Goal: Communication & Community: Answer question/provide support

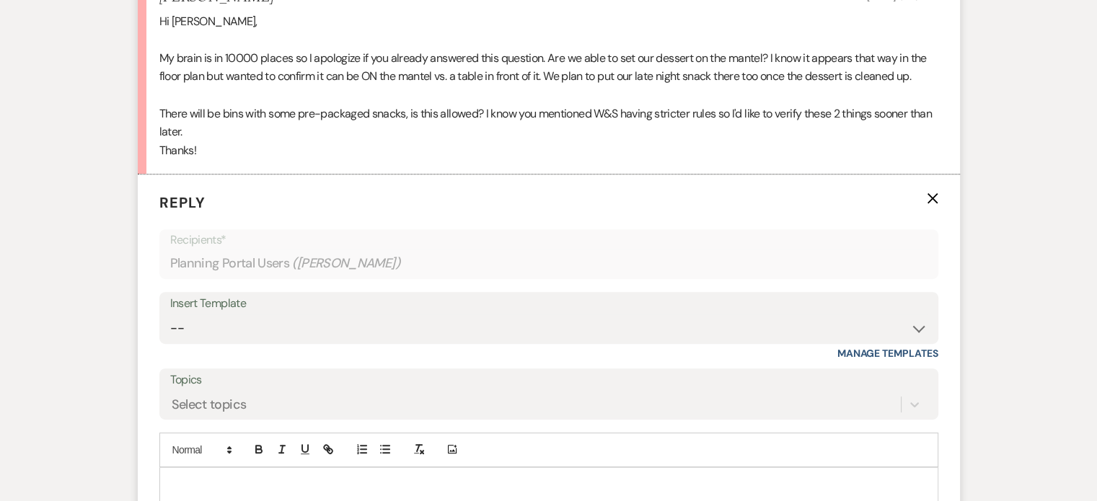
scroll to position [523, 0]
click at [185, 467] on div at bounding box center [548, 483] width 777 height 33
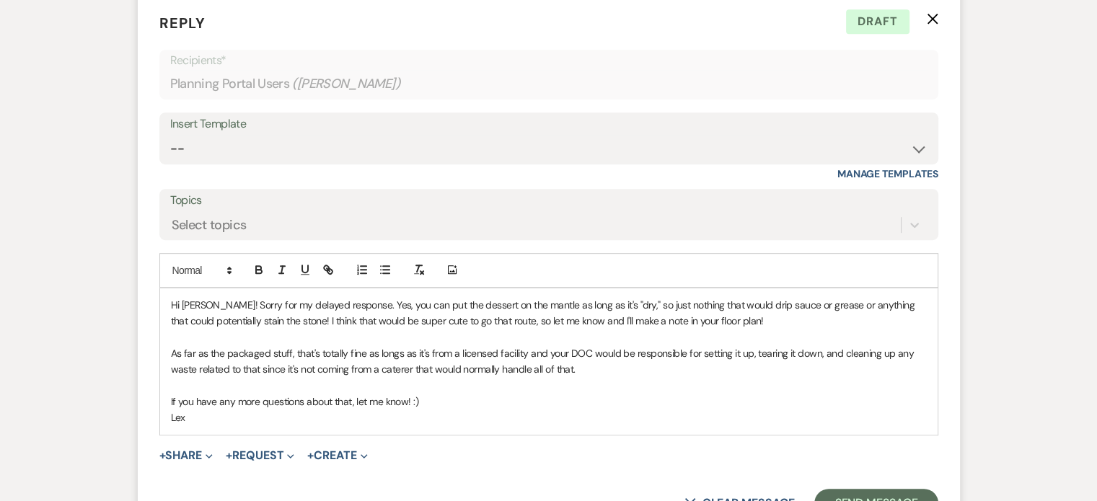
scroll to position [704, 0]
click at [833, 487] on button "Send Message" at bounding box center [875, 501] width 123 height 29
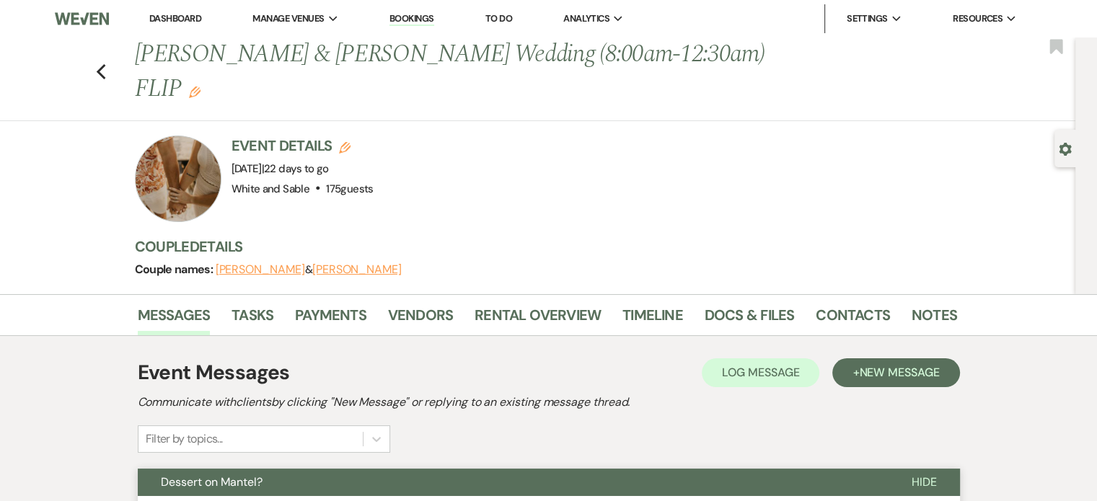
scroll to position [0, 0]
click at [710, 304] on link "Docs & Files" at bounding box center [748, 320] width 89 height 32
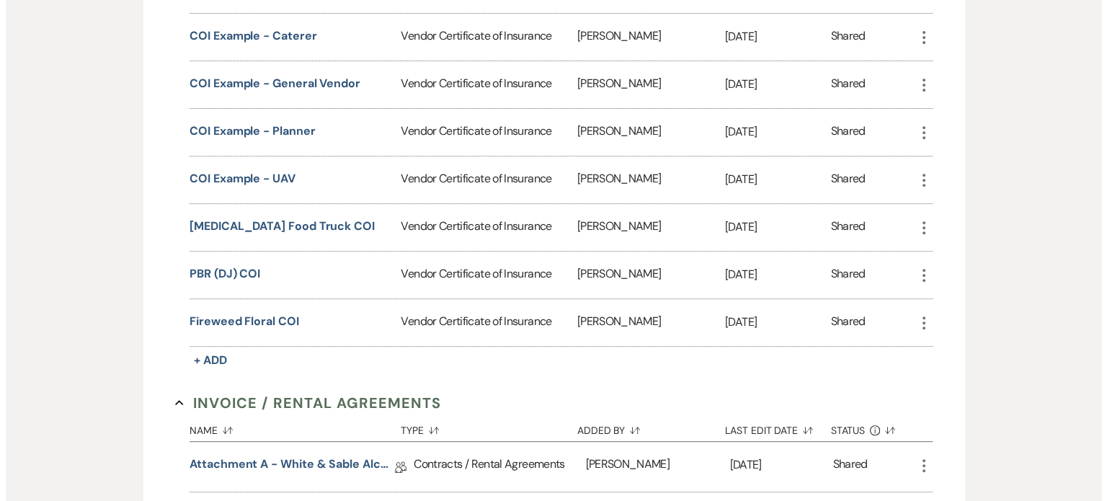
scroll to position [606, 0]
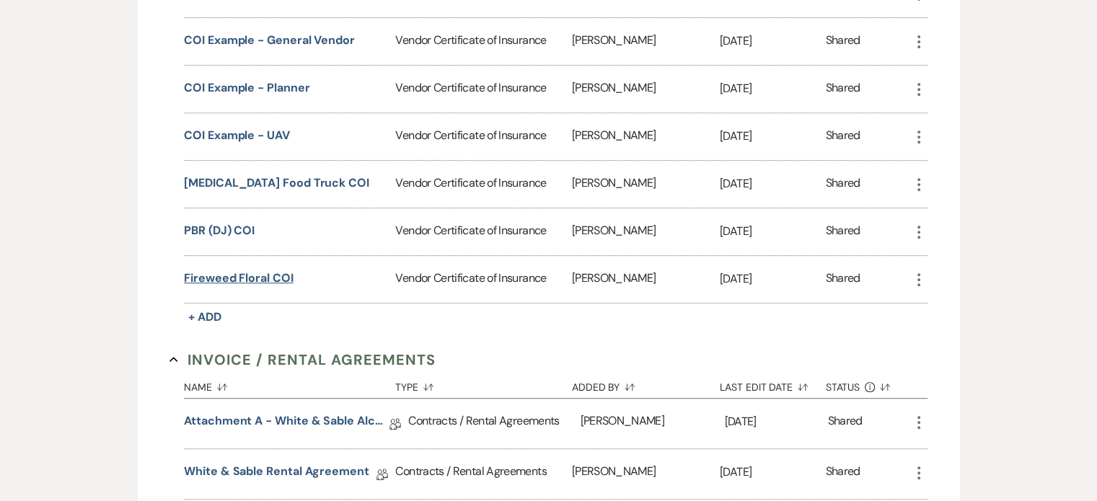
click at [257, 270] on button "Fireweed Floral COI" at bounding box center [238, 278] width 109 height 17
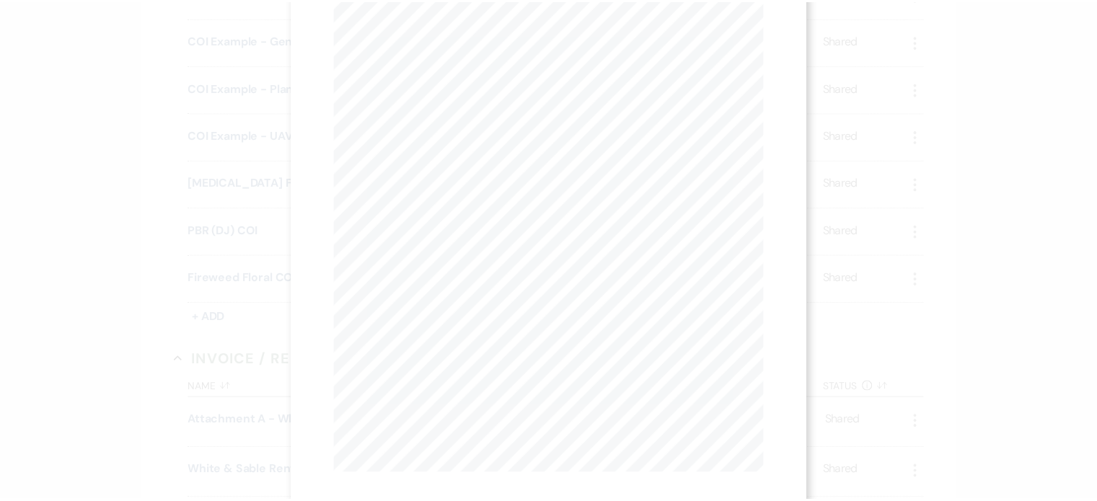
scroll to position [0, 0]
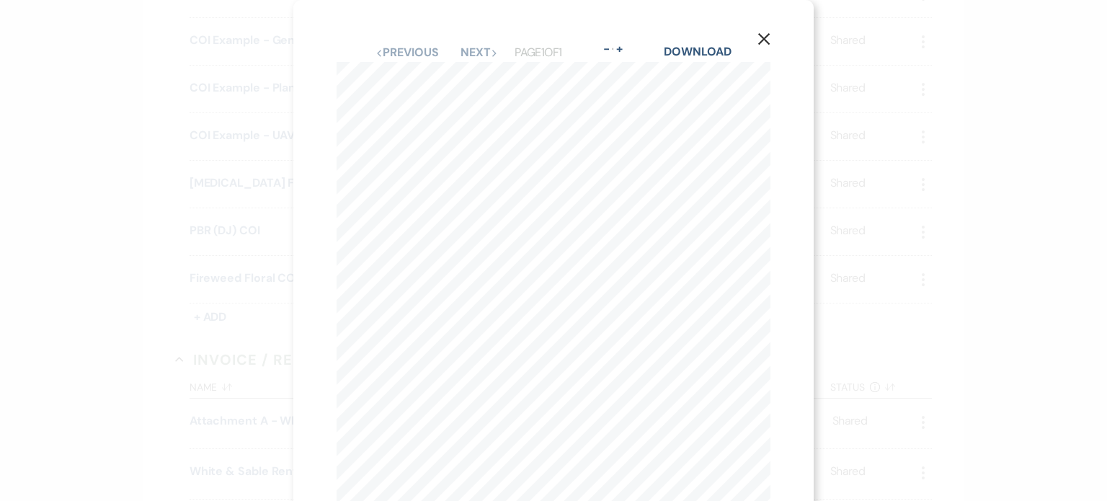
click at [758, 25] on div "X Previous Previous Next Next Page 1 of 1 - Zoom + Download CERTIFICATE OF LIAB…" at bounding box center [553, 334] width 521 height 668
click at [762, 36] on icon "X" at bounding box center [764, 38] width 13 height 13
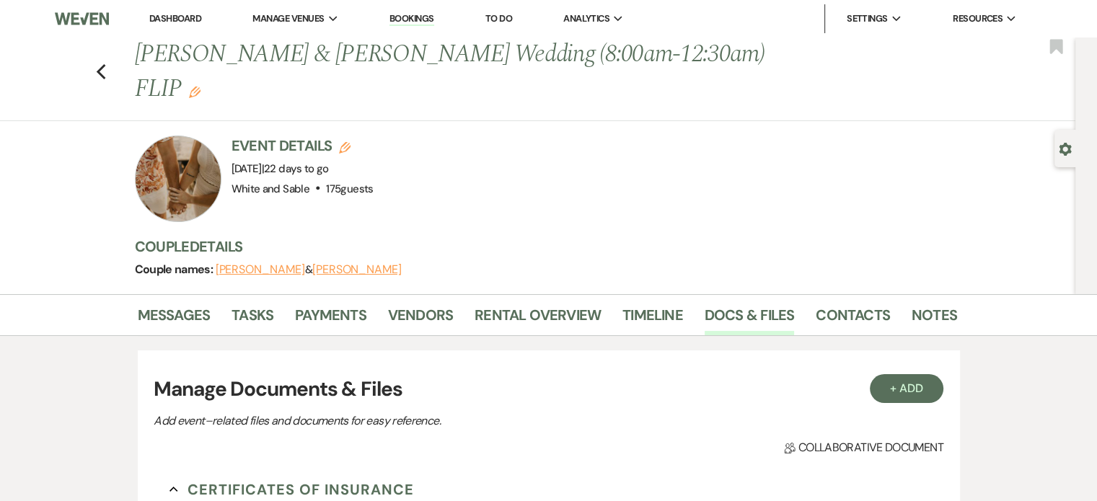
click at [164, 23] on link "Dashboard" at bounding box center [175, 18] width 52 height 12
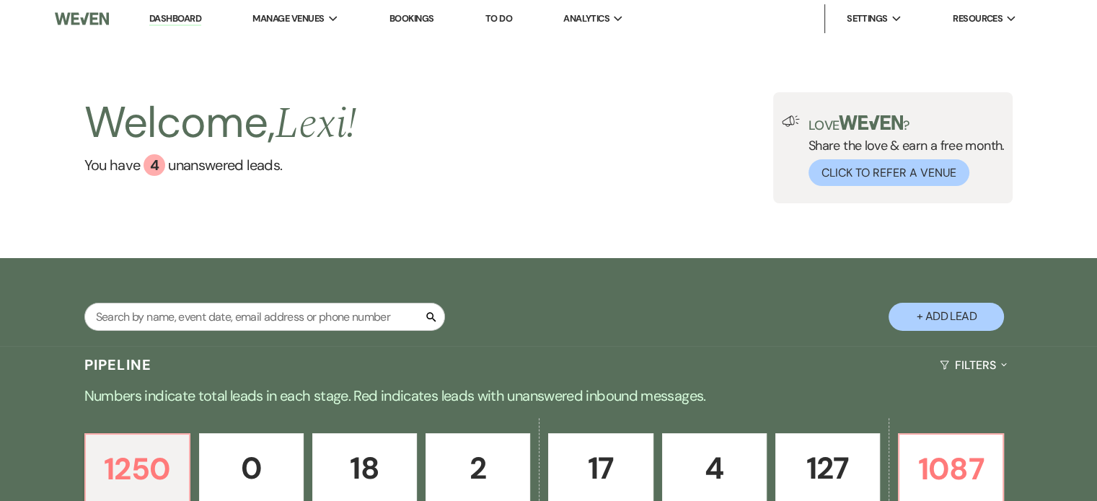
click at [822, 498] on p "Booked" at bounding box center [827, 506] width 86 height 16
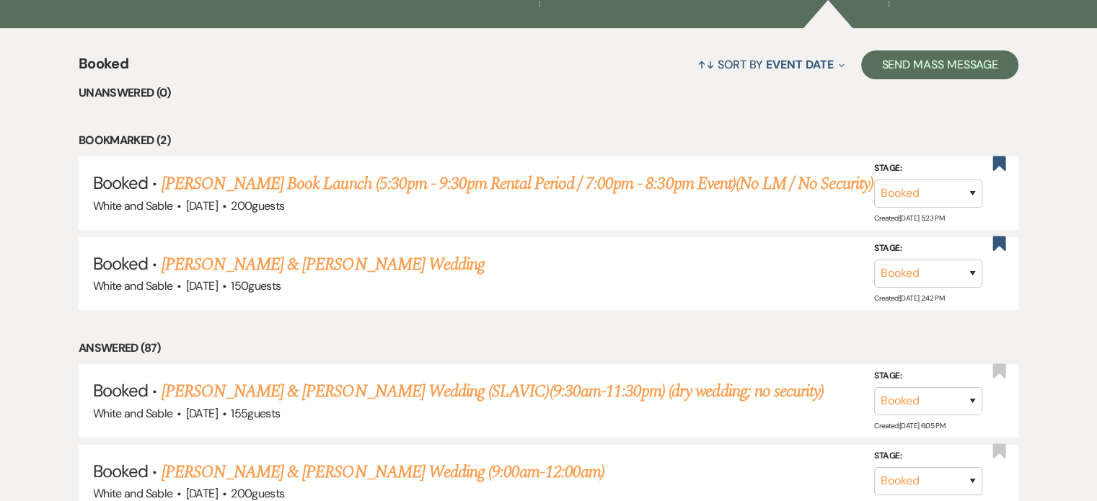
scroll to position [516, 0]
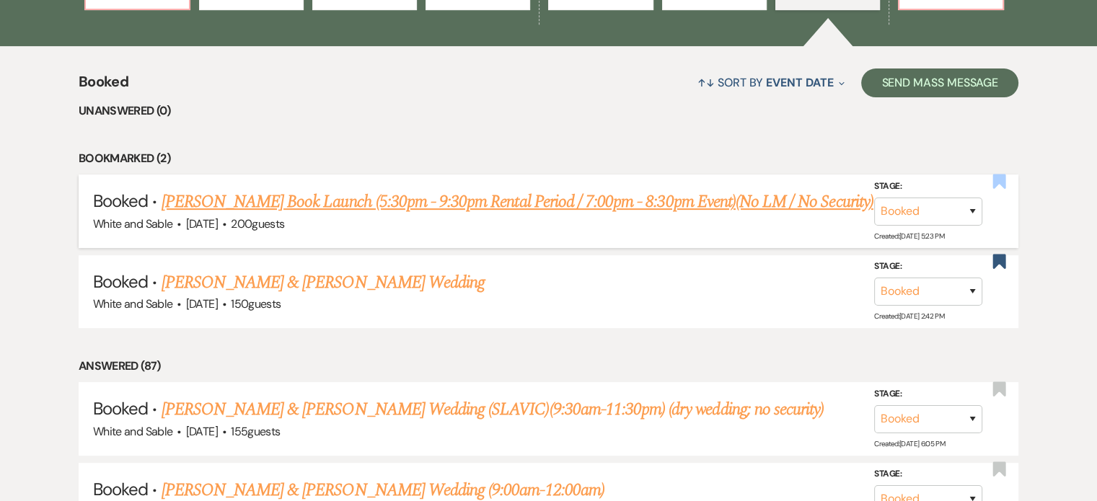
click at [1000, 178] on use "button" at bounding box center [999, 181] width 13 height 14
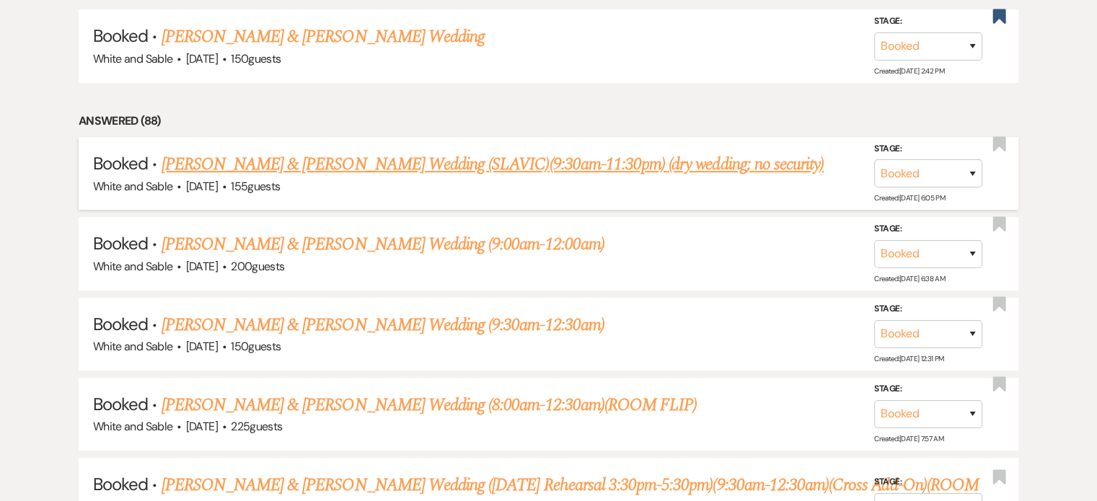
scroll to position [733, 0]
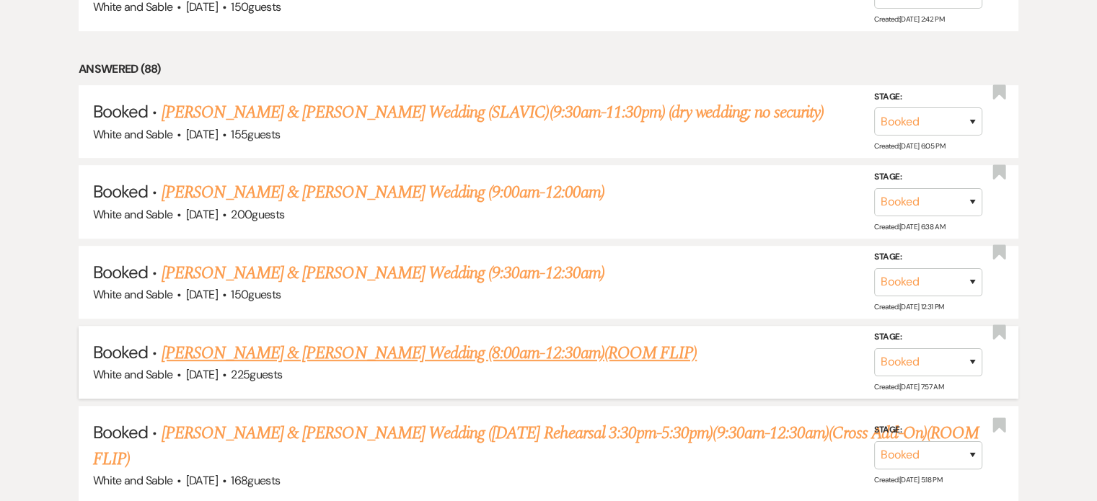
click at [455, 345] on link "[PERSON_NAME] & [PERSON_NAME] Wedding (8:00am-12:30am)(ROOM FLIP)" at bounding box center [429, 353] width 536 height 26
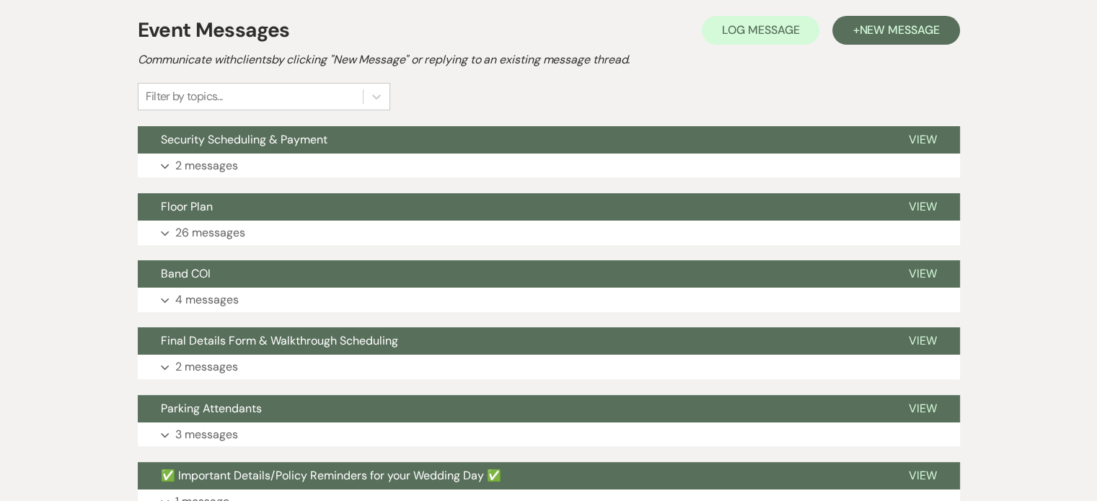
scroll to position [343, 0]
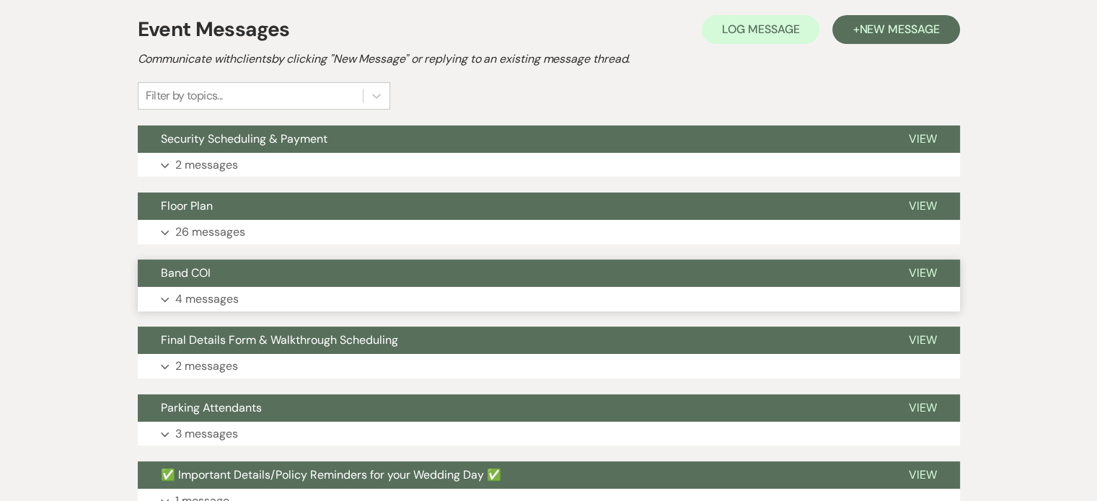
click at [185, 305] on p "4 messages" at bounding box center [206, 299] width 63 height 19
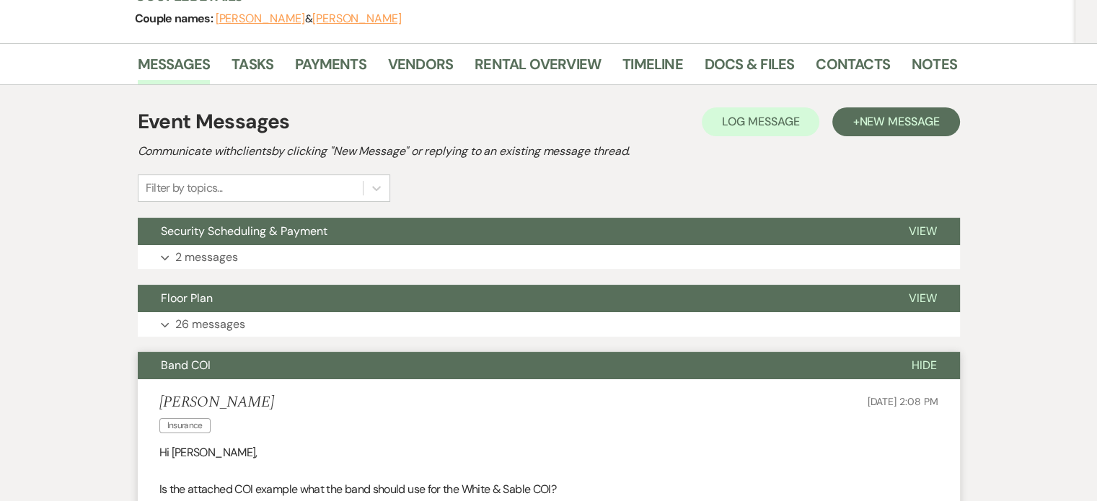
scroll to position [0, 0]
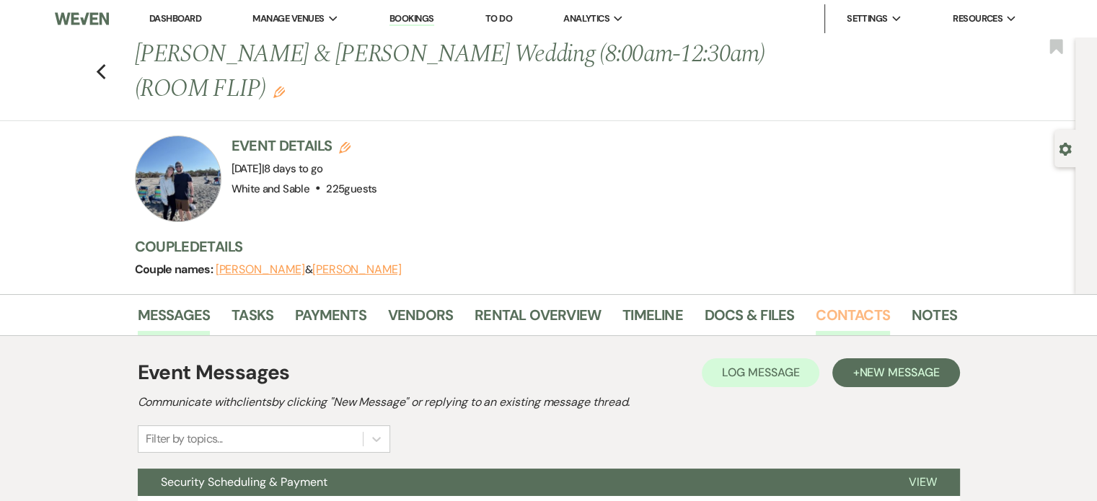
click at [828, 304] on link "Contacts" at bounding box center [852, 320] width 74 height 32
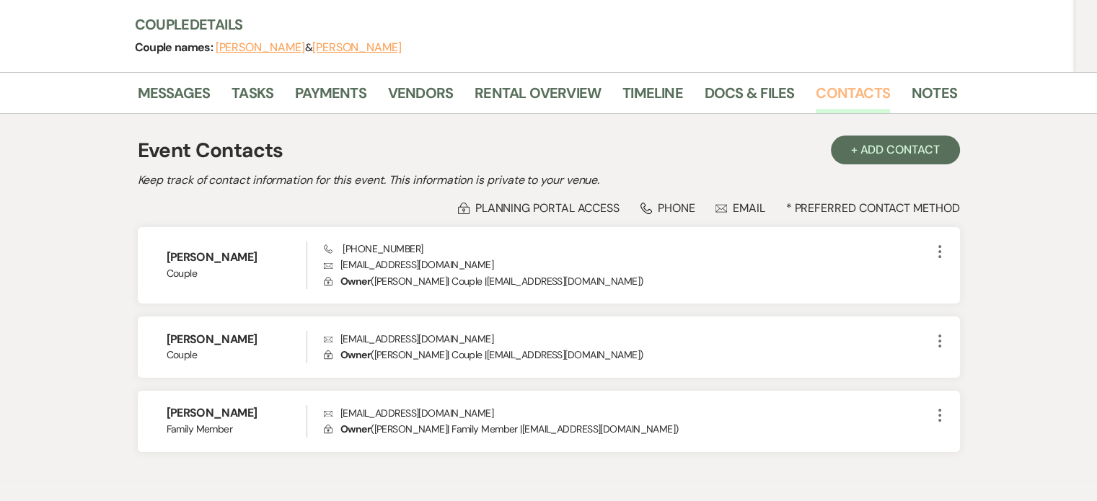
scroll to position [223, 0]
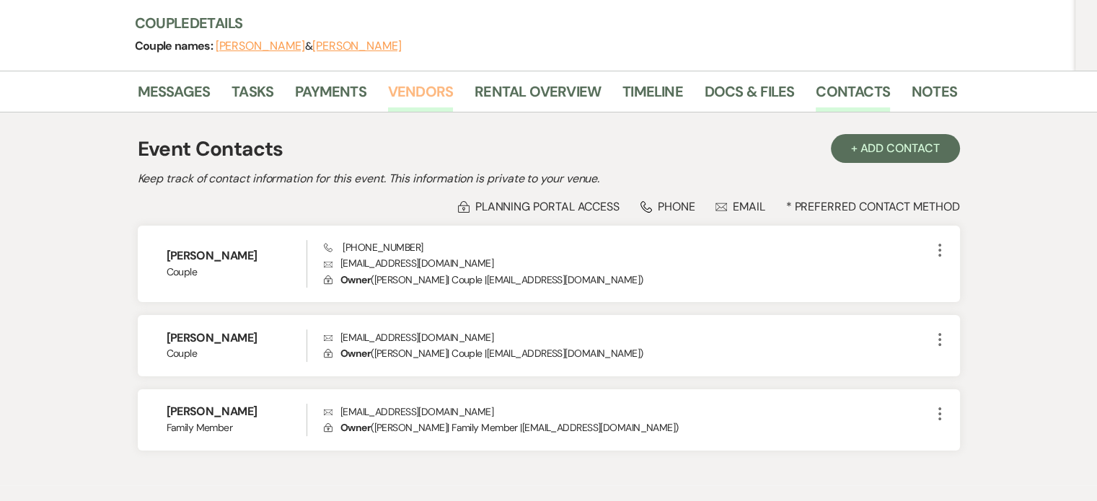
click at [412, 98] on link "Vendors" at bounding box center [420, 96] width 65 height 32
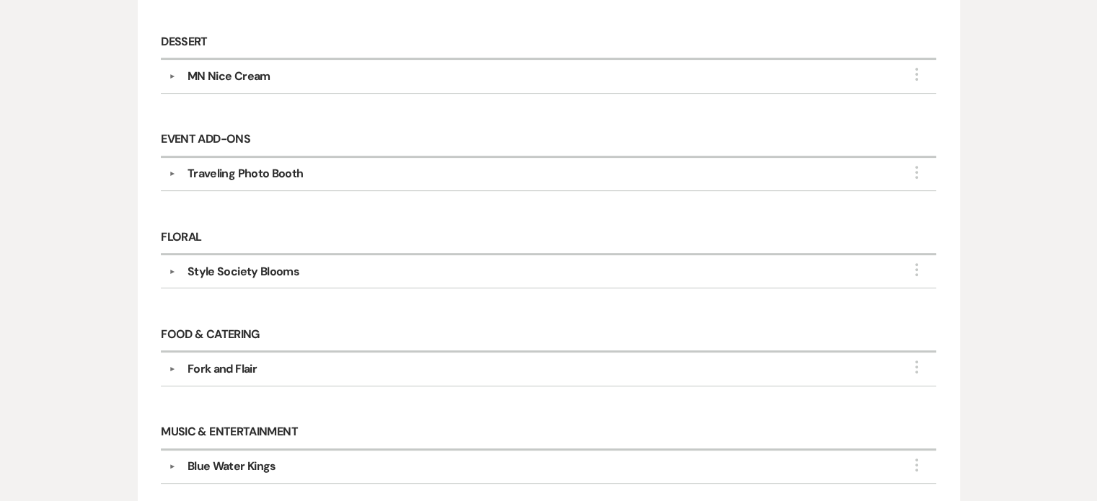
scroll to position [551, 0]
click at [277, 168] on div "Traveling Photo Booth" at bounding box center [245, 172] width 116 height 17
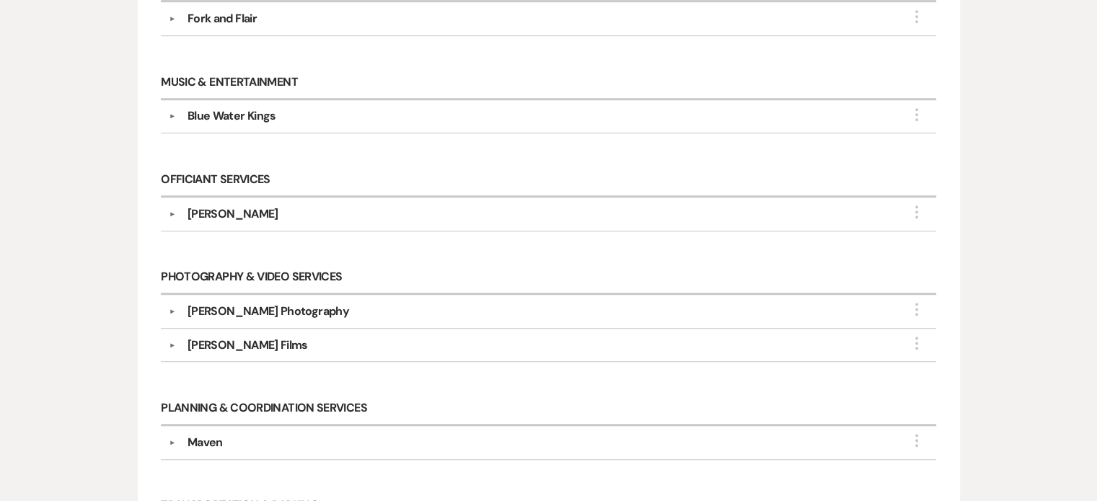
scroll to position [1124, 0]
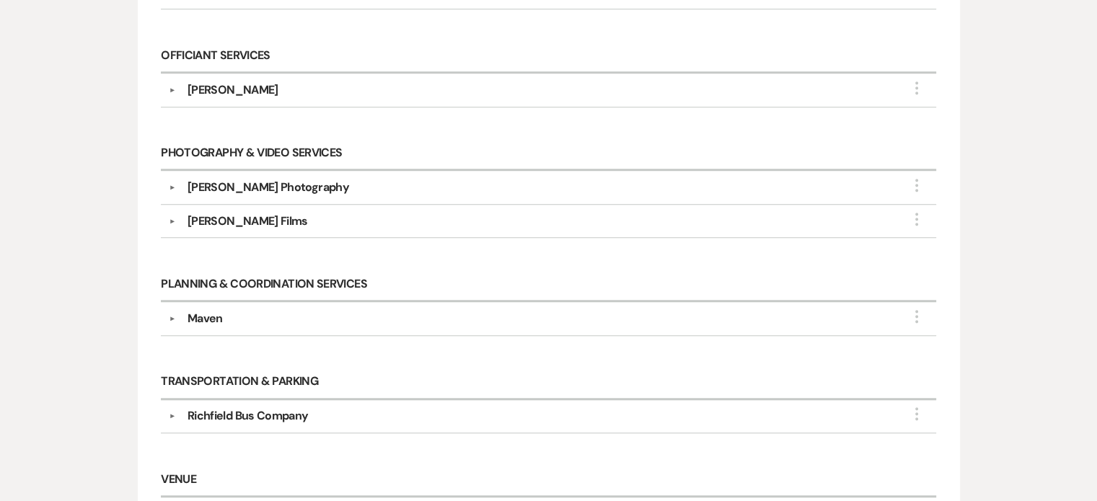
click at [190, 311] on div "Maven" at bounding box center [204, 318] width 35 height 17
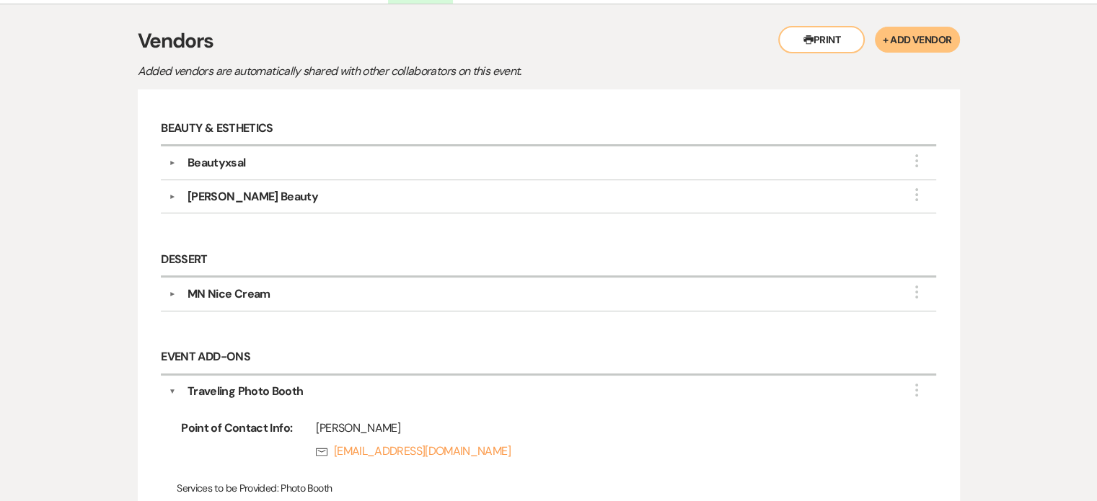
scroll to position [0, 0]
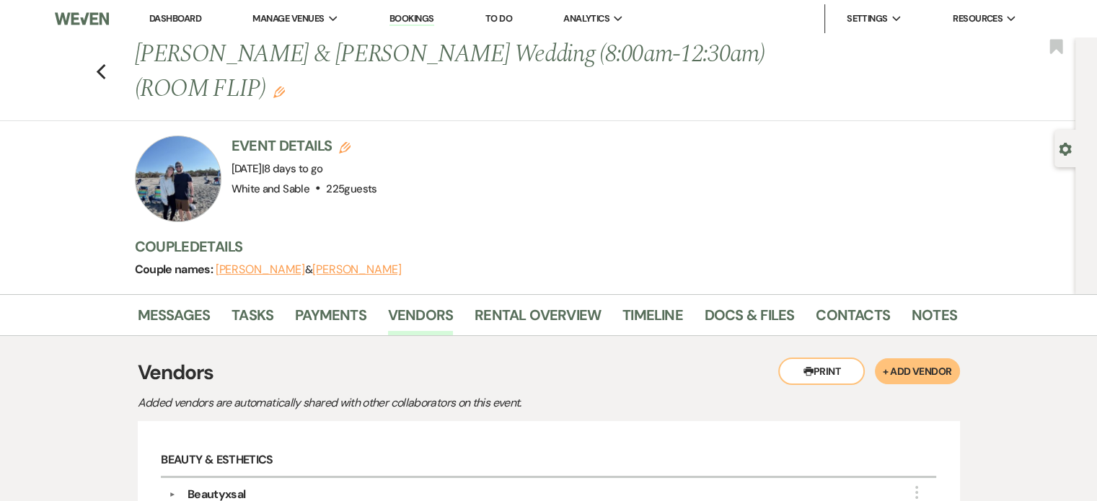
click at [164, 19] on link "Dashboard" at bounding box center [175, 18] width 52 height 12
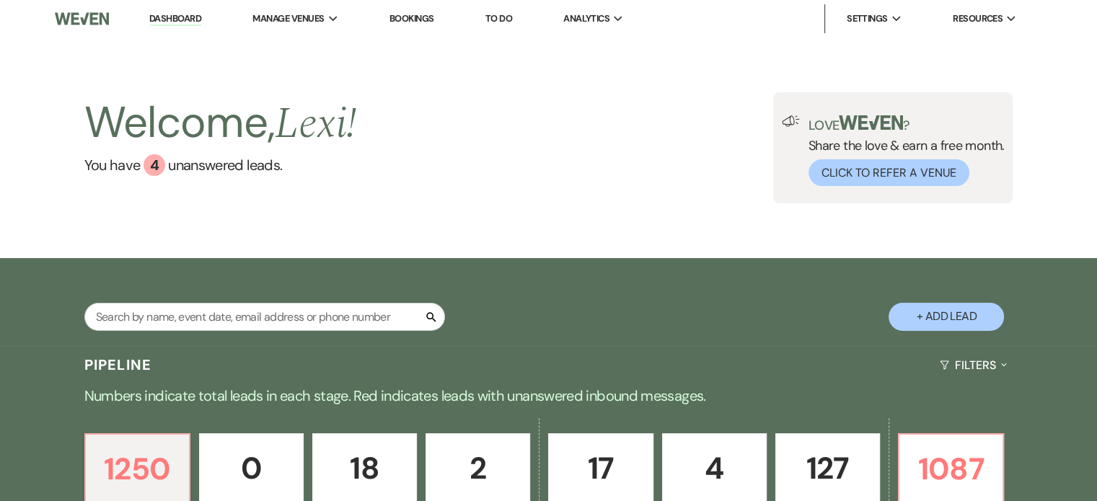
drag, startPoint x: 505, startPoint y: 17, endPoint x: 516, endPoint y: 6, distance: 15.8
click at [505, 17] on link "To Do" at bounding box center [498, 18] width 27 height 12
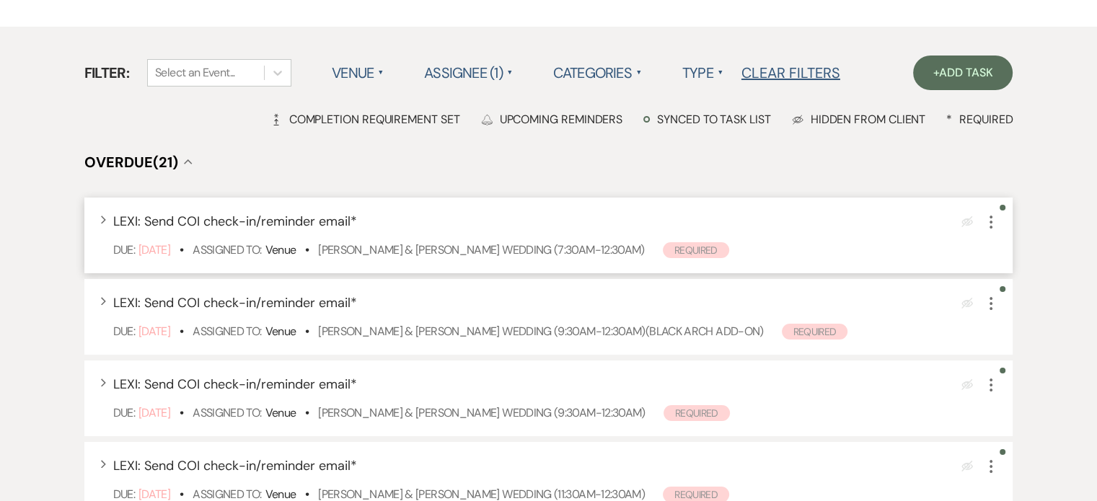
scroll to position [95, 0]
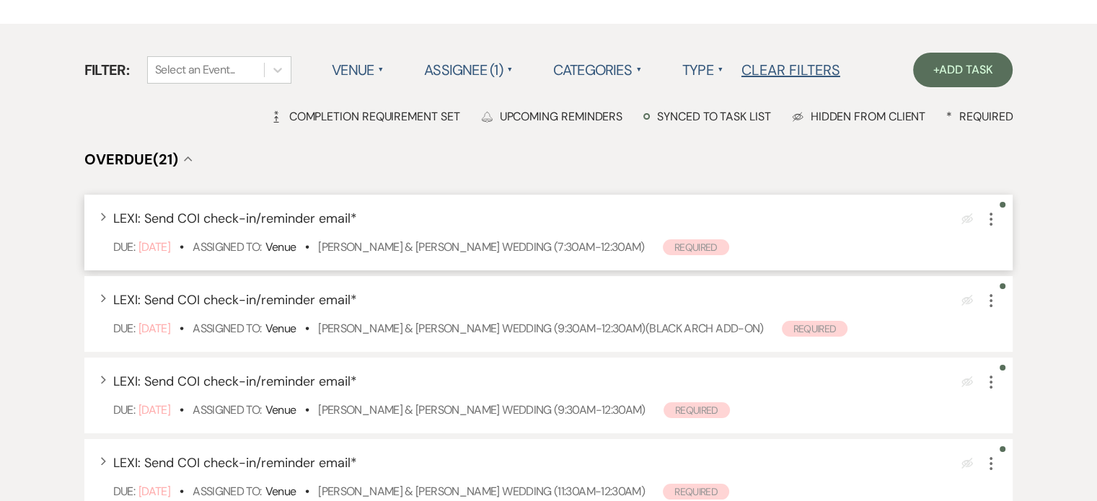
click at [248, 221] on span "LEXI: Send COI check-in/reminder email *" at bounding box center [235, 218] width 244 height 17
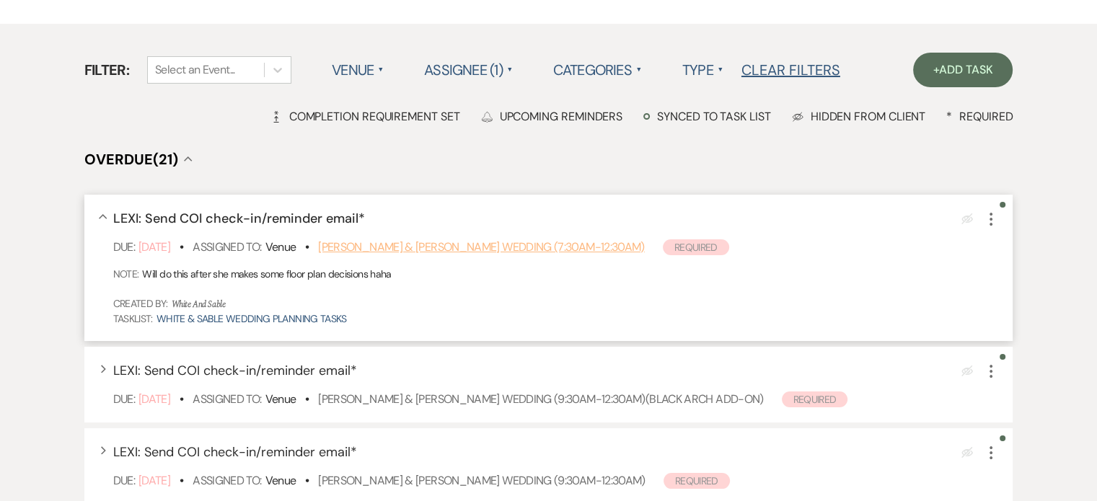
click at [373, 244] on link "Carson Fossum & Maddie Rooney's Wedding (7:30am-12:30am)" at bounding box center [481, 246] width 326 height 15
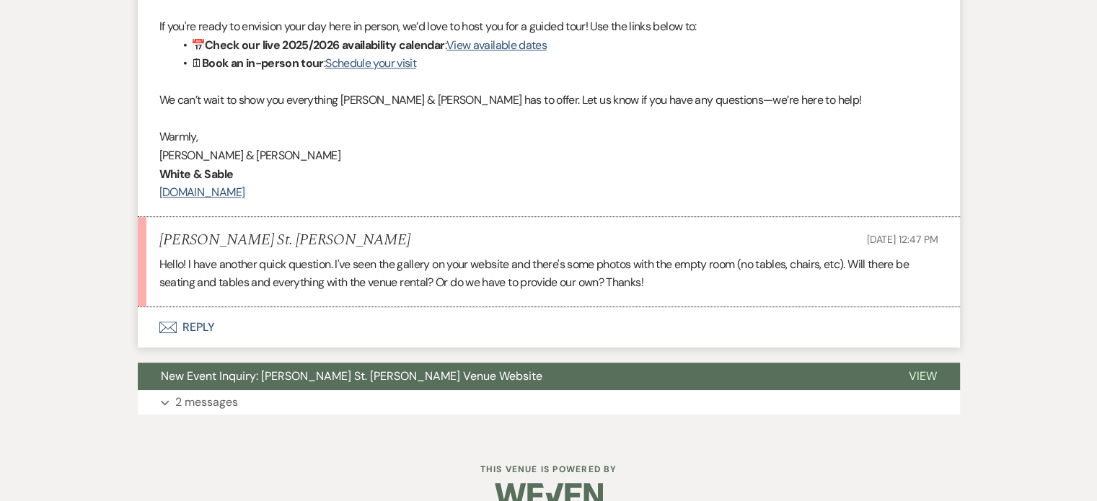
scroll to position [709, 0]
click at [192, 316] on button "Envelope Reply" at bounding box center [549, 326] width 822 height 40
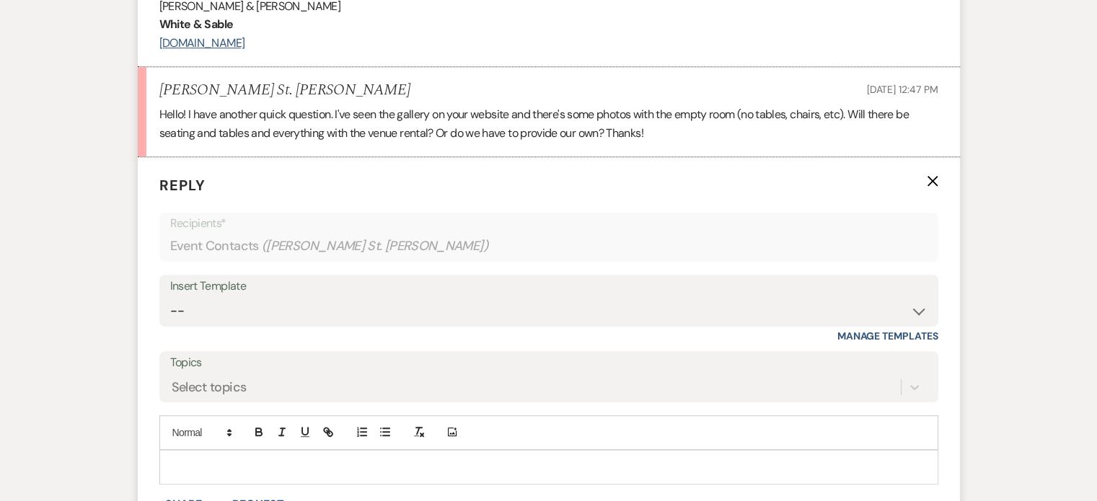
scroll to position [857, 0]
click at [228, 456] on div at bounding box center [548, 467] width 777 height 33
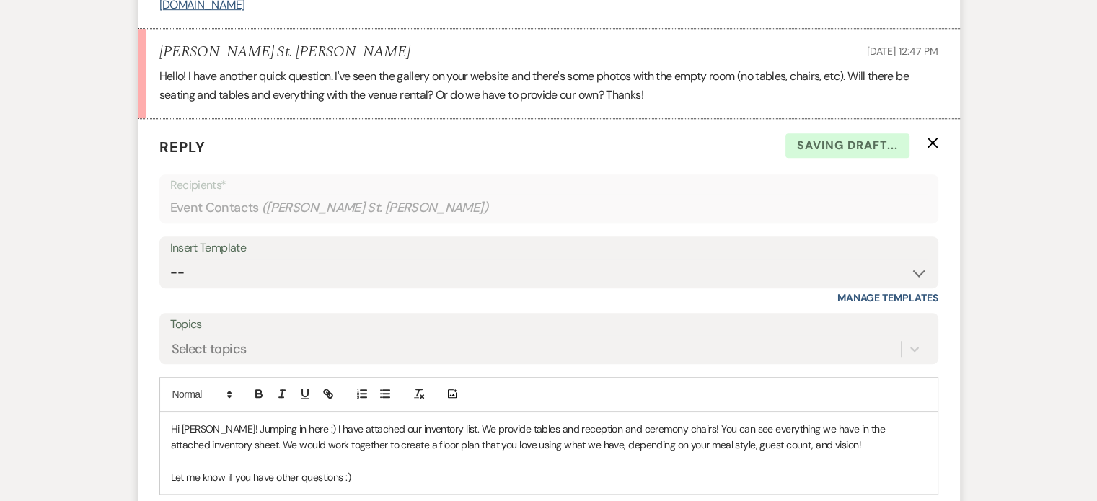
scroll to position [942, 0]
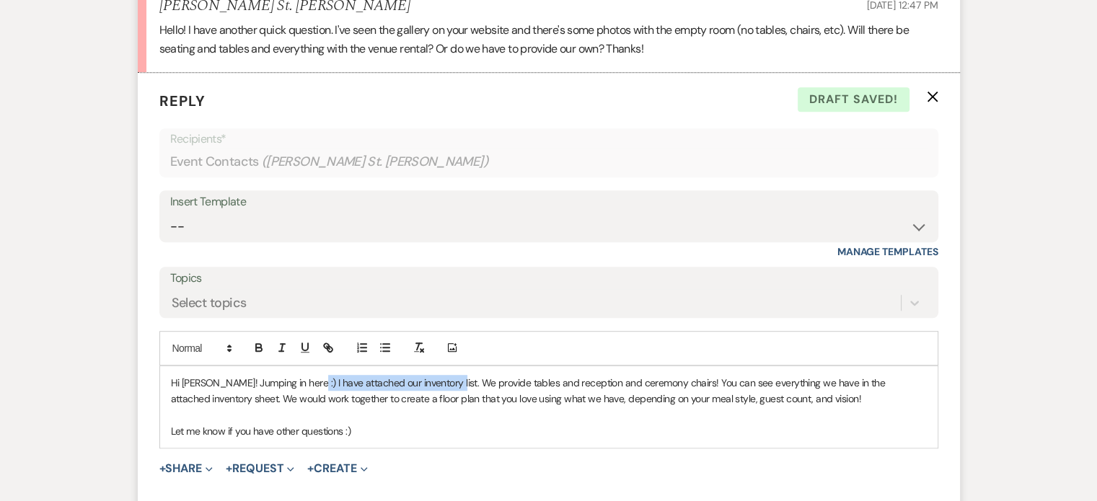
drag, startPoint x: 445, startPoint y: 383, endPoint x: 304, endPoint y: 375, distance: 140.8
click at [304, 375] on p "Hi Madeline! Jumping in here :) I have attached our inventory list. We provide …" at bounding box center [549, 391] width 756 height 32
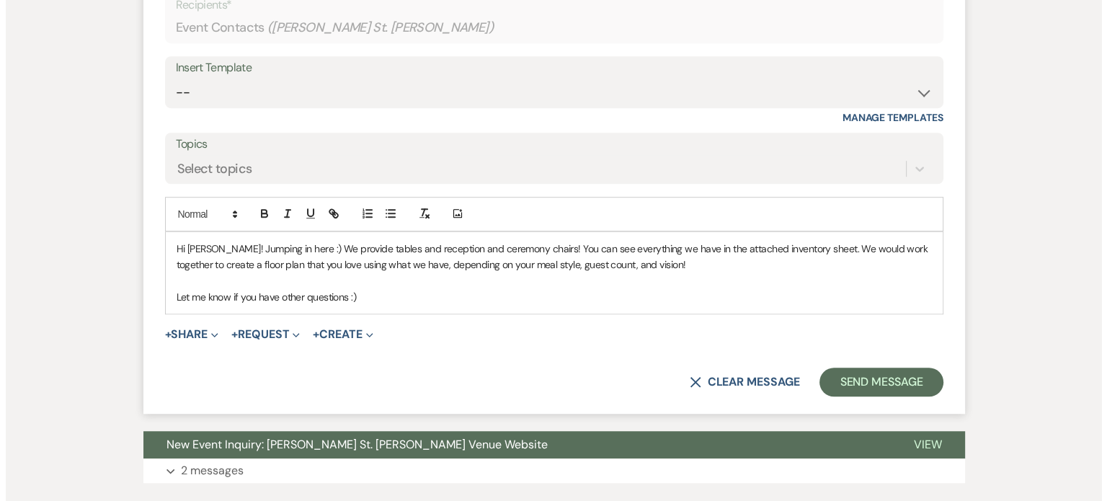
scroll to position [1077, 0]
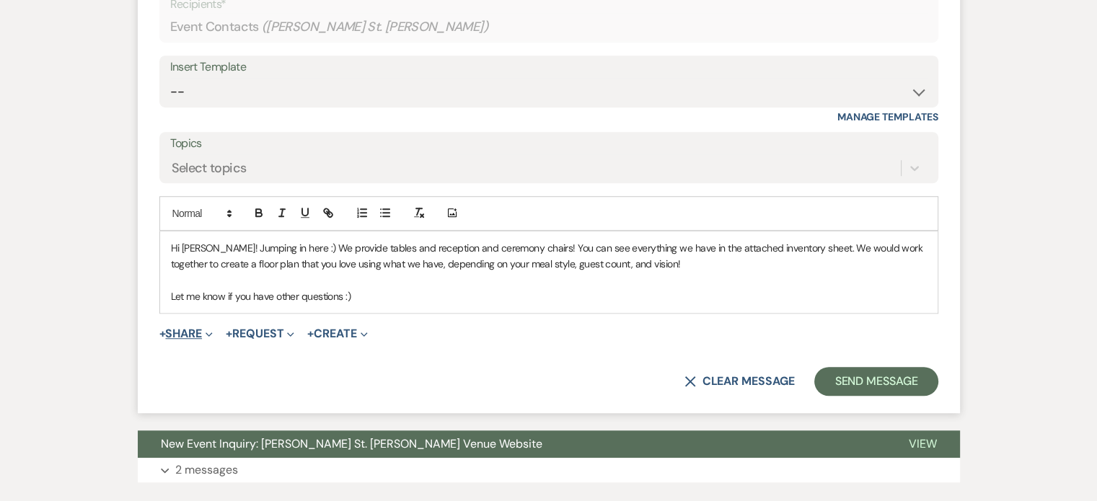
click at [195, 328] on button "+ Share Expand" at bounding box center [186, 334] width 54 height 12
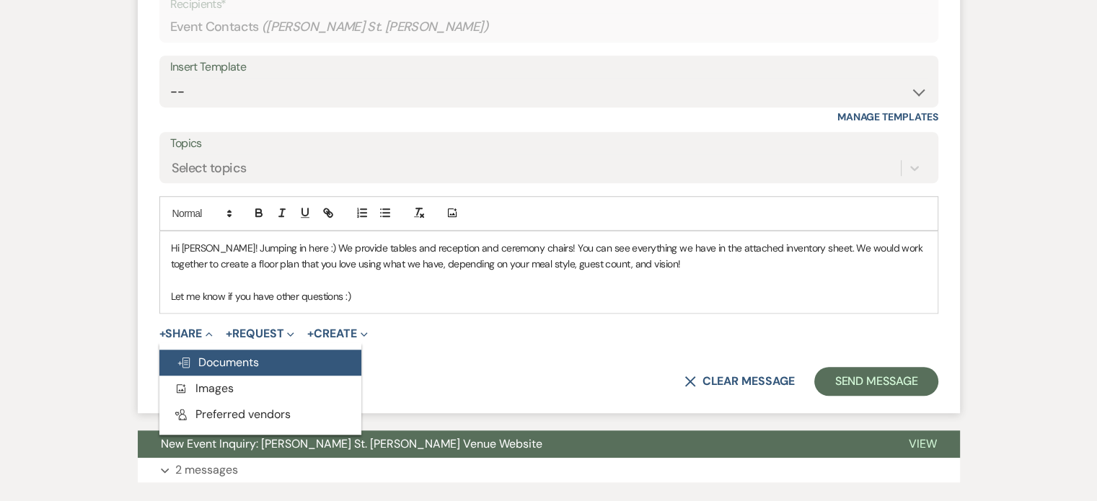
click at [223, 358] on span "Doc Upload Documents" at bounding box center [218, 362] width 82 height 15
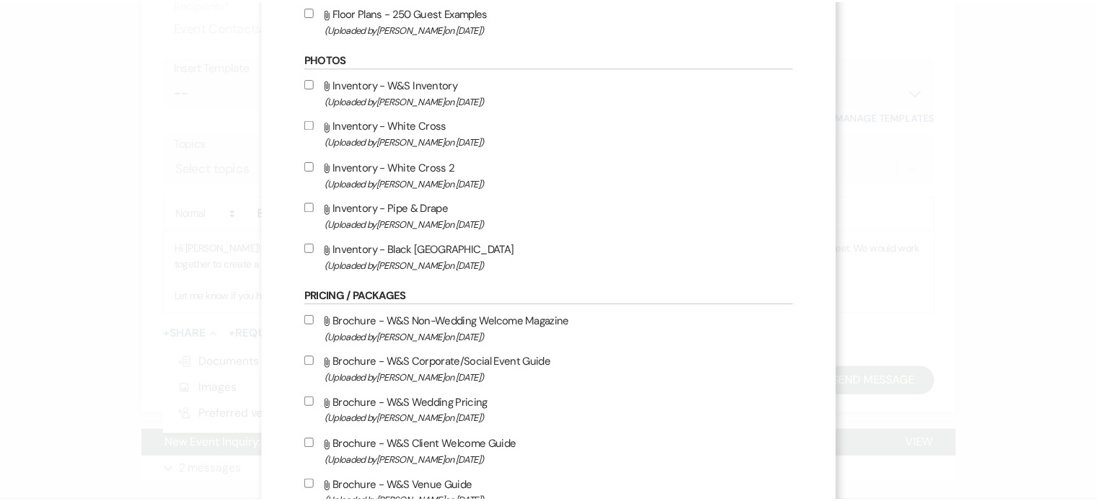
scroll to position [1312, 0]
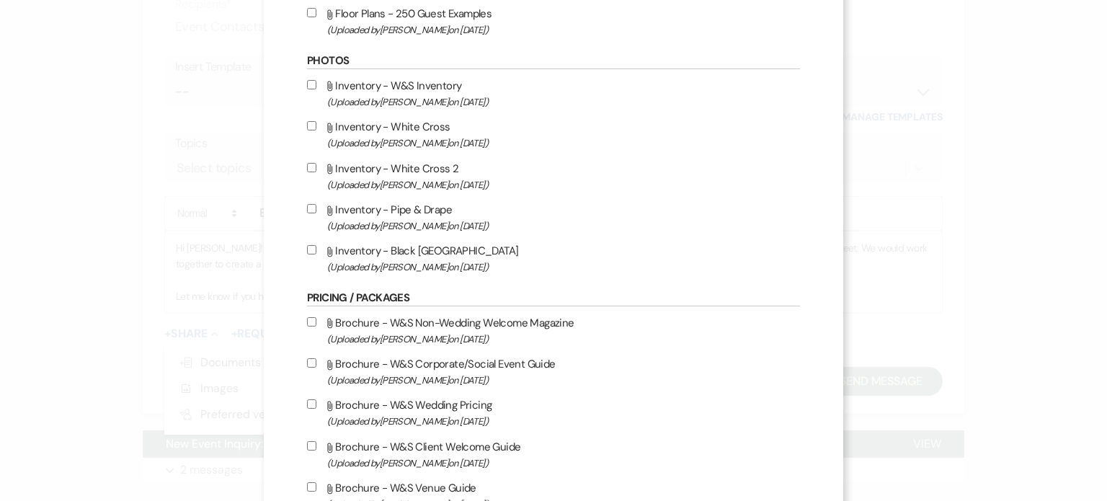
click at [148, 170] on div "X Attach Files Library Files Event Documents Upload File Certificates of Insura…" at bounding box center [553, 250] width 1107 height 501
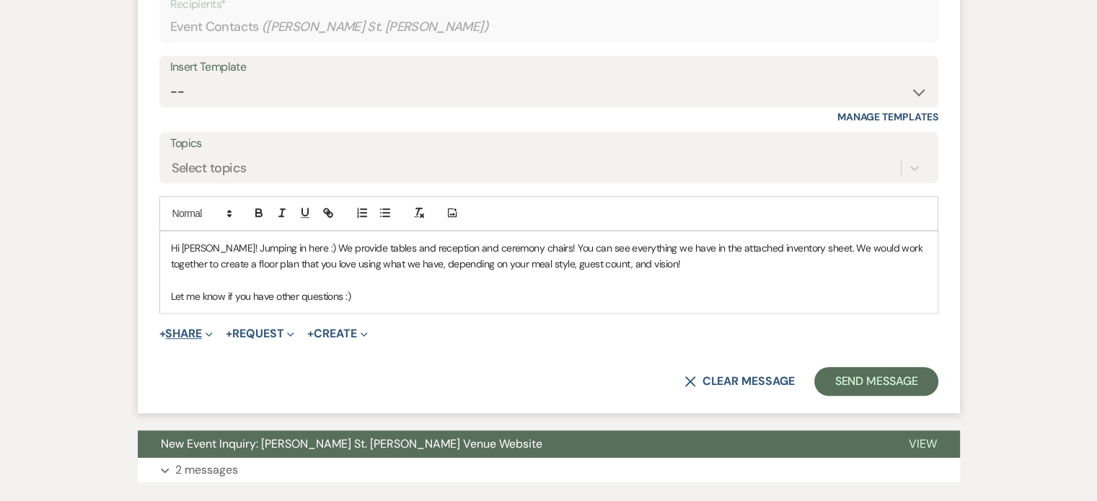
click at [193, 335] on button "+ Share Expand" at bounding box center [186, 334] width 54 height 12
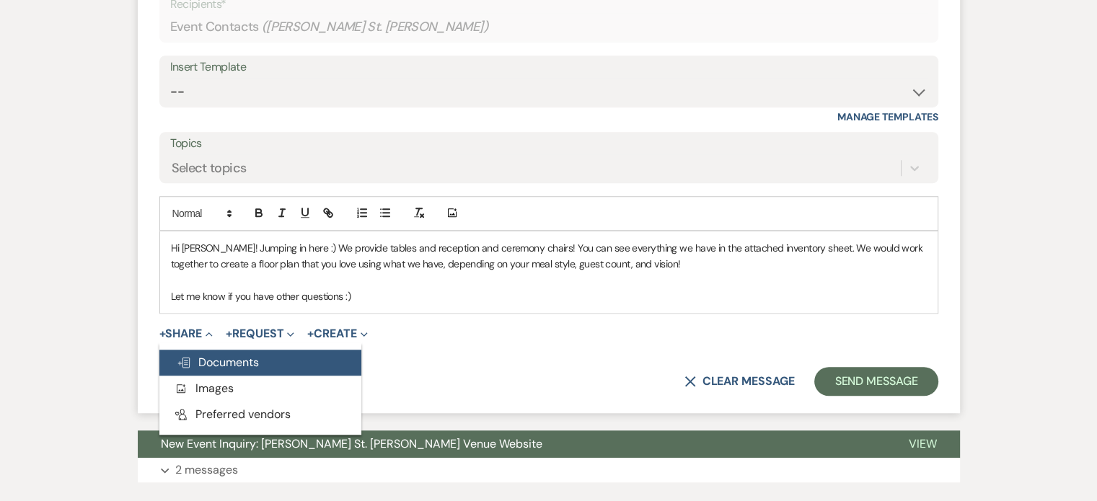
click at [209, 355] on span "Doc Upload Documents" at bounding box center [218, 362] width 82 height 15
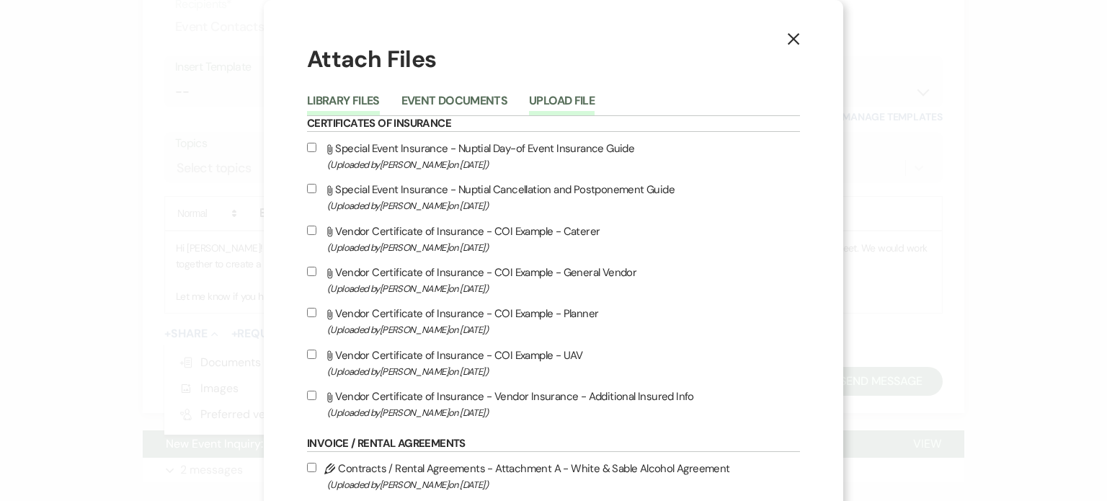
click at [557, 105] on button "Upload File" at bounding box center [562, 105] width 66 height 20
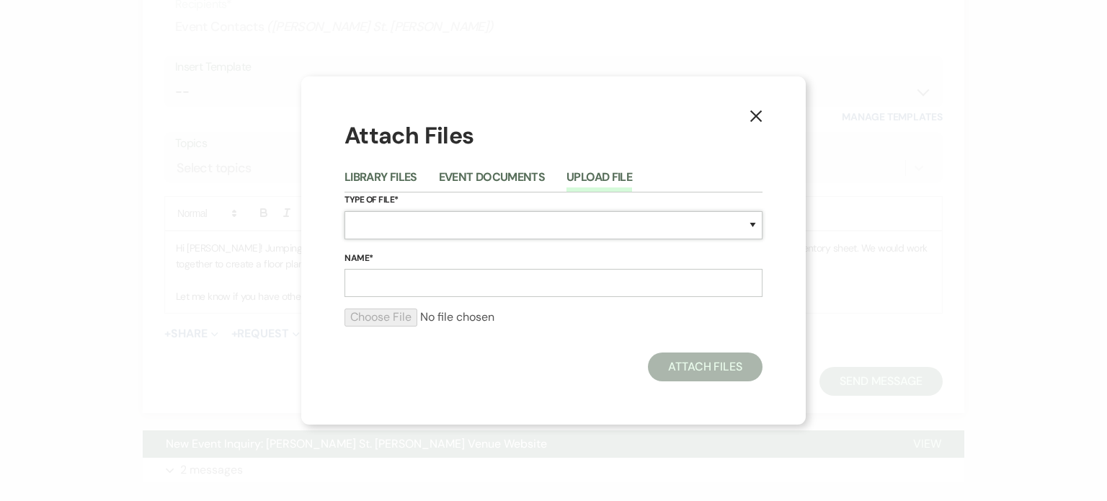
click at [441, 226] on select "Special Event Insurance Vendor Certificate of Insurance Contracts / Rental Agre…" at bounding box center [554, 225] width 418 height 28
select select "57"
click at [407, 227] on select "Special Event Insurance Vendor Certificate of Insurance Contracts / Rental Agre…" at bounding box center [554, 225] width 418 height 28
click at [375, 273] on input "Name*" at bounding box center [554, 283] width 418 height 28
type input "Inventory"
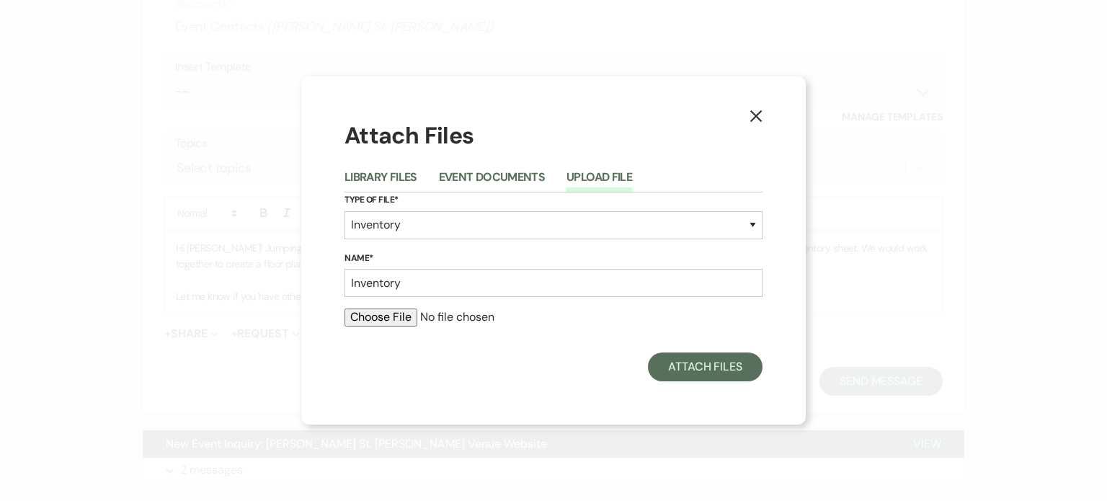
click at [386, 318] on input "file" at bounding box center [554, 317] width 418 height 17
type input "C:\fakepath\WS Inventory.pdf"
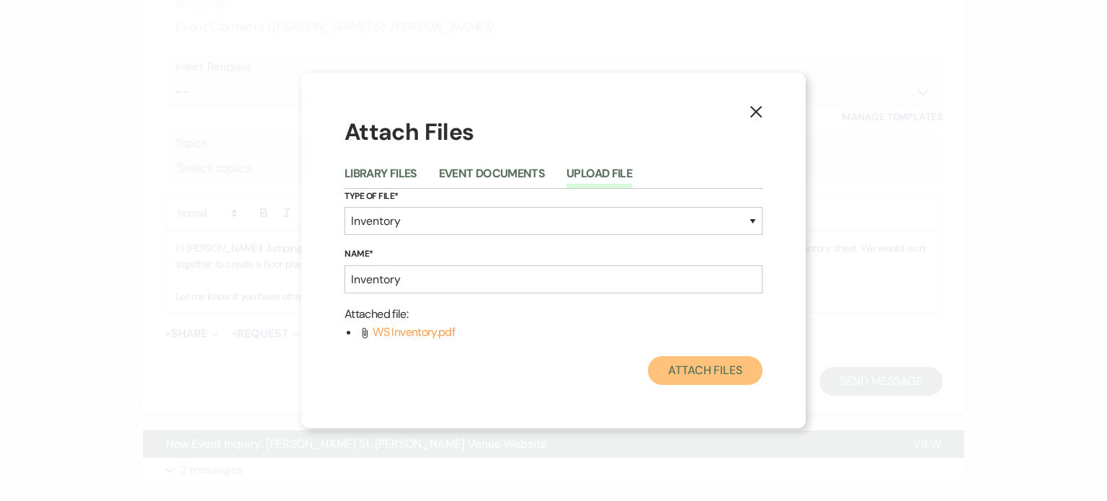
click at [711, 363] on button "Attach Files" at bounding box center [705, 370] width 115 height 29
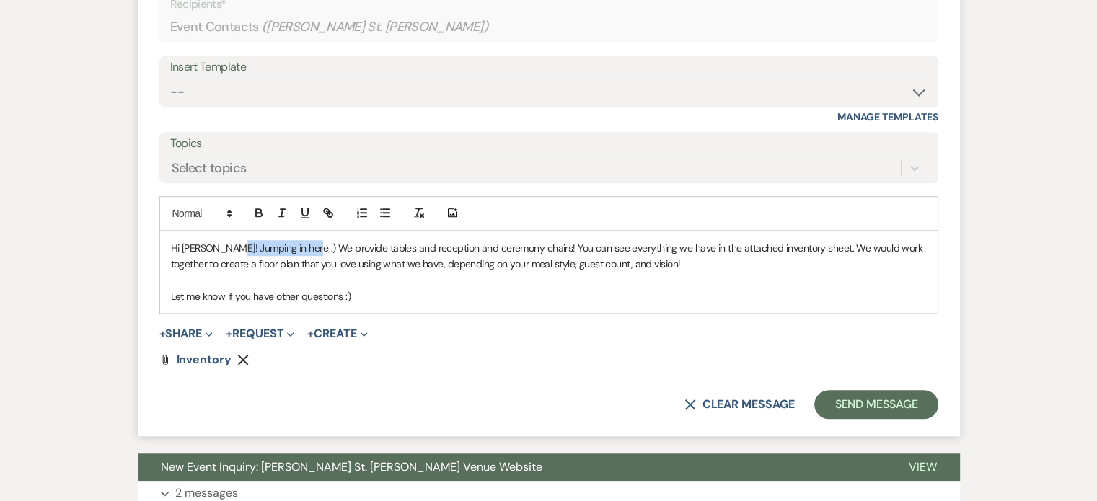
drag, startPoint x: 303, startPoint y: 244, endPoint x: 229, endPoint y: 249, distance: 74.4
click at [229, 249] on p "Hi Madeline! Jumping in here :) We provide tables and reception and ceremony ch…" at bounding box center [549, 256] width 756 height 32
click at [710, 246] on p "Hi Madeline! We provide tables and reception and ceremony chairs! You can see e…" at bounding box center [549, 256] width 756 height 32
click at [739, 276] on p at bounding box center [549, 281] width 756 height 16
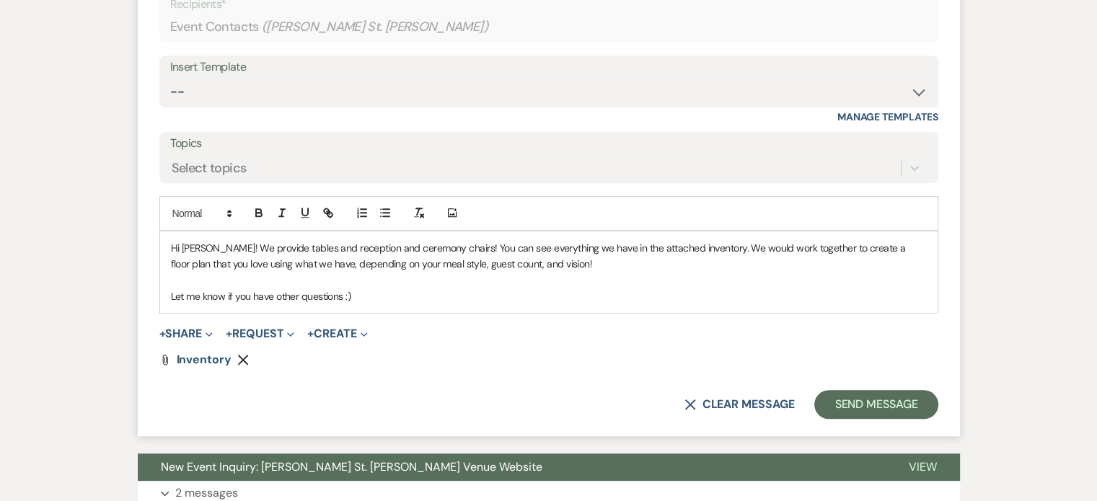
click at [551, 264] on p "Hi Madeline! We provide tables and reception and ceremony chairs! You can see e…" at bounding box center [549, 256] width 756 height 32
click at [863, 409] on button "Send Message" at bounding box center [875, 404] width 123 height 29
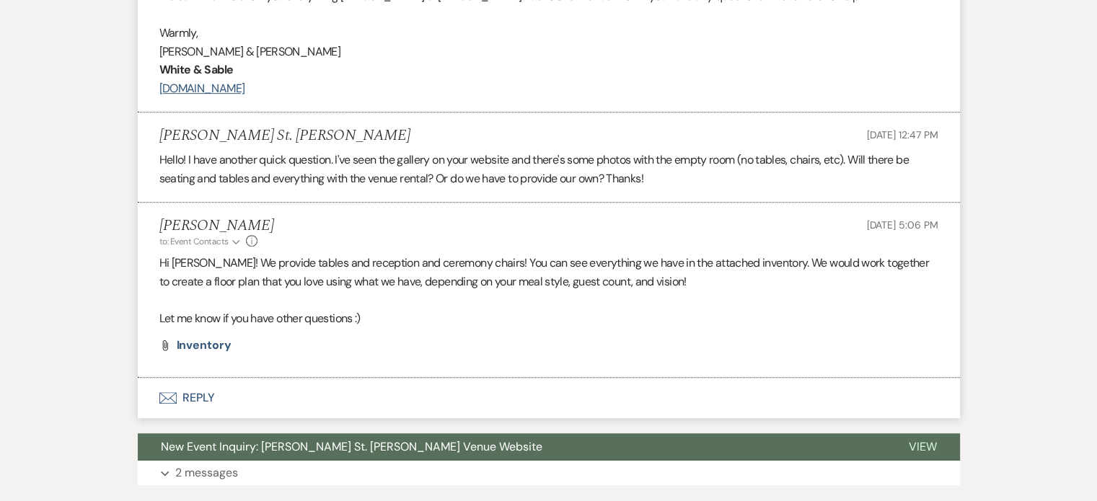
scroll to position [813, 0]
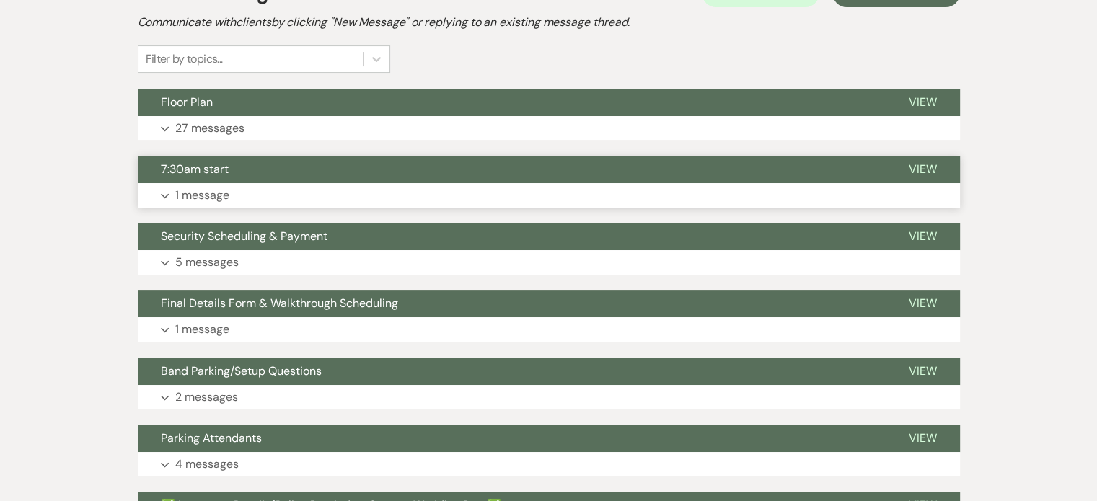
scroll to position [347, 0]
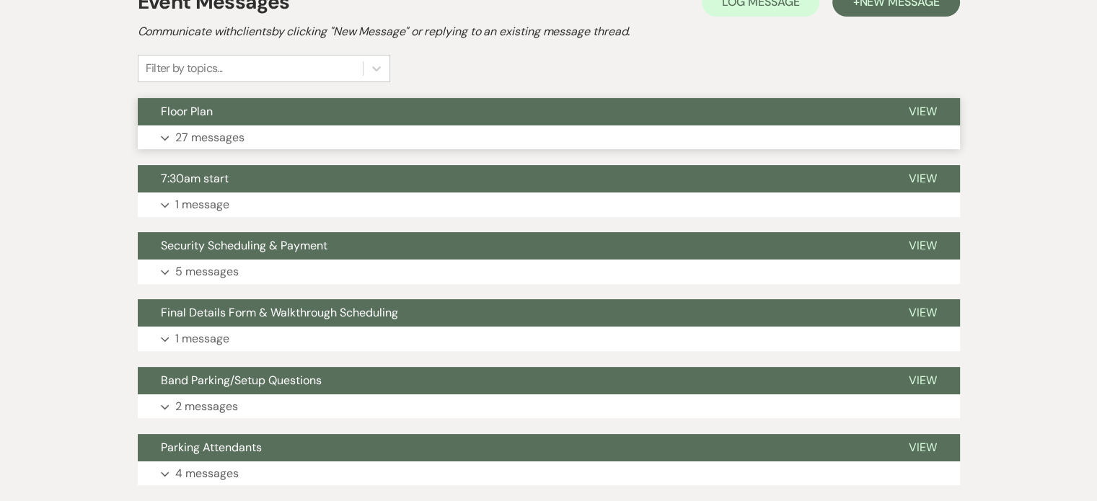
click at [219, 128] on p "27 messages" at bounding box center [209, 137] width 69 height 19
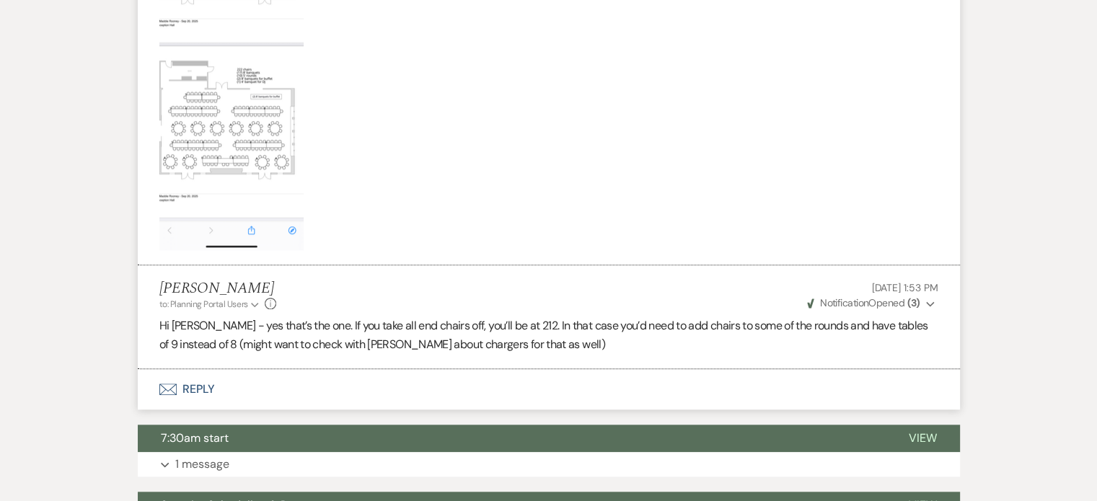
scroll to position [6686, 0]
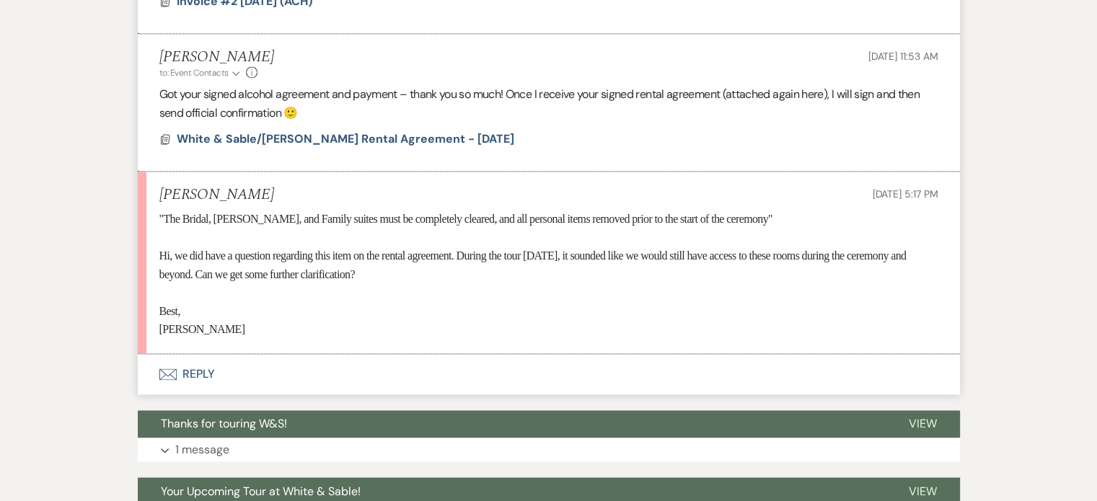
scroll to position [2288, 0]
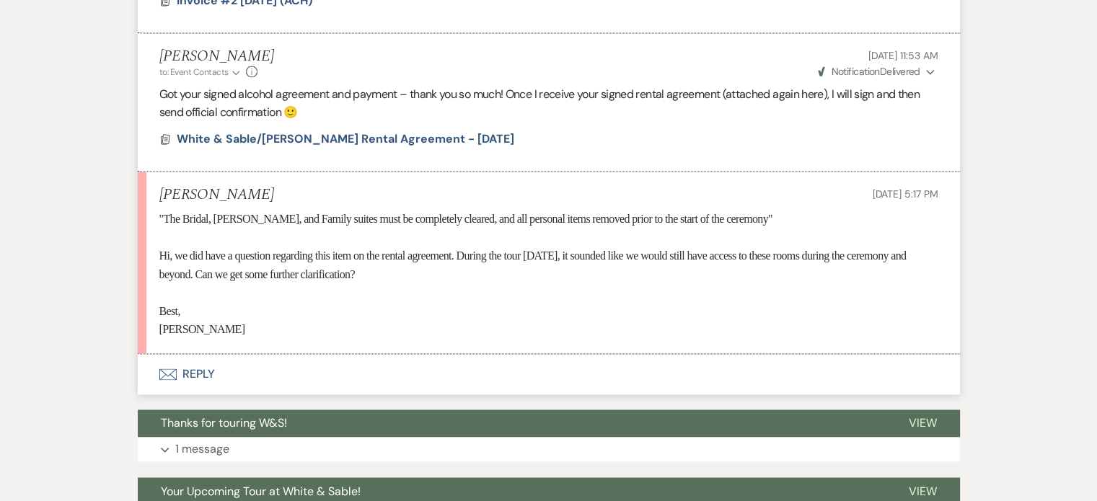
click at [191, 365] on button "Envelope Reply" at bounding box center [549, 374] width 822 height 40
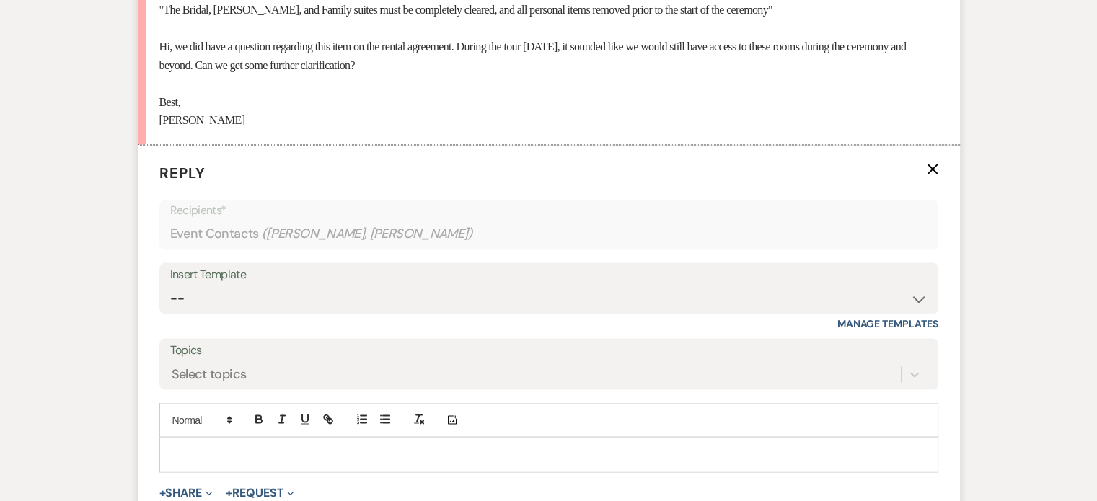
scroll to position [2505, 0]
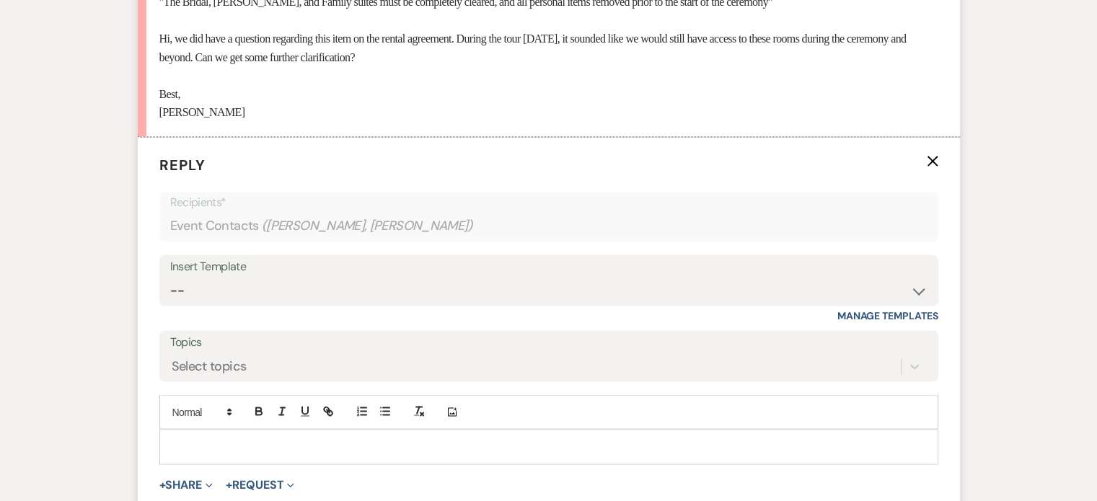
click at [242, 433] on div at bounding box center [548, 446] width 777 height 33
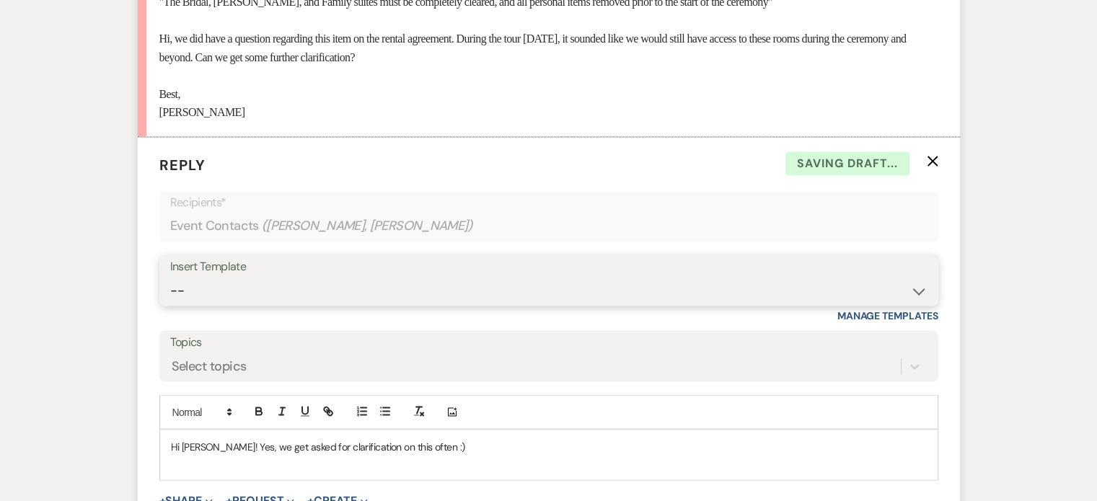
click at [237, 285] on select "-- Inquiry Response (Venue Guide) Schedule - Venue Tour Appt Confirmation Sched…" at bounding box center [548, 290] width 757 height 28
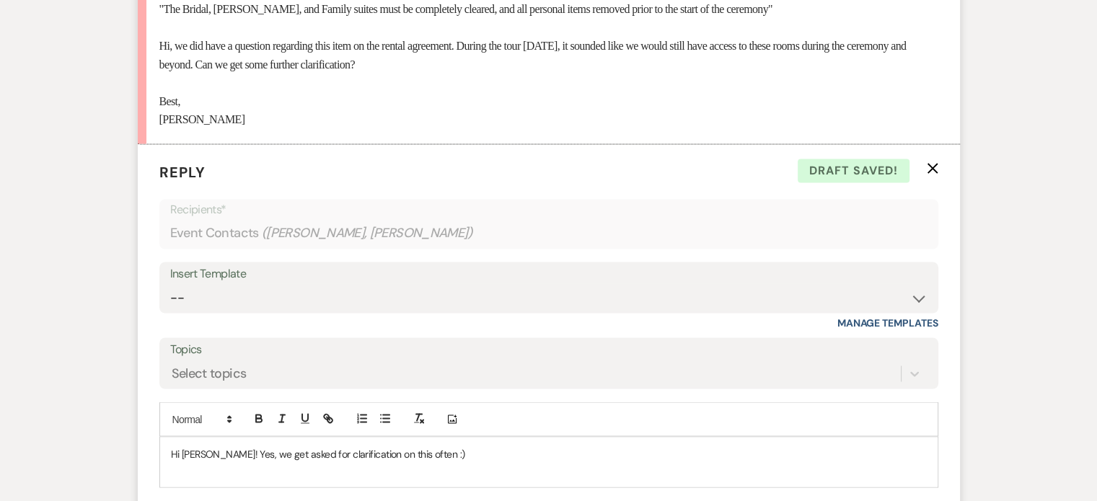
click at [331, 316] on div "Insert Template -- Inquiry Response (Venue Guide) Schedule - Venue Tour Appt Co…" at bounding box center [548, 296] width 779 height 68
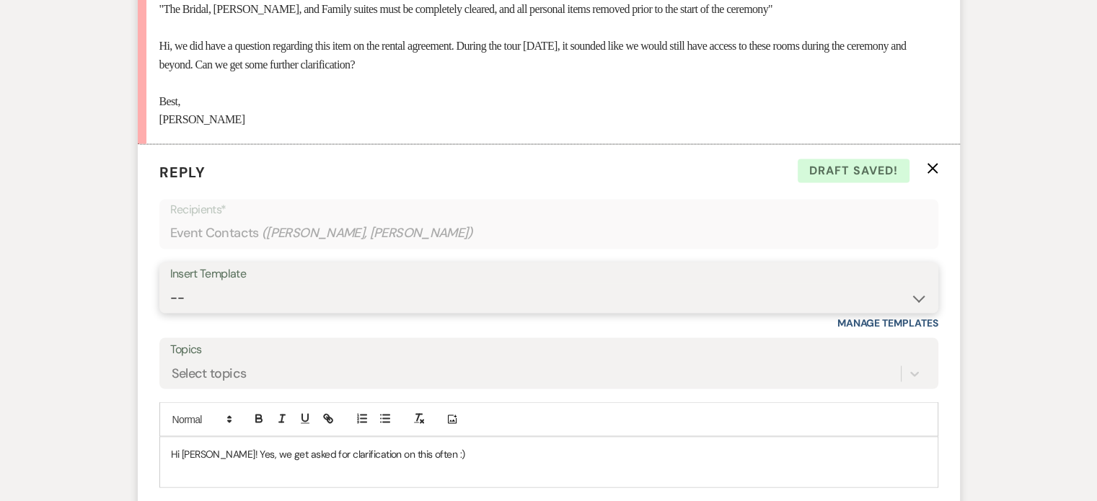
click at [303, 307] on select "-- Inquiry Response (Venue Guide) Schedule - Venue Tour Appt Confirmation Sched…" at bounding box center [548, 297] width 757 height 28
select select "5848"
click at [170, 283] on select "-- Inquiry Response (Venue Guide) Schedule - Venue Tour Appt Confirmation Sched…" at bounding box center [548, 297] width 757 height 28
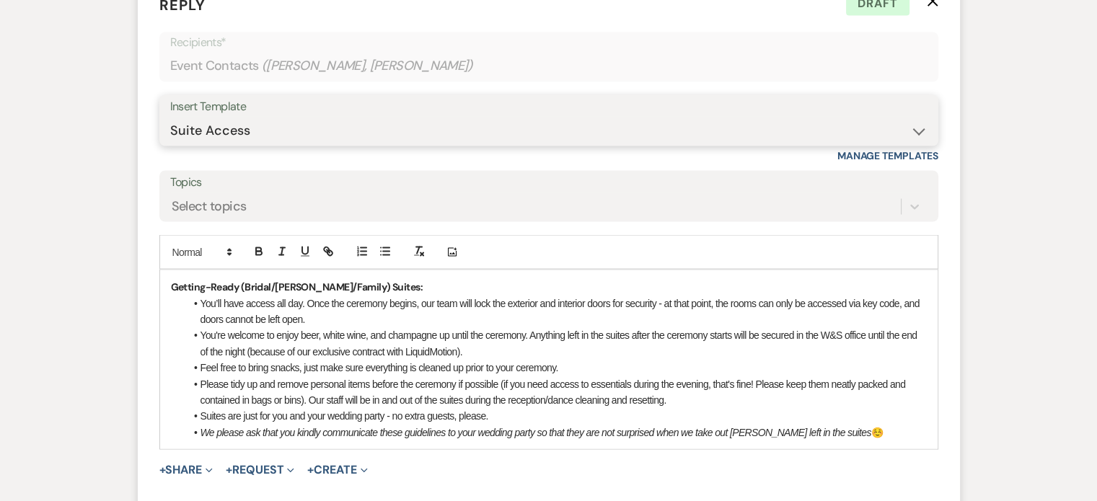
scroll to position [2704, 0]
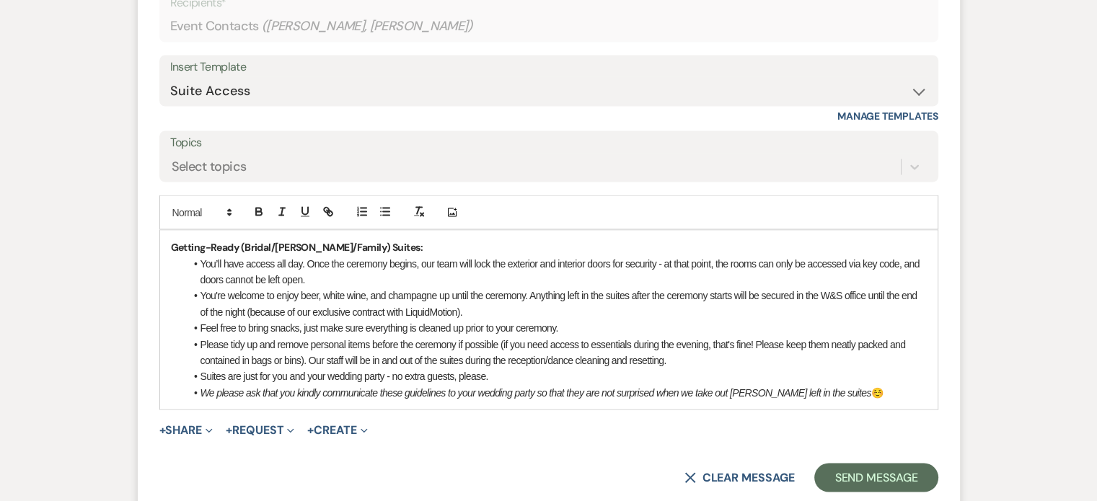
click at [169, 245] on div "Getting-Ready (Bridal/Grooms/Family) Suites: You’ll have access all day. Once t…" at bounding box center [548, 319] width 777 height 179
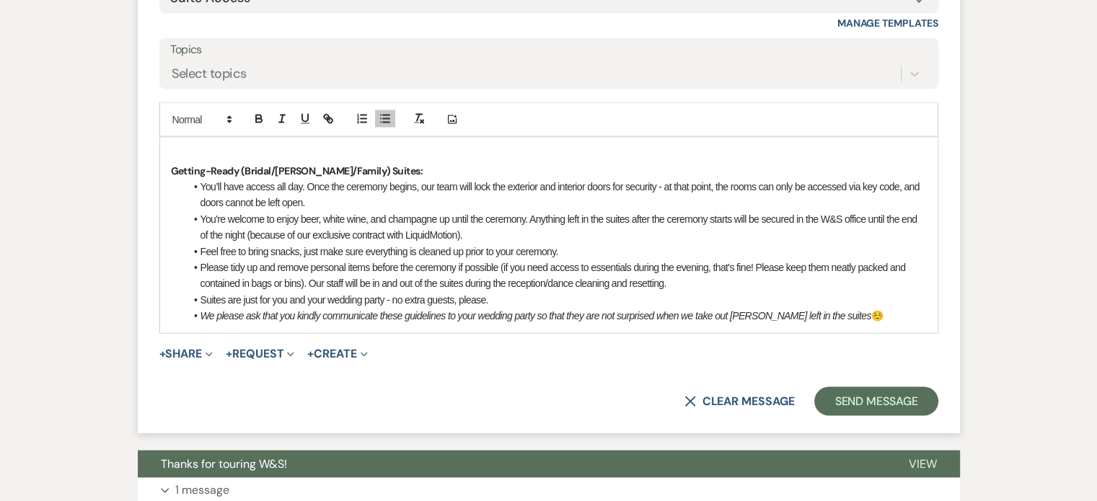
scroll to position [2794, 0]
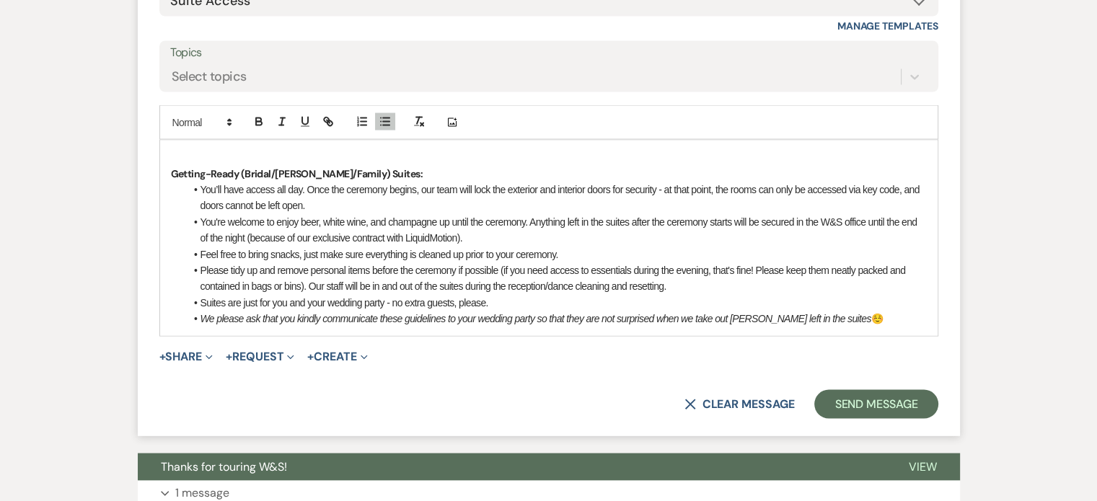
click at [175, 149] on p at bounding box center [549, 157] width 756 height 16
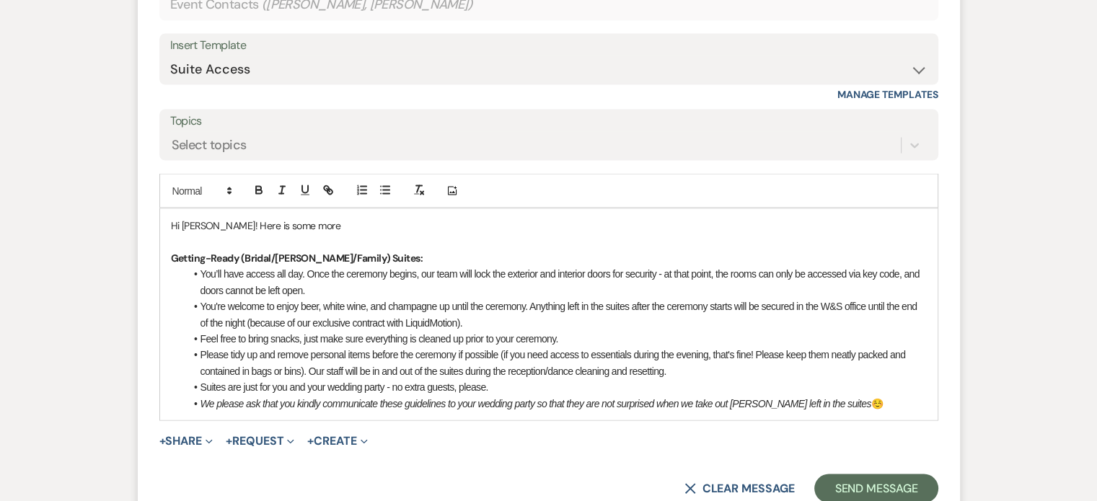
scroll to position [2727, 0]
click at [378, 363] on li "Please tidy up and remove personal items before the ceremony if possible (if yo…" at bounding box center [555, 361] width 741 height 32
click at [868, 398] on li "We please ask that you kindly communicate these guidelines to your wedding part…" at bounding box center [555, 402] width 741 height 16
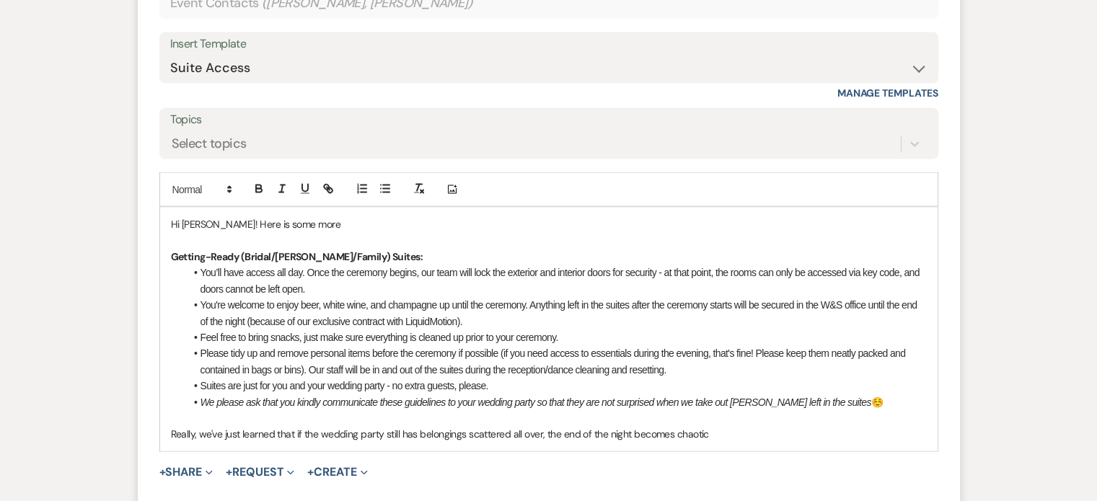
click at [404, 226] on p "Hi Drew! Here is some more" at bounding box center [549, 224] width 756 height 16
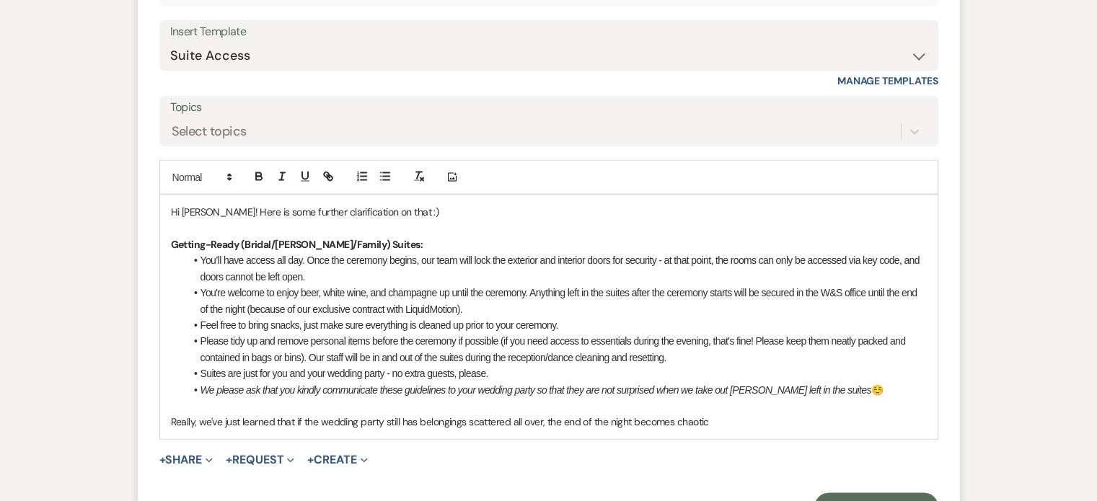
click at [758, 419] on p "Really, we've just learned that if the wedding party still has belongings scatt…" at bounding box center [549, 421] width 756 height 16
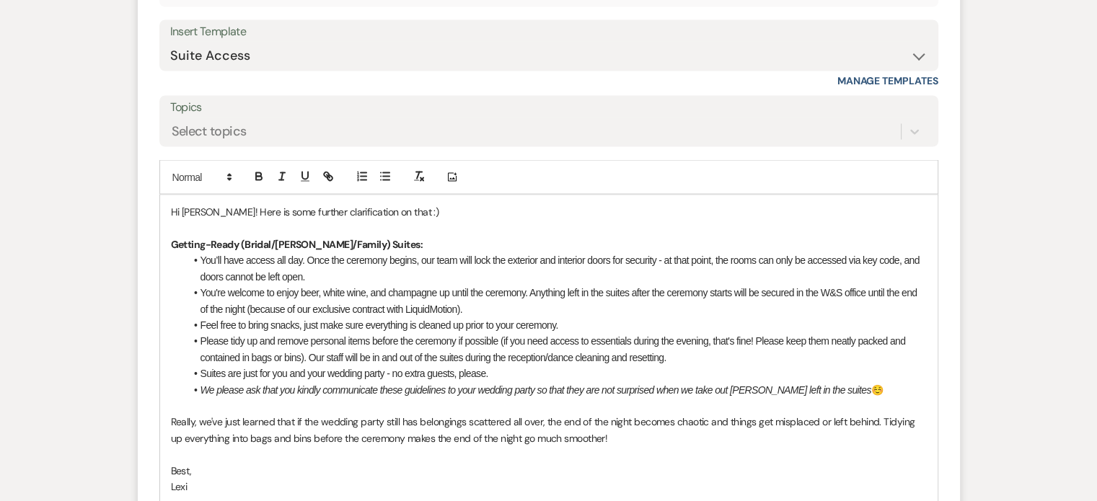
click at [177, 462] on p "Best," at bounding box center [549, 470] width 756 height 16
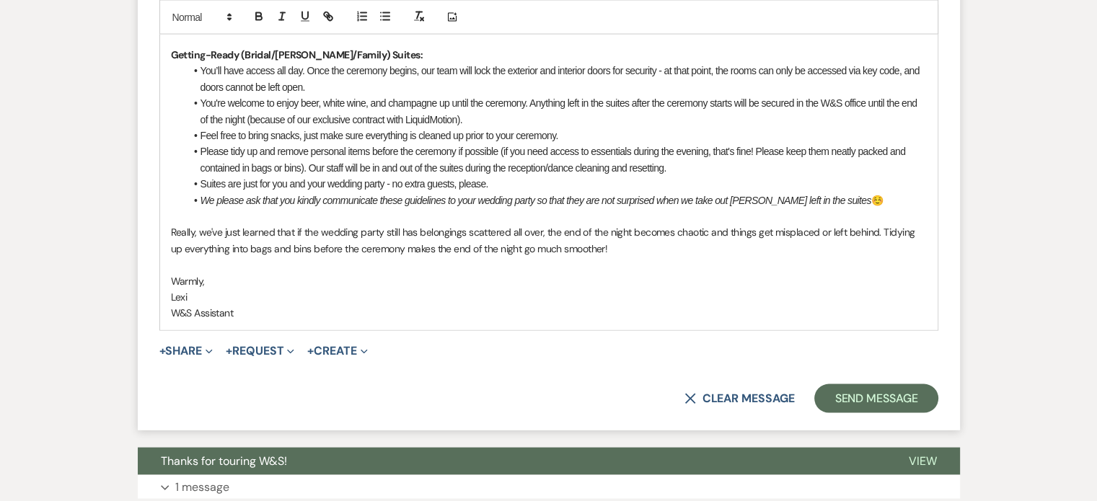
scroll to position [2976, 0]
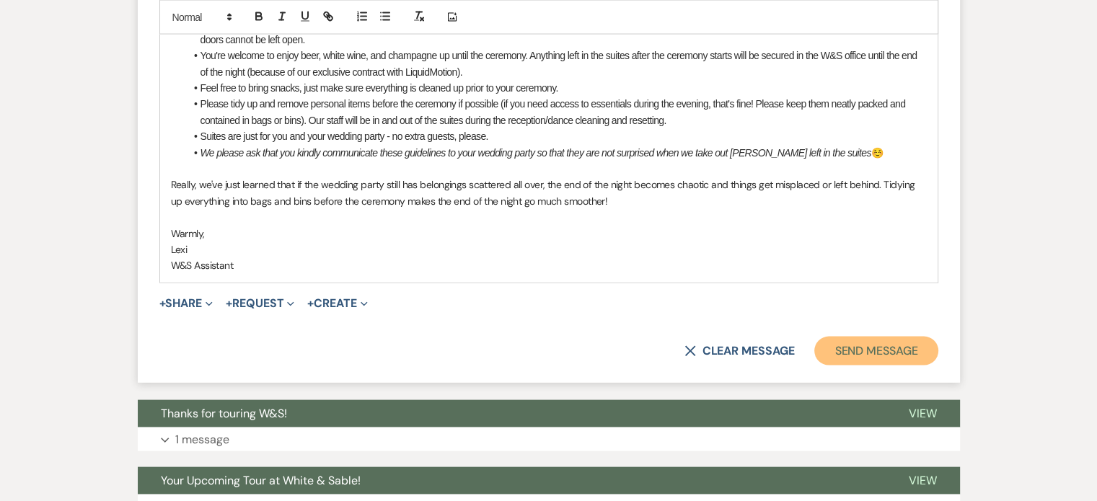
click at [896, 357] on button "Send Message" at bounding box center [875, 351] width 123 height 29
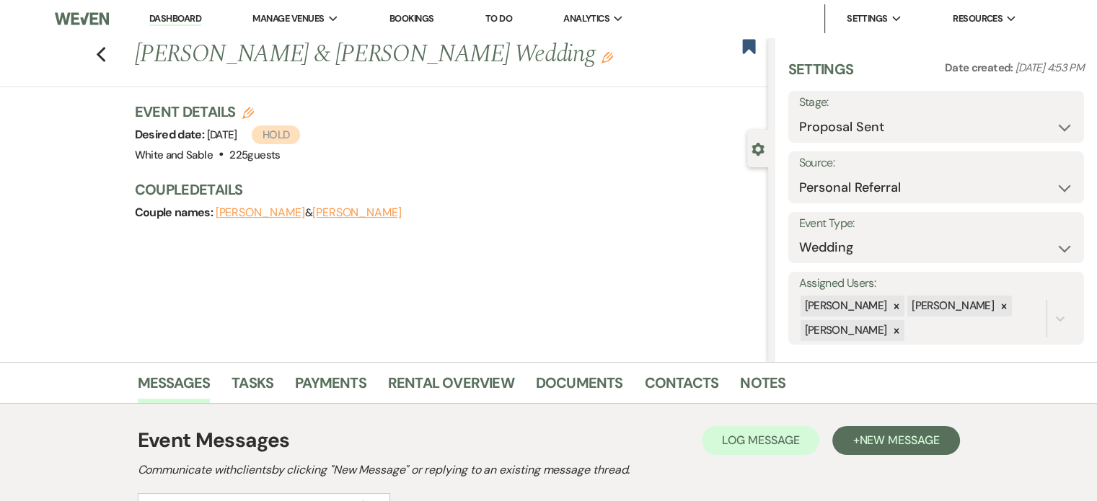
scroll to position [0, 0]
click at [197, 14] on link "Dashboard" at bounding box center [175, 19] width 52 height 14
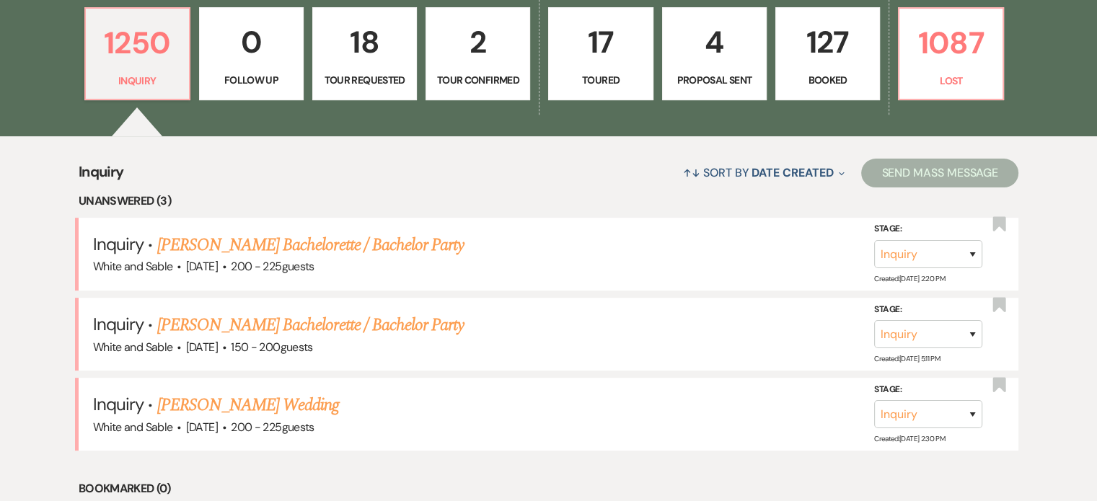
scroll to position [415, 0]
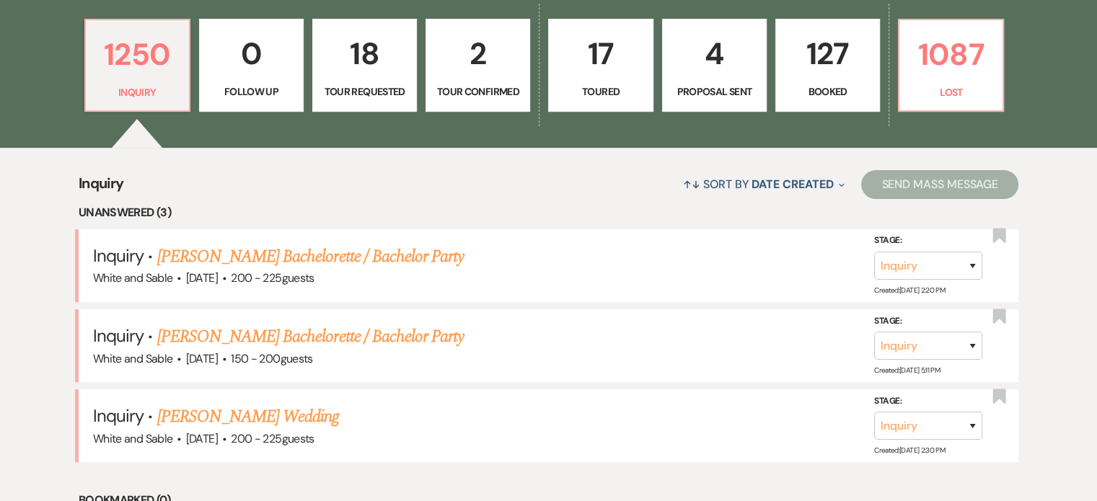
click at [841, 92] on p "Booked" at bounding box center [827, 92] width 86 height 16
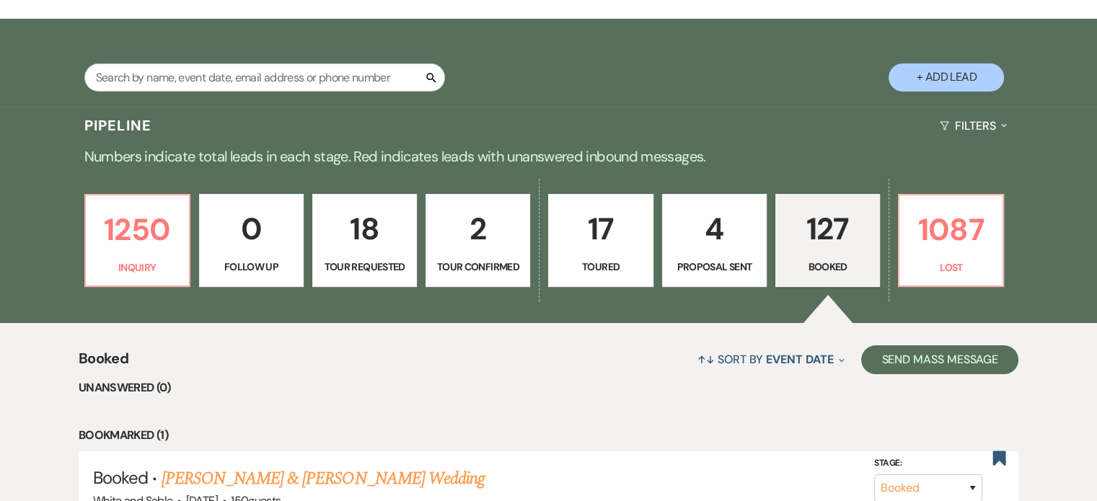
scroll to position [415, 0]
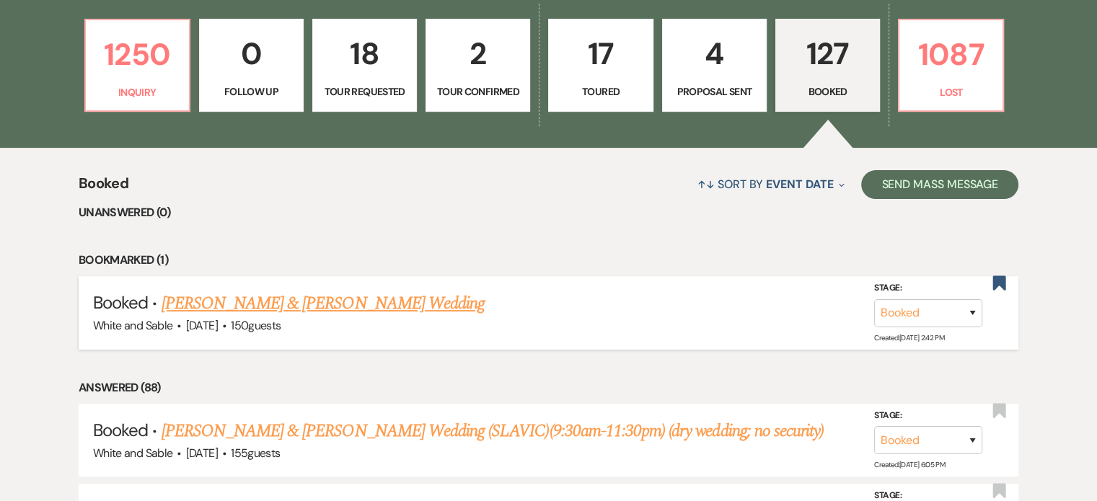
click at [285, 309] on link "Maggie Nicholson & Noah DeLuga's Wedding" at bounding box center [322, 304] width 323 height 26
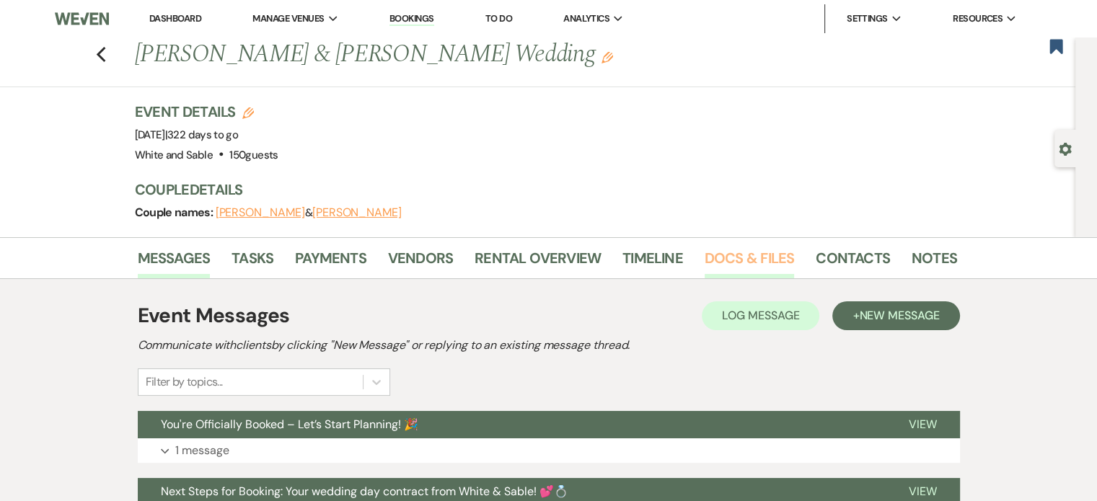
click at [756, 251] on link "Docs & Files" at bounding box center [748, 263] width 89 height 32
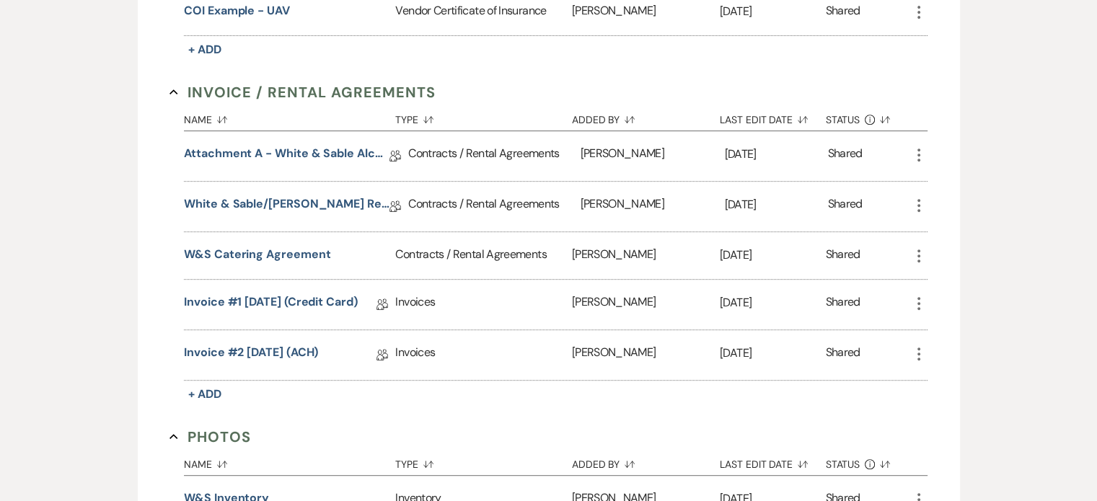
scroll to position [611, 0]
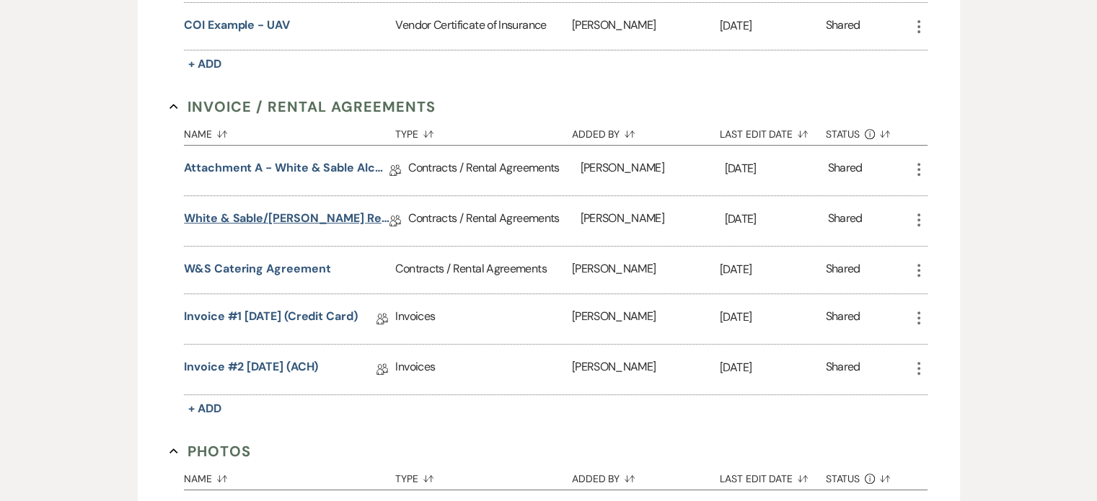
click at [240, 210] on link "White & Sable/Nicholson Rental Agreement - 7.10.26" at bounding box center [286, 221] width 205 height 22
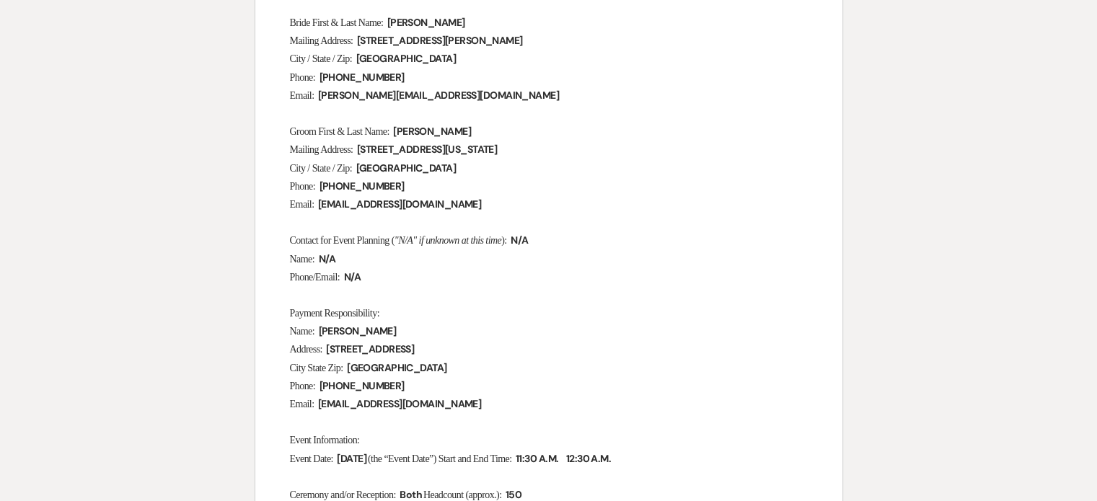
scroll to position [475, 0]
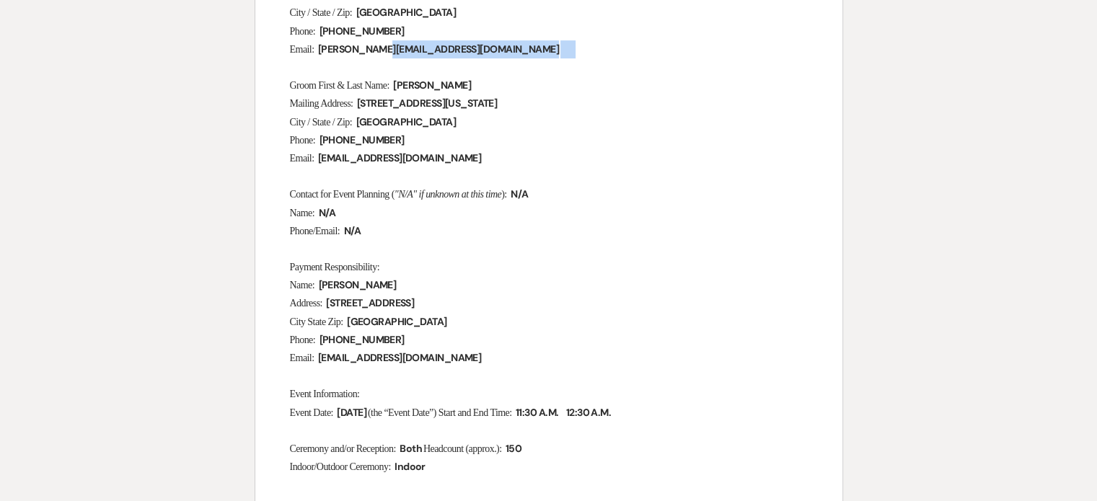
drag, startPoint x: 456, startPoint y: 49, endPoint x: 334, endPoint y: 51, distance: 121.9
click at [334, 51] on p "Email: ﻿ maggie@gtlmn.com ﻿" at bounding box center [549, 49] width 518 height 18
copy p "Email: ﻿ maggie@gtlmn.com ﻿"
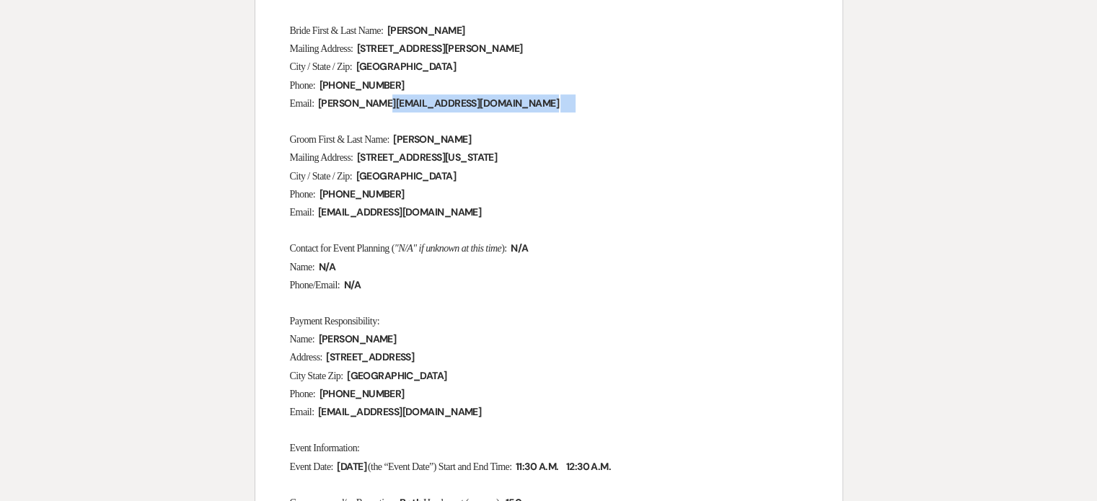
scroll to position [421, 0]
drag, startPoint x: 470, startPoint y: 50, endPoint x: 367, endPoint y: 43, distance: 103.3
click at [367, 43] on p "Mailing Address: ﻿ 5741 Rathbun Way NE ﻿" at bounding box center [549, 49] width 518 height 18
copy span
drag, startPoint x: 399, startPoint y: 86, endPoint x: 325, endPoint y: 80, distance: 74.5
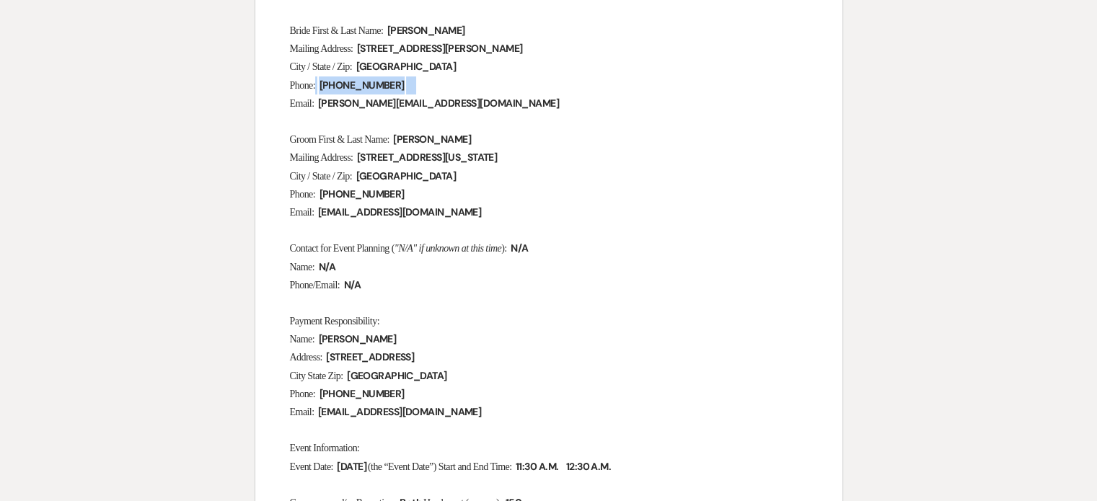
click at [325, 80] on p "Phone: ﻿ 612-214-8358 ﻿" at bounding box center [549, 85] width 518 height 18
copy p "﻿ 612-214-8358 ﻿"
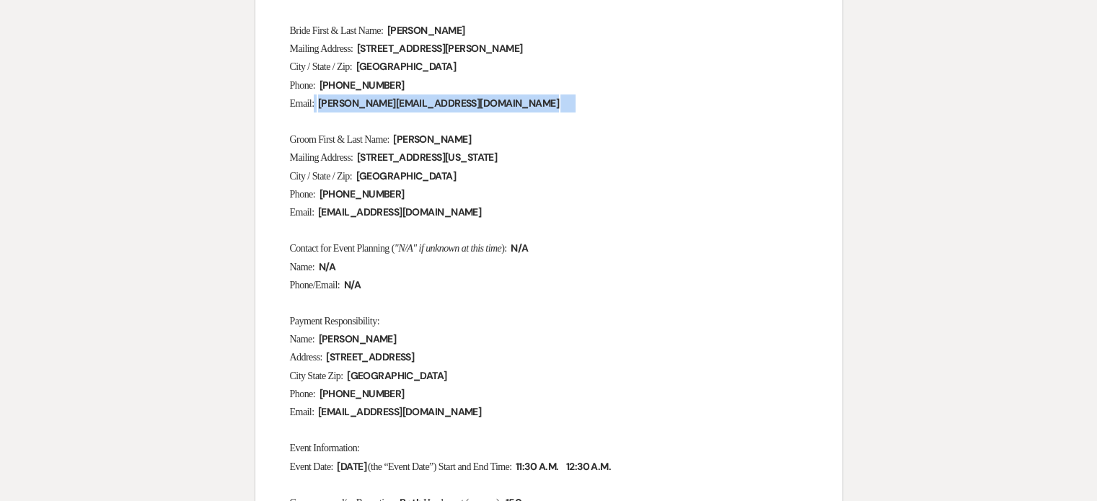
drag, startPoint x: 441, startPoint y: 107, endPoint x: 329, endPoint y: 105, distance: 112.5
click at [329, 105] on p "Email: ﻿ maggie@gtlmn.com ﻿" at bounding box center [549, 103] width 518 height 18
copy p "﻿ maggie@gtlmn.com ﻿"
drag, startPoint x: 405, startPoint y: 93, endPoint x: 480, endPoint y: 119, distance: 79.3
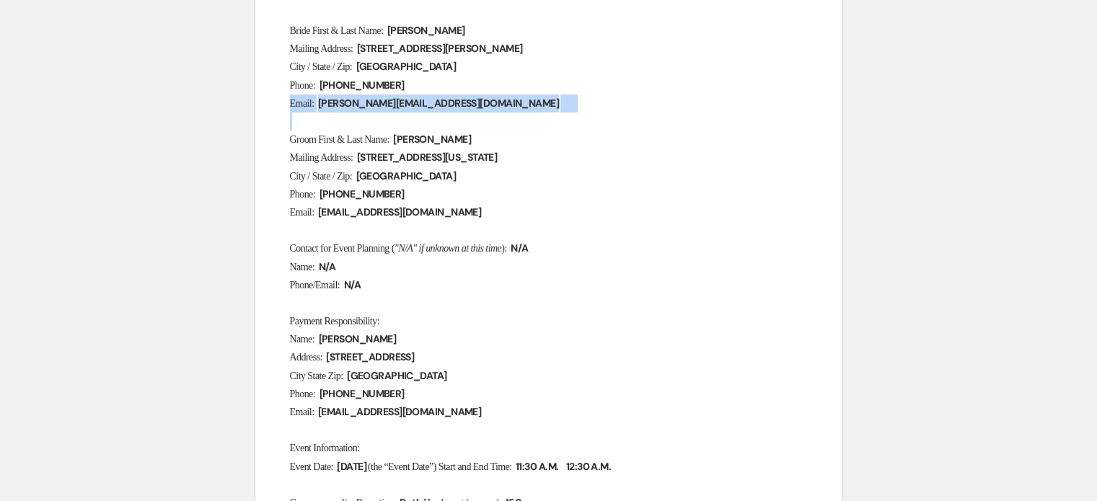
click at [456, 106] on p "Email: ﻿ maggie@gtlmn.com ﻿" at bounding box center [549, 103] width 518 height 18
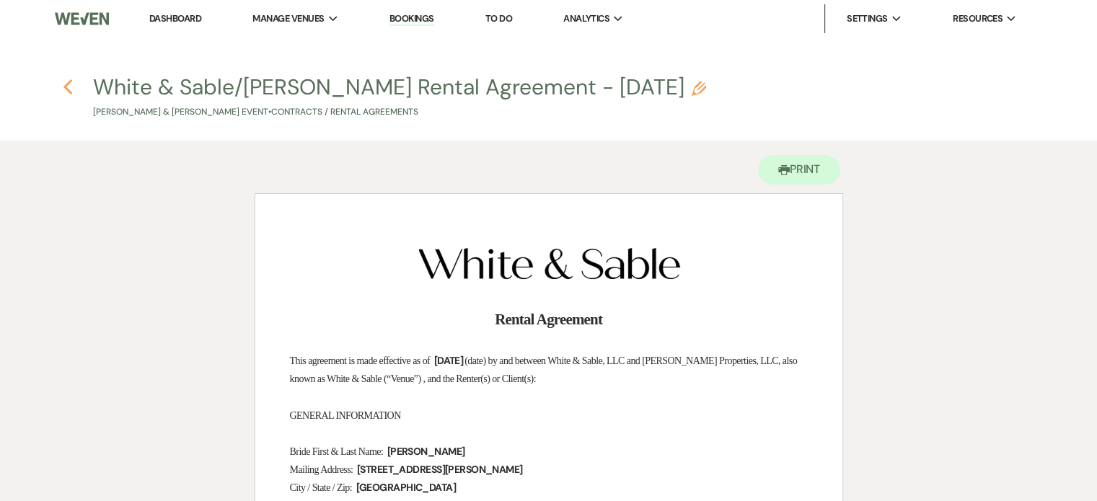
click at [68, 89] on use "button" at bounding box center [67, 87] width 9 height 16
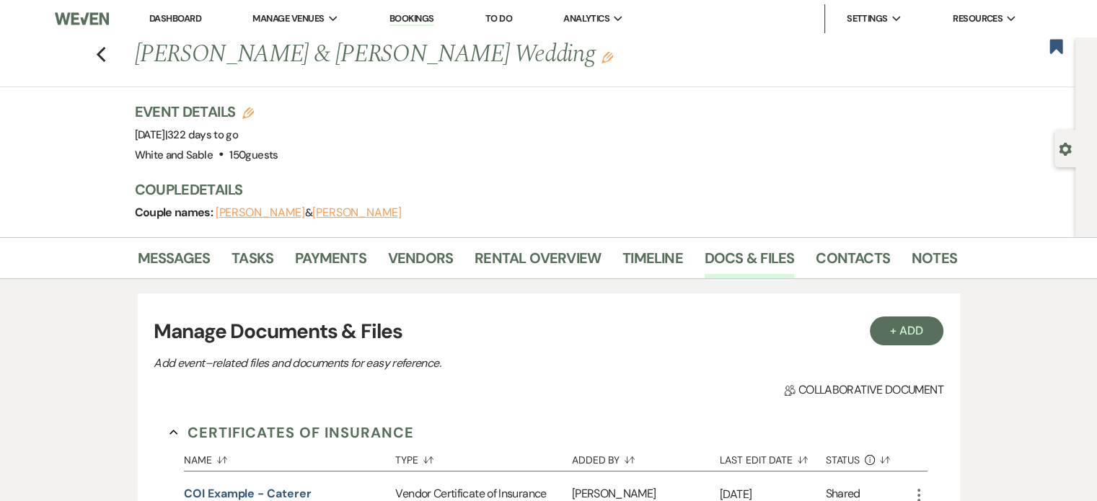
scroll to position [611, 0]
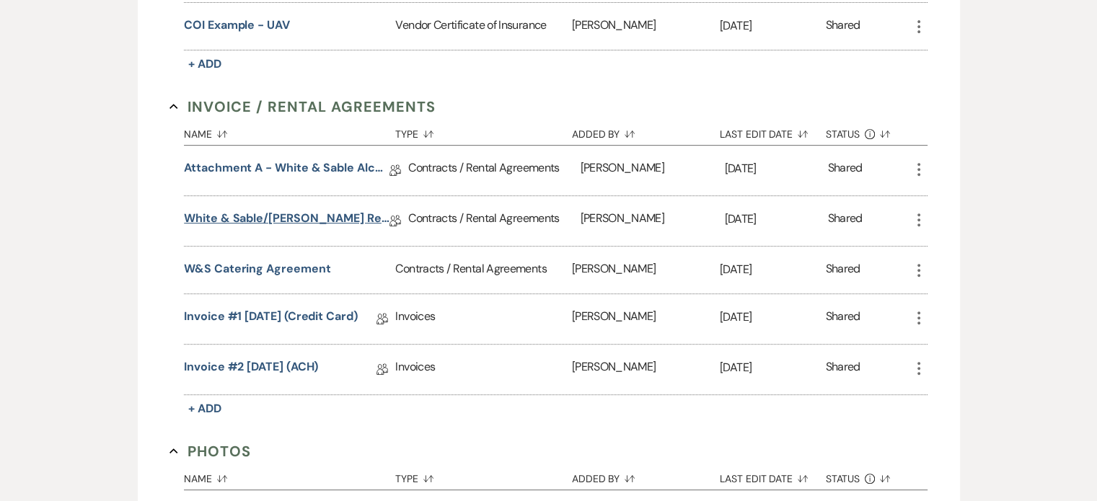
click at [283, 215] on link "White & Sable/Nicholson Rental Agreement - 7.10.26" at bounding box center [286, 221] width 205 height 22
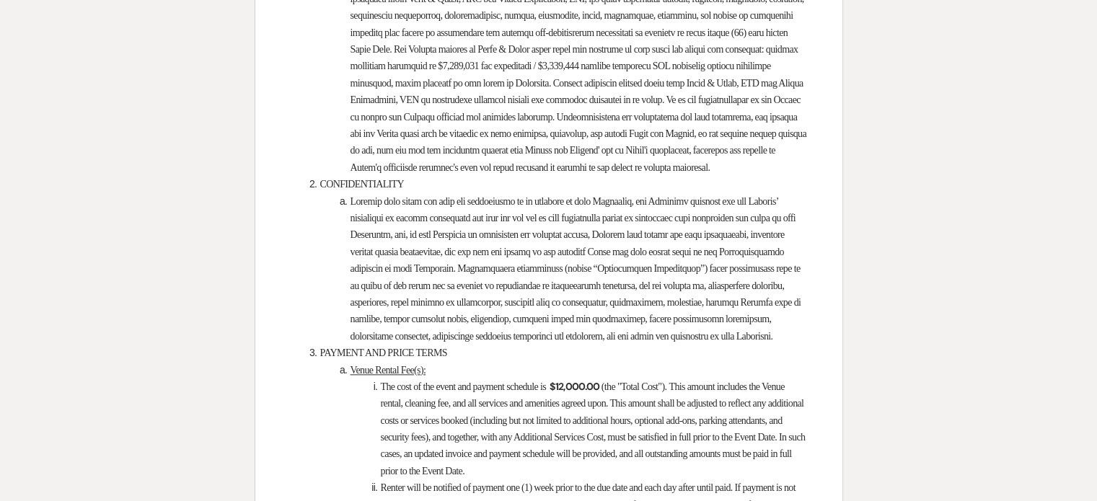
scroll to position [1647, 0]
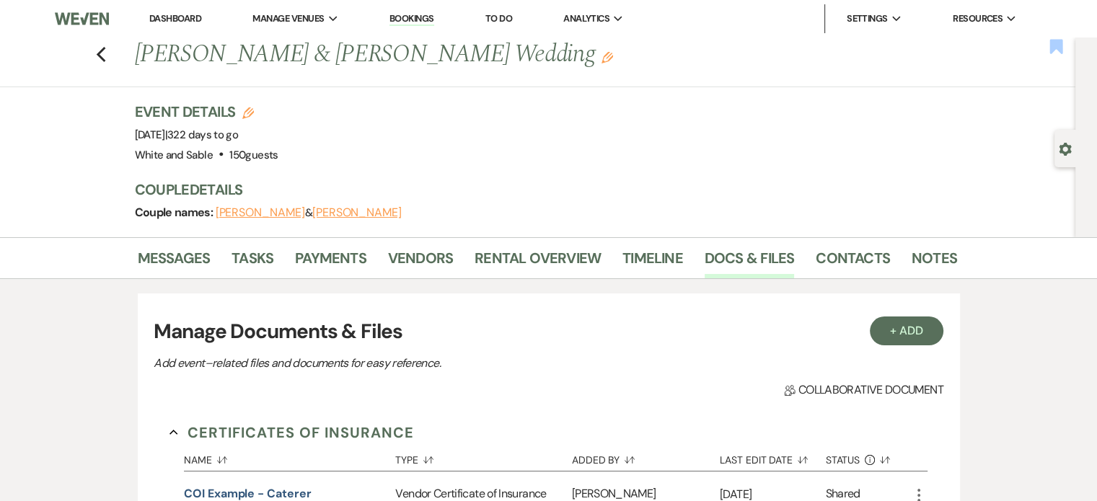
click at [1051, 53] on use "button" at bounding box center [1056, 46] width 13 height 14
click at [173, 259] on link "Messages" at bounding box center [174, 263] width 73 height 32
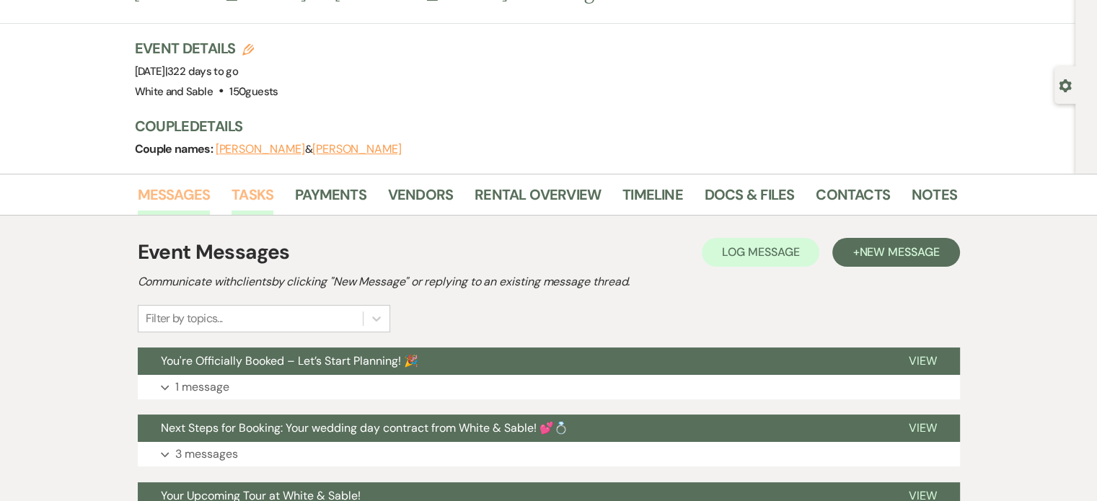
scroll to position [63, 0]
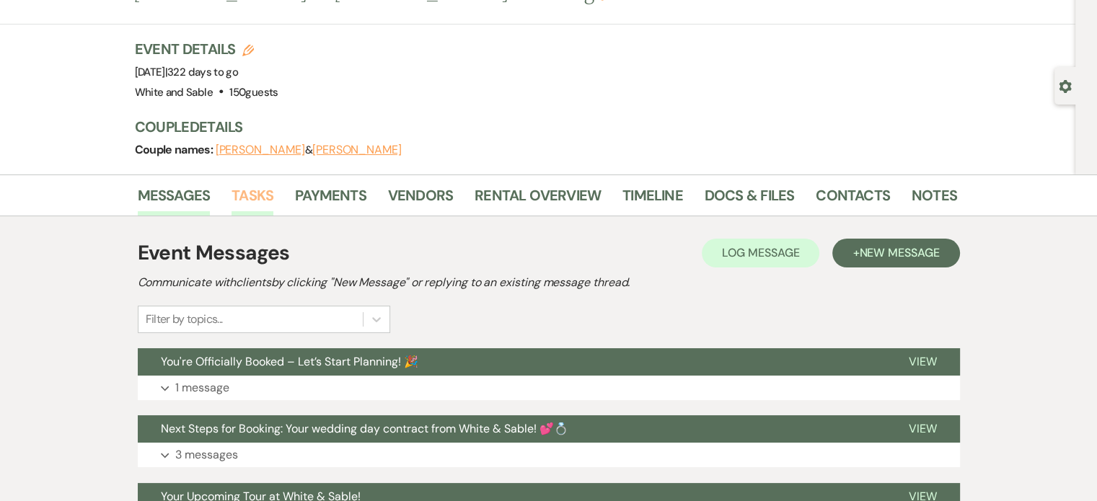
click at [251, 198] on link "Tasks" at bounding box center [252, 200] width 42 height 32
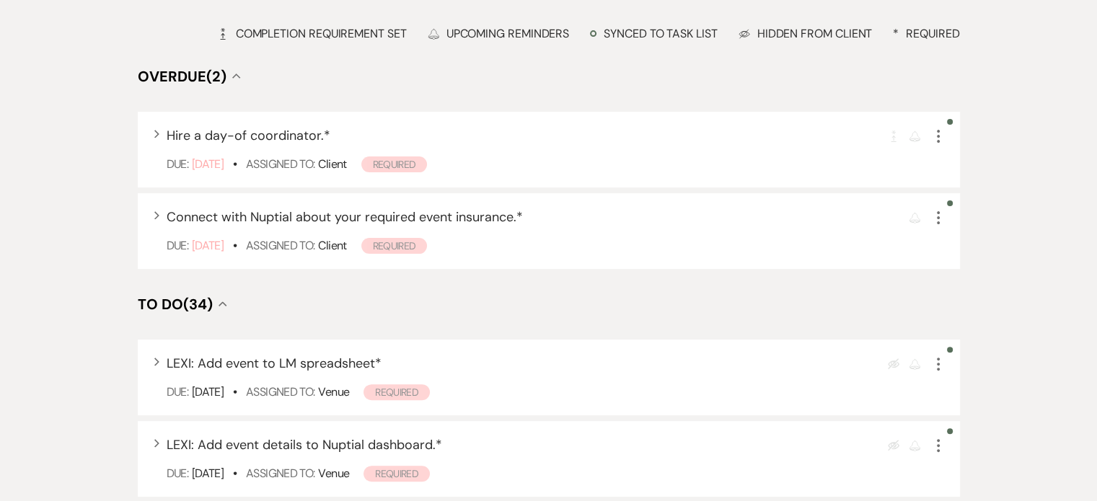
scroll to position [501, 0]
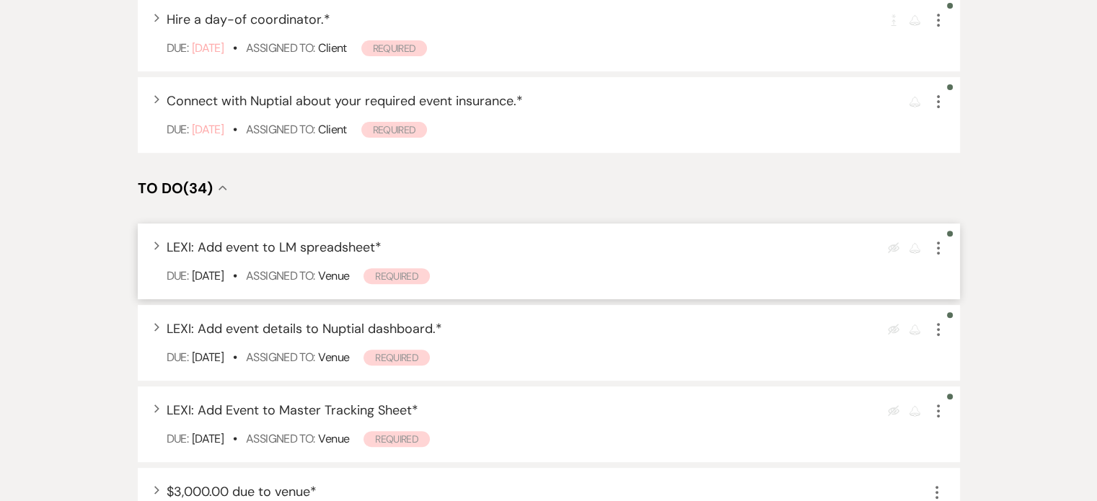
click at [932, 249] on icon "More" at bounding box center [937, 247] width 17 height 17
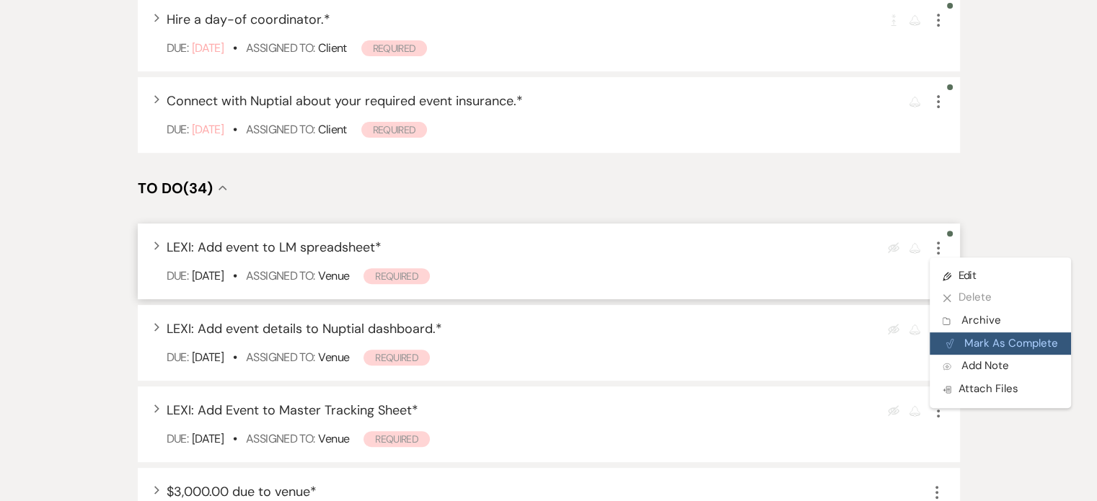
click at [974, 334] on button "Plan Portal Link Mark As Complete" at bounding box center [999, 343] width 141 height 23
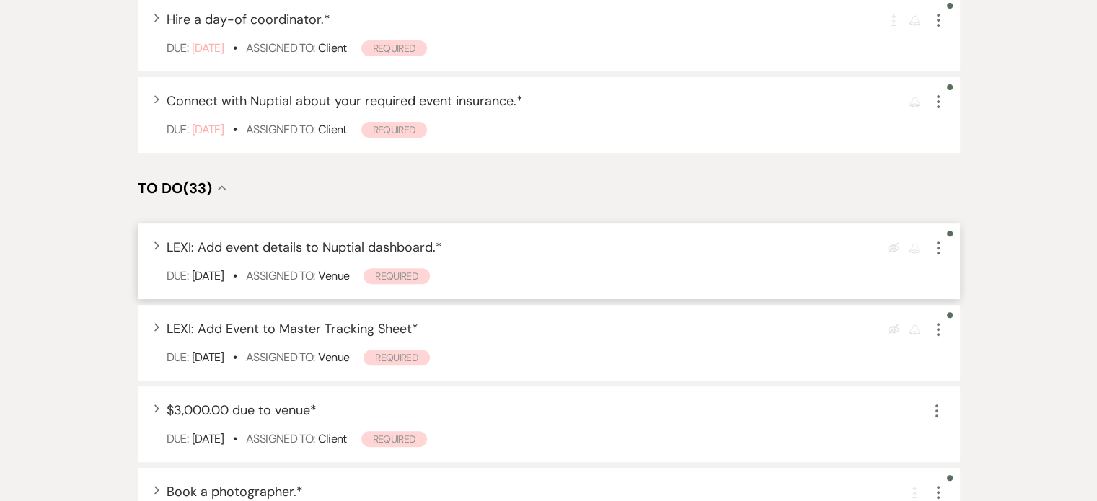
click at [939, 247] on icon "More" at bounding box center [937, 247] width 17 height 17
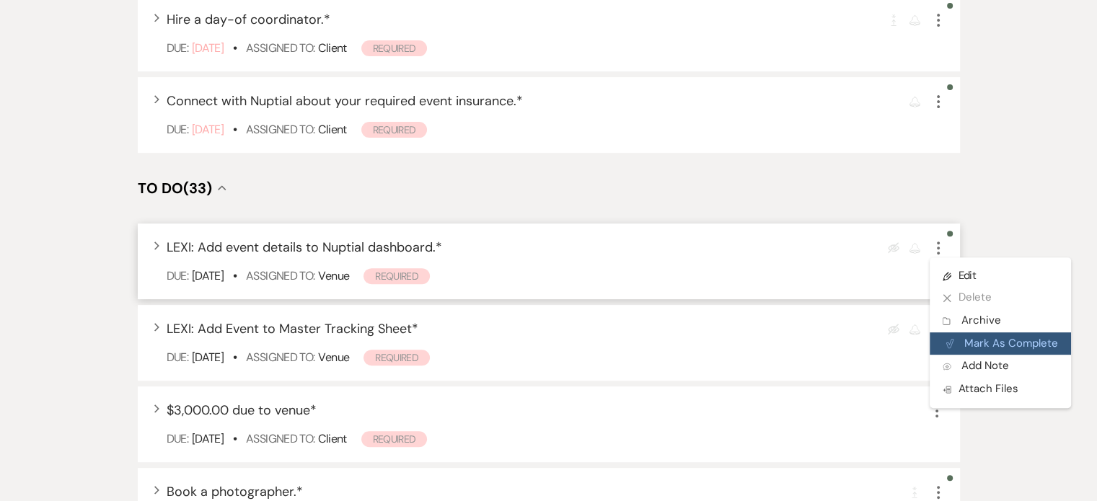
click at [968, 340] on button "Plan Portal Link Mark As Complete" at bounding box center [999, 343] width 141 height 23
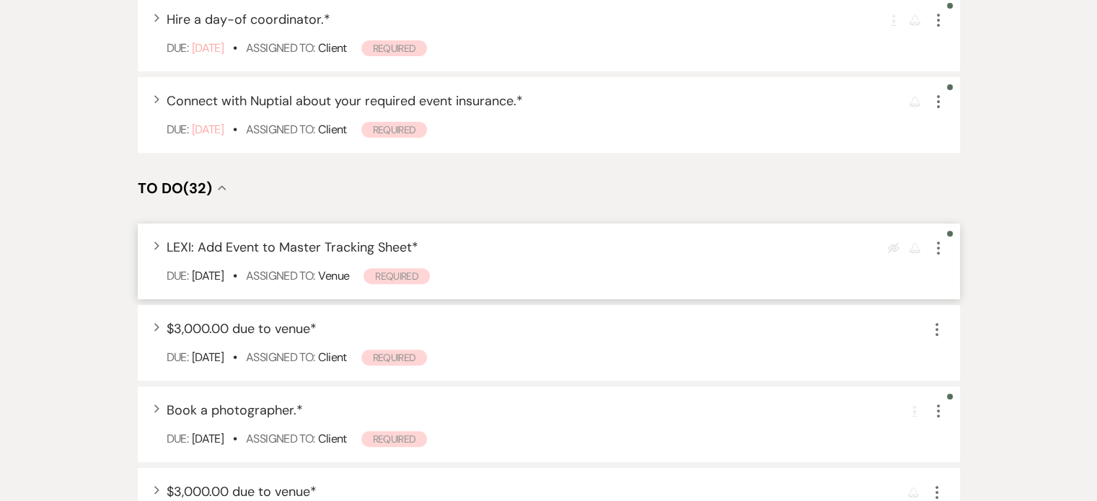
click at [934, 246] on icon "More" at bounding box center [937, 247] width 17 height 17
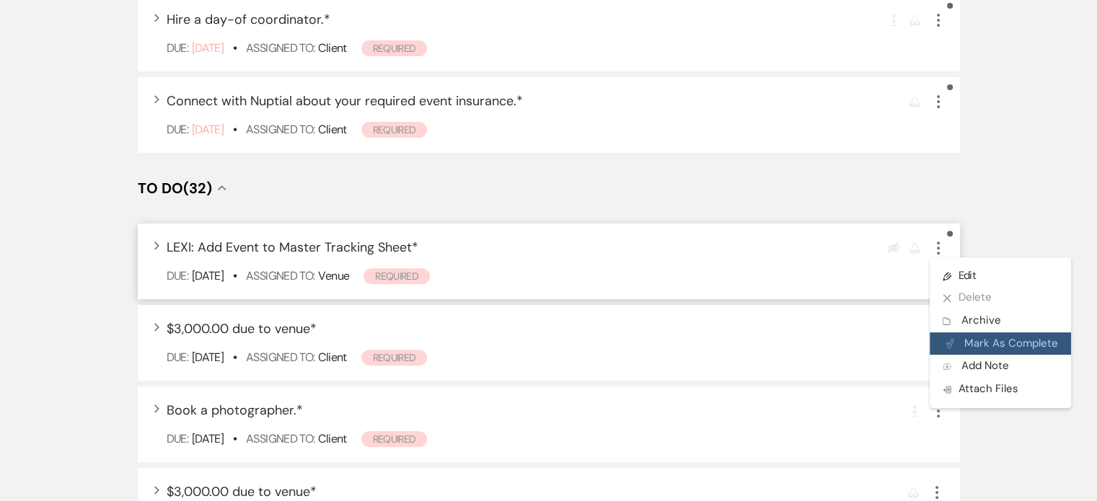
click at [972, 342] on button "Plan Portal Link Mark As Complete" at bounding box center [999, 343] width 141 height 23
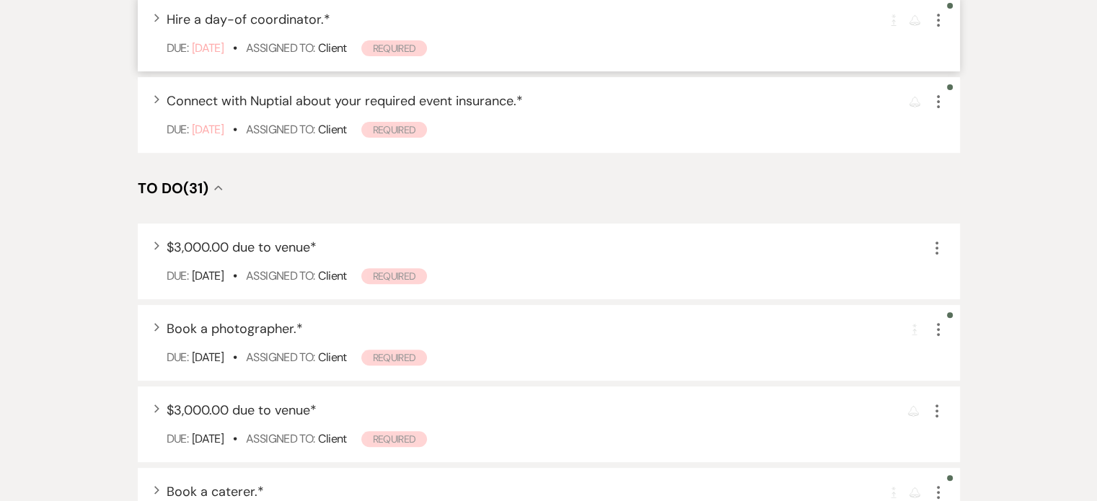
scroll to position [0, 0]
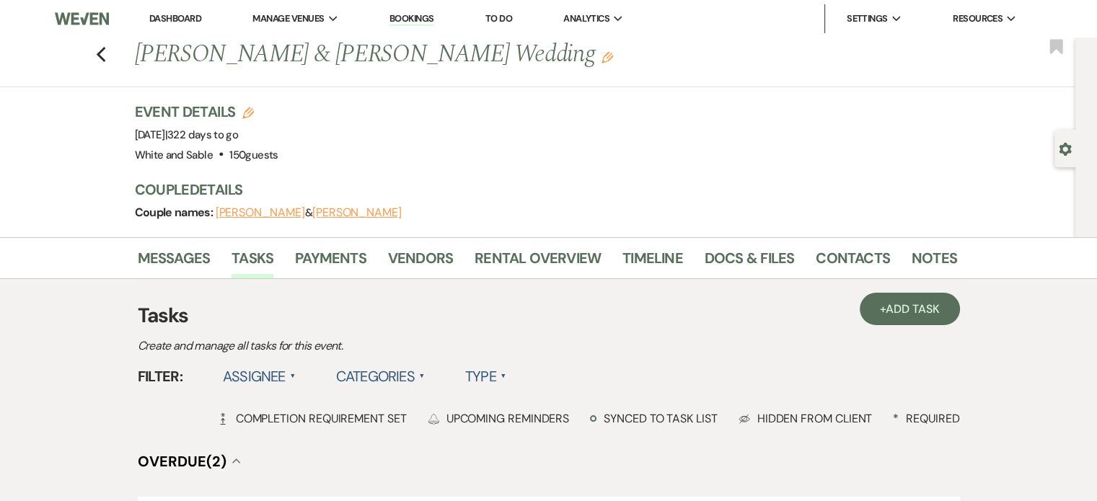
click at [153, 35] on nav "Dashboard Manage Venues Expand White and Sable Bookings To Do Analytics Expand …" at bounding box center [548, 18] width 1097 height 37
click at [159, 23] on link "Dashboard" at bounding box center [175, 18] width 52 height 12
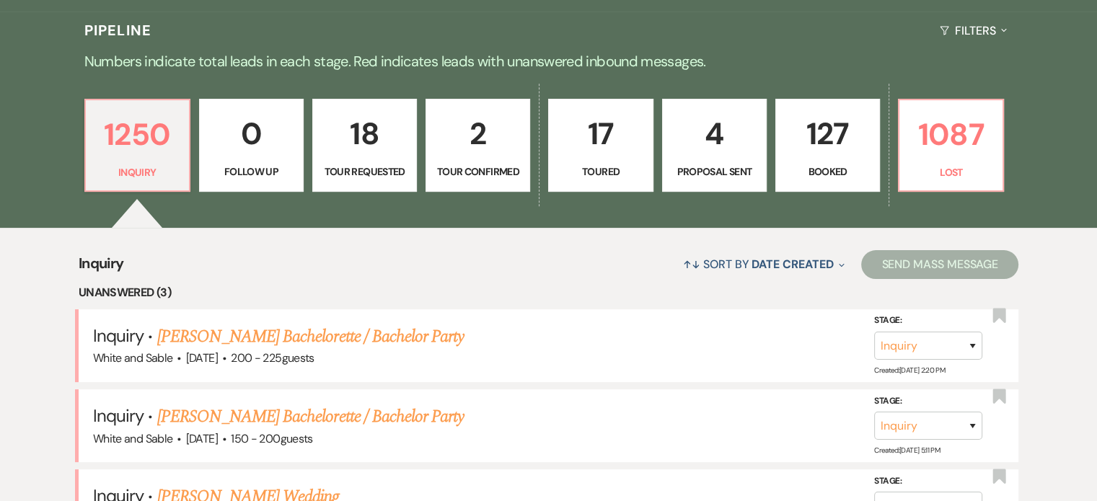
scroll to position [335, 0]
click at [830, 159] on link "127 Booked" at bounding box center [827, 146] width 105 height 94
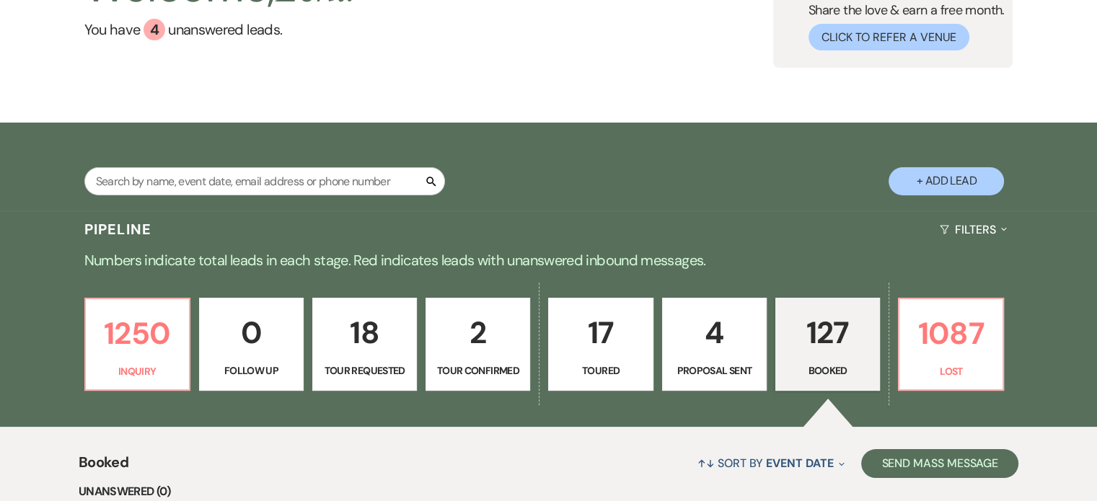
scroll to position [115, 0]
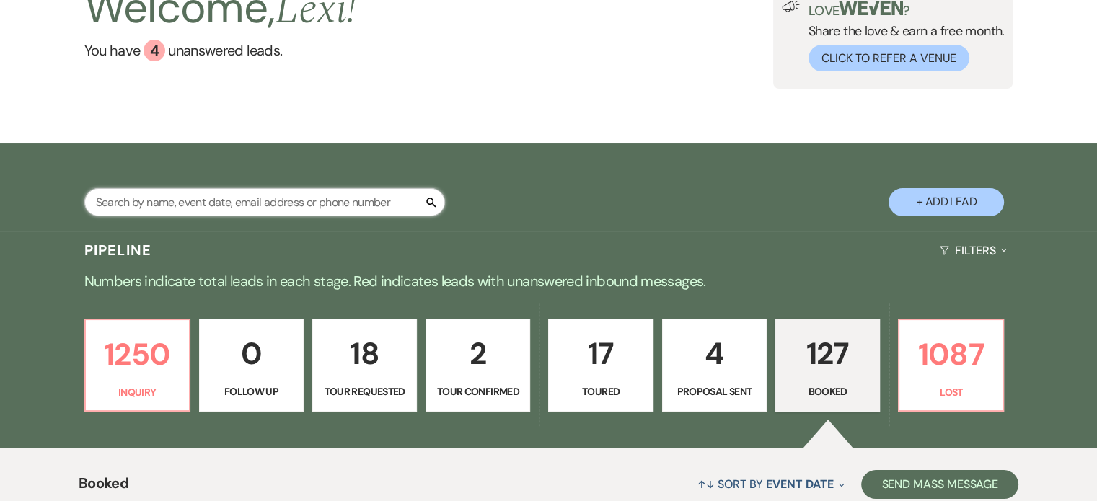
click at [211, 194] on input "text" at bounding box center [264, 202] width 360 height 28
type input "dorian"
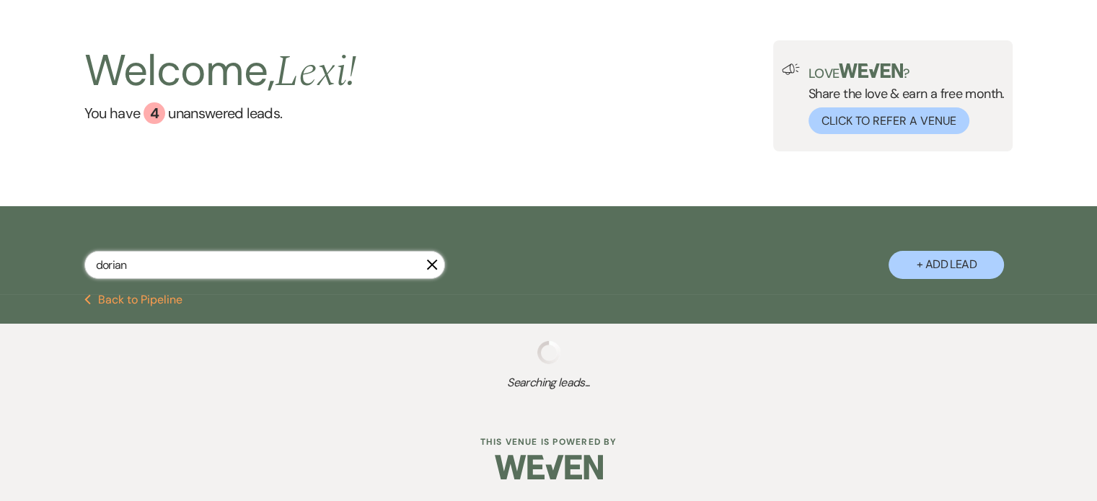
scroll to position [88, 0]
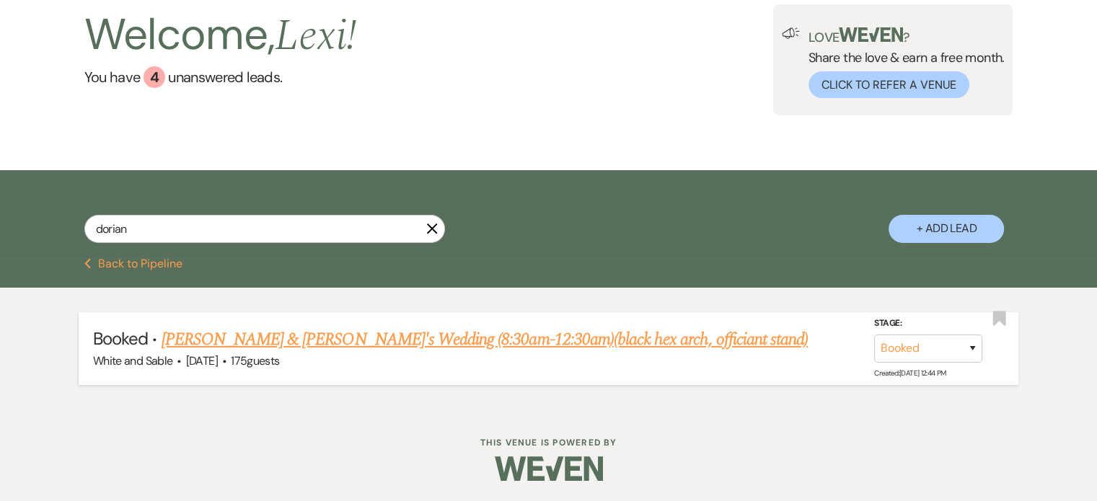
click at [339, 342] on link "Laurie Bohler & Dorian Dear's Wedding (8:30am-12:30am)(black hex arch, offician…" at bounding box center [484, 340] width 647 height 26
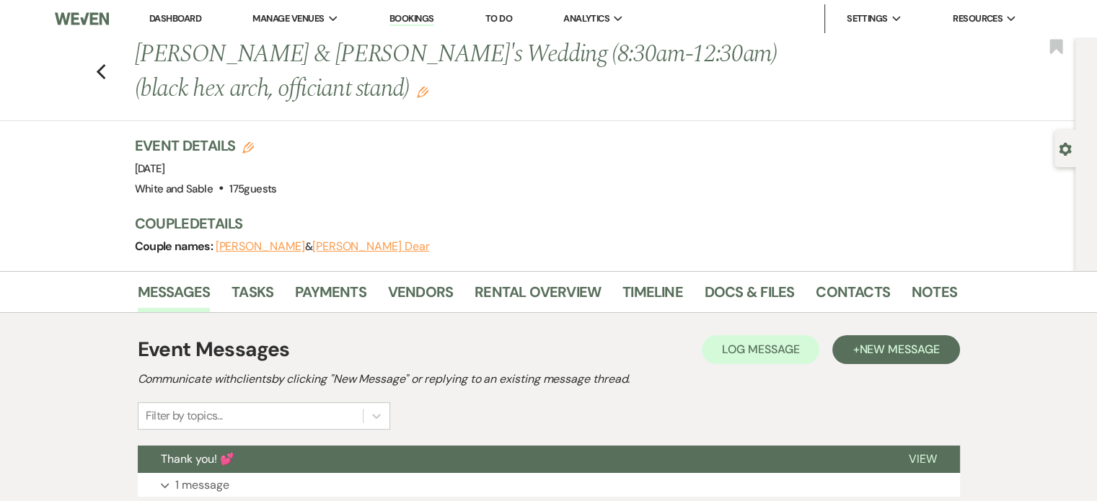
scroll to position [100, 0]
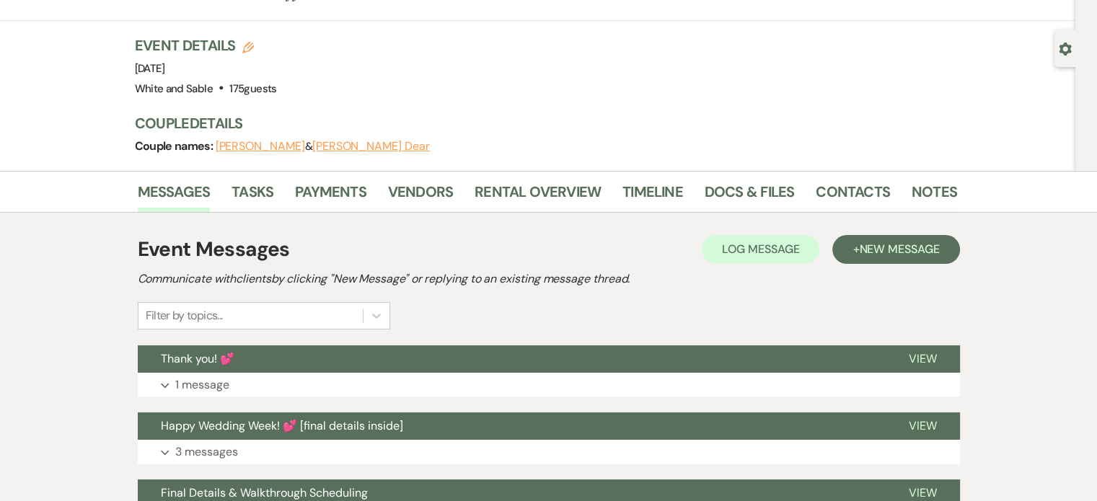
click at [243, 167] on div "Event Details Edit Event Date: Saturday, July 12th, 2025 Venue: White and Sable…" at bounding box center [546, 103] width 822 height 136
click at [251, 201] on link "Tasks" at bounding box center [252, 196] width 42 height 32
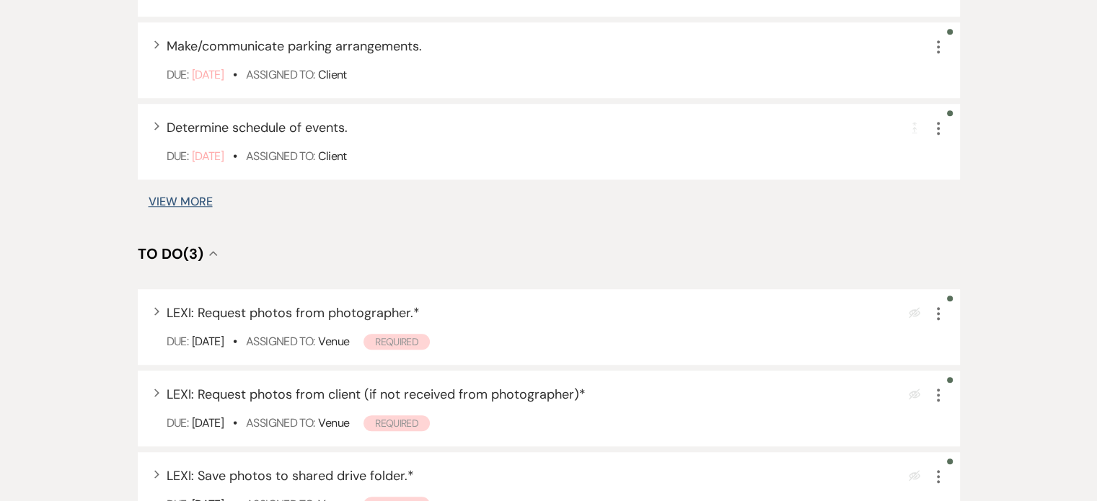
scroll to position [1161, 0]
click at [935, 314] on icon "More" at bounding box center [937, 312] width 17 height 17
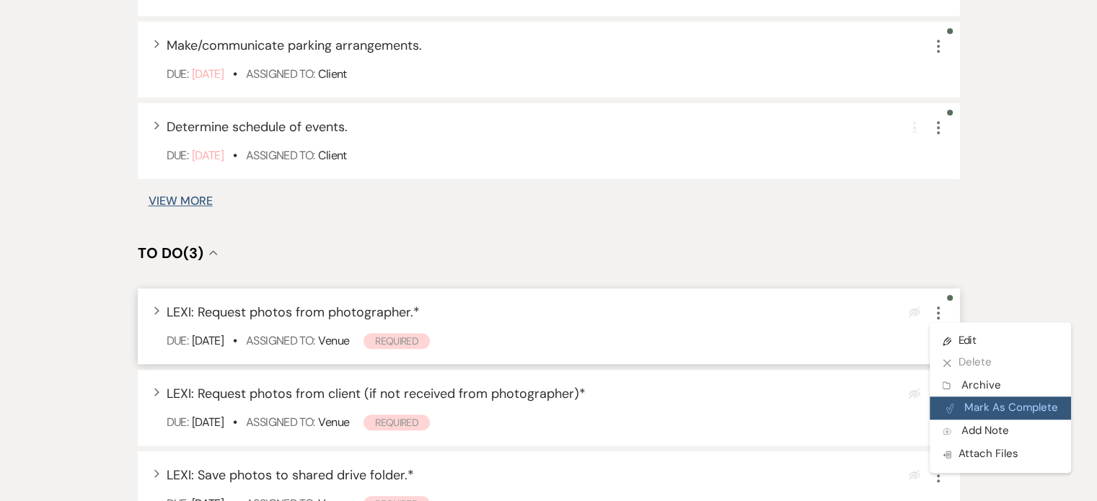
click at [978, 407] on button "Plan Portal Link Mark As Complete" at bounding box center [999, 408] width 141 height 23
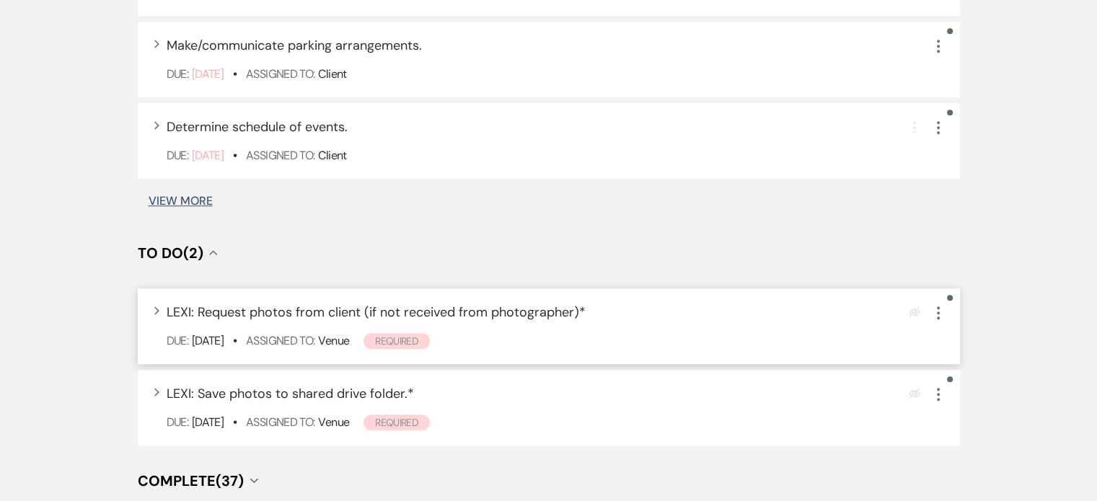
click at [937, 311] on icon "More" at bounding box center [937, 312] width 17 height 17
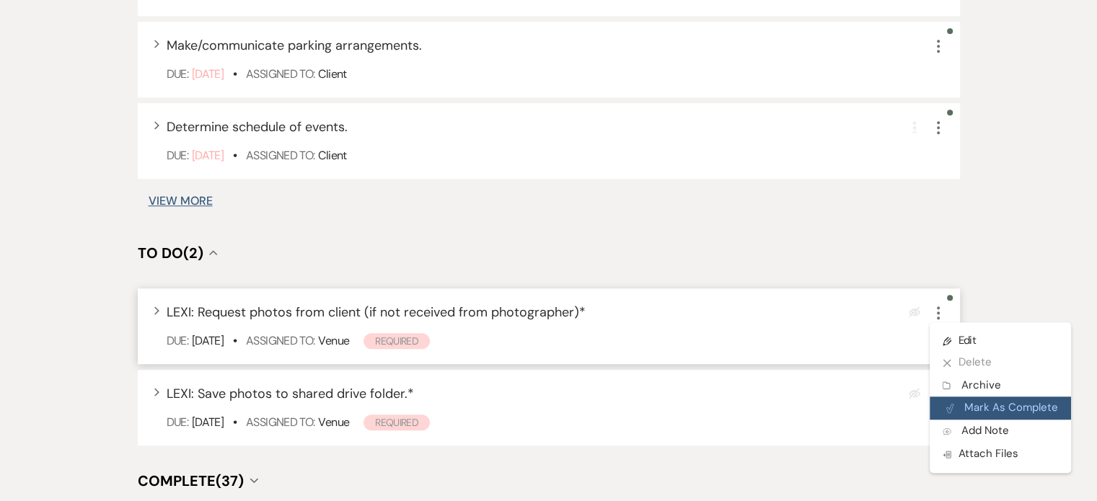
click at [968, 409] on button "Plan Portal Link Mark As Complete" at bounding box center [999, 408] width 141 height 23
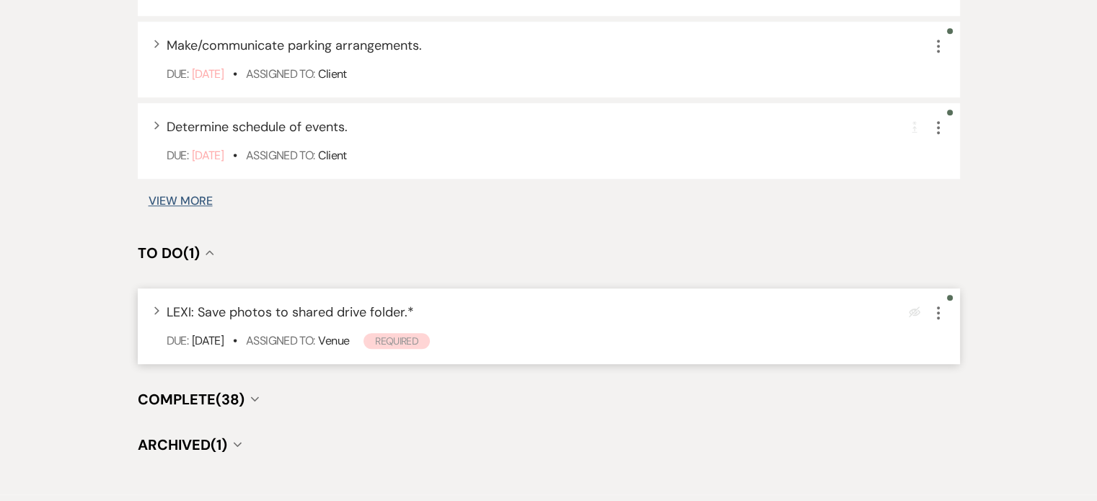
click at [934, 314] on icon "More" at bounding box center [937, 312] width 17 height 17
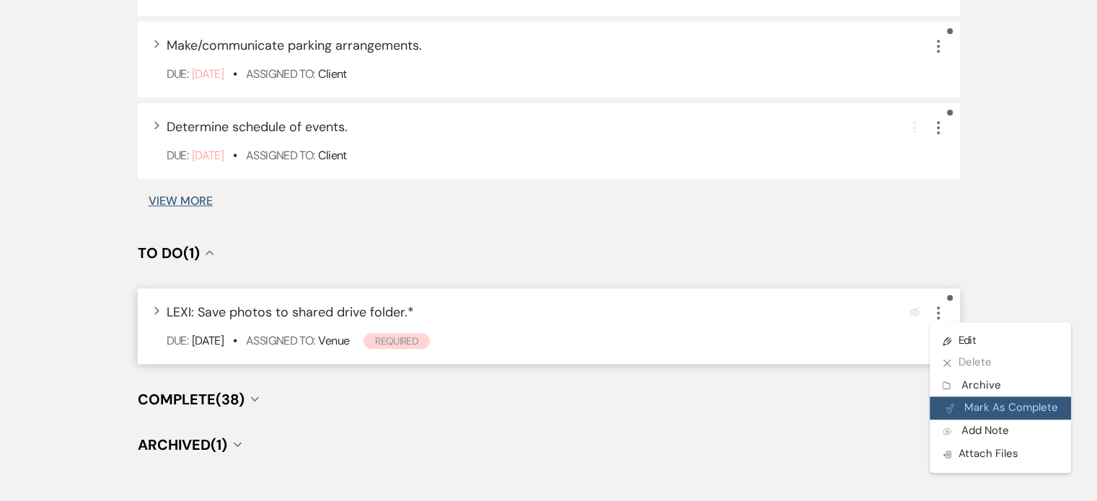
click at [972, 406] on button "Plan Portal Link Mark As Complete" at bounding box center [999, 408] width 141 height 23
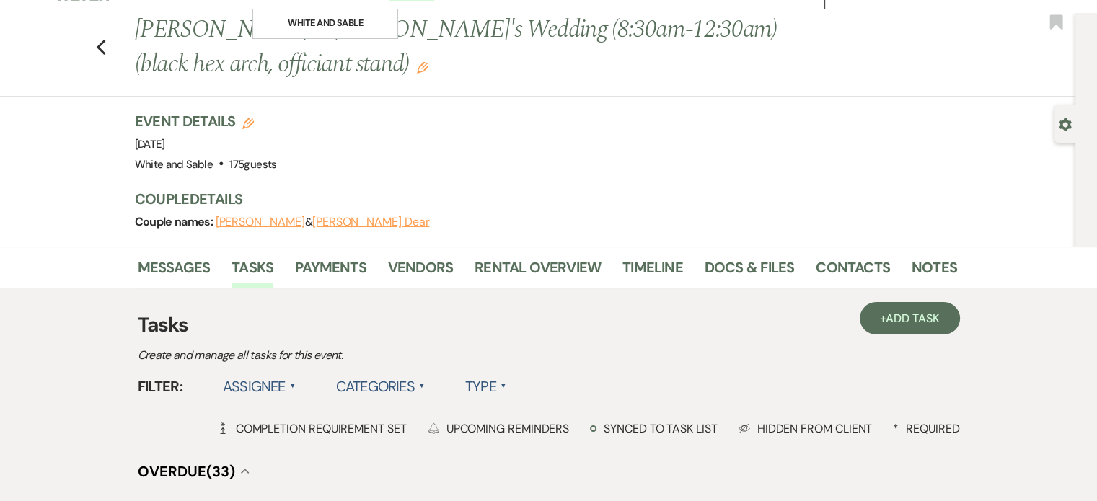
scroll to position [0, 0]
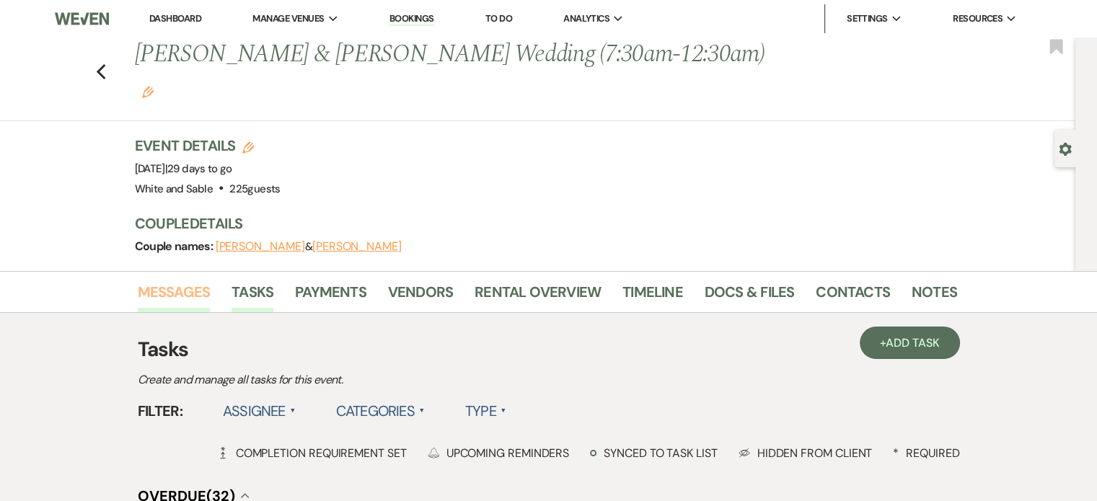
click at [160, 280] on link "Messages" at bounding box center [174, 296] width 73 height 32
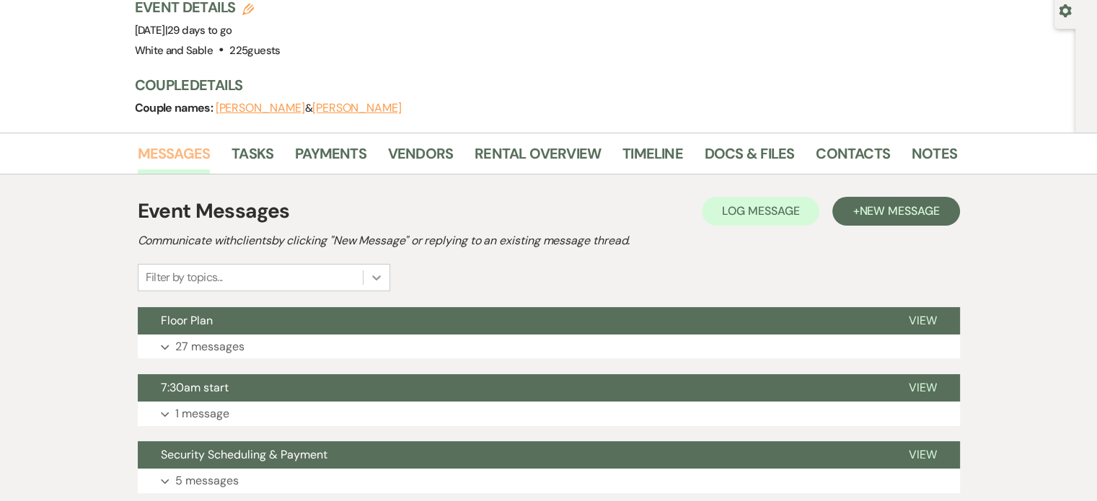
scroll to position [143, 0]
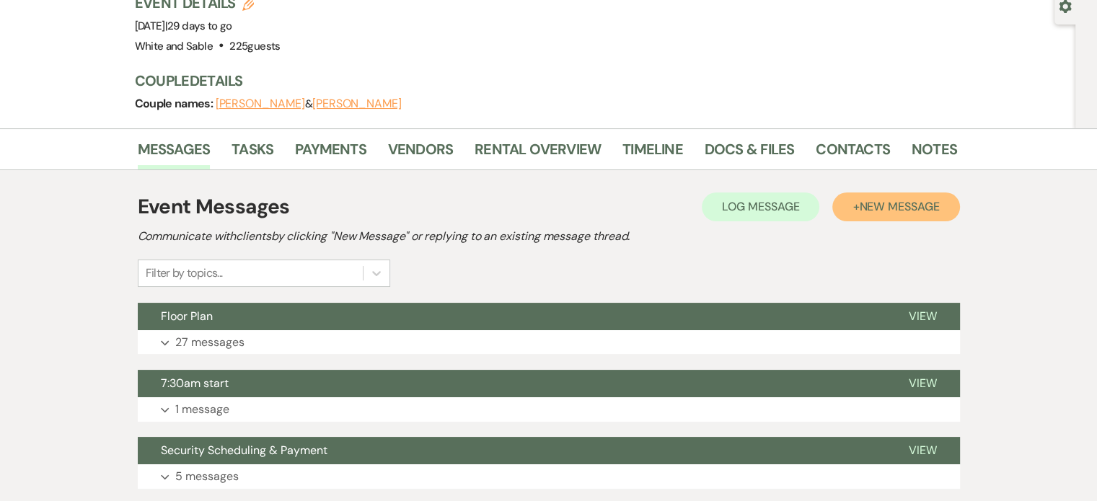
click at [895, 192] on button "+ New Message" at bounding box center [895, 206] width 127 height 29
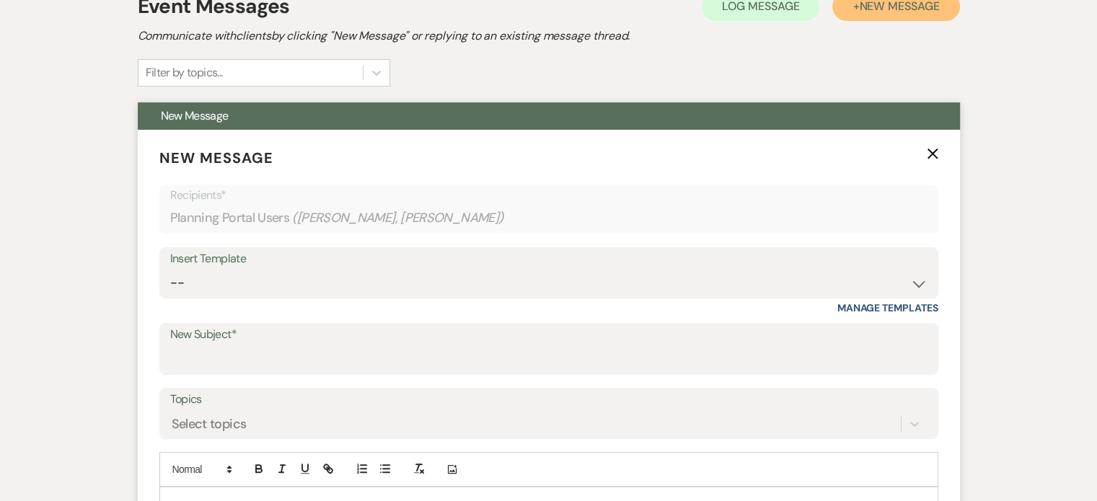
scroll to position [345, 0]
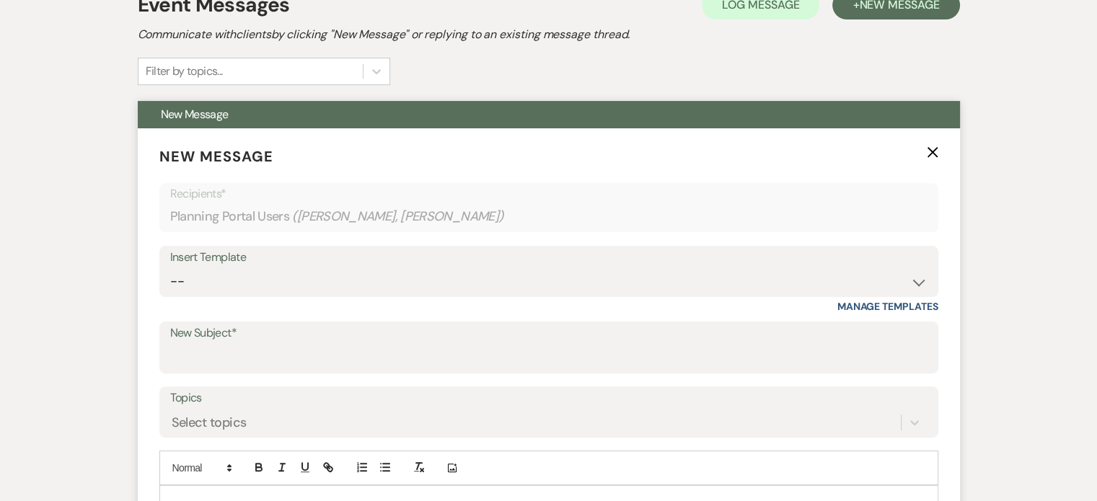
click at [279, 247] on div "Insert Template" at bounding box center [548, 257] width 757 height 21
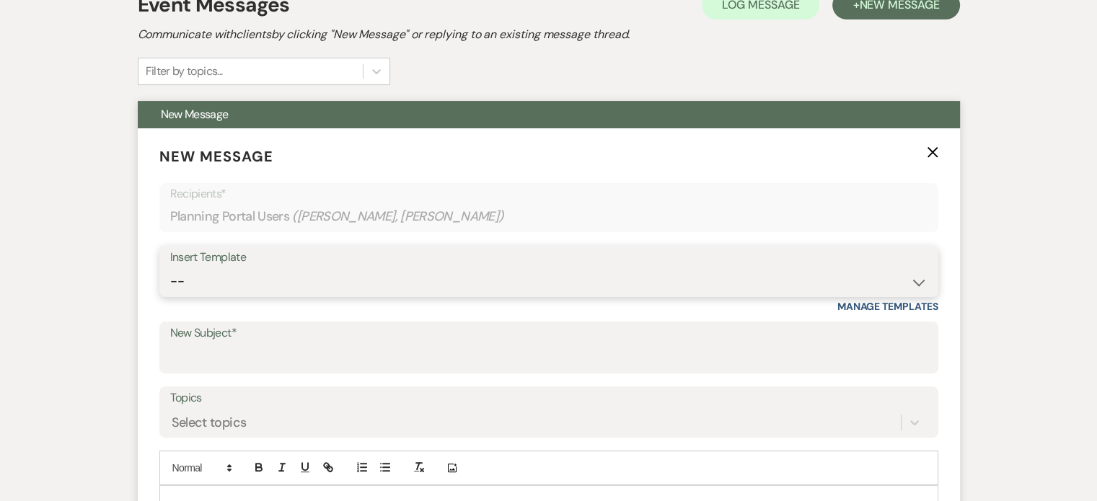
click at [257, 267] on select "-- Inquiry Response (Venue Guide) Schedule - Venue Tour Appt Confirmation Sched…" at bounding box center [548, 281] width 757 height 28
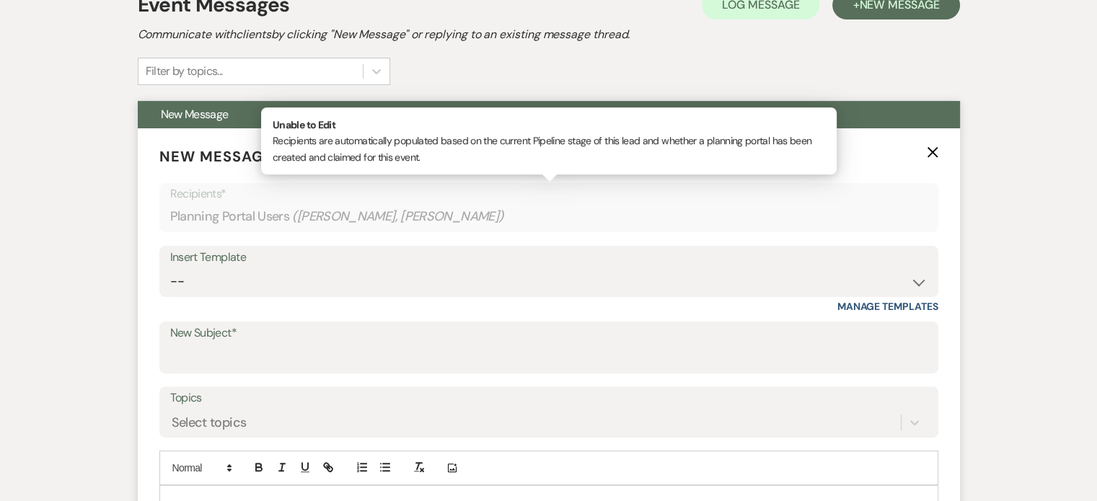
scroll to position [0, 0]
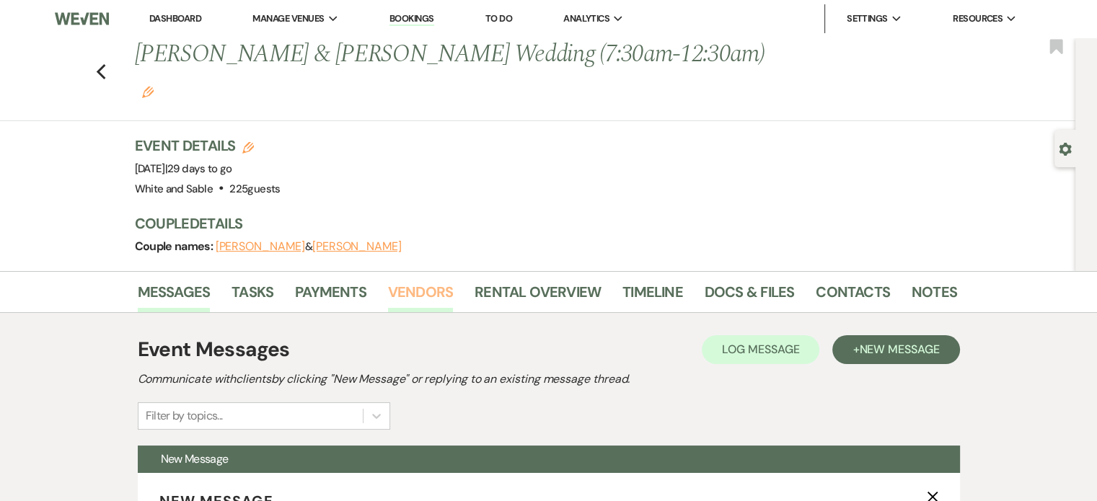
click at [403, 280] on link "Vendors" at bounding box center [420, 296] width 65 height 32
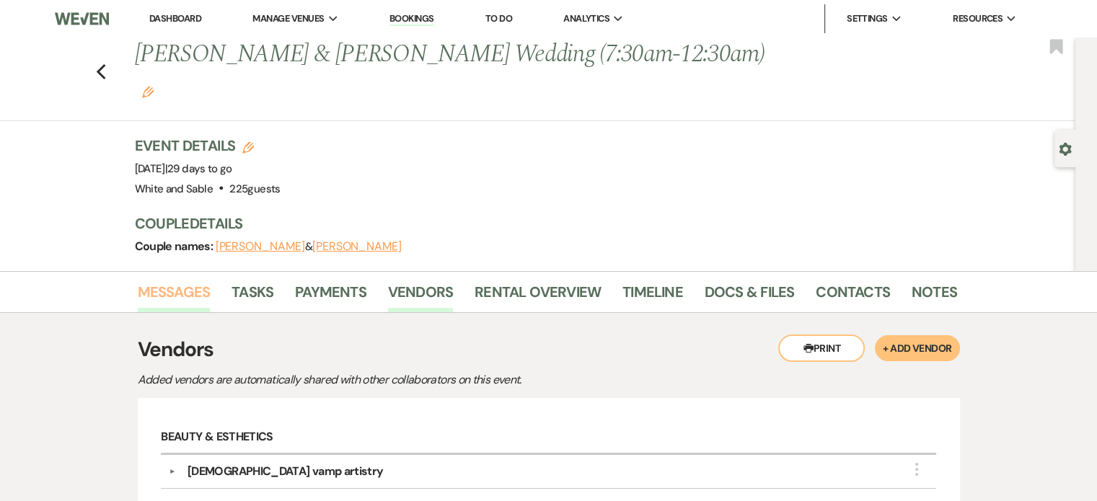
click at [208, 280] on link "Messages" at bounding box center [174, 296] width 73 height 32
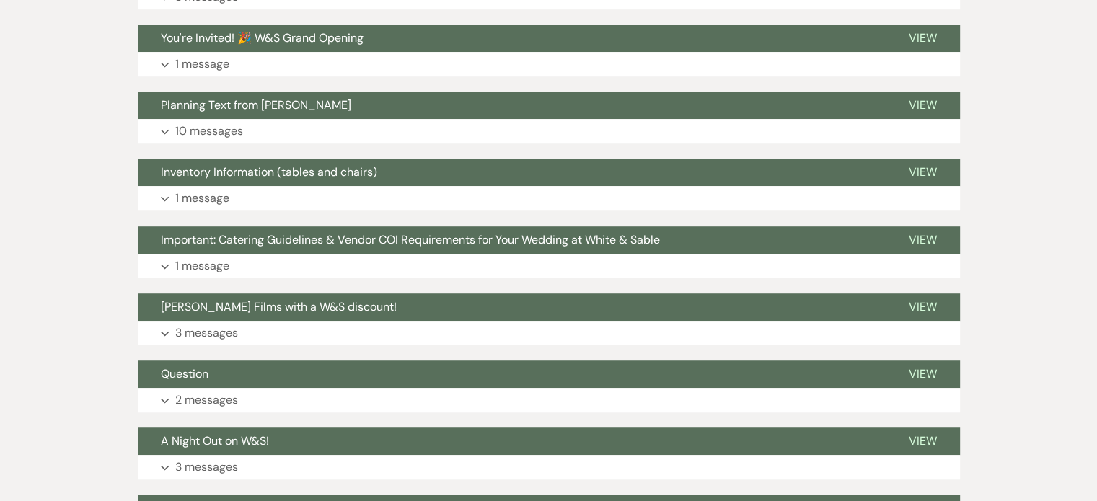
scroll to position [893, 0]
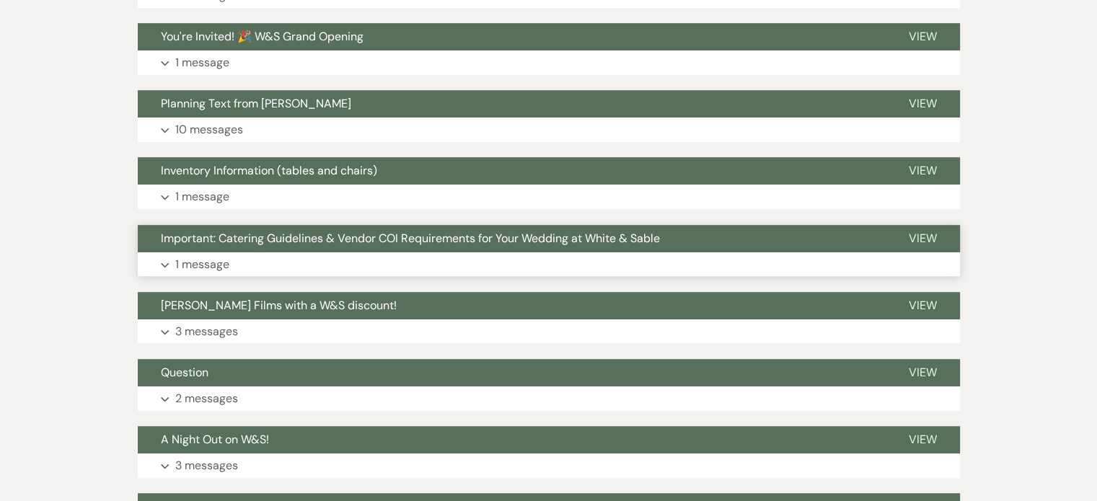
click at [213, 255] on p "1 message" at bounding box center [202, 264] width 54 height 19
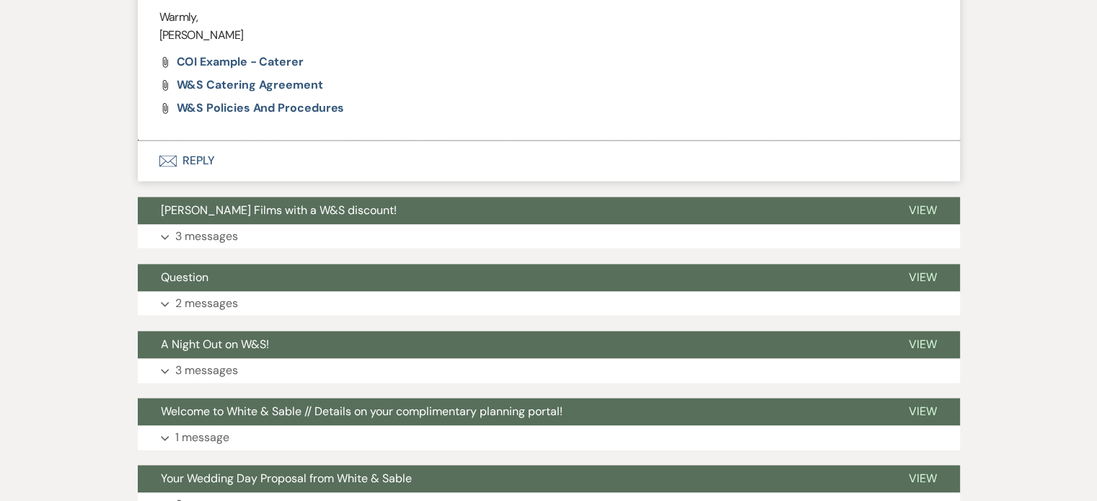
click at [190, 141] on button "Envelope Reply" at bounding box center [549, 161] width 822 height 40
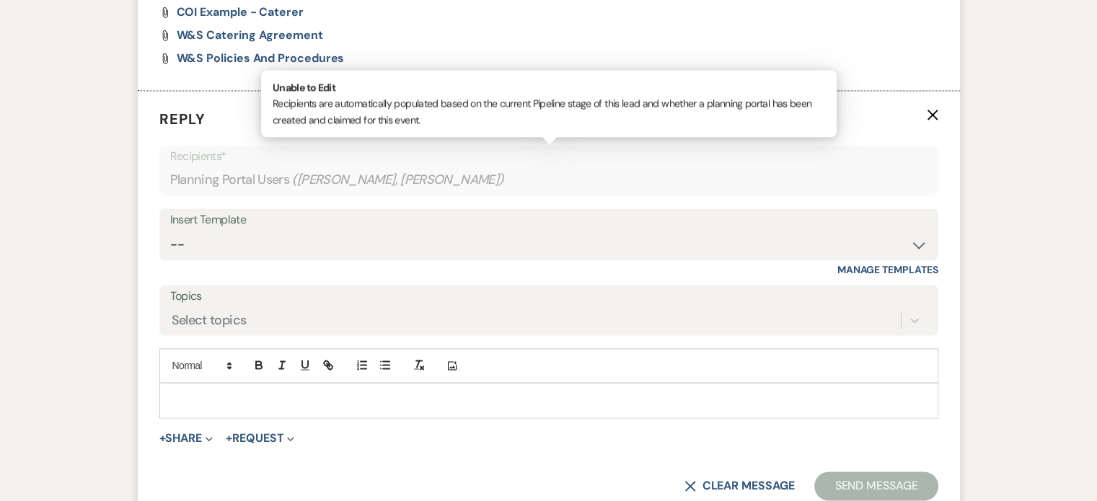
scroll to position [2208, 0]
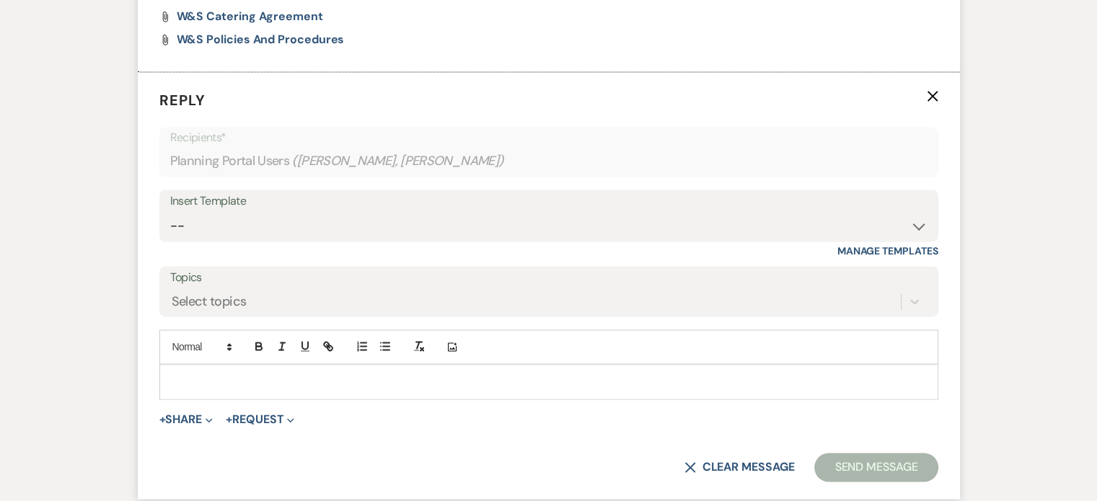
click at [210, 191] on div "Insert Template" at bounding box center [548, 201] width 757 height 21
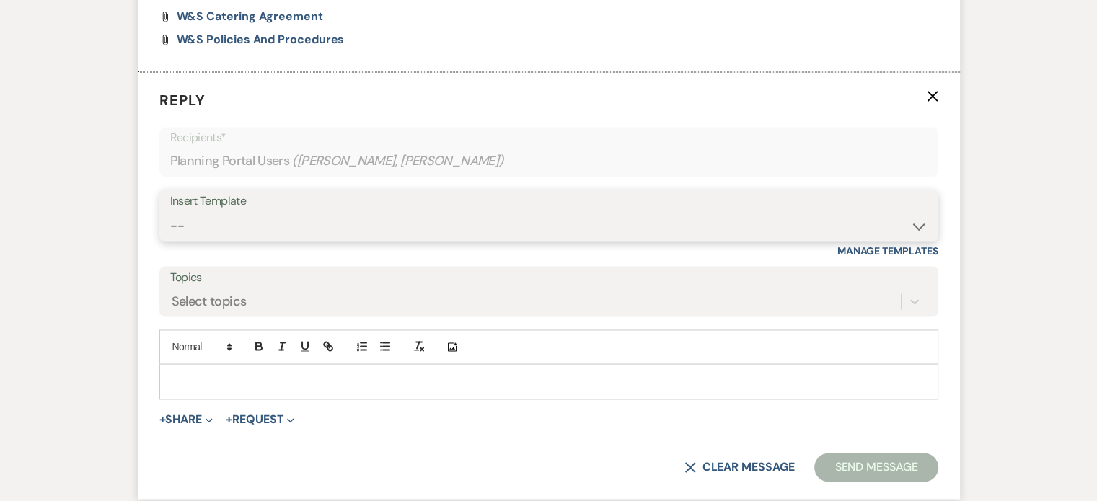
click at [186, 212] on select "-- Inquiry Response (Venue Guide) Schedule - Venue Tour Appt Confirmation Sched…" at bounding box center [548, 226] width 757 height 28
select select "6091"
click at [170, 212] on select "-- Inquiry Response (Venue Guide) Schedule - Venue Tour Appt Confirmation Sched…" at bounding box center [548, 226] width 757 height 28
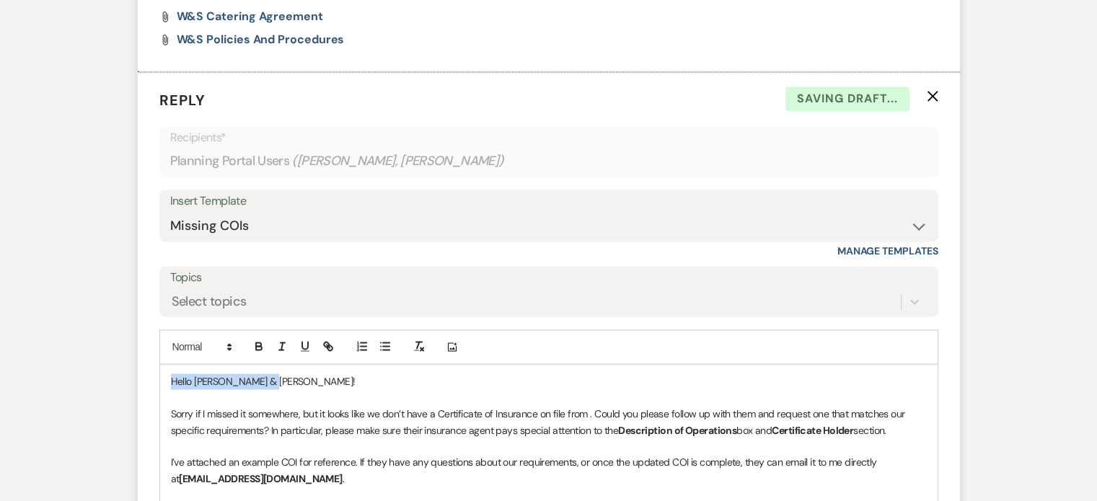
drag, startPoint x: 311, startPoint y: 347, endPoint x: 161, endPoint y: 341, distance: 150.1
click at [161, 365] on div "Hello Carson & Maddie! Sorry if I missed it somewhere, but it looks like we don…" at bounding box center [548, 462] width 777 height 195
click at [591, 406] on p "Sorry if I missed it somewhere, but it looks like we don’t have a Certificate o…" at bounding box center [549, 422] width 756 height 32
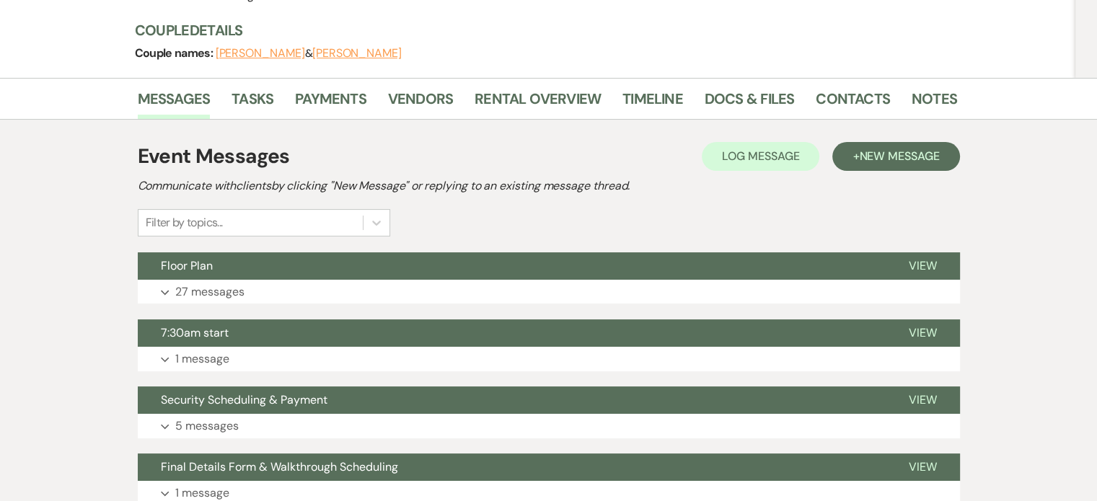
scroll to position [0, 0]
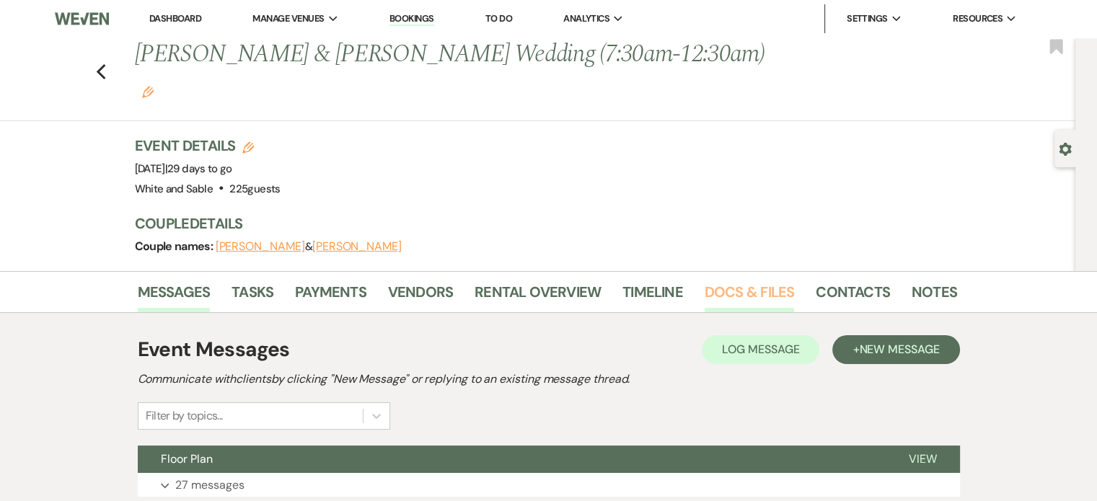
click at [769, 280] on link "Docs & Files" at bounding box center [748, 296] width 89 height 32
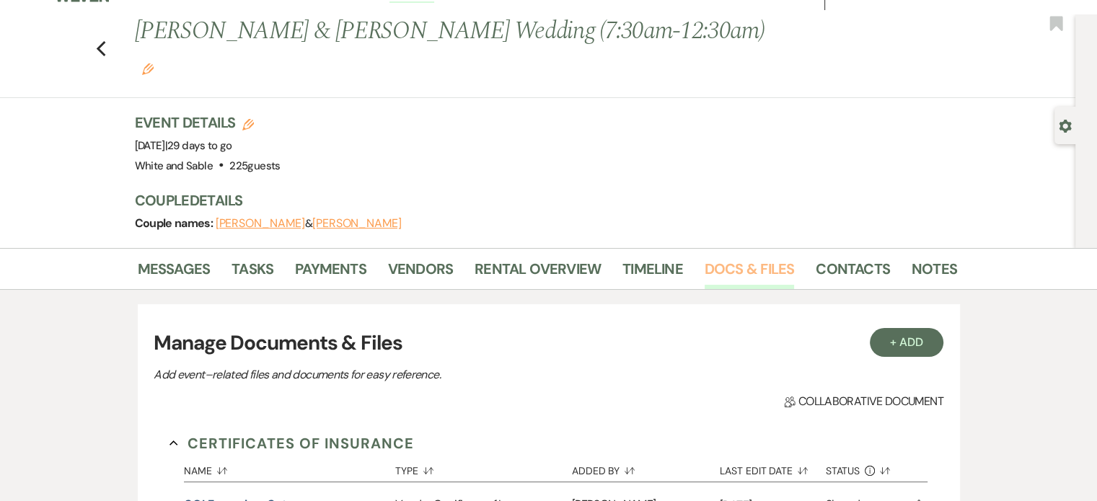
scroll to position [30, 0]
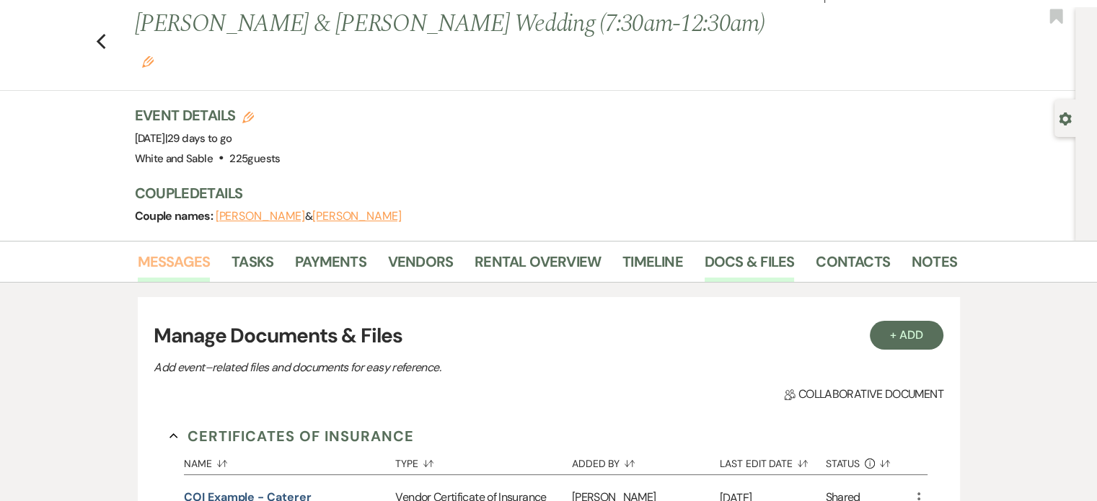
click at [190, 250] on link "Messages" at bounding box center [174, 266] width 73 height 32
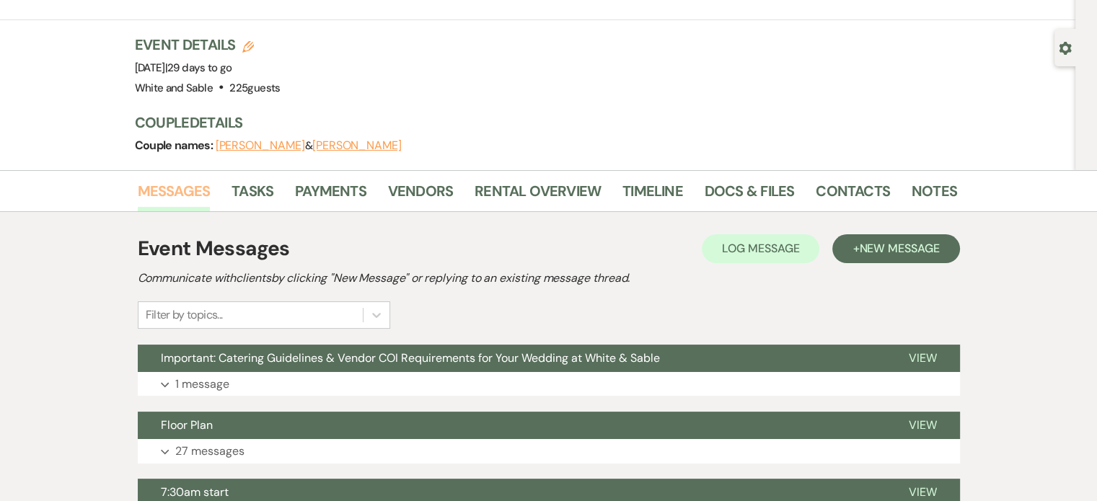
scroll to position [95, 0]
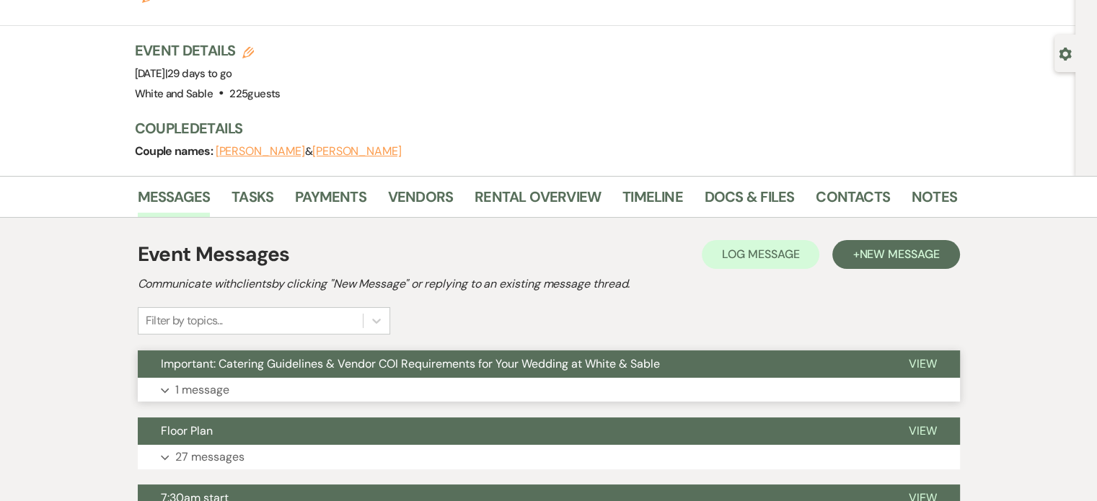
click at [205, 350] on button "Important: Catering Guidelines & Vendor COI Requirements for Your Wedding at Wh…" at bounding box center [512, 363] width 748 height 27
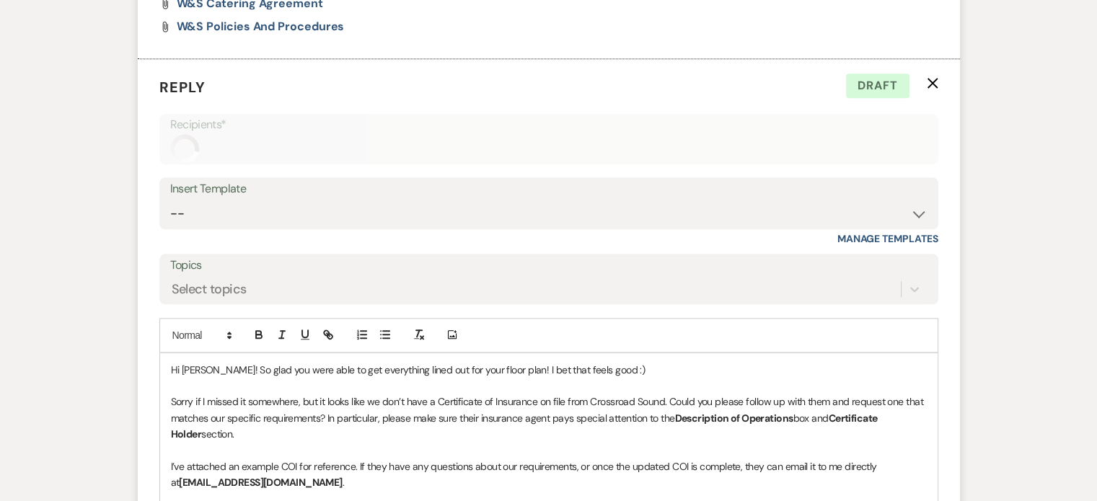
scroll to position [1636, 0]
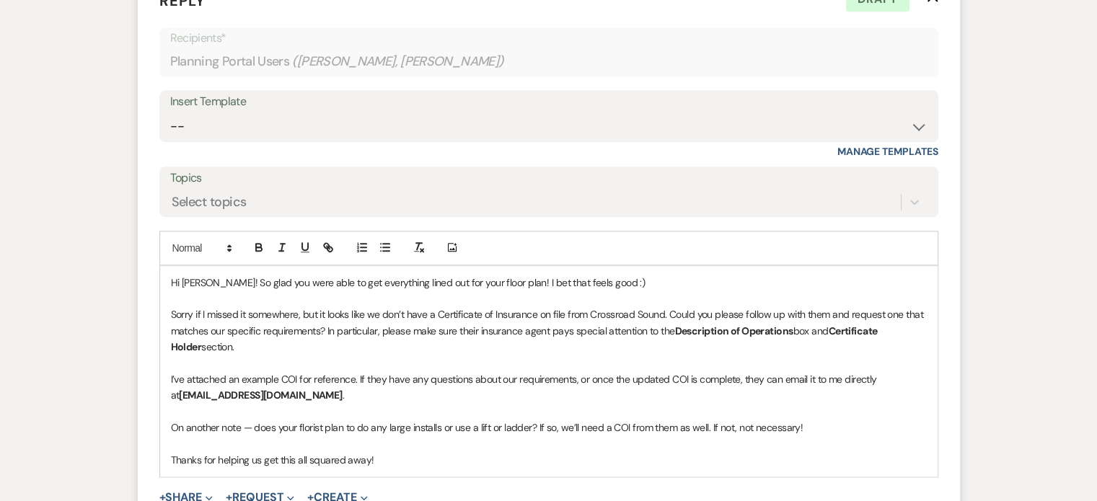
click at [373, 307] on p "Sorry if I missed it somewhere, but it looks like we don’t have a Certificate o…" at bounding box center [549, 330] width 756 height 48
click at [311, 420] on p "On another note — does your florist plan to do any large installs or use a lift…" at bounding box center [549, 428] width 756 height 16
click at [673, 420] on p "On another note — does your Ashley plan to do any large installs or use a lift …" at bounding box center [549, 428] width 756 height 16
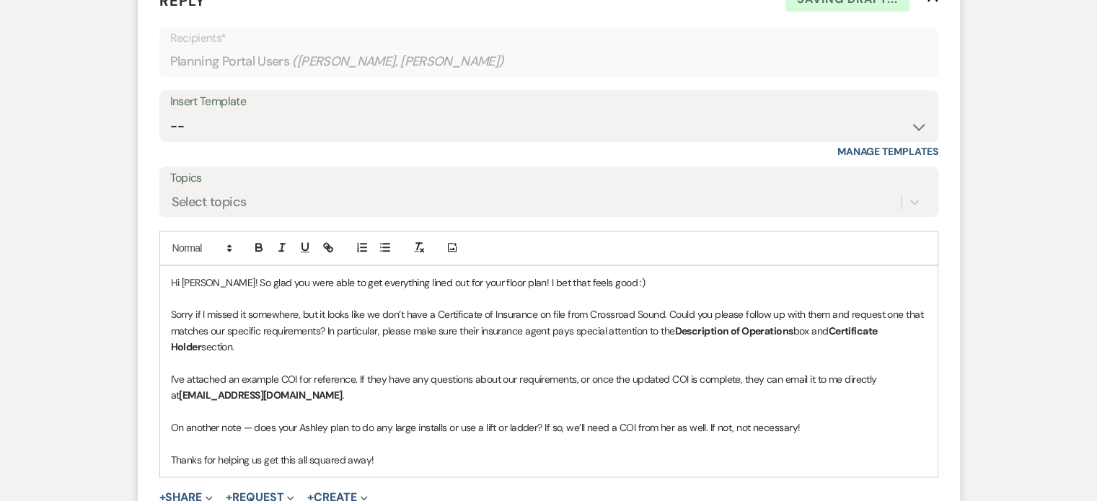
click at [813, 420] on p "On another note — does your Ashley plan to do any large installs or use a lift …" at bounding box center [549, 428] width 756 height 16
click at [394, 452] on p "Thanks for helping us get this all squared away!" at bounding box center [549, 460] width 756 height 16
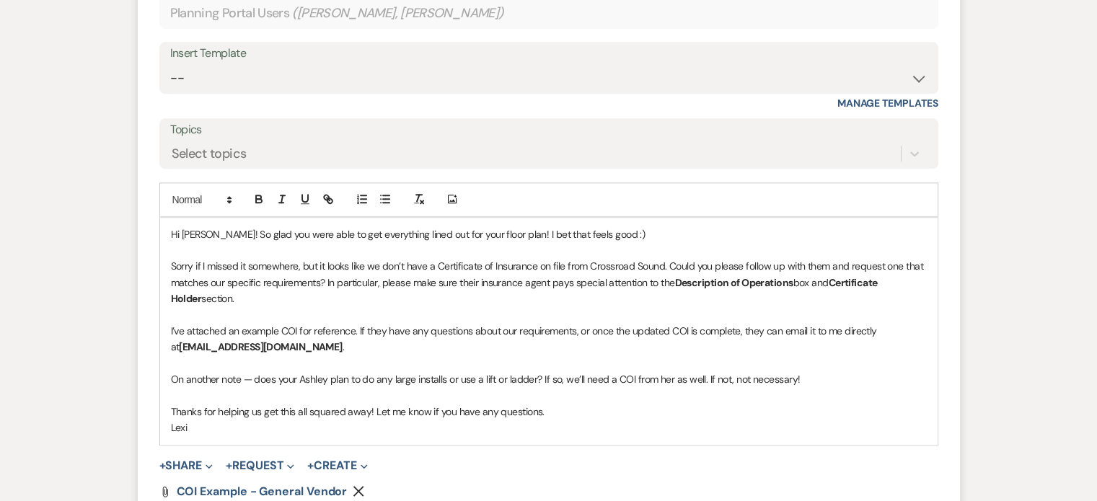
scroll to position [1697, 0]
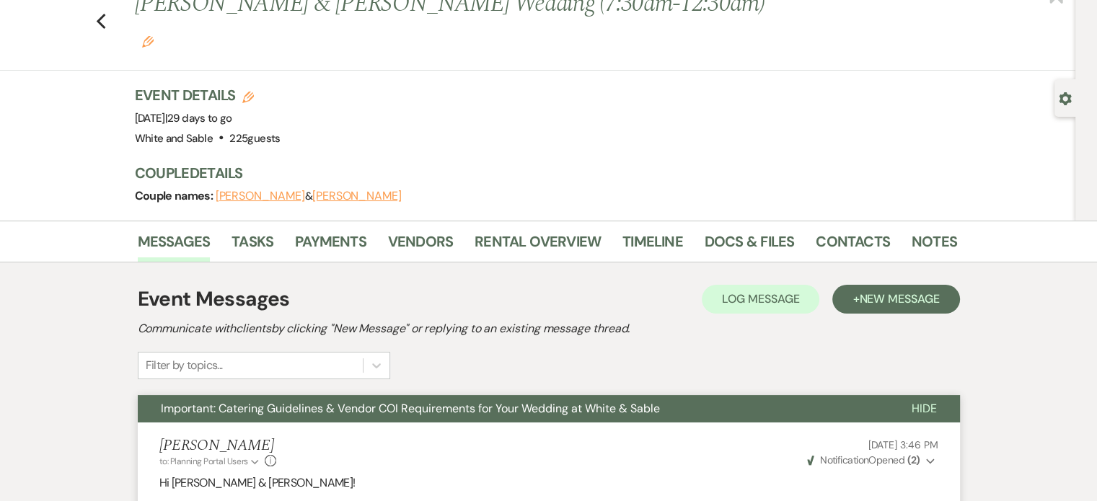
scroll to position [0, 0]
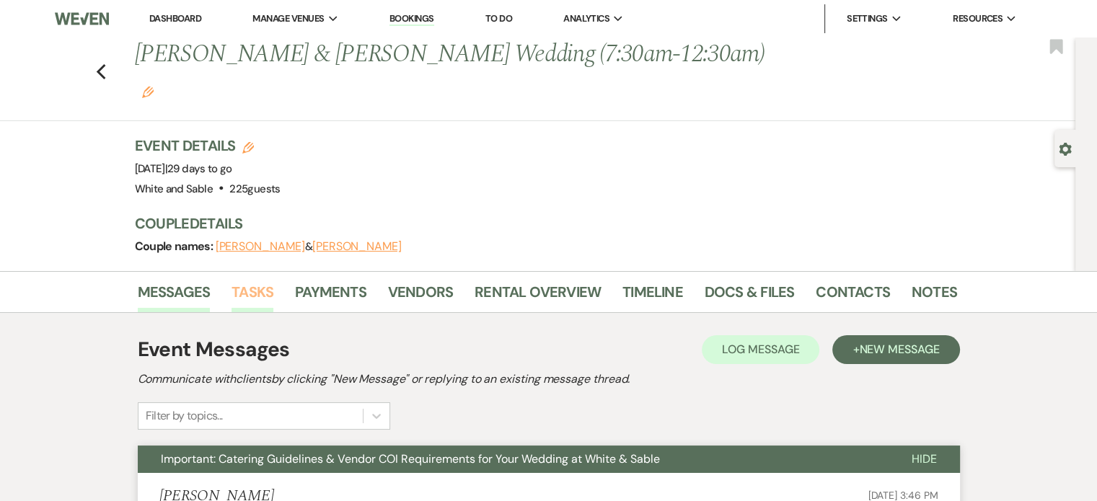
click at [248, 280] on link "Tasks" at bounding box center [252, 296] width 42 height 32
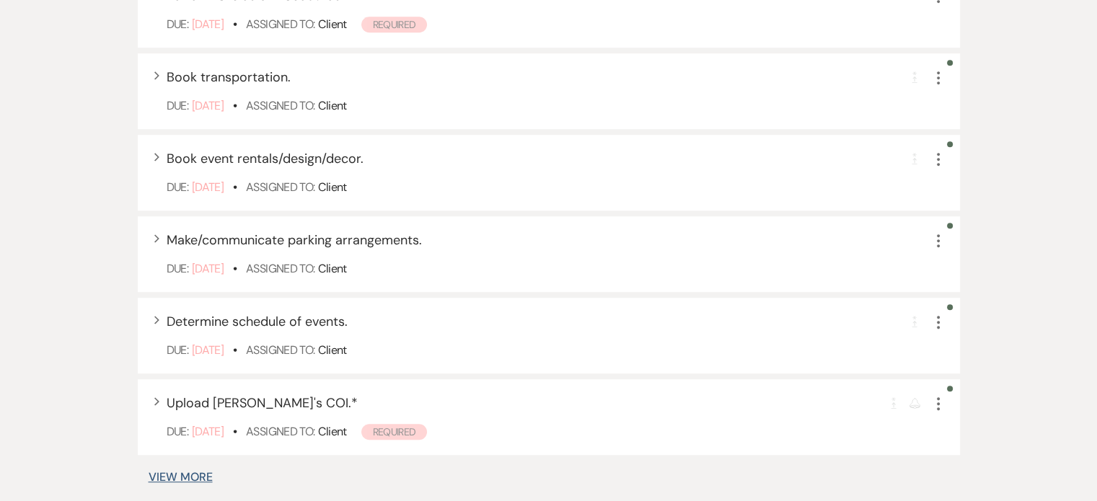
scroll to position [885, 0]
click at [185, 429] on div "+ Add Task Tasks Create and manage all tasks for this event. Filter: Assignee ▲…" at bounding box center [549, 477] width 822 height 2054
click at [174, 472] on button "View More" at bounding box center [181, 478] width 64 height 12
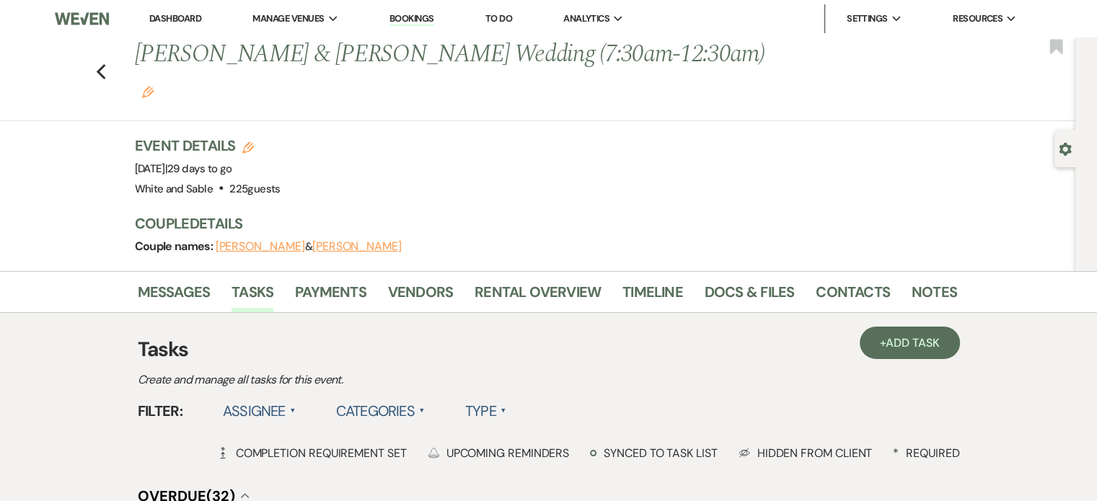
scroll to position [0, 0]
click at [495, 19] on link "To Do" at bounding box center [498, 18] width 27 height 12
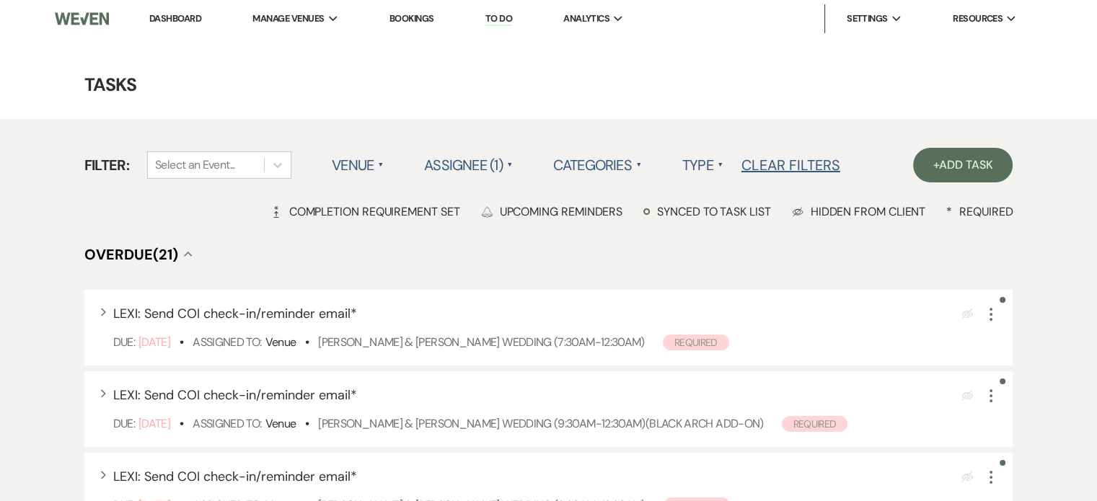
scroll to position [115, 0]
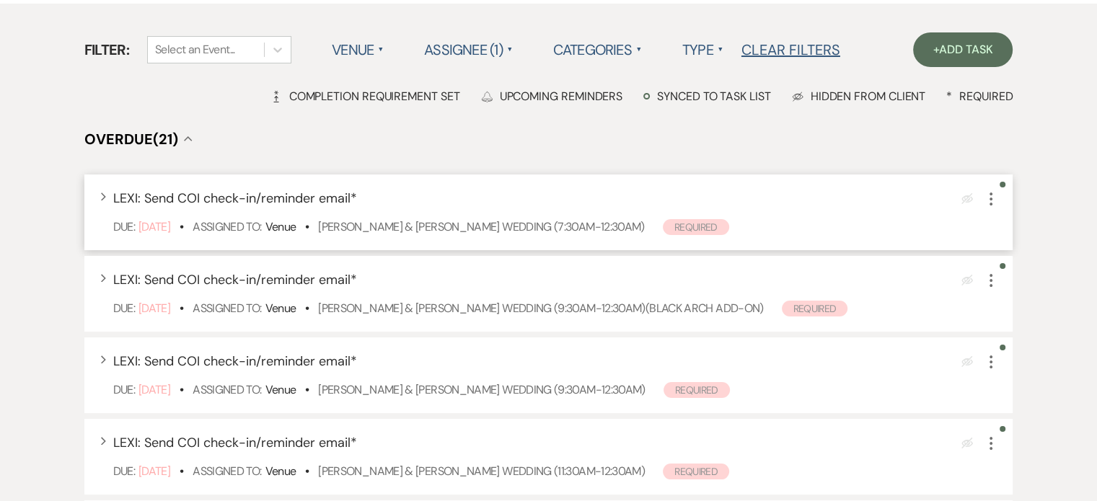
click at [992, 205] on icon "More" at bounding box center [990, 198] width 17 height 17
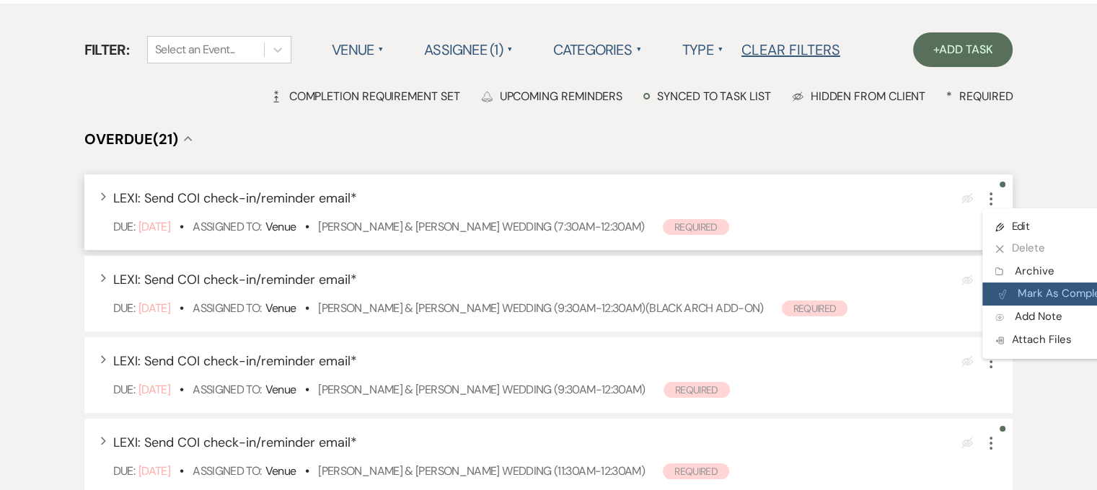
click at [1000, 291] on icon "Plan Portal Link" at bounding box center [1002, 294] width 9 height 11
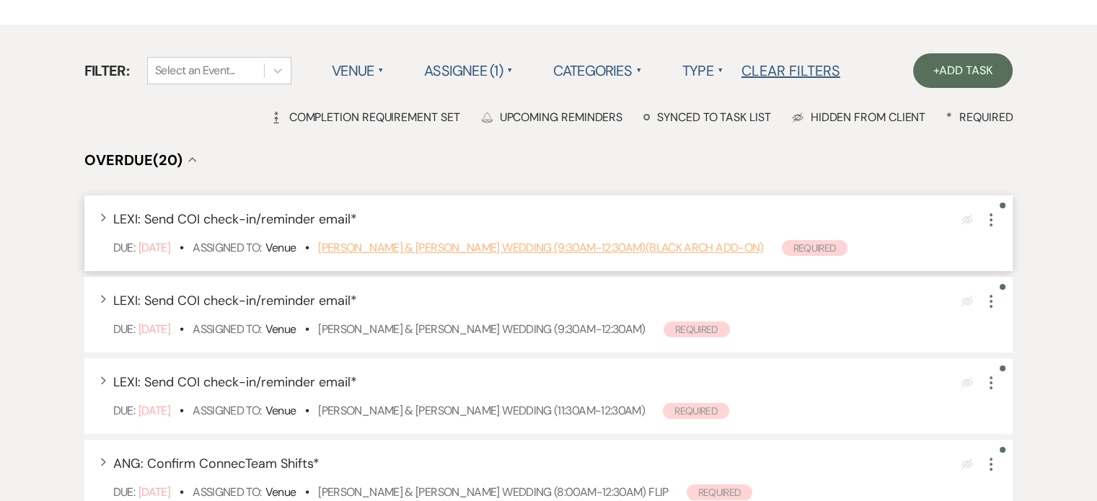
click at [522, 250] on link "[PERSON_NAME] & [PERSON_NAME] Wedding (9:30am-12:30am)(black arch add-on)" at bounding box center [540, 247] width 445 height 15
click at [990, 216] on icon "More" at bounding box center [990, 219] width 17 height 17
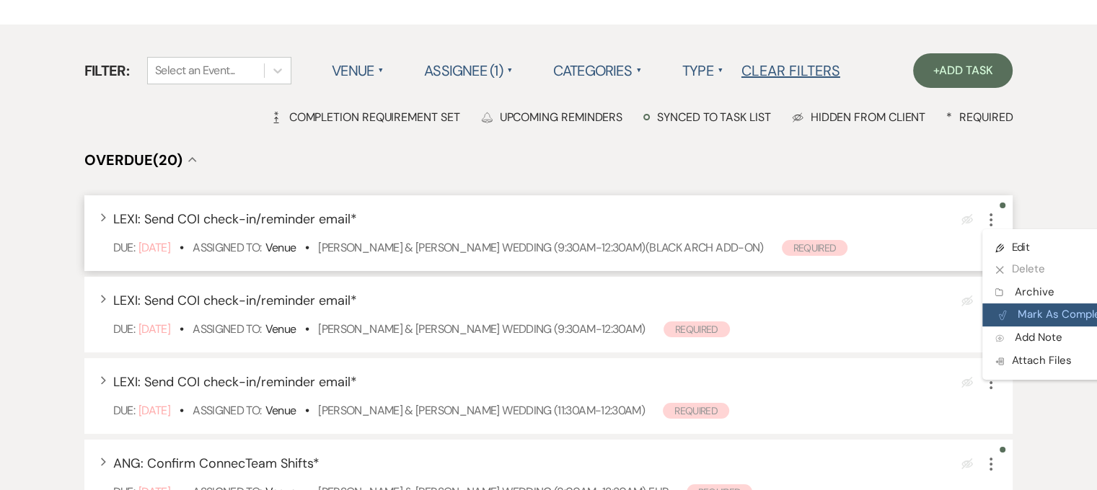
click at [1032, 311] on button "Plan Portal Link Mark As Complete" at bounding box center [1052, 315] width 141 height 23
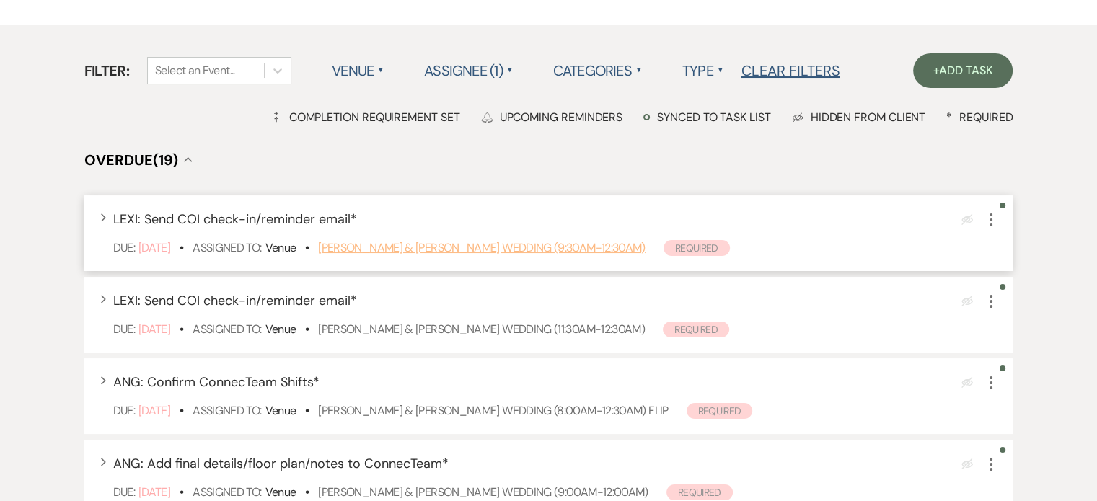
click at [414, 249] on link "[PERSON_NAME] & [PERSON_NAME] Wedding (9:30am-12:30am)" at bounding box center [481, 247] width 327 height 15
click at [989, 219] on use "button" at bounding box center [990, 219] width 3 height 13
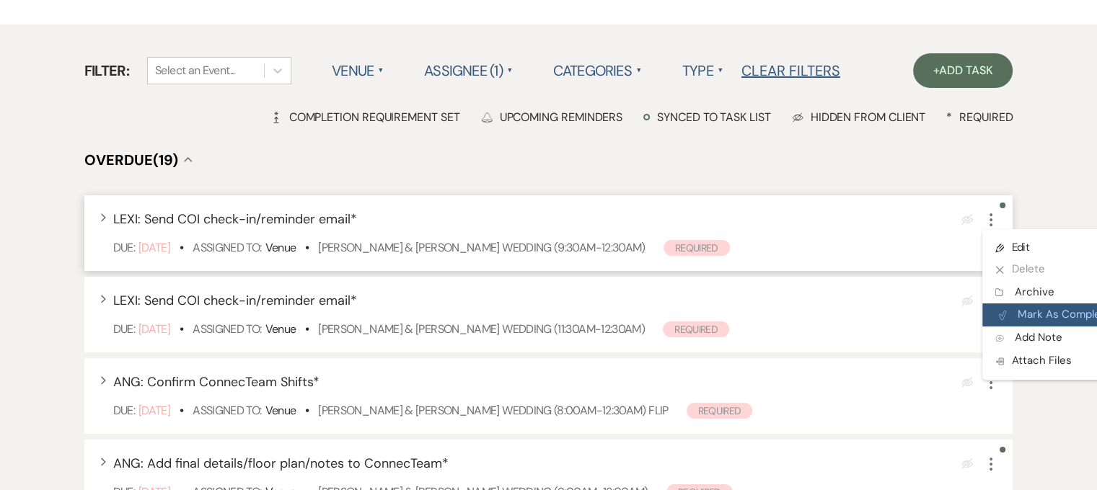
click at [1030, 314] on button "Plan Portal Link Mark As Complete" at bounding box center [1052, 315] width 141 height 23
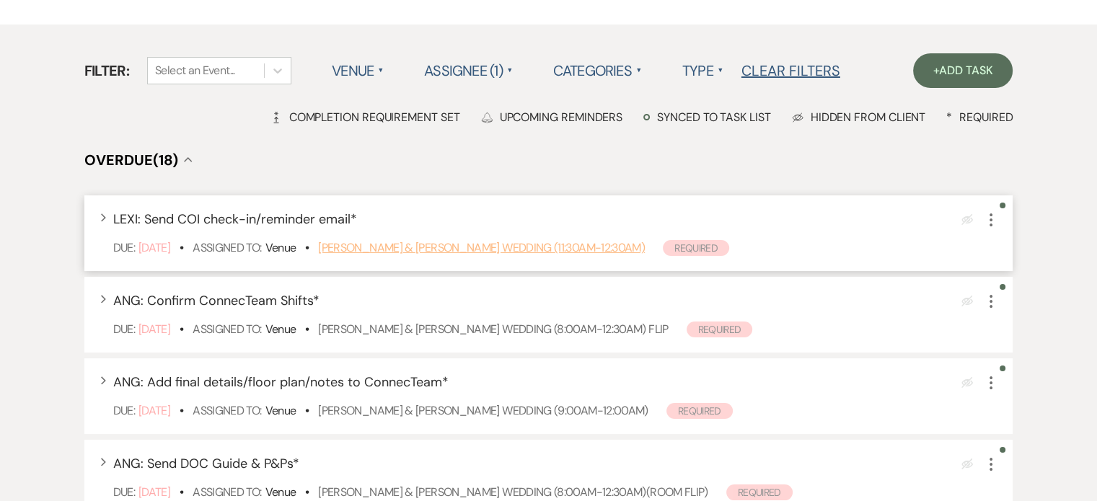
click at [408, 251] on link "[PERSON_NAME] & [PERSON_NAME] Wedding (11:30am-12:30am)" at bounding box center [481, 247] width 327 height 15
click at [990, 216] on icon "More" at bounding box center [990, 219] width 17 height 17
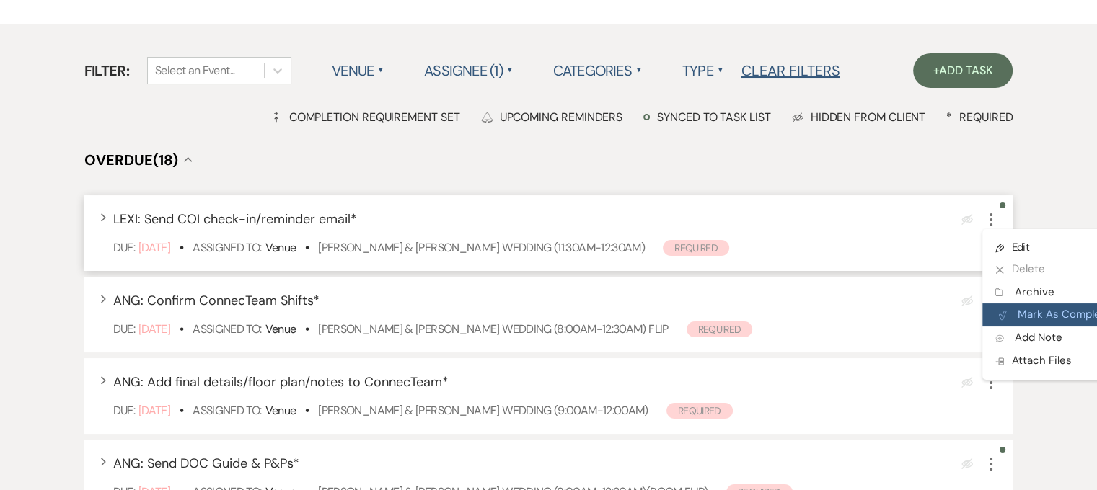
click at [1029, 311] on button "Plan Portal Link Mark As Complete" at bounding box center [1052, 315] width 141 height 23
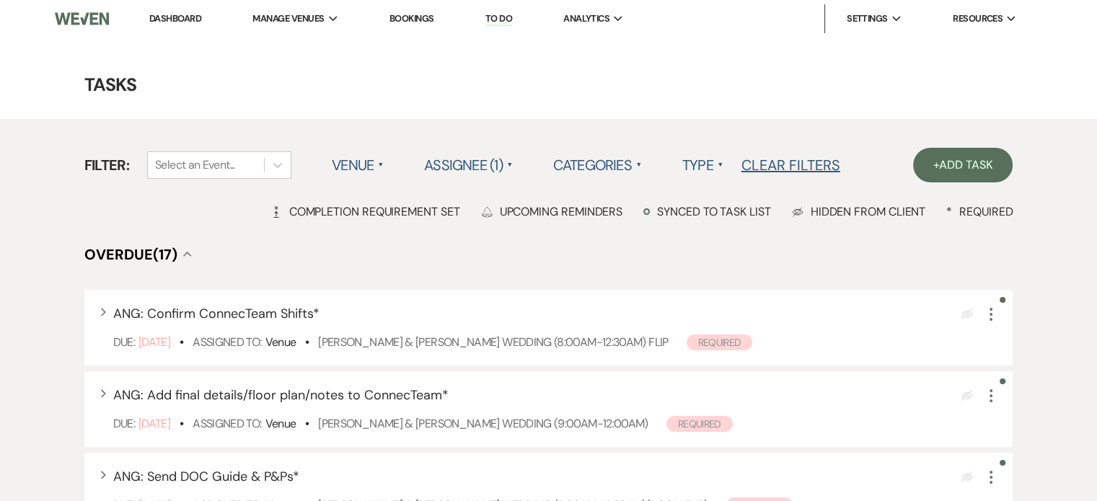
click at [495, 19] on link "To Do" at bounding box center [498, 19] width 27 height 14
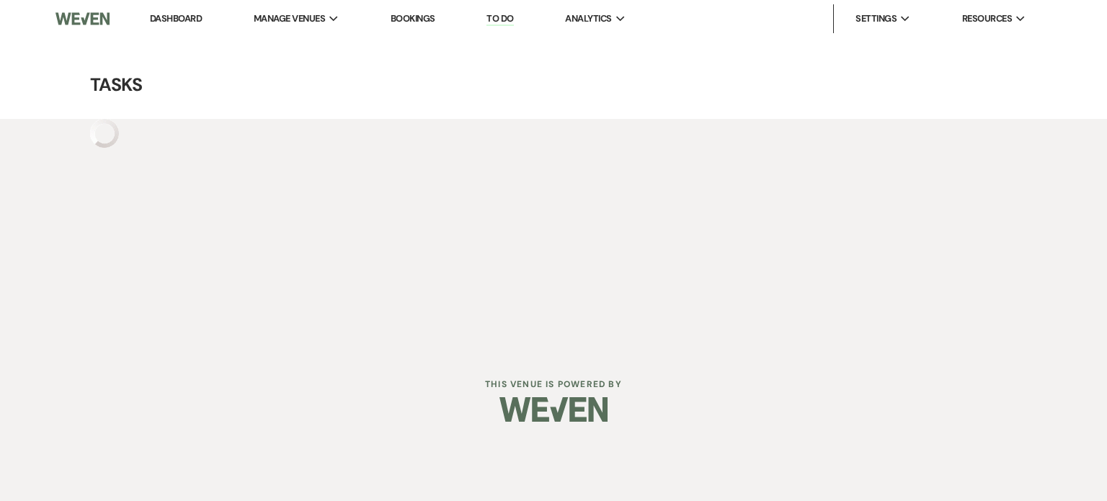
click at [502, 17] on link "To Do" at bounding box center [500, 19] width 27 height 14
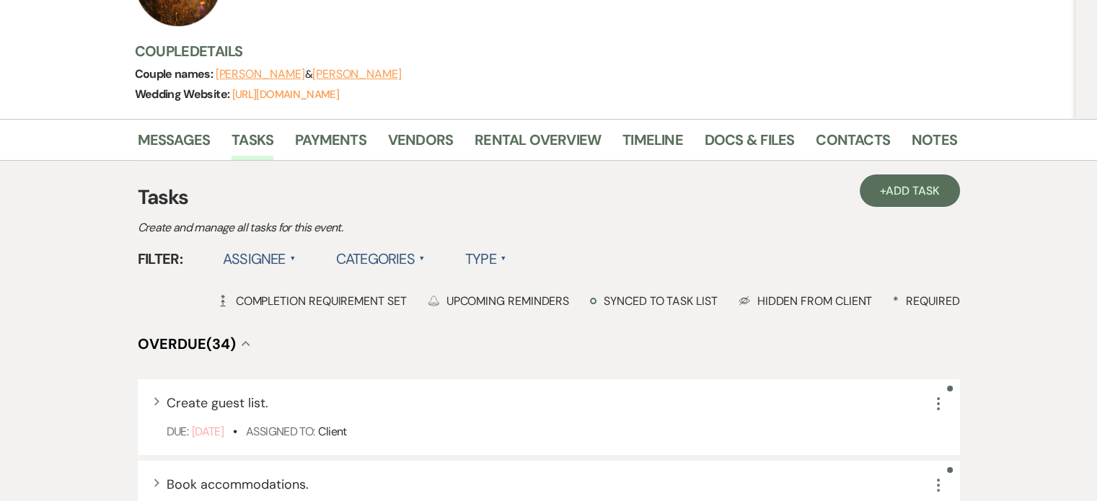
scroll to position [185, 0]
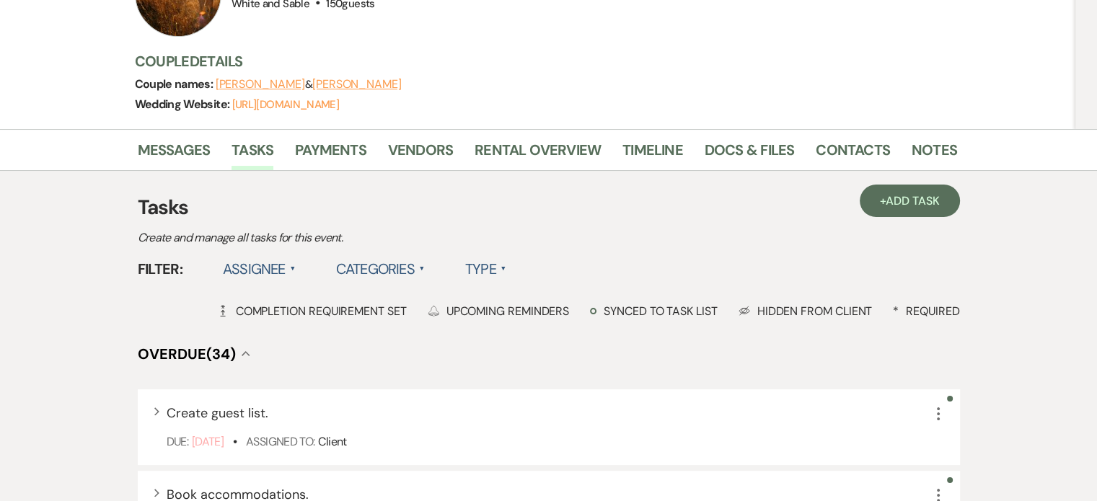
click at [156, 154] on link "Messages" at bounding box center [174, 154] width 73 height 32
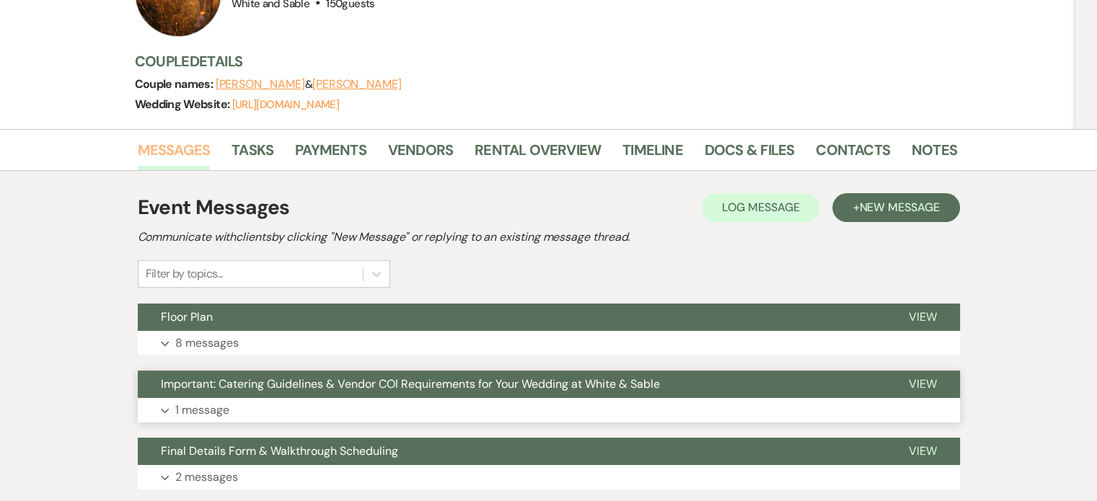
scroll to position [226, 0]
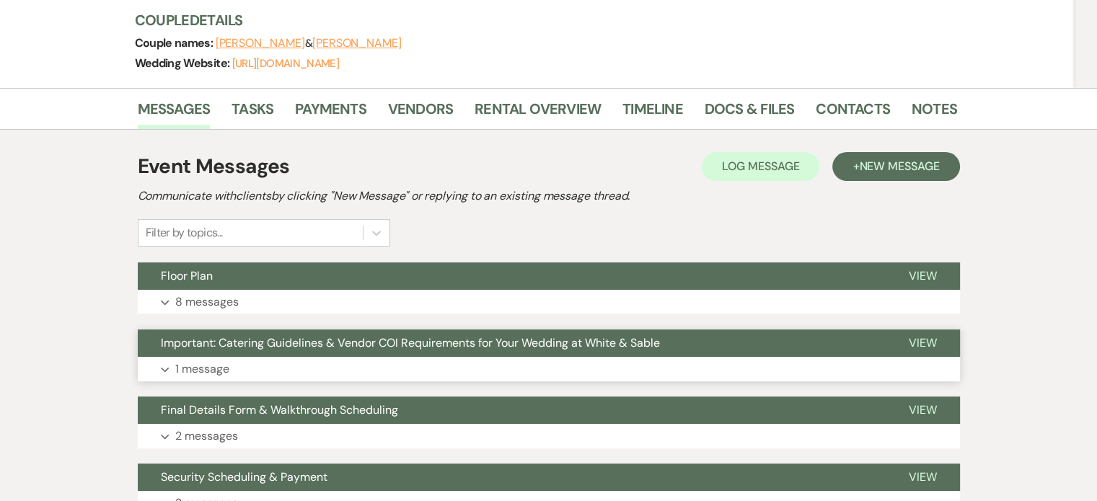
click at [199, 366] on p "1 message" at bounding box center [202, 369] width 54 height 19
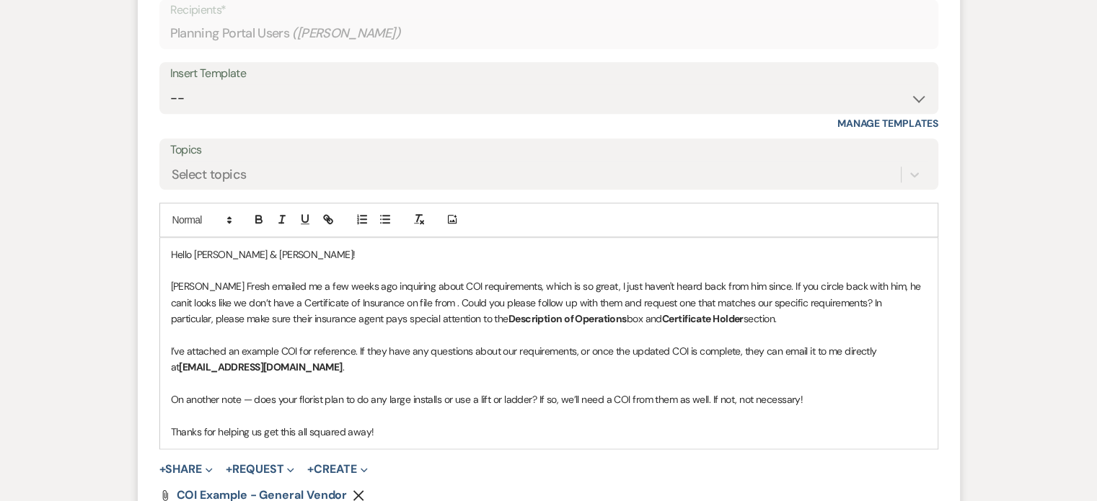
scroll to position [1775, 0]
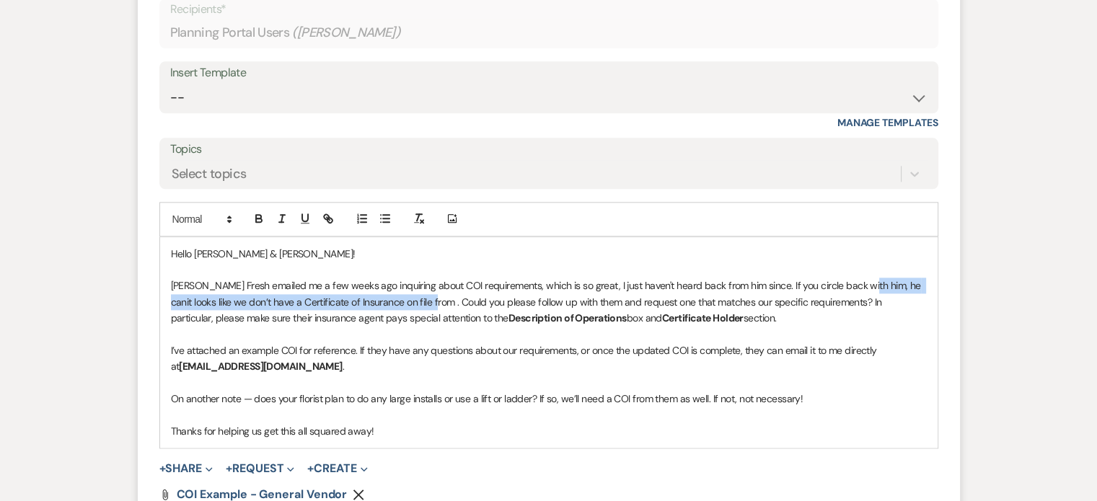
drag, startPoint x: 416, startPoint y: 299, endPoint x: 859, endPoint y: 282, distance: 443.7
click at [859, 282] on p "[PERSON_NAME] Fresh emailed me a few weeks ago inquiring about COI requirements…" at bounding box center [549, 302] width 756 height 48
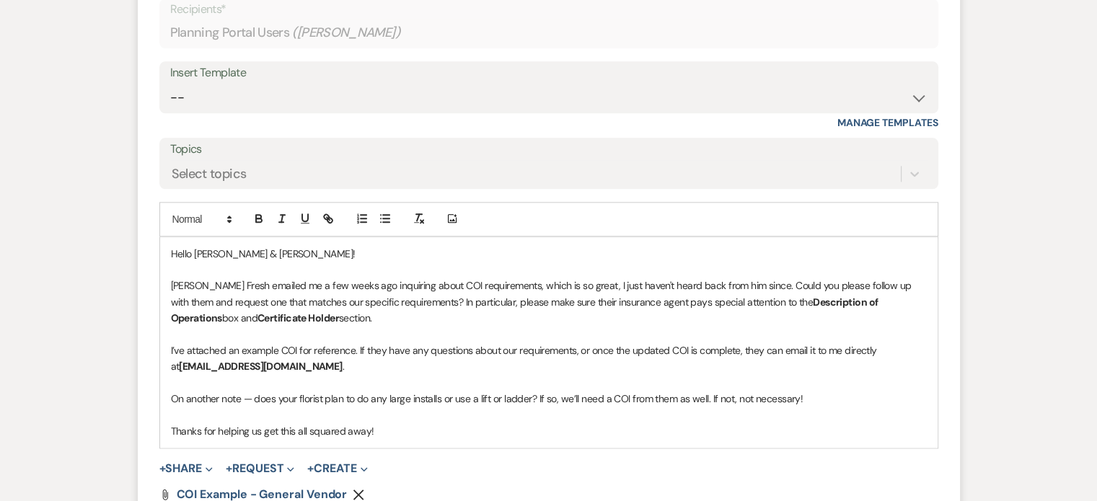
click at [898, 290] on p "[PERSON_NAME] Fresh emailed me a few weeks ago inquiring about COI requirements…" at bounding box center [549, 302] width 756 height 48
click at [438, 311] on p "[PERSON_NAME] Fresh emailed me a few weeks ago inquiring about COI requirements…" at bounding box center [549, 302] width 756 height 48
click at [394, 299] on p "[PERSON_NAME] Fresh emailed me a few weeks ago inquiring about COI requirements…" at bounding box center [549, 302] width 756 height 48
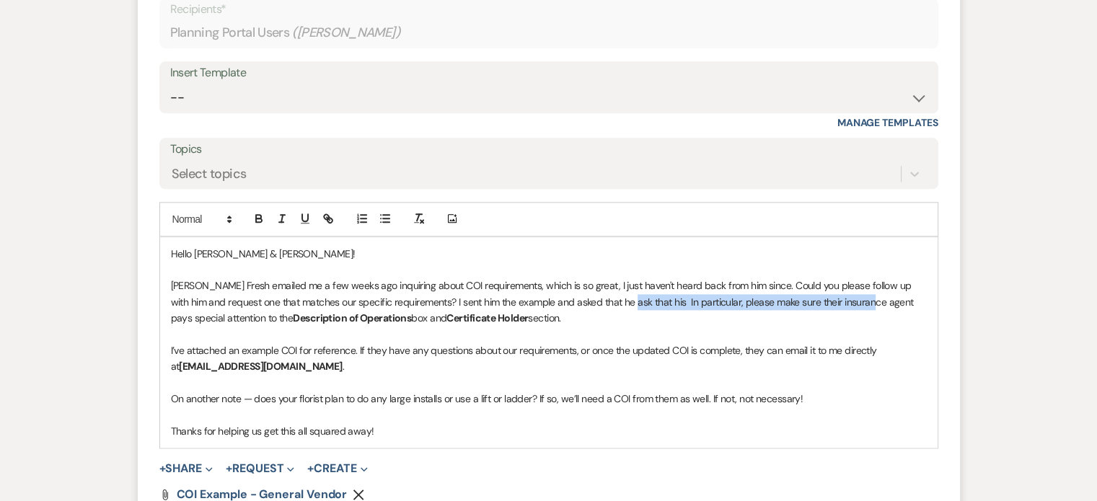
drag, startPoint x: 851, startPoint y: 300, endPoint x: 608, endPoint y: 302, distance: 242.2
click at [608, 302] on p "[PERSON_NAME] Fresh emailed me a few weeks ago inquiring about COI requirements…" at bounding box center [549, 302] width 756 height 48
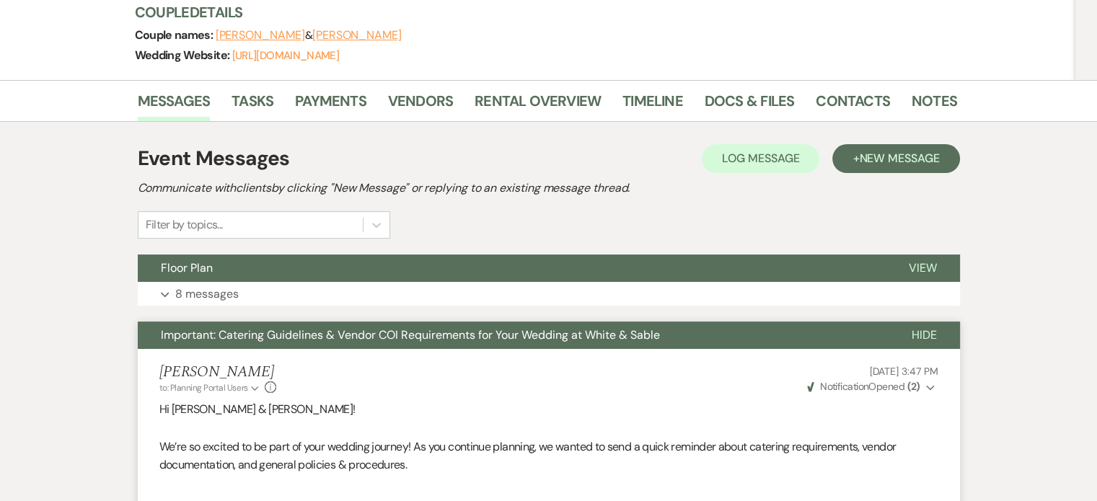
scroll to position [234, 0]
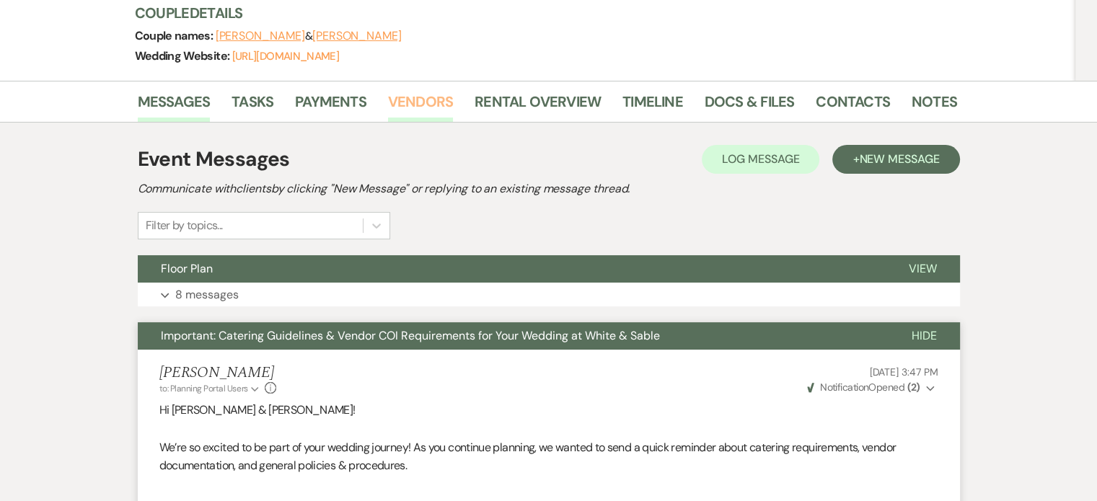
click at [388, 94] on link "Vendors" at bounding box center [420, 106] width 65 height 32
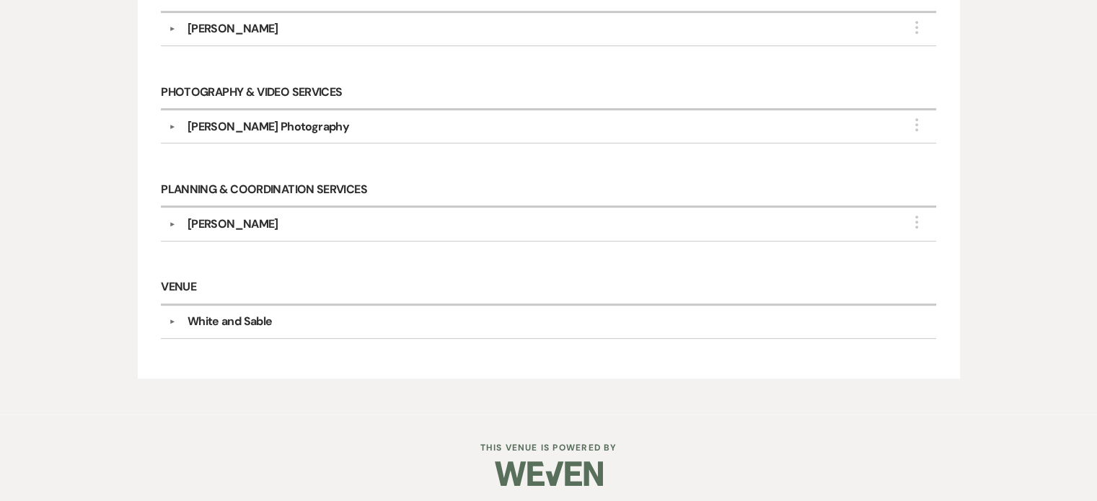
scroll to position [715, 0]
click at [264, 118] on div "[PERSON_NAME] Photography" at bounding box center [267, 126] width 161 height 17
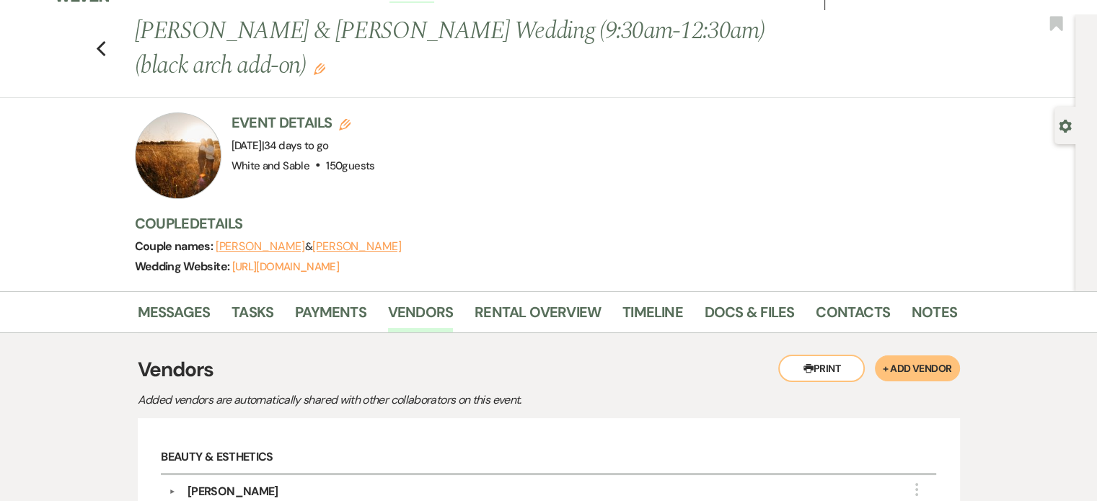
scroll to position [17, 0]
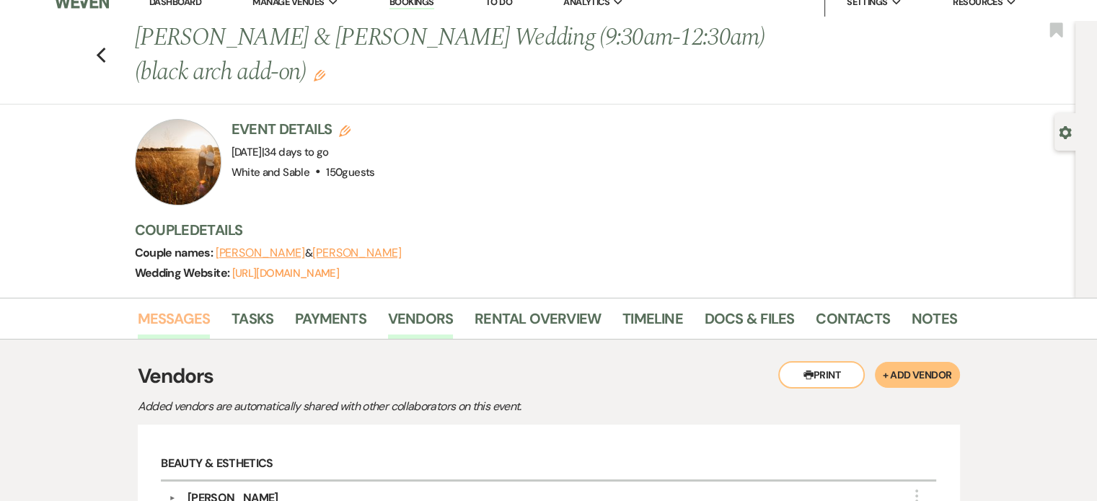
click at [172, 319] on link "Messages" at bounding box center [174, 323] width 73 height 32
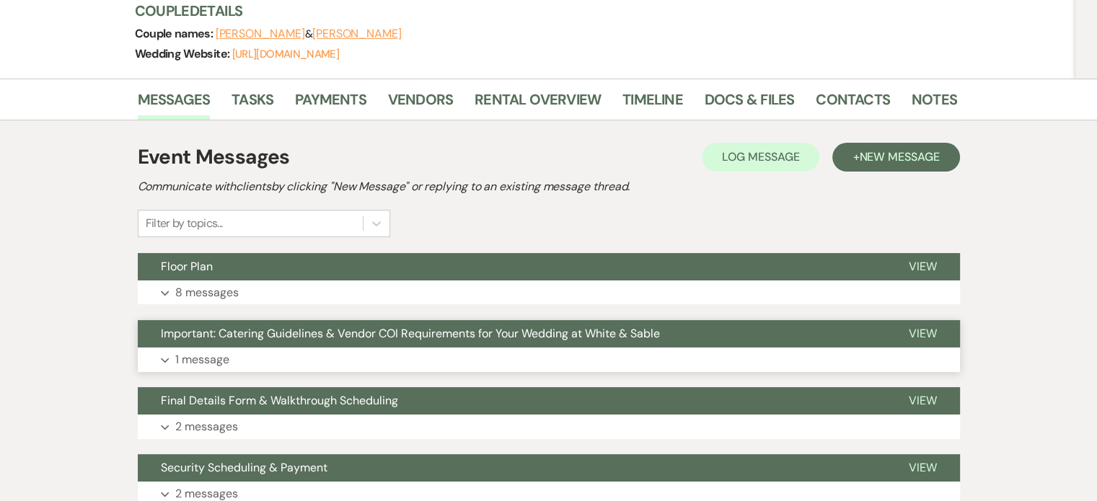
click at [199, 351] on p "1 message" at bounding box center [202, 359] width 54 height 19
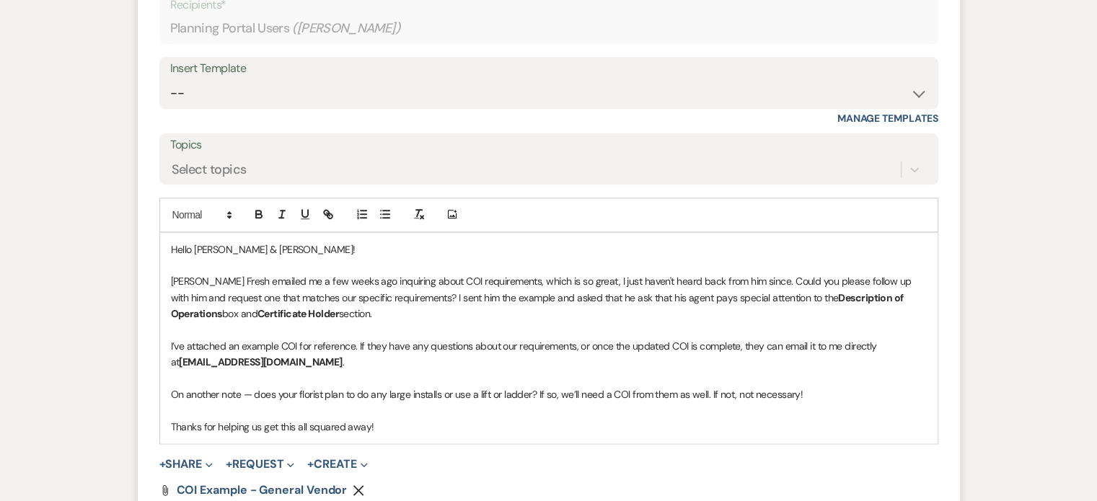
scroll to position [1781, 0]
click at [248, 391] on p "On another note — does your florist plan to do any large installs or use a lift…" at bounding box center [549, 393] width 756 height 16
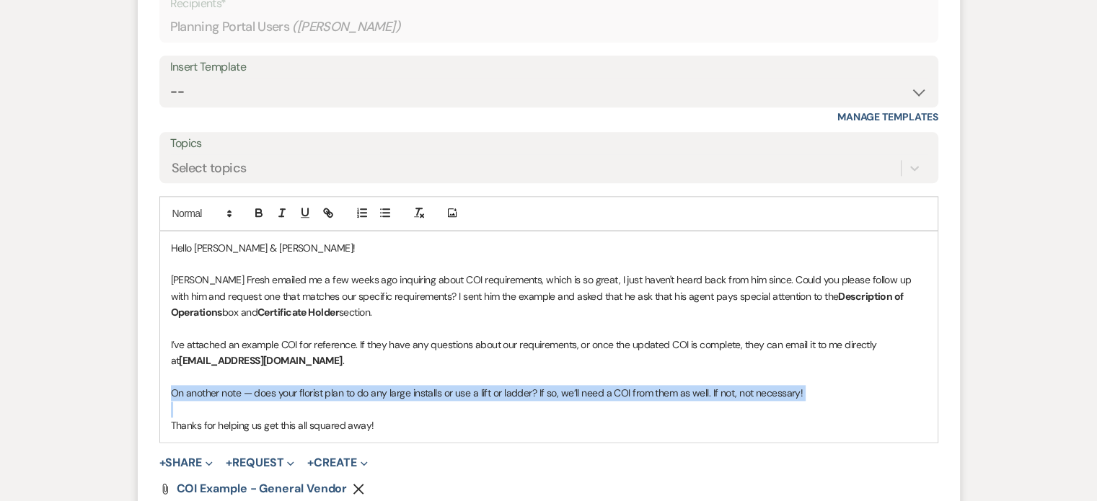
click at [248, 391] on p "On another note — does your florist plan to do any large installs or use a lift…" at bounding box center [549, 393] width 756 height 16
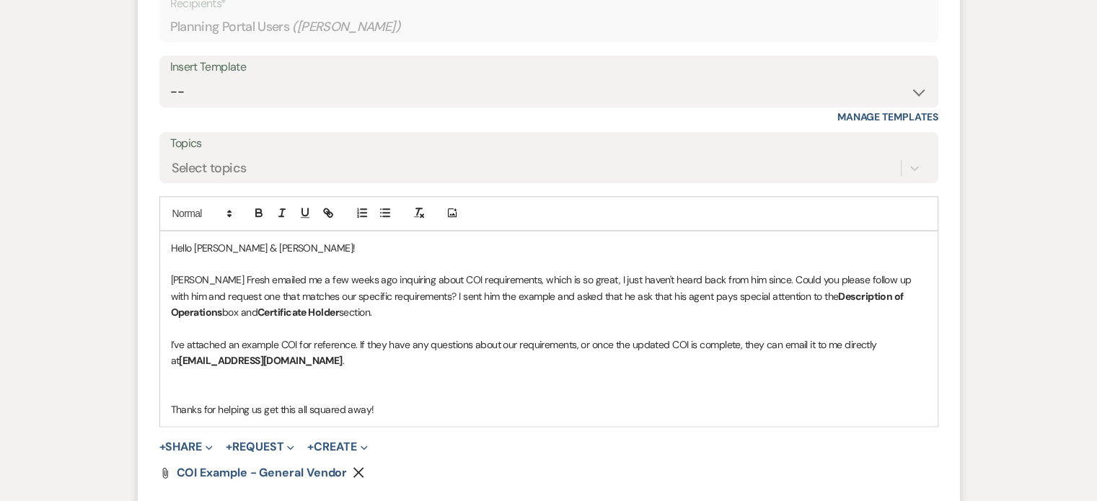
click at [343, 306] on p "[PERSON_NAME] Fresh emailed me a few weeks ago inquiring about COI requirements…" at bounding box center [549, 296] width 756 height 48
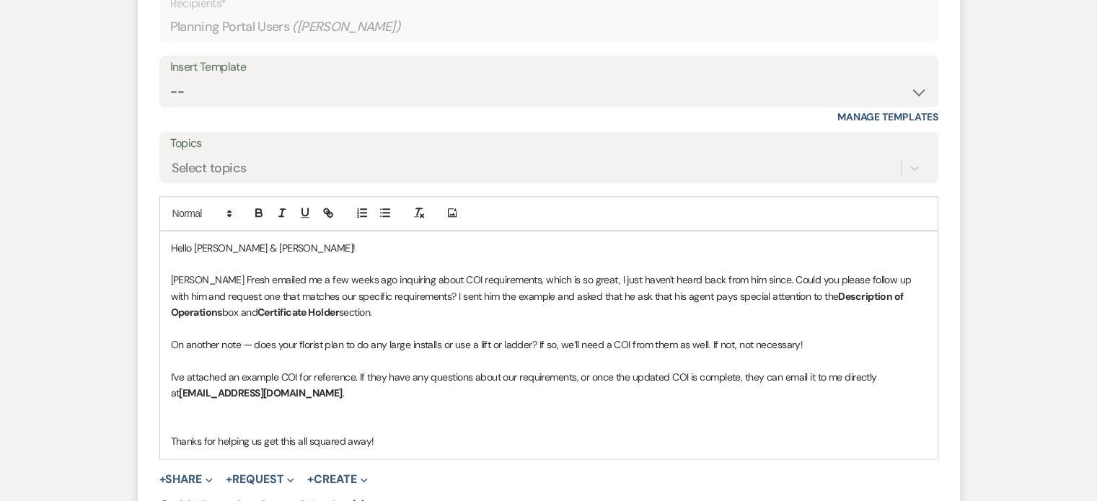
drag, startPoint x: 864, startPoint y: 345, endPoint x: 815, endPoint y: 348, distance: 49.2
click at [815, 348] on p "On another note — does your florist plan to do any large installs or use a lift…" at bounding box center [549, 345] width 756 height 16
click at [394, 397] on p "I’ve attached an example COI for reference. If they have any questions about ou…" at bounding box center [549, 385] width 756 height 32
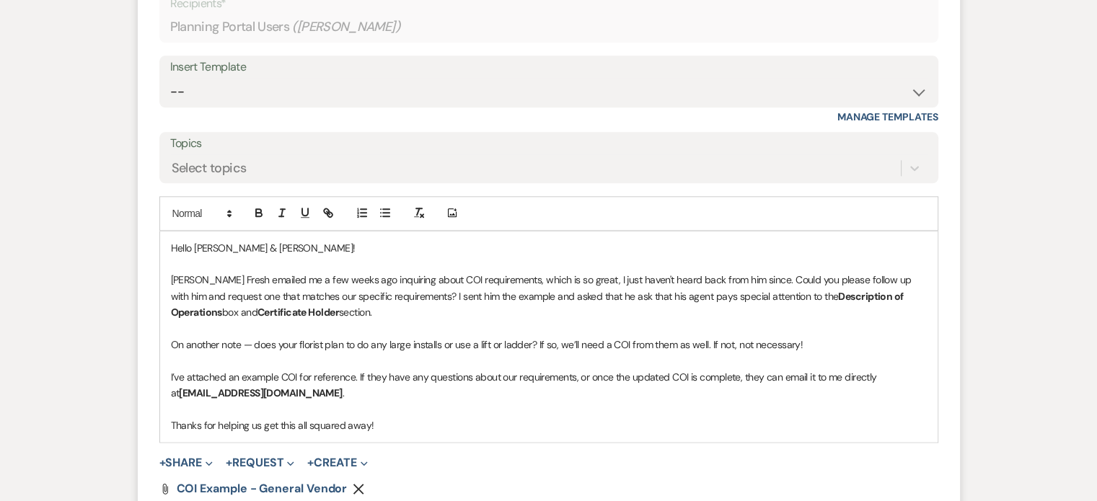
click at [415, 424] on p "Thanks for helping us get this all squared away!" at bounding box center [549, 425] width 756 height 16
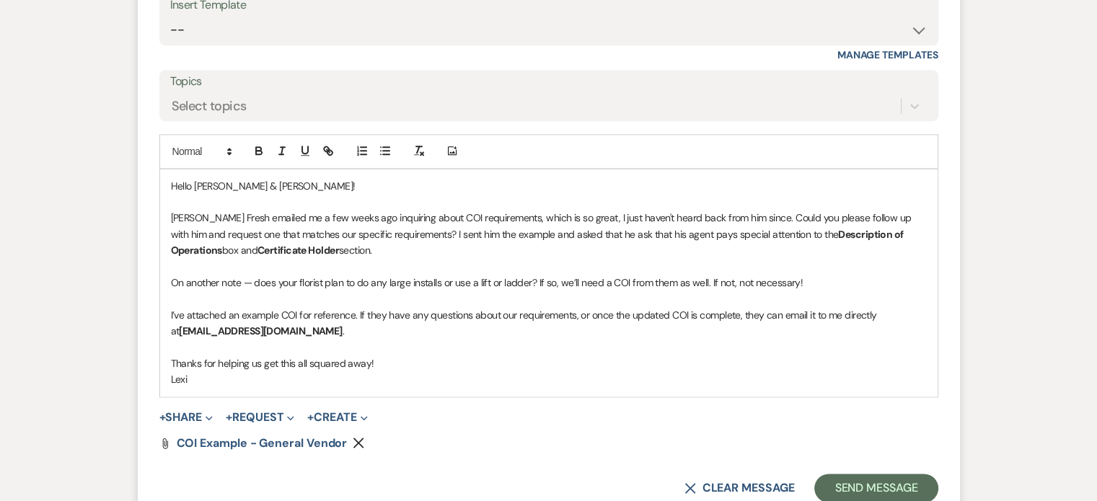
scroll to position [1844, 0]
click at [833, 479] on button "Send Message" at bounding box center [875, 486] width 123 height 29
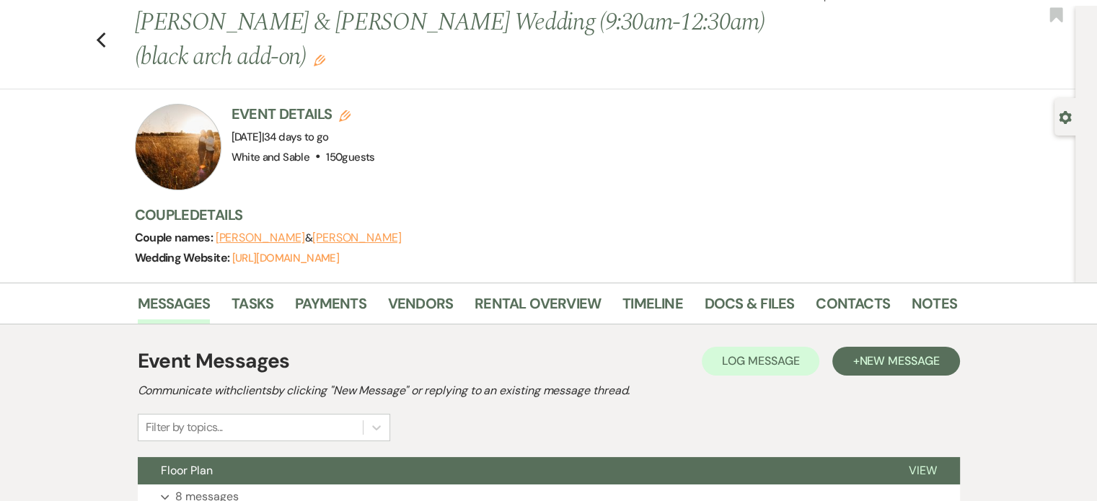
scroll to position [30, 0]
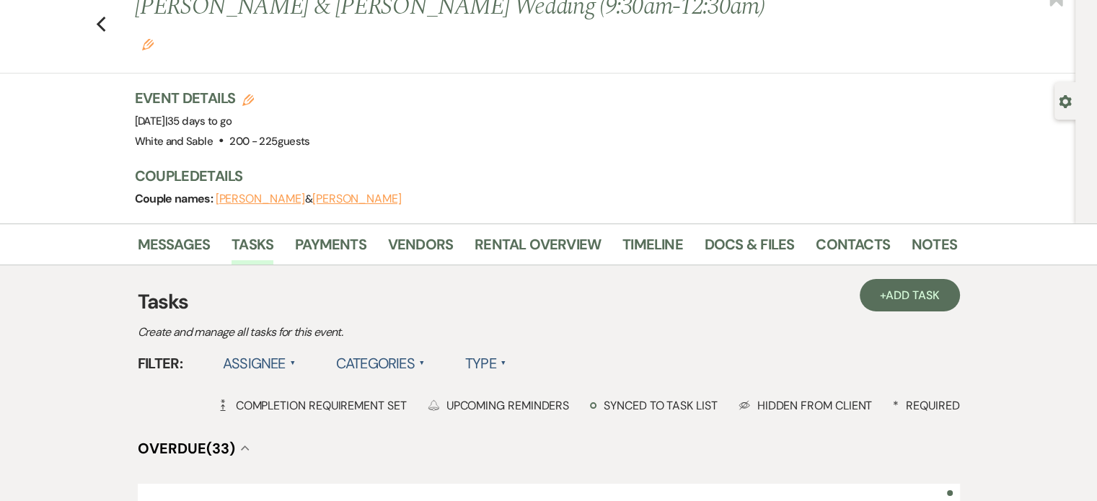
scroll to position [46, 0]
click at [423, 234] on link "Vendors" at bounding box center [420, 250] width 65 height 32
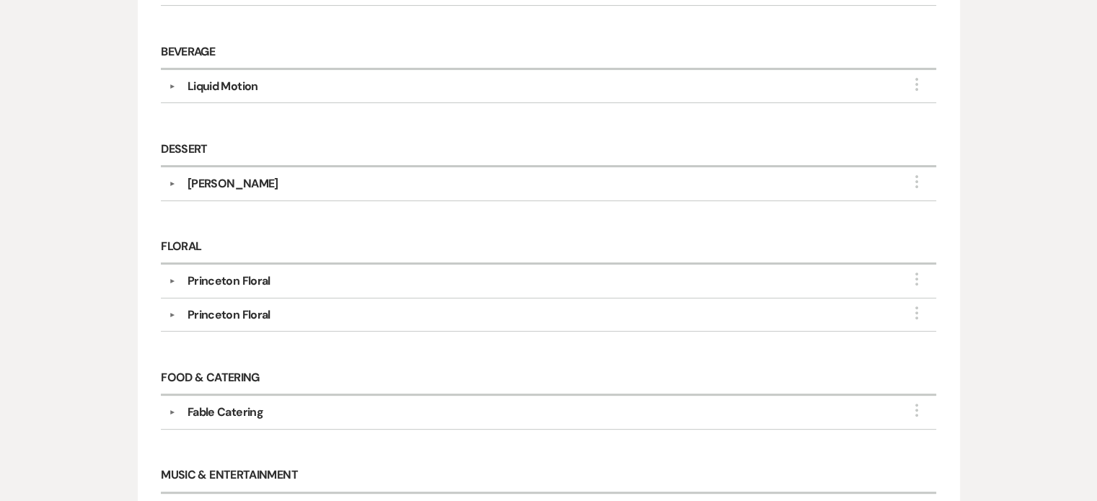
scroll to position [484, 0]
click at [221, 306] on div "Princeton Floral" at bounding box center [228, 314] width 83 height 17
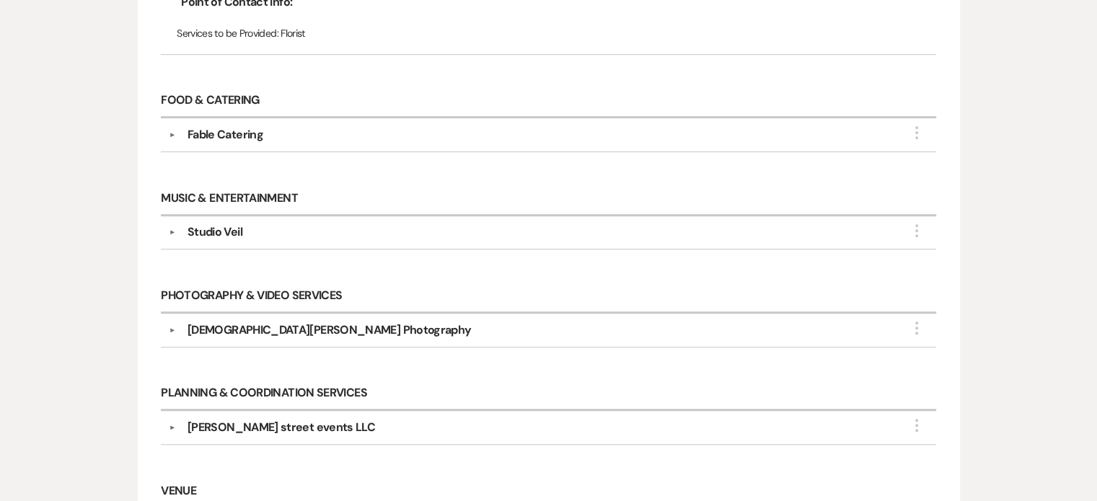
scroll to position [854, 0]
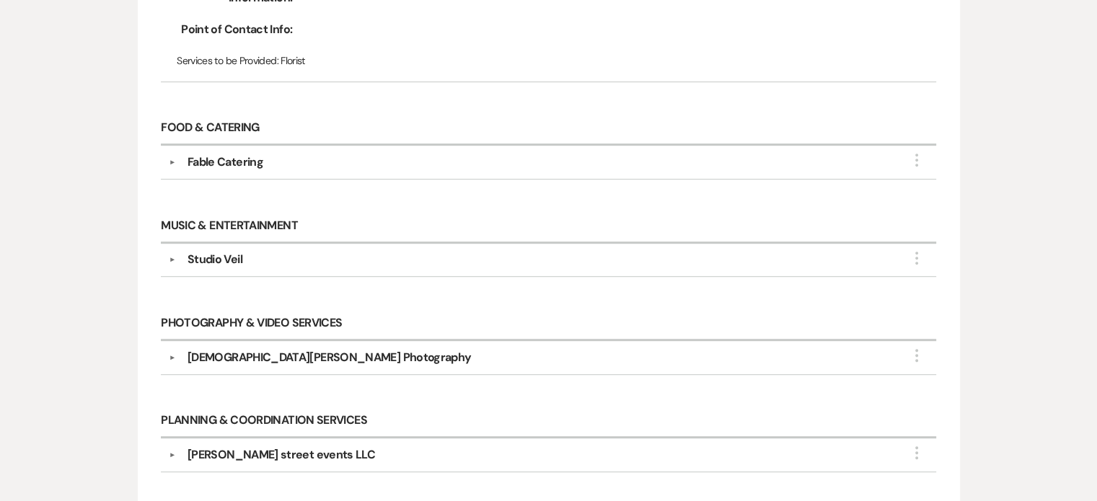
click at [242, 349] on div "[DEMOGRAPHIC_DATA][PERSON_NAME] Photography" at bounding box center [328, 357] width 283 height 17
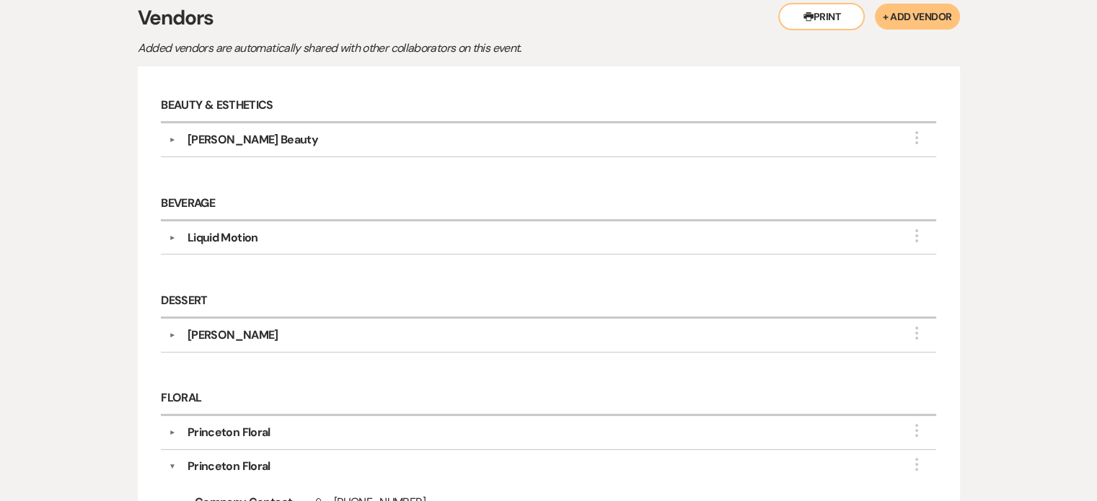
scroll to position [0, 0]
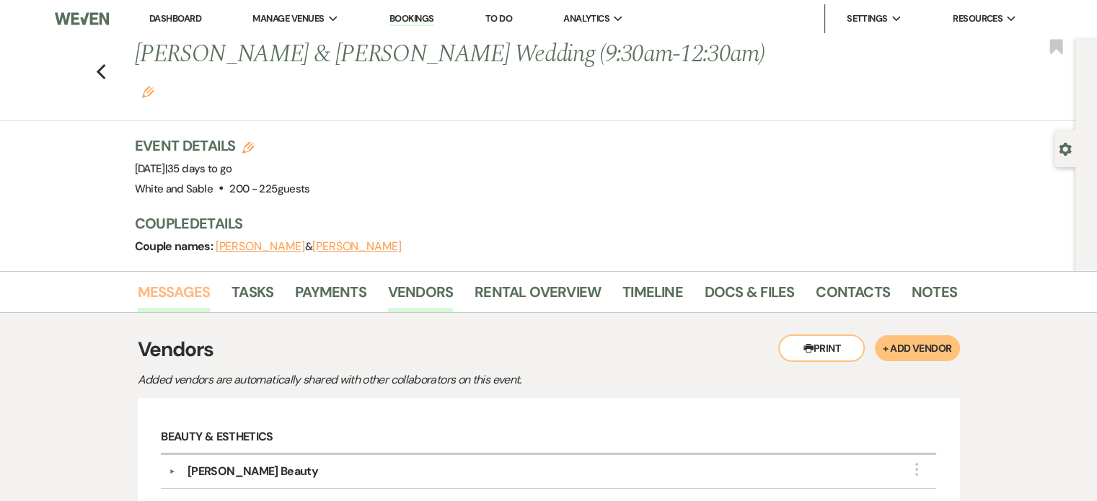
click at [179, 280] on link "Messages" at bounding box center [174, 296] width 73 height 32
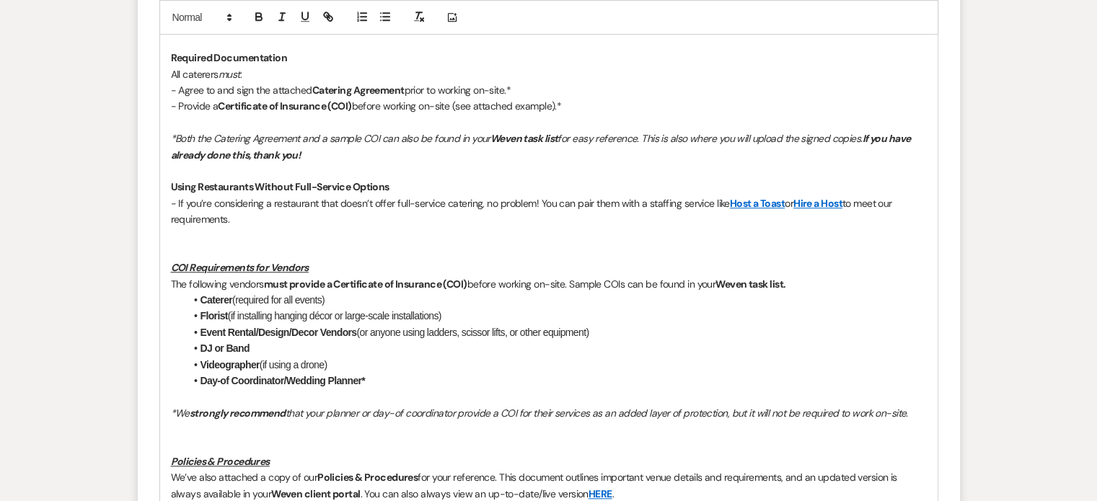
scroll to position [1257, 0]
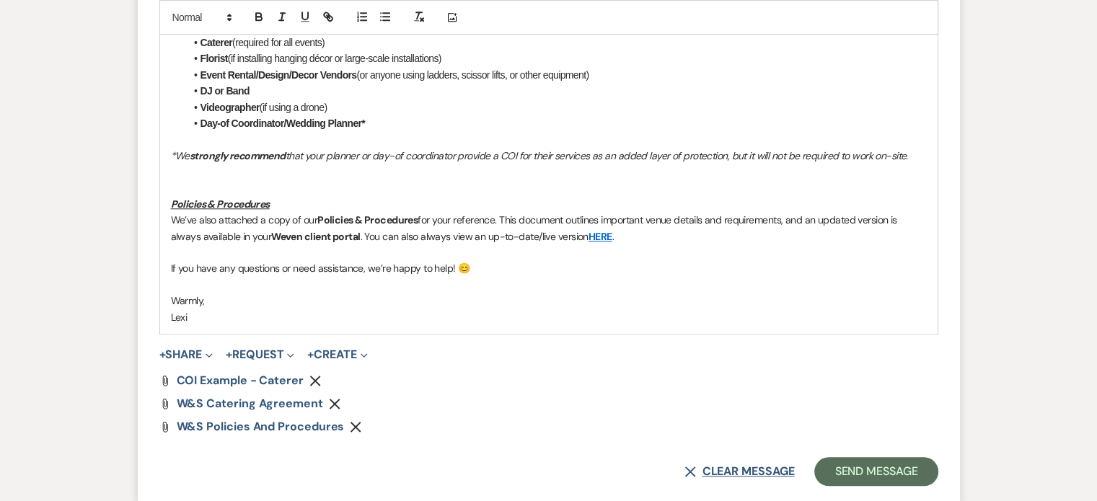
click at [733, 466] on button "X Clear message" at bounding box center [739, 472] width 110 height 12
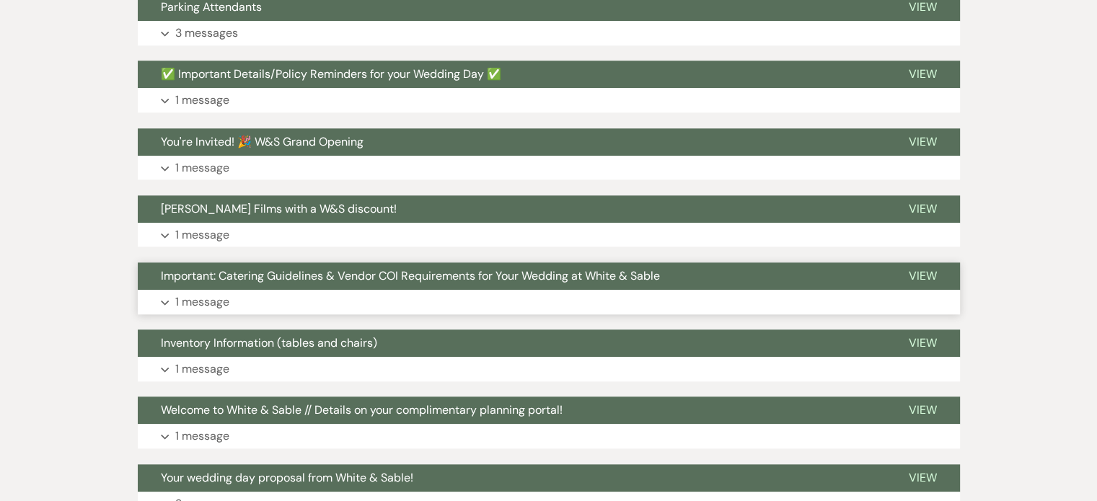
click at [194, 293] on p "1 message" at bounding box center [202, 302] width 54 height 19
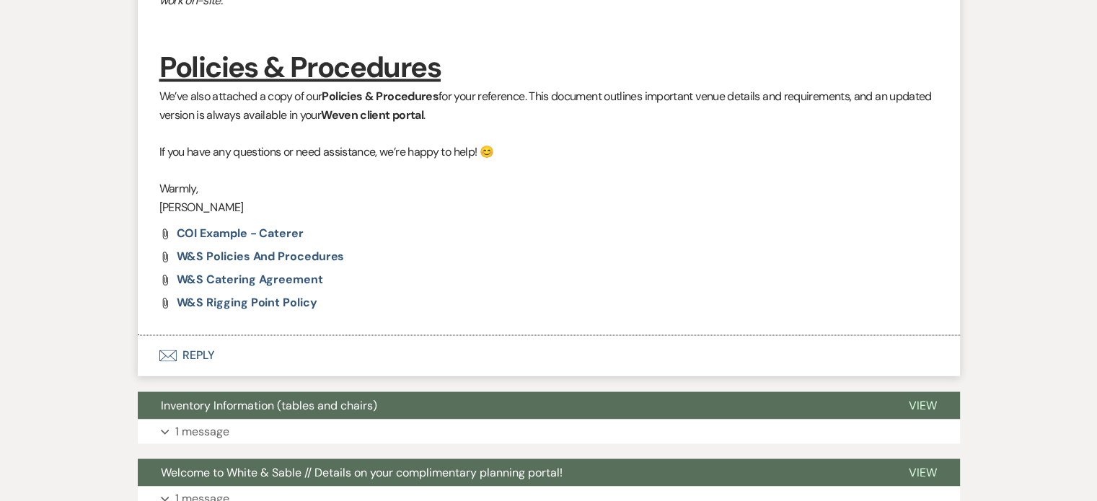
click at [193, 335] on button "Envelope Reply" at bounding box center [549, 355] width 822 height 40
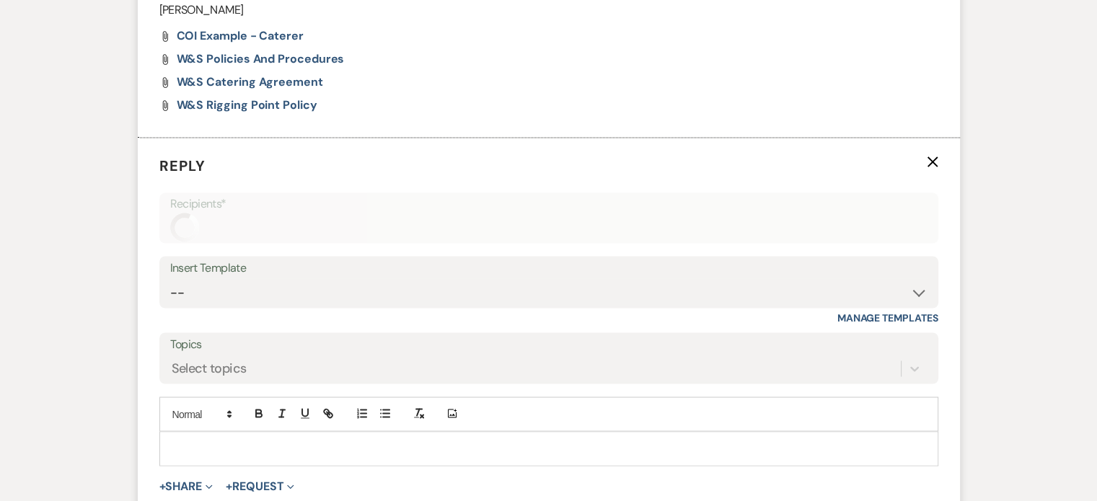
scroll to position [2631, 0]
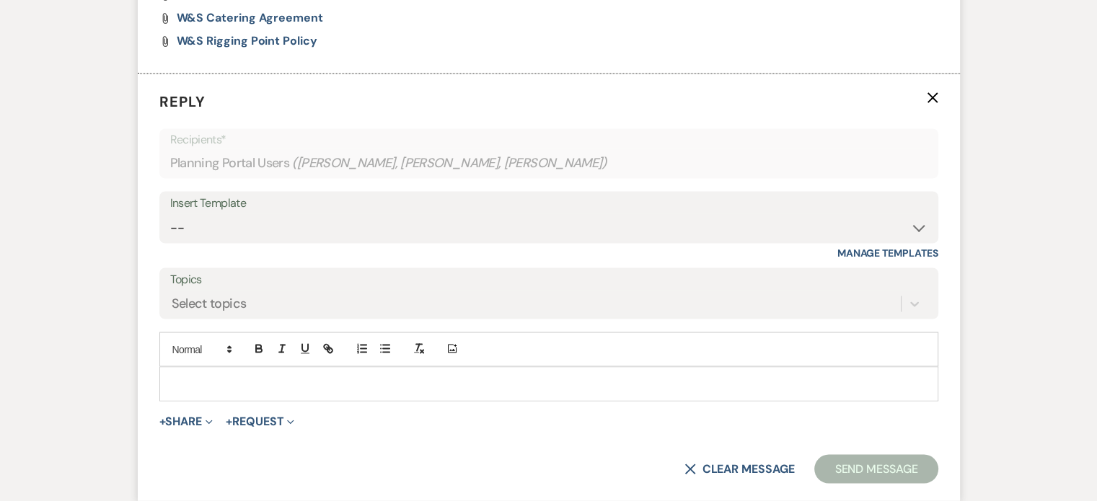
click at [200, 376] on p at bounding box center [549, 384] width 756 height 16
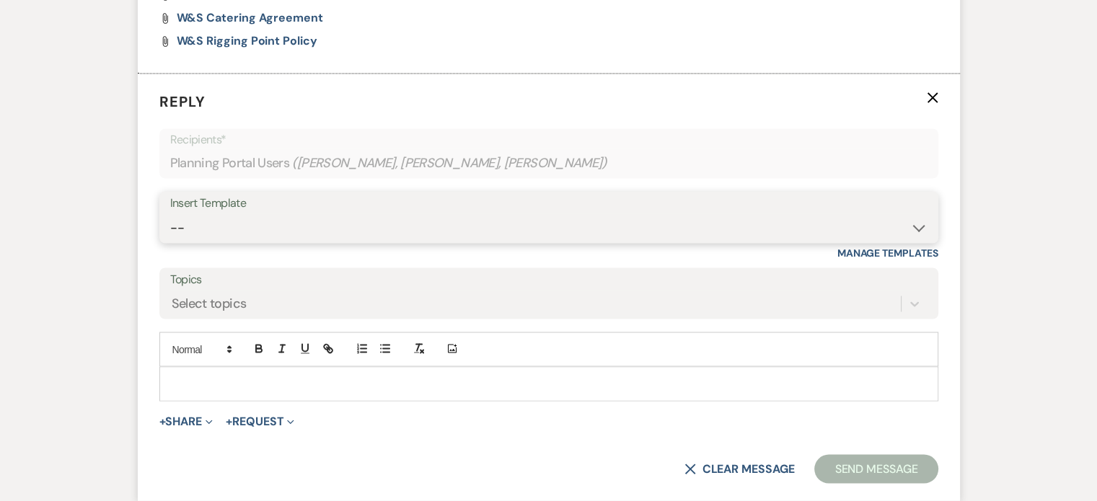
click at [208, 213] on select "-- Inquiry Response (Venue Guide) Schedule - Venue Tour Appt Confirmation Sched…" at bounding box center [548, 227] width 757 height 28
select select "6091"
click at [170, 213] on select "-- Inquiry Response (Venue Guide) Schedule - Venue Tour Appt Confirmation Sched…" at bounding box center [548, 227] width 757 height 28
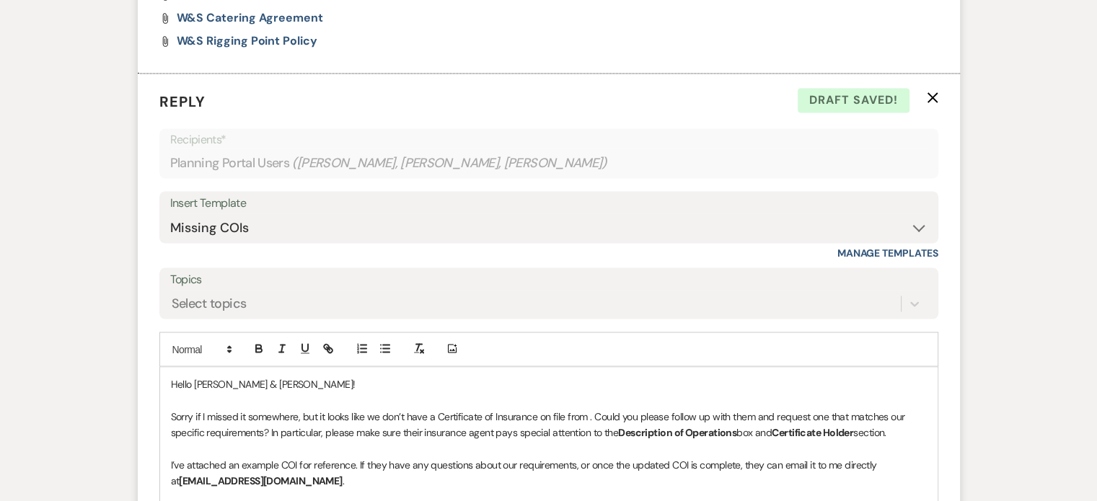
click at [199, 391] on p at bounding box center [549, 399] width 756 height 16
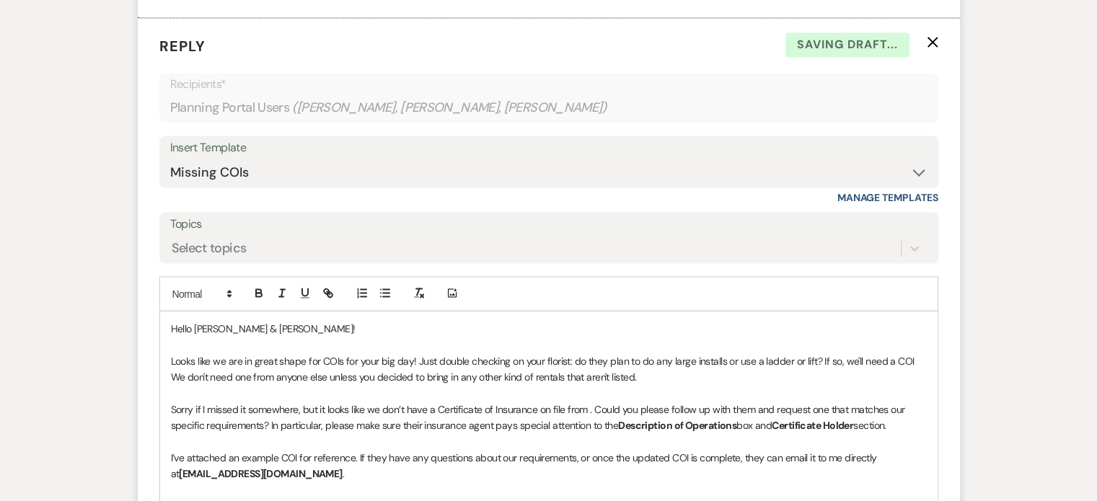
scroll to position [2690, 0]
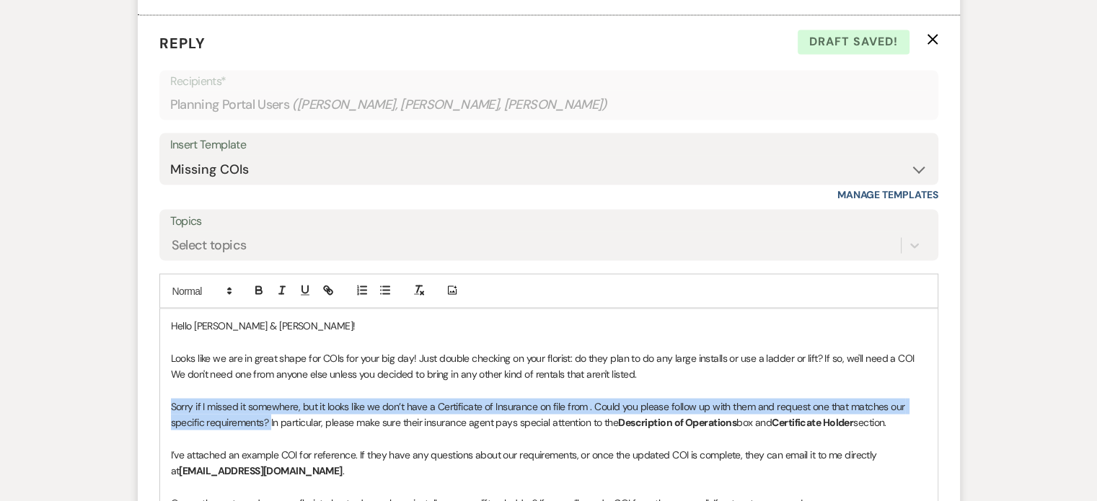
drag, startPoint x: 270, startPoint y: 386, endPoint x: 154, endPoint y: 372, distance: 117.6
click at [154, 372] on form "Reply X Draft saved! Recipients* Planning Portal Users ( Katelin Neske, Jess Bo…" at bounding box center [549, 345] width 822 height 660
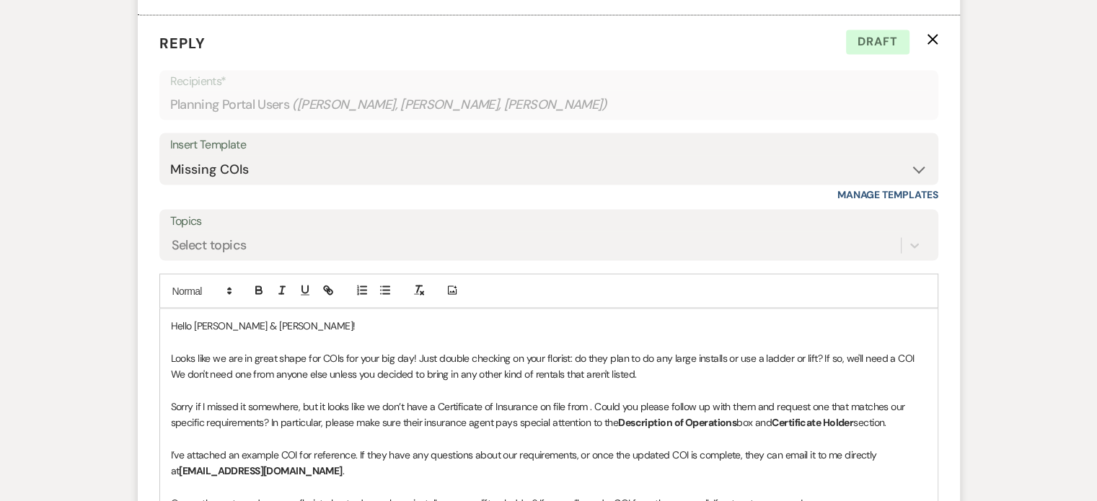
click at [916, 350] on p "Looks like we are in great shape for COIs for your big day! Just double checkin…" at bounding box center [549, 358] width 756 height 16
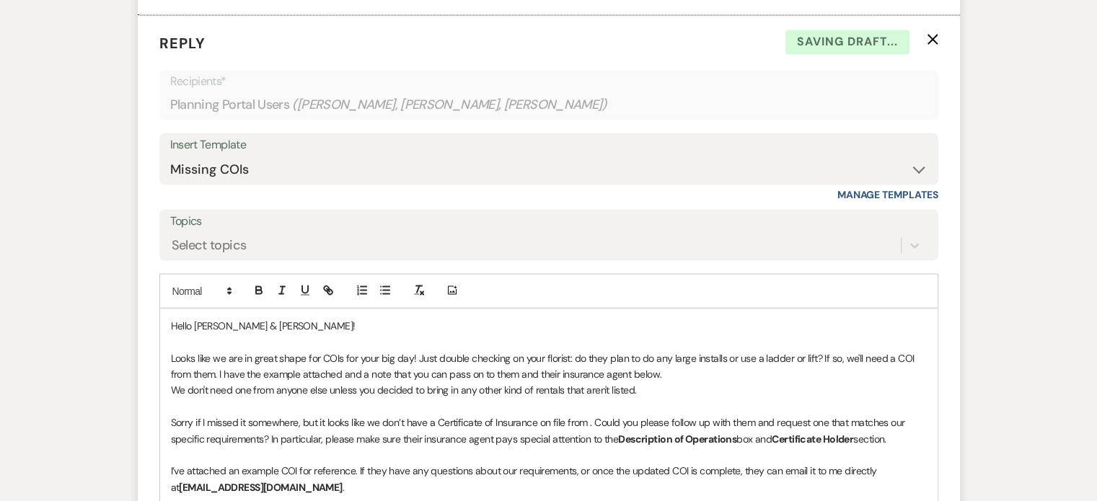
scroll to position [2712, 0]
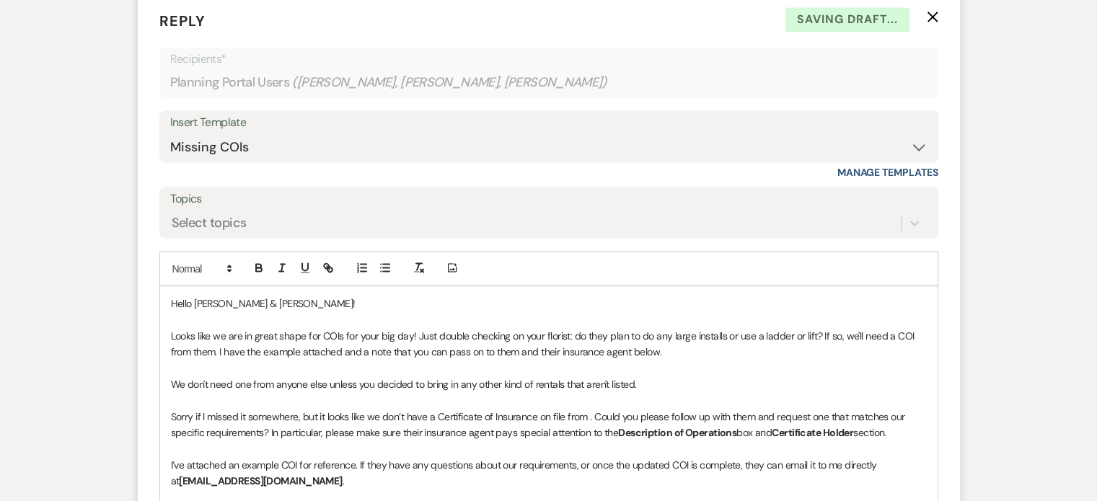
click at [430, 408] on p "Sorry if I missed it somewhere, but it looks like we don’t have a Certificate o…" at bounding box center [549, 424] width 756 height 32
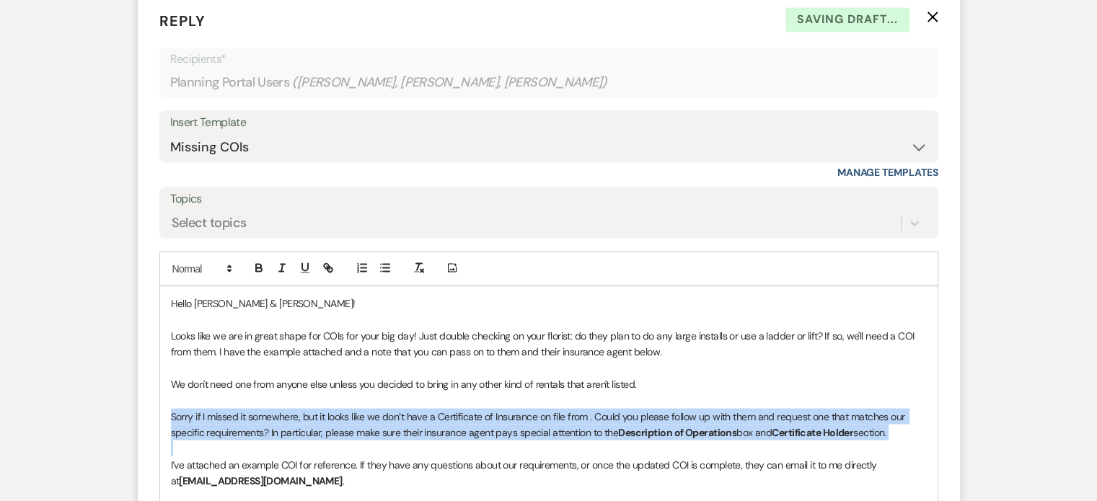
click at [430, 408] on p "Sorry if I missed it somewhere, but it looks like we don’t have a Certificate o…" at bounding box center [549, 424] width 756 height 32
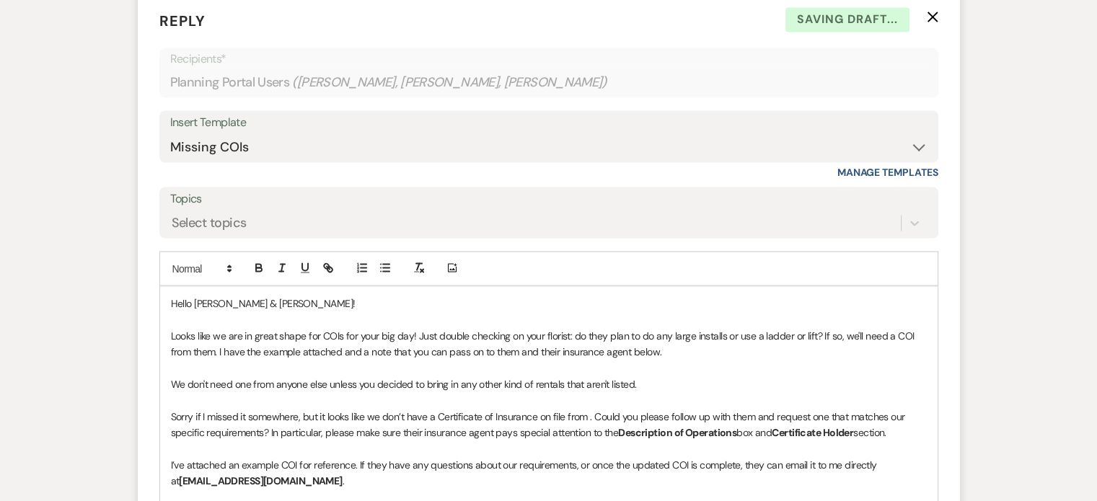
click at [606, 376] on p "We don't need one from anyone else unless you decided to bring in any other kin…" at bounding box center [549, 384] width 756 height 16
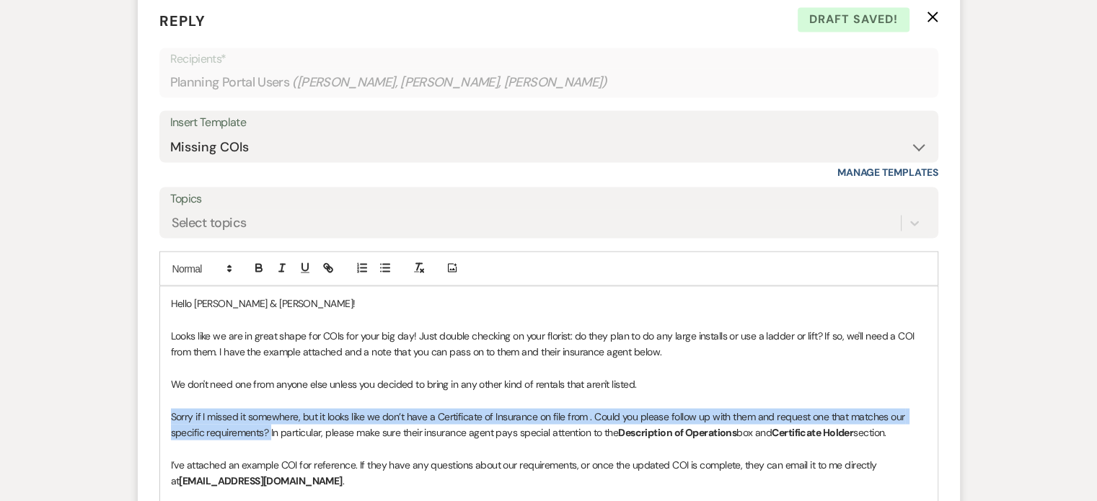
drag, startPoint x: 270, startPoint y: 392, endPoint x: 162, endPoint y: 382, distance: 108.6
click at [162, 382] on div "Hello Katelin & Eli! Looks like we are in great shape for COIs for your big day…" at bounding box center [548, 423] width 777 height 275
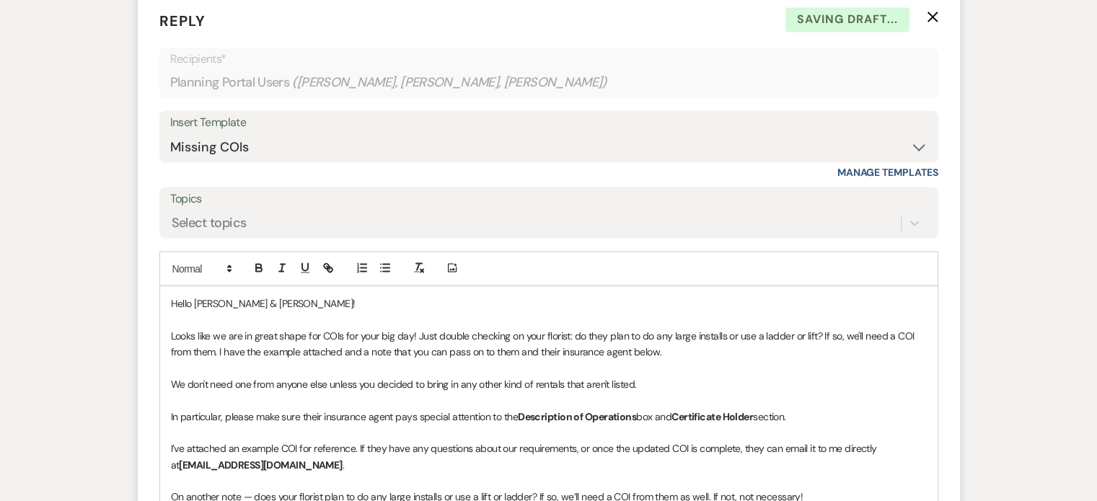
click at [281, 440] on p "I’ve attached an example COI for reference. If they have any questions about ou…" at bounding box center [549, 456] width 756 height 32
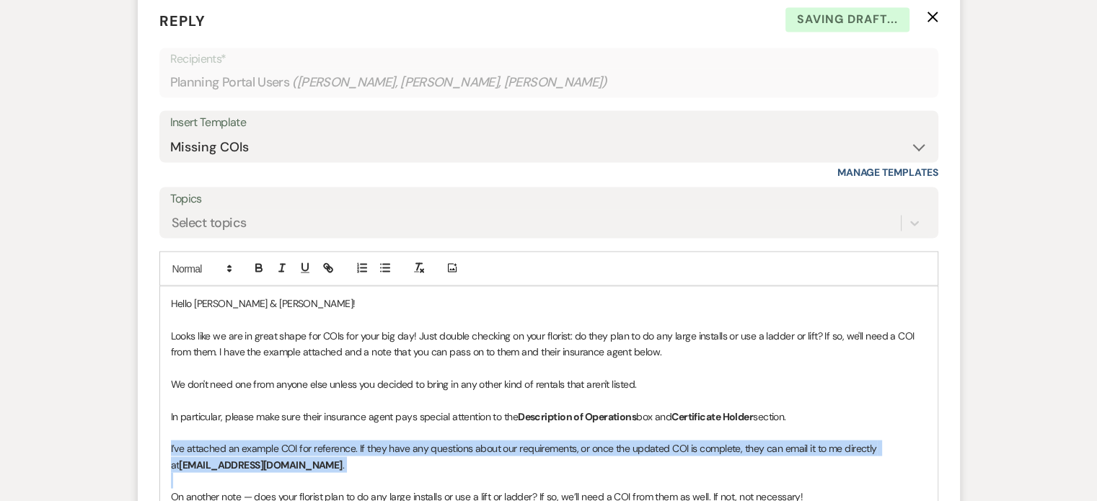
click at [281, 440] on p "I’ve attached an example COI for reference. If they have any questions about ou…" at bounding box center [549, 456] width 756 height 32
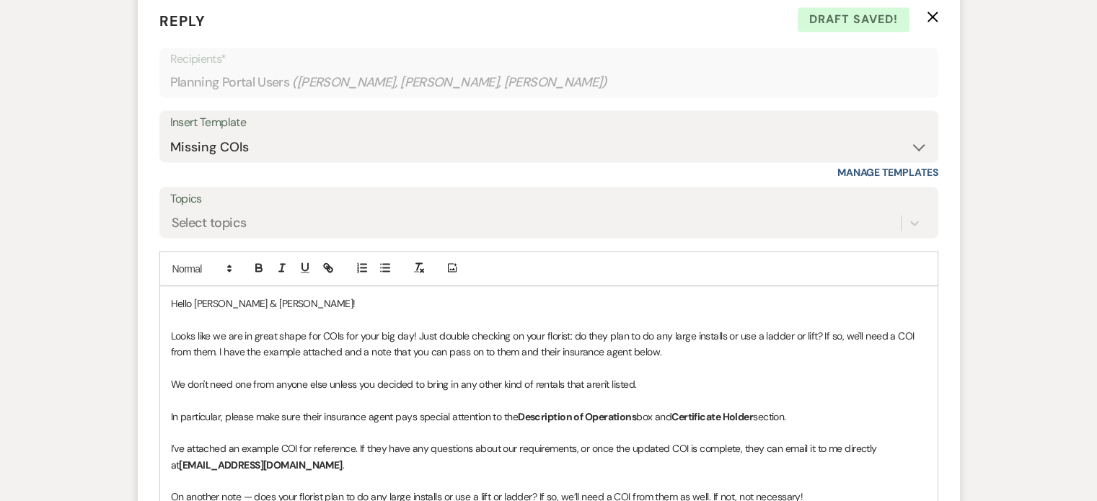
click at [249, 424] on p at bounding box center [549, 432] width 756 height 16
click at [172, 440] on p "I’ve attached an example COI for reference. If they have any questions about ou…" at bounding box center [549, 456] width 756 height 32
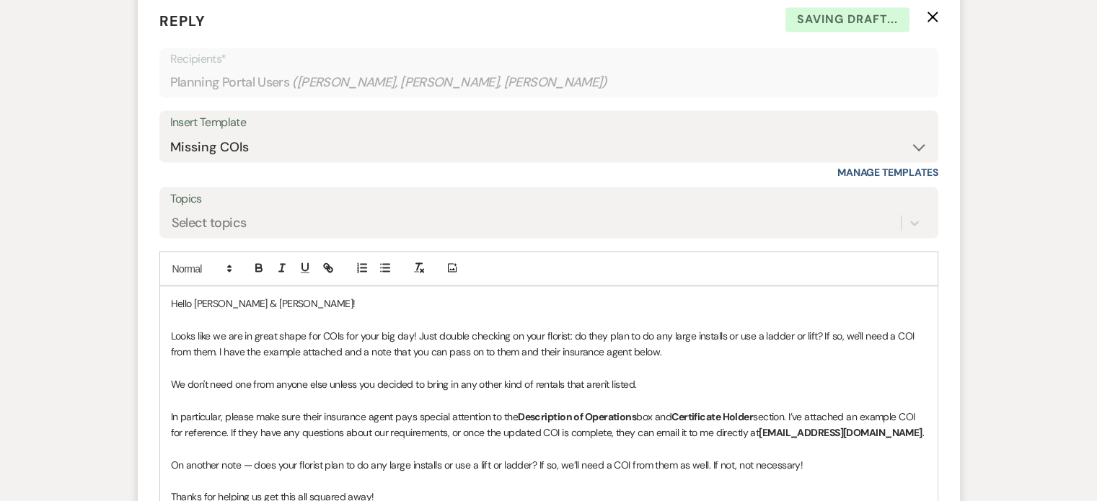
click at [171, 408] on p "In particular, please make sure their insurance agent pays special attention to…" at bounding box center [549, 424] width 756 height 32
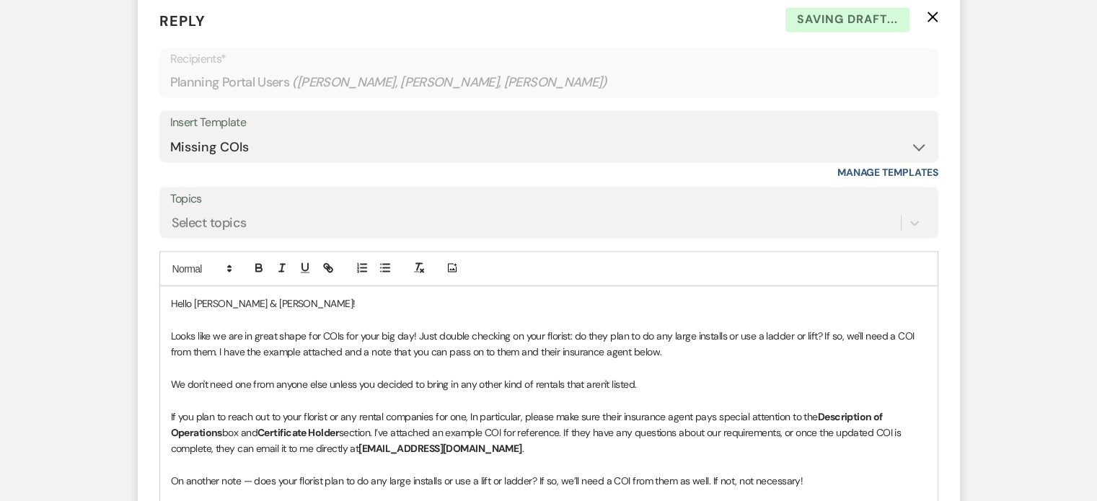
click at [525, 408] on p "If you plan to reach out to your florist or any rental companies for one, In pa…" at bounding box center [549, 432] width 756 height 48
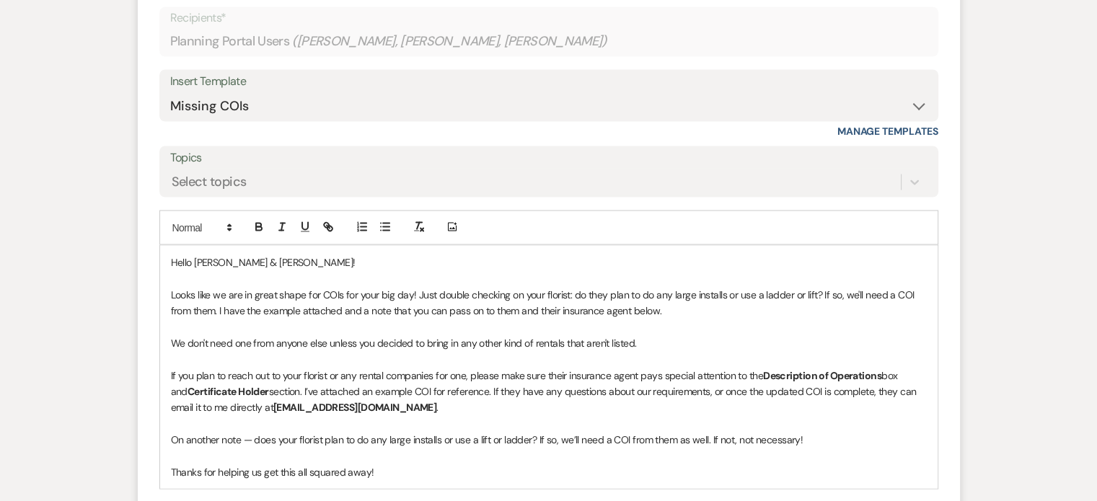
scroll to position [2755, 0]
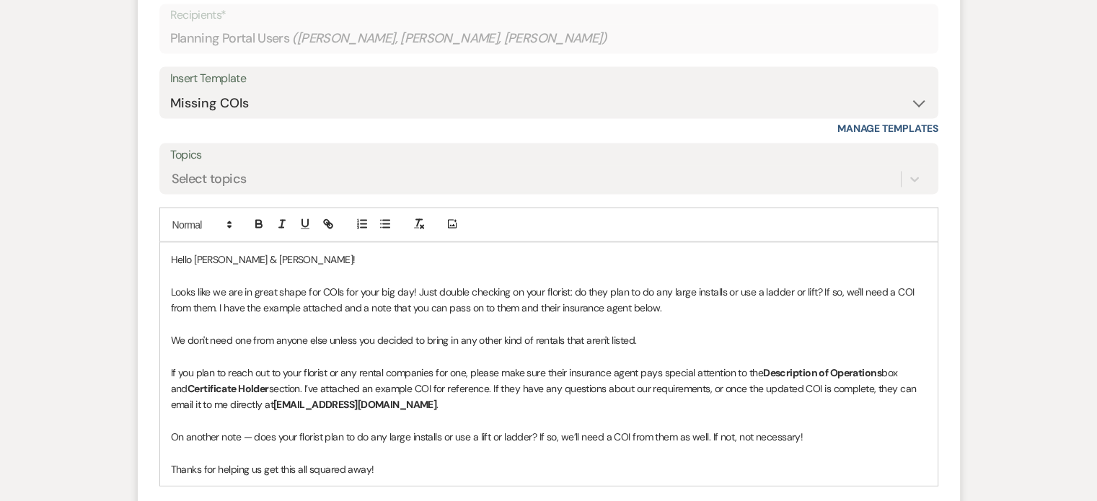
click at [505, 370] on p "If you plan to reach out to your florist or any rental companies for one, pleas…" at bounding box center [549, 389] width 756 height 48
click at [568, 372] on p "If you plan to reach out to your florist or any rental companies for one, pleas…" at bounding box center [549, 389] width 756 height 48
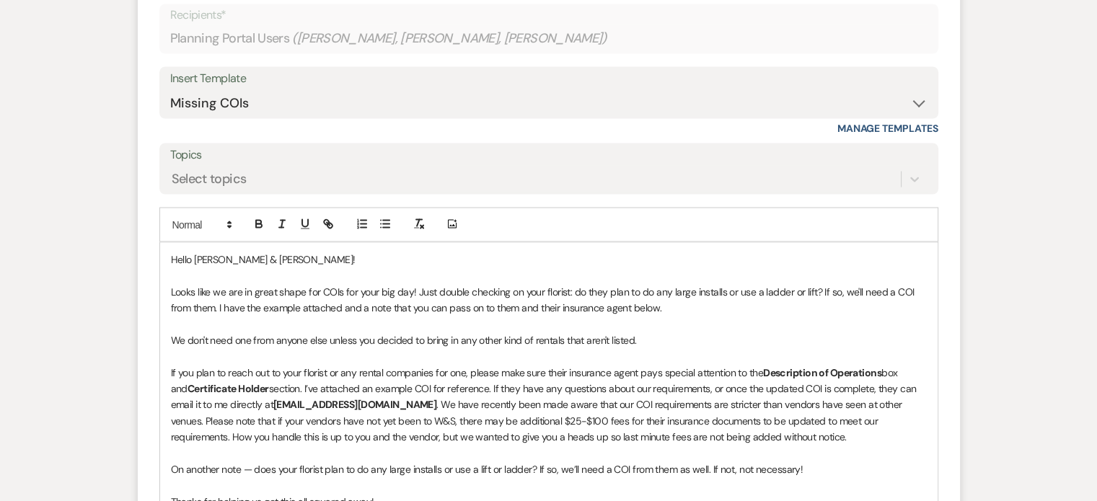
drag, startPoint x: 741, startPoint y: 397, endPoint x: 376, endPoint y: 373, distance: 365.6
click at [376, 373] on p "If you plan to reach out to your florist or any rental companies for one, pleas…" at bounding box center [549, 405] width 756 height 81
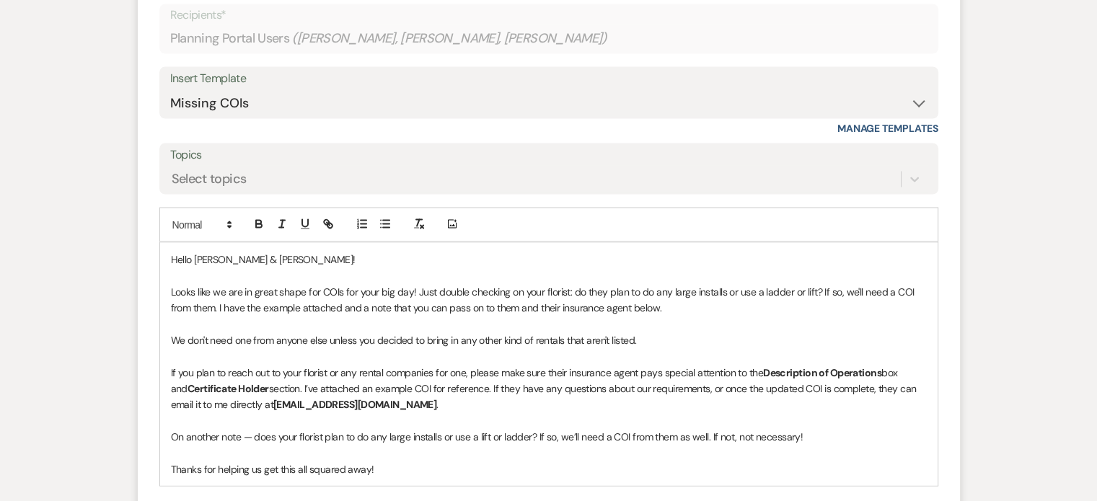
click at [394, 429] on p "On another note — does your florist plan to do any large installs or use a lift…" at bounding box center [549, 437] width 756 height 16
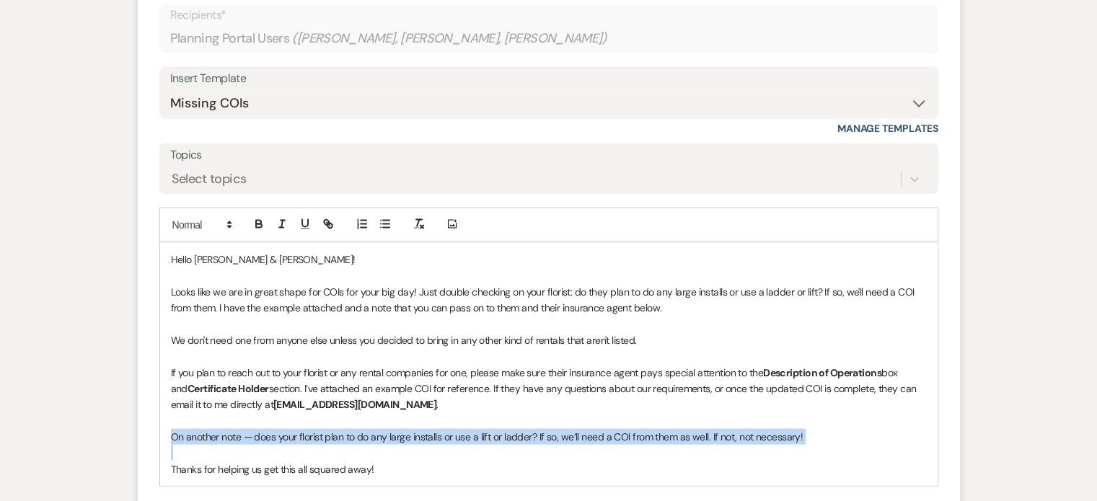
click at [394, 429] on p "On another note — does your florist plan to do any large installs or use a lift…" at bounding box center [549, 437] width 756 height 16
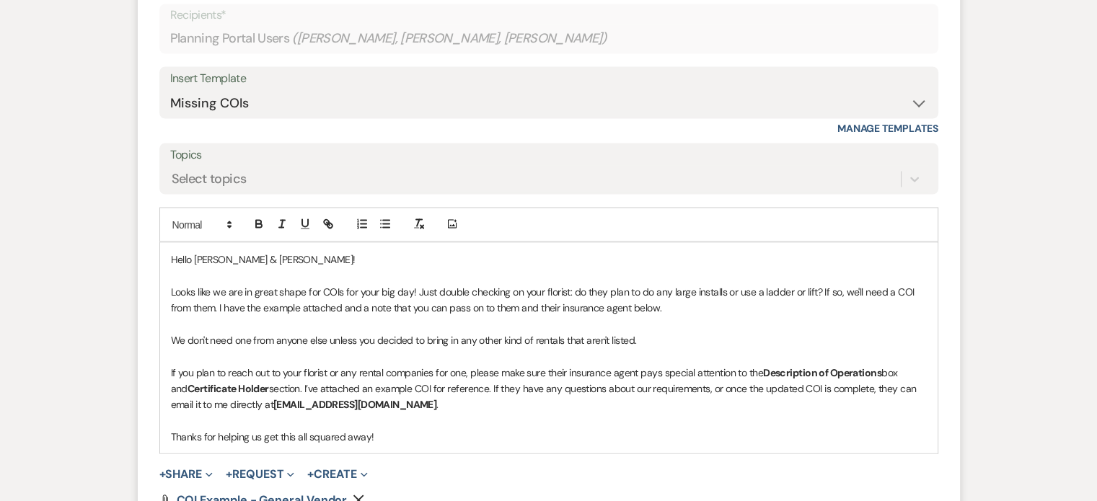
click at [394, 429] on p "Thanks for helping us get this all squared away!" at bounding box center [549, 437] width 756 height 16
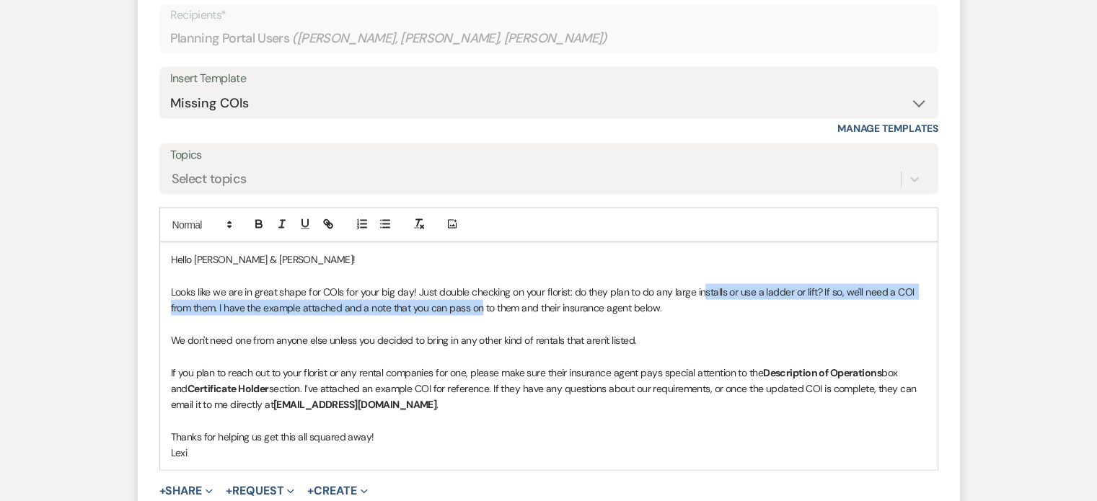
drag, startPoint x: 701, startPoint y: 261, endPoint x: 479, endPoint y: 267, distance: 222.9
click at [479, 284] on p "Looks like we are in great shape for COIs for your big day! Just double checkin…" at bounding box center [549, 300] width 756 height 32
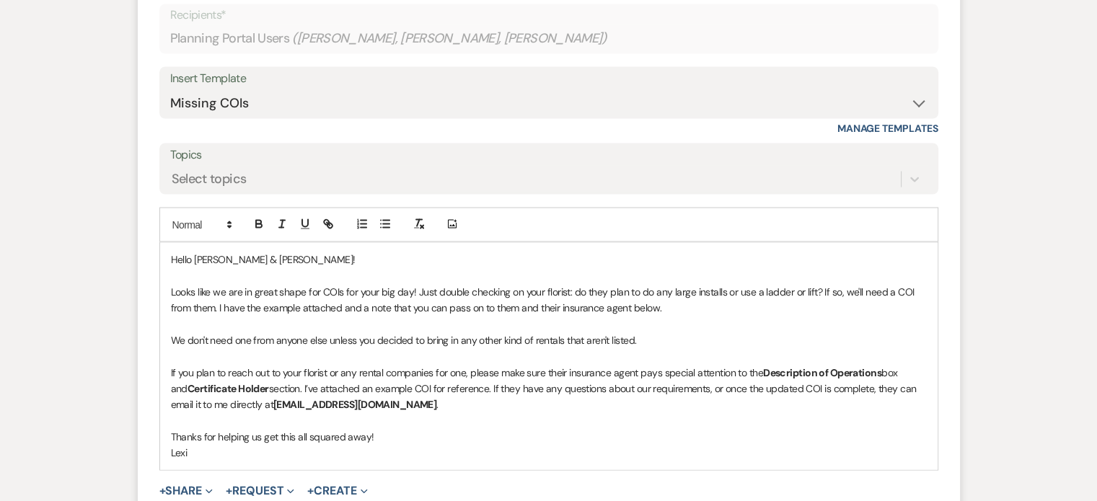
drag, startPoint x: 663, startPoint y: 270, endPoint x: 222, endPoint y: 273, distance: 441.2
click at [222, 284] on p "Looks like we are in great shape for COIs for your big day! Just double checkin…" at bounding box center [549, 300] width 756 height 32
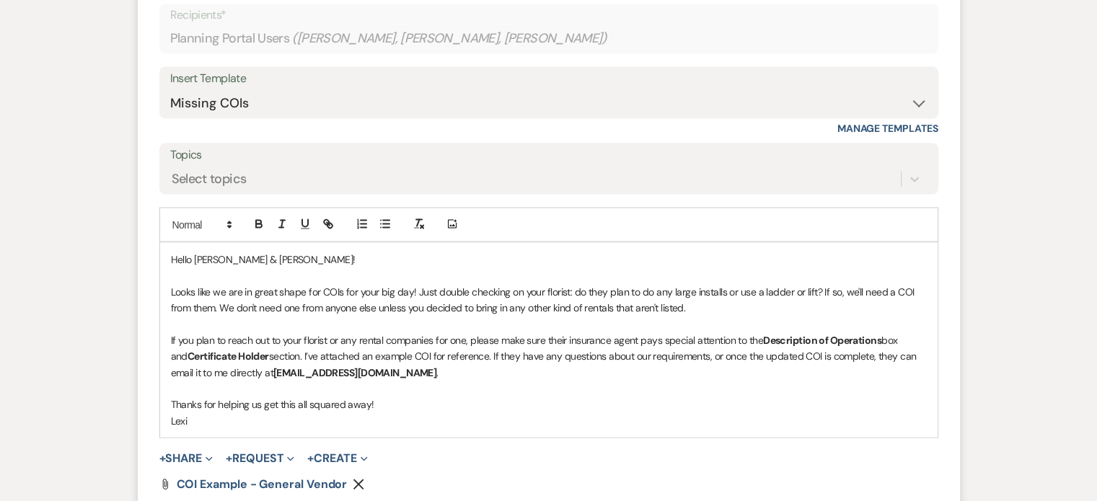
click at [529, 316] on p at bounding box center [549, 324] width 756 height 16
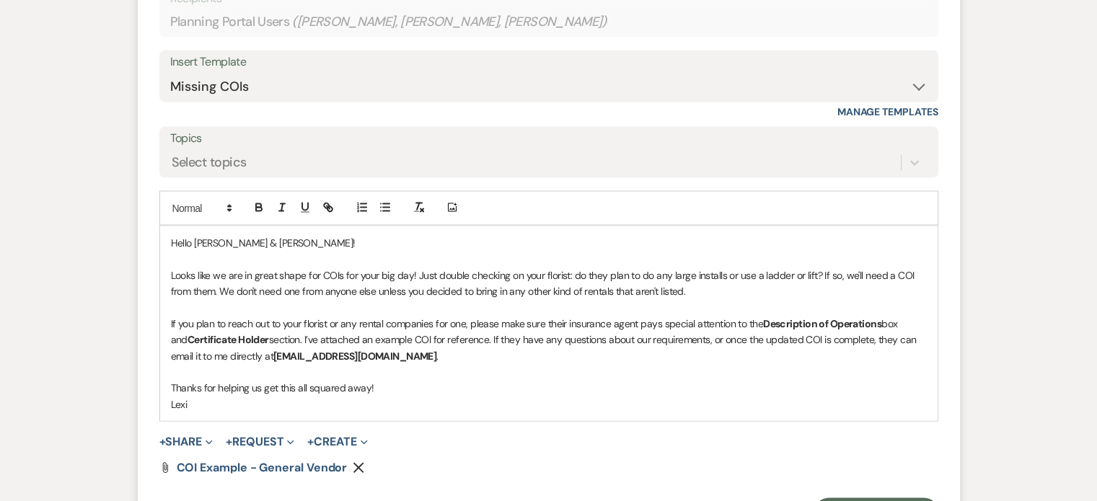
scroll to position [2773, 0]
drag, startPoint x: 691, startPoint y: 247, endPoint x: 219, endPoint y: 255, distance: 471.6
click at [219, 266] on p "Looks like we are in great shape for COIs for your big day! Just double checkin…" at bounding box center [549, 282] width 756 height 32
click at [326, 314] on p "If you plan to reach out to your florist or any rental companies for one, pleas…" at bounding box center [549, 338] width 756 height 48
click at [567, 266] on p "Looks like we are in great shape for COIs for your big day! Just double checkin…" at bounding box center [549, 282] width 756 height 32
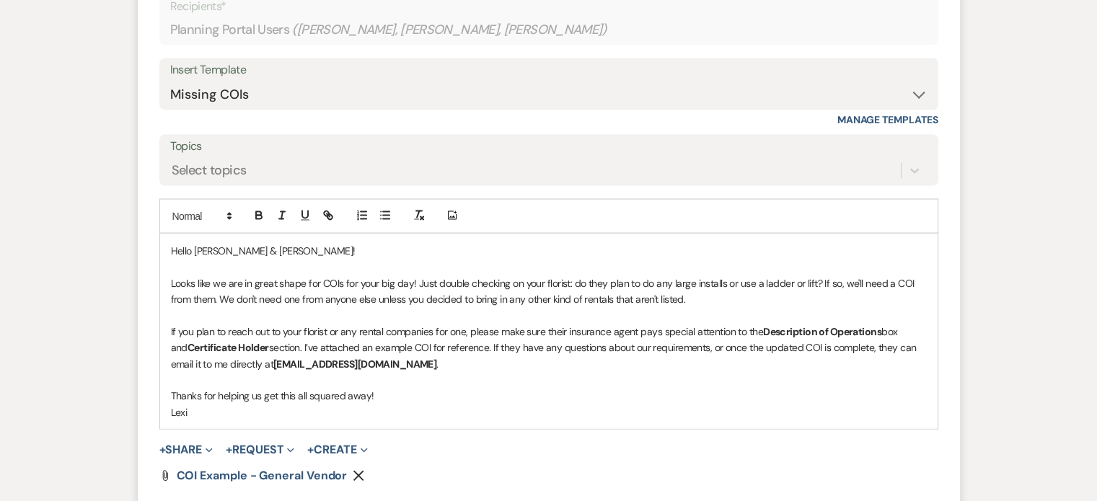
scroll to position [2763, 0]
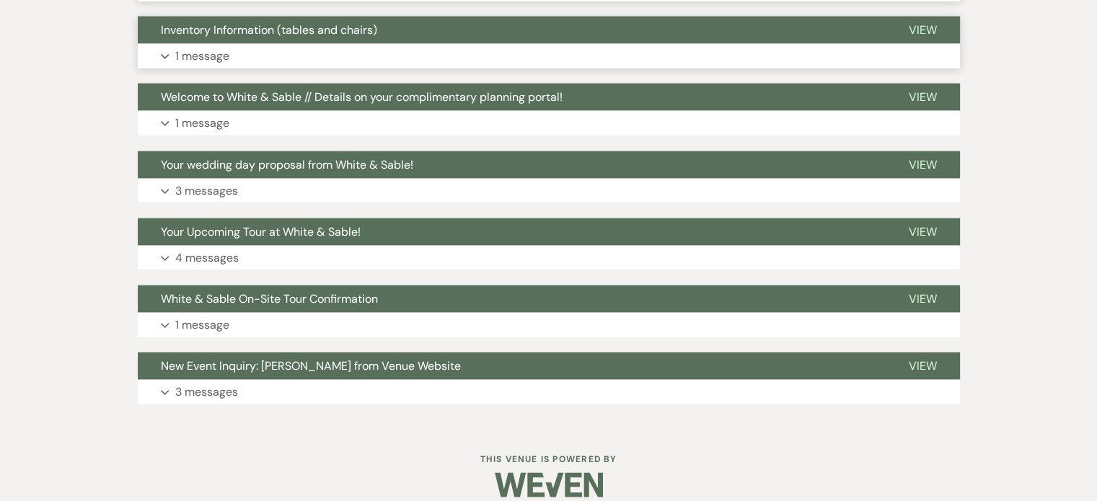
scroll to position [3029, 0]
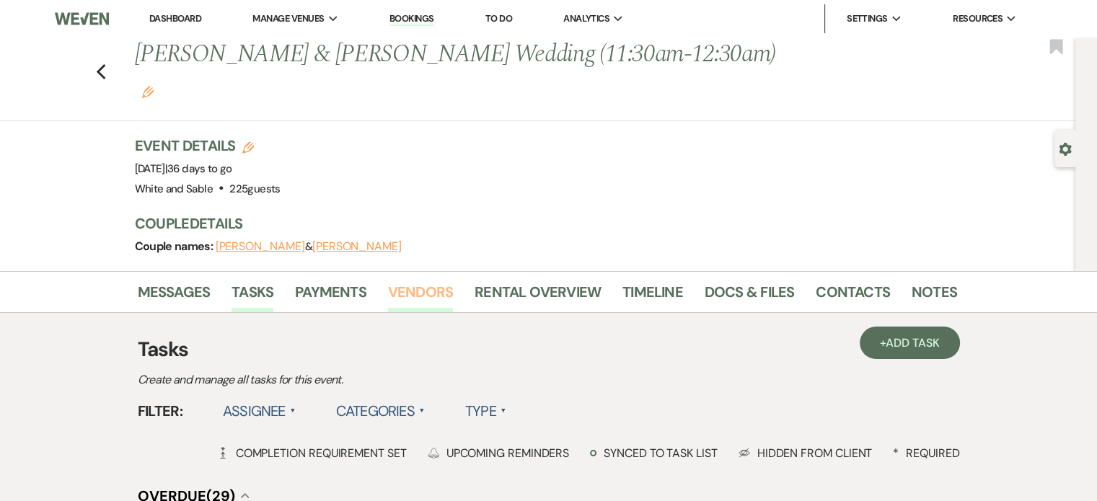
click at [415, 280] on link "Vendors" at bounding box center [420, 296] width 65 height 32
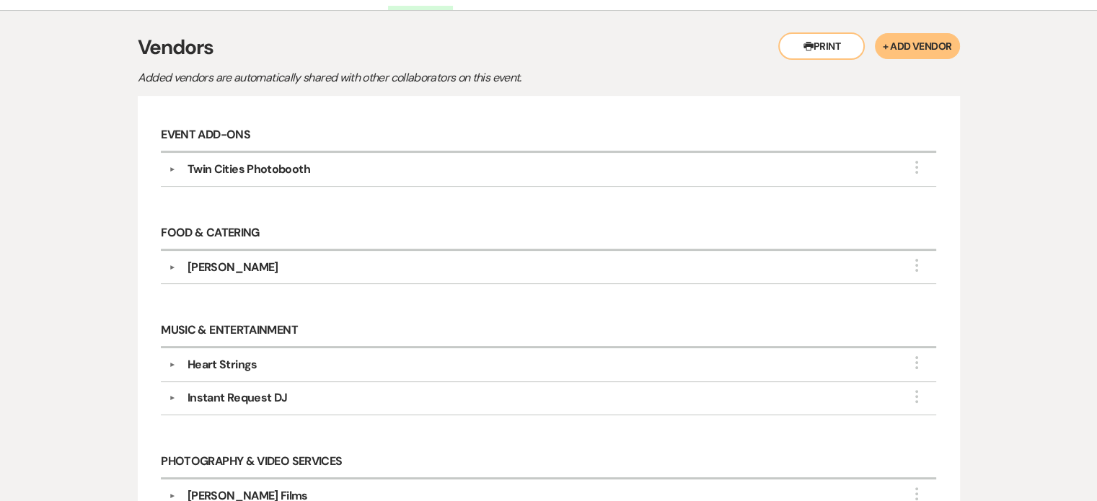
scroll to position [303, 0]
click at [190, 355] on div "Heart Strings" at bounding box center [222, 363] width 70 height 17
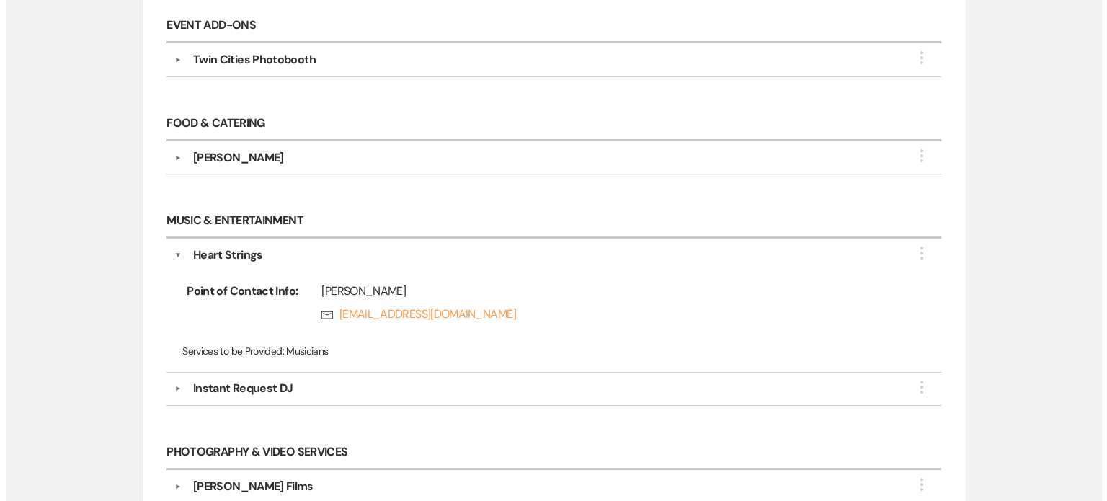
scroll to position [0, 0]
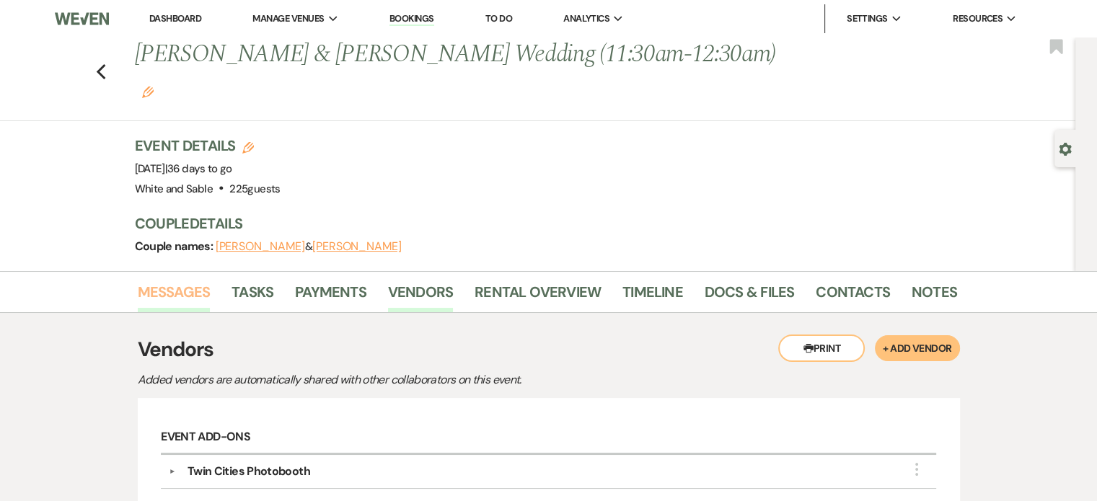
click at [155, 280] on link "Messages" at bounding box center [174, 296] width 73 height 32
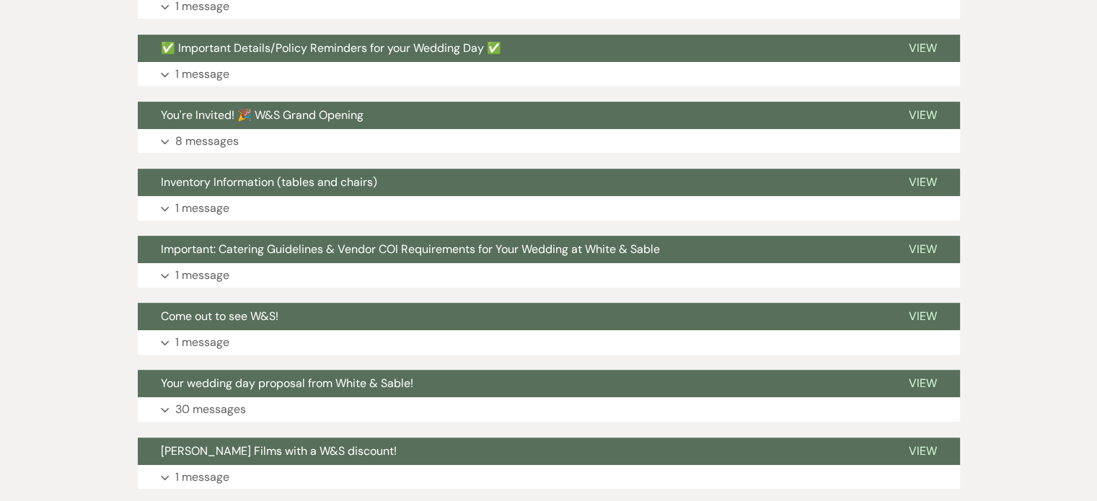
scroll to position [724, 0]
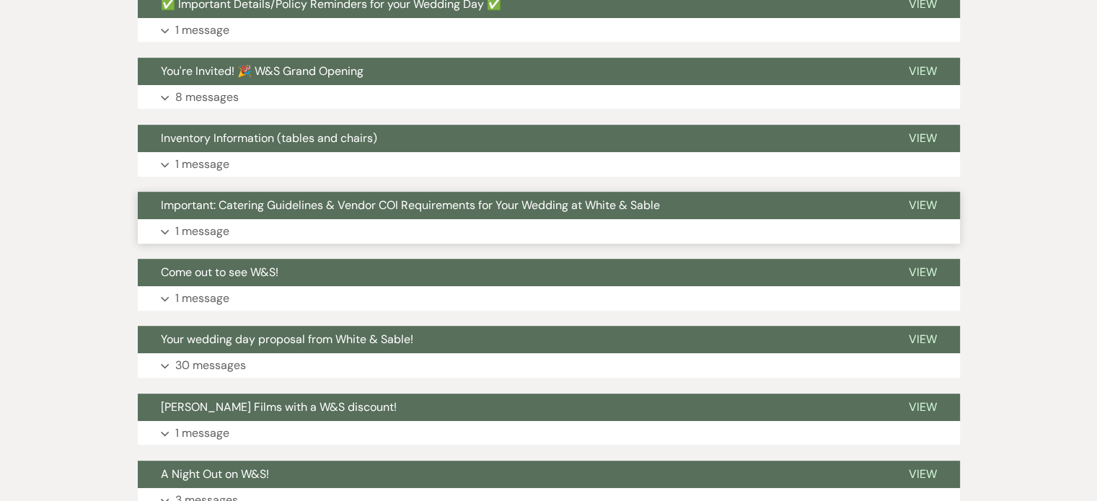
click at [214, 222] on p "1 message" at bounding box center [202, 231] width 54 height 19
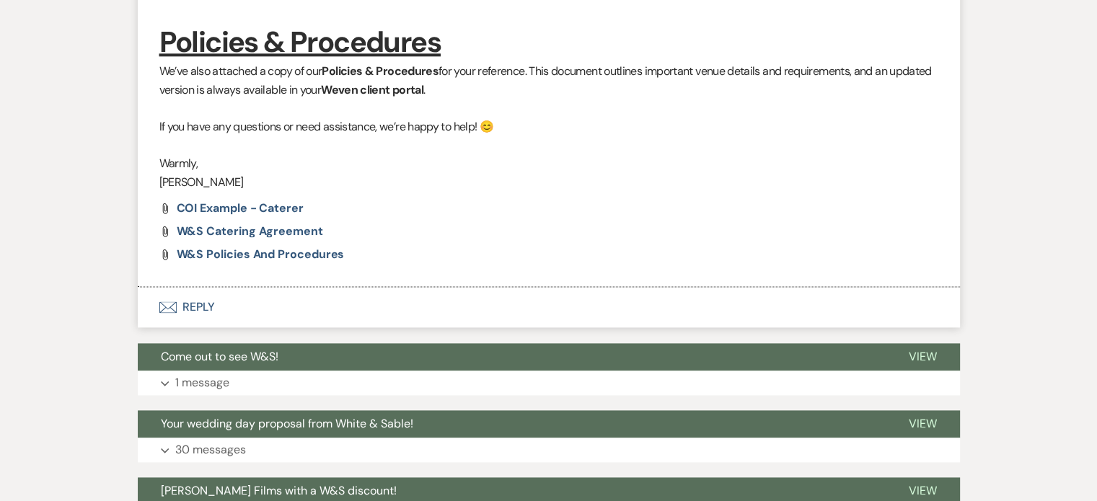
click at [191, 287] on button "Envelope Reply" at bounding box center [549, 307] width 822 height 40
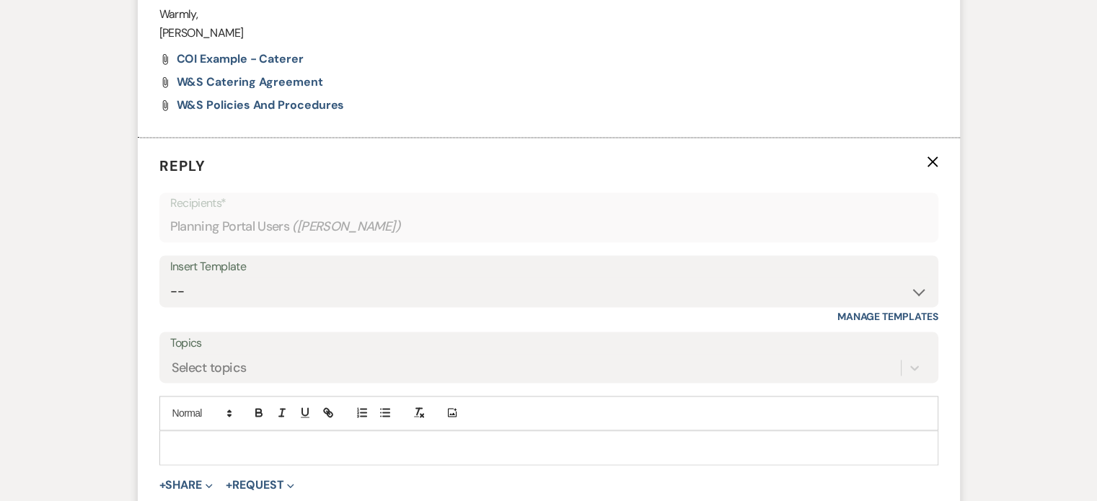
scroll to position [1942, 0]
click at [239, 438] on p at bounding box center [549, 446] width 756 height 16
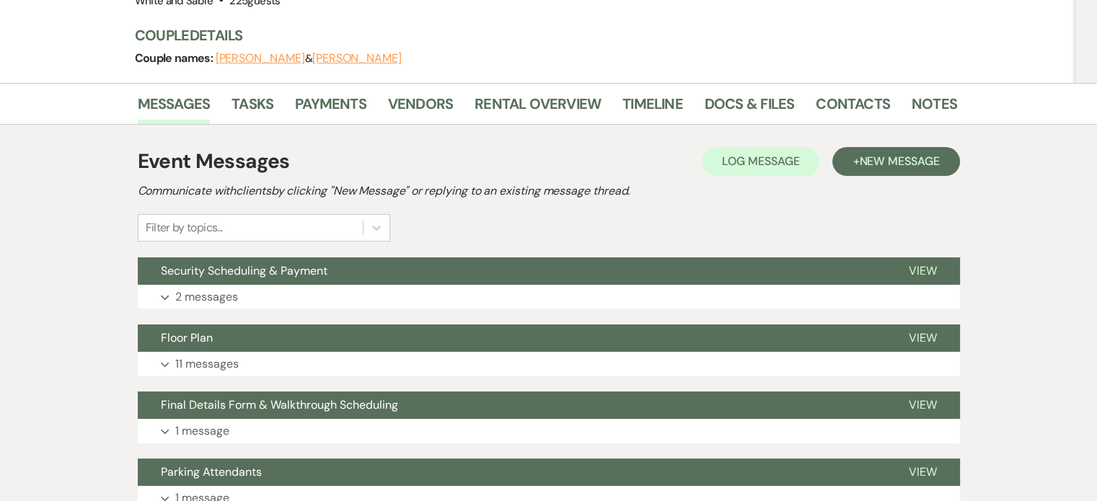
scroll to position [90, 0]
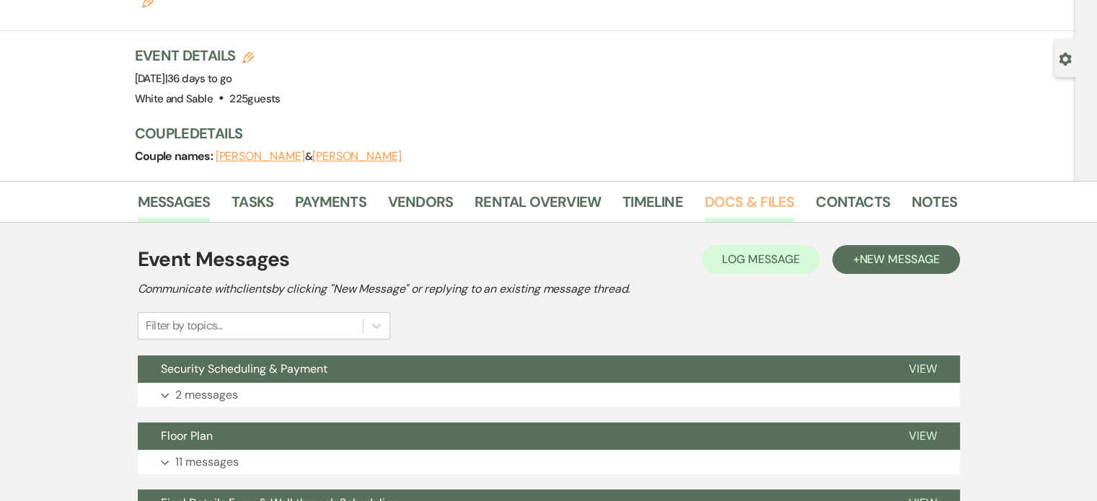
click at [732, 190] on link "Docs & Files" at bounding box center [748, 206] width 89 height 32
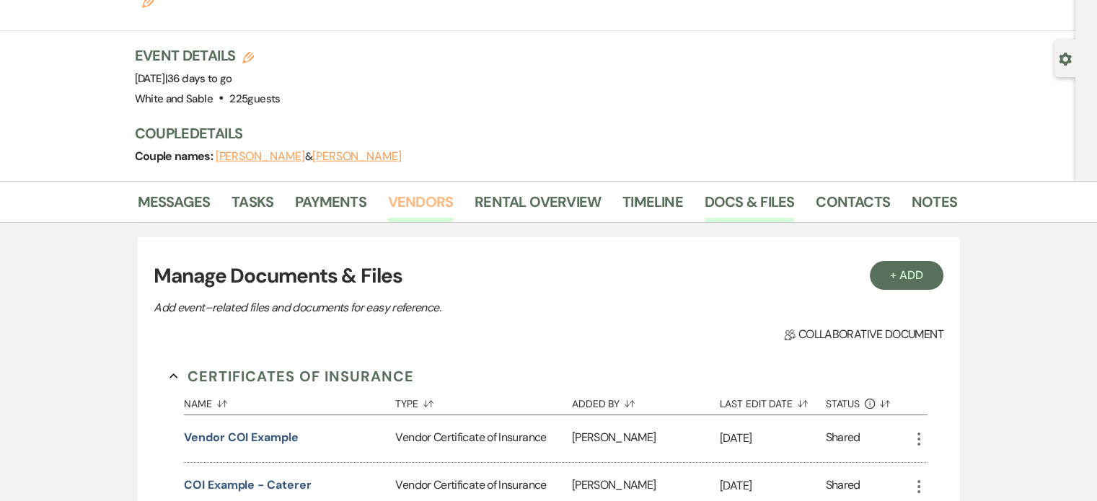
click at [424, 190] on link "Vendors" at bounding box center [420, 206] width 65 height 32
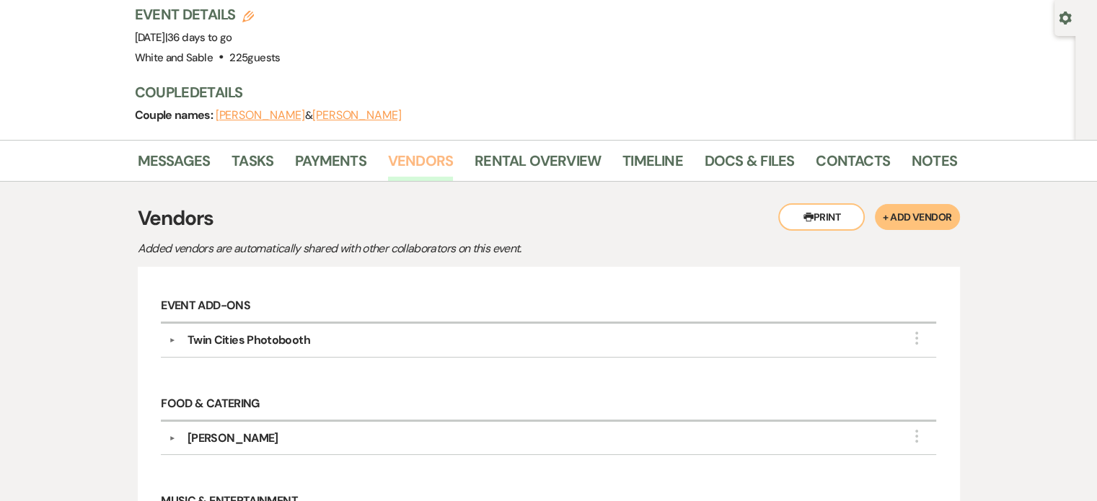
scroll to position [101, 0]
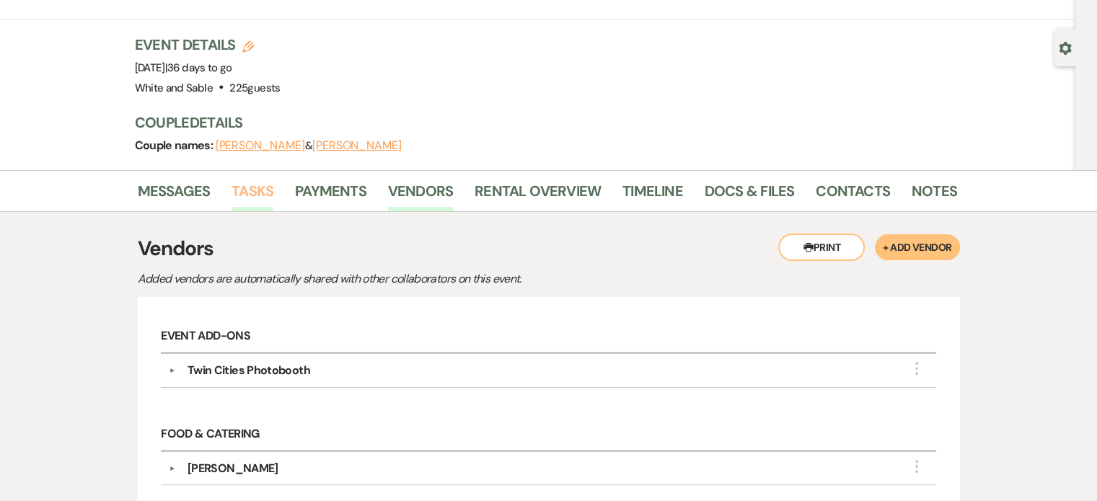
click at [260, 180] on link "Tasks" at bounding box center [252, 196] width 42 height 32
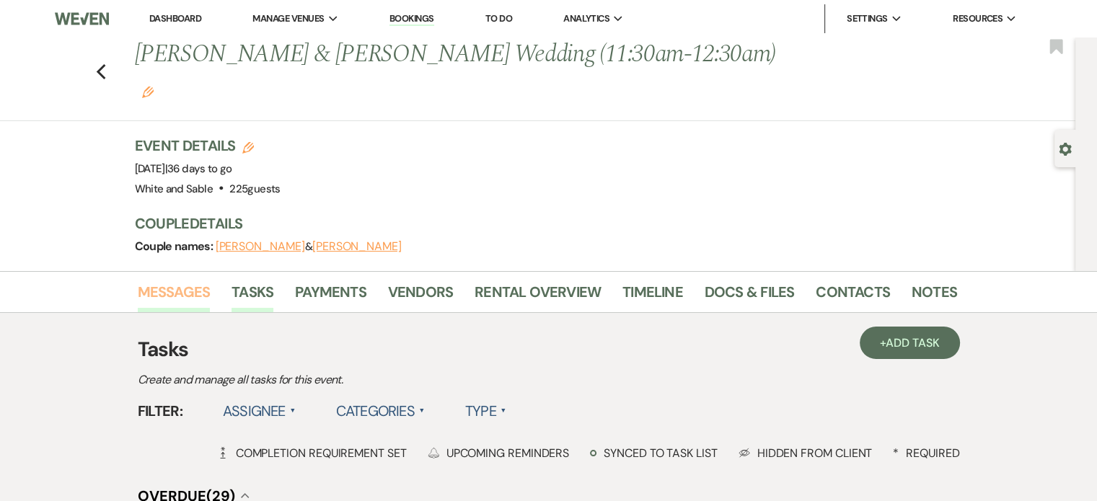
click at [181, 280] on link "Messages" at bounding box center [174, 296] width 73 height 32
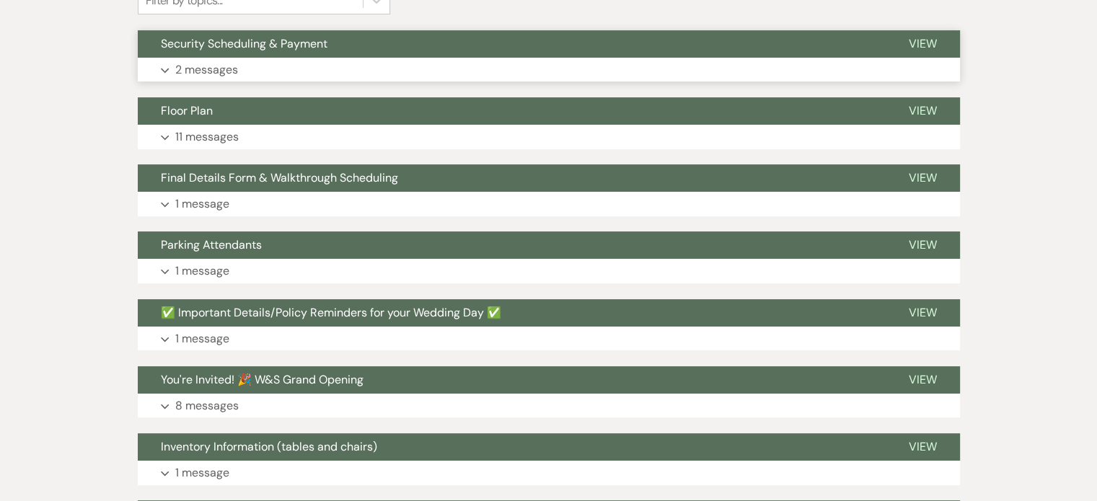
scroll to position [770, 0]
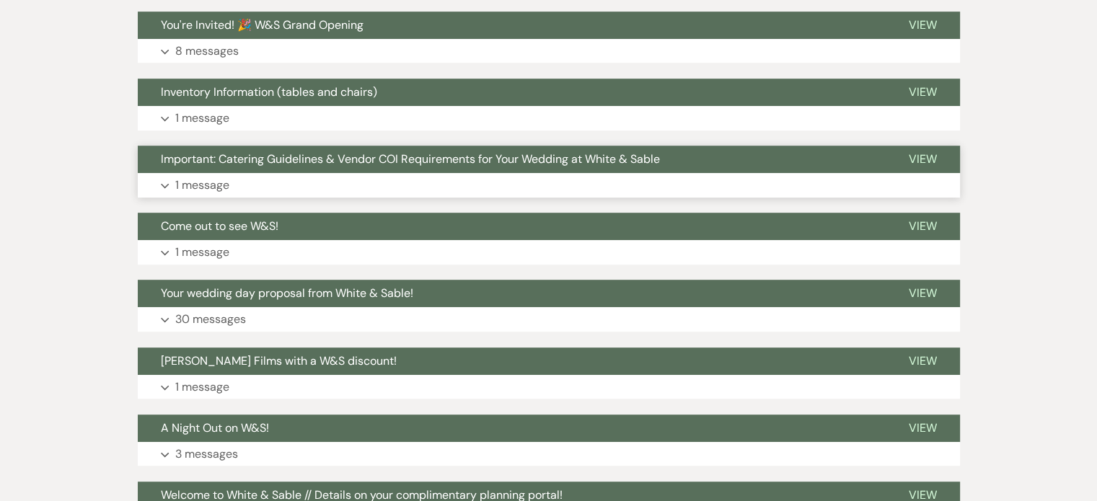
click at [202, 176] on p "1 message" at bounding box center [202, 185] width 54 height 19
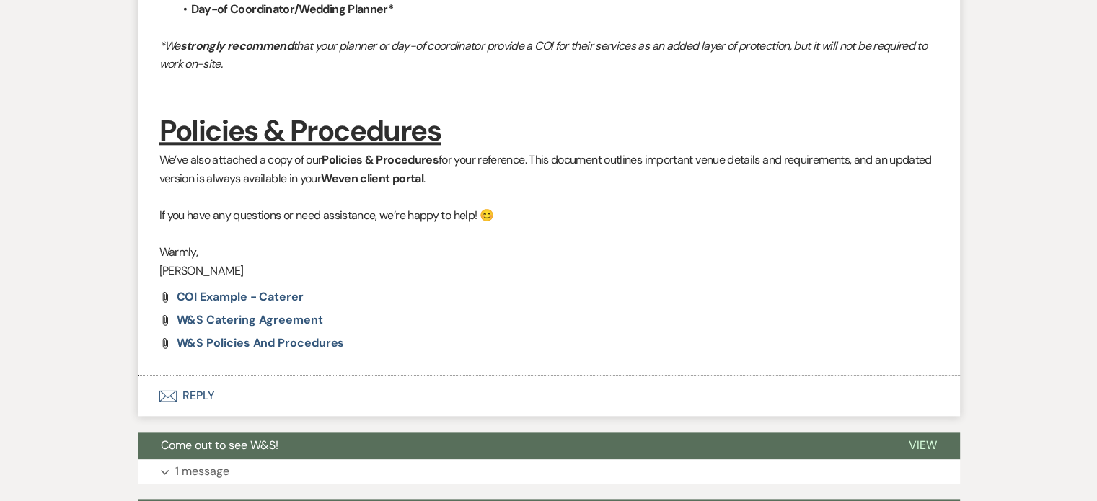
click at [200, 376] on button "Envelope Reply" at bounding box center [549, 396] width 822 height 40
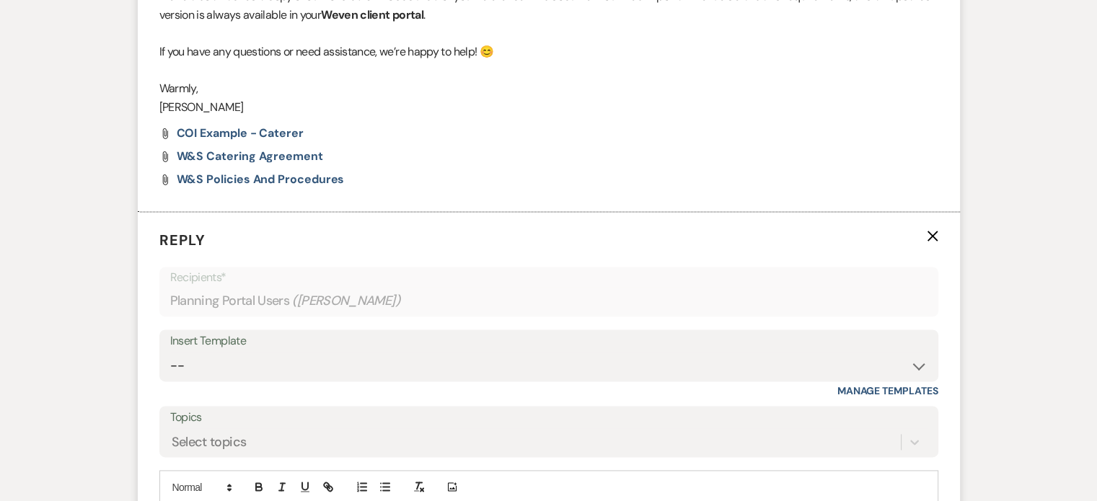
scroll to position [2006, 0]
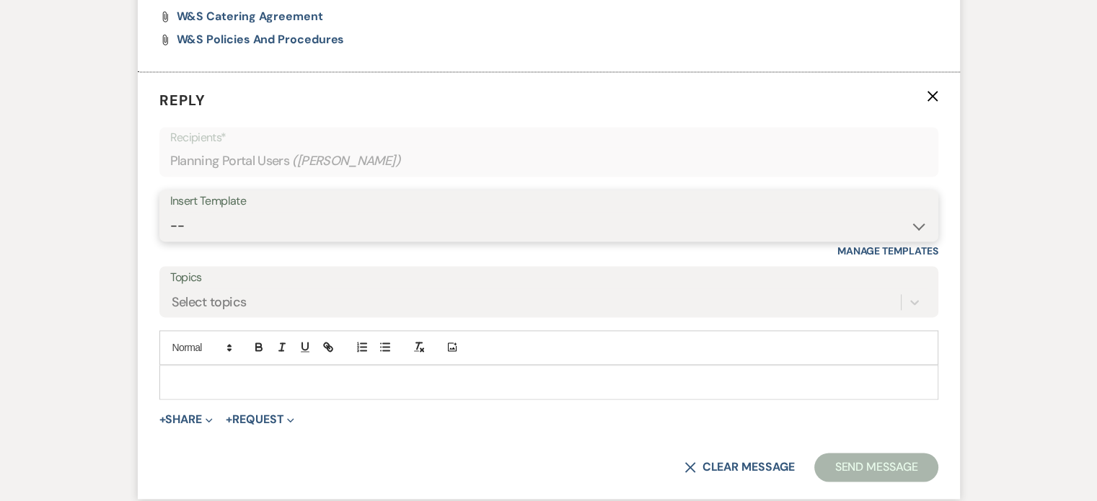
click at [228, 212] on select "-- Inquiry Response (Venue Guide) Schedule - Venue Tour Appt Confirmation Sched…" at bounding box center [548, 226] width 757 height 28
select select "6091"
click at [170, 212] on select "-- Inquiry Response (Venue Guide) Schedule - Venue Tour Appt Confirmation Sched…" at bounding box center [548, 226] width 757 height 28
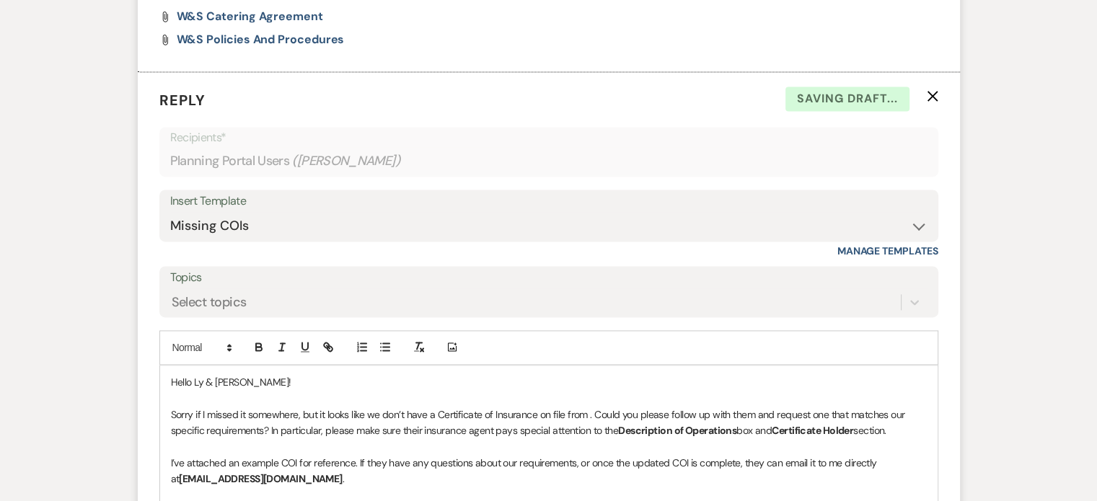
click at [254, 390] on p at bounding box center [549, 398] width 756 height 16
click at [583, 407] on p "Sorry if I missed it somewhere, but it looks like we don’t have a Certificate o…" at bounding box center [549, 423] width 756 height 32
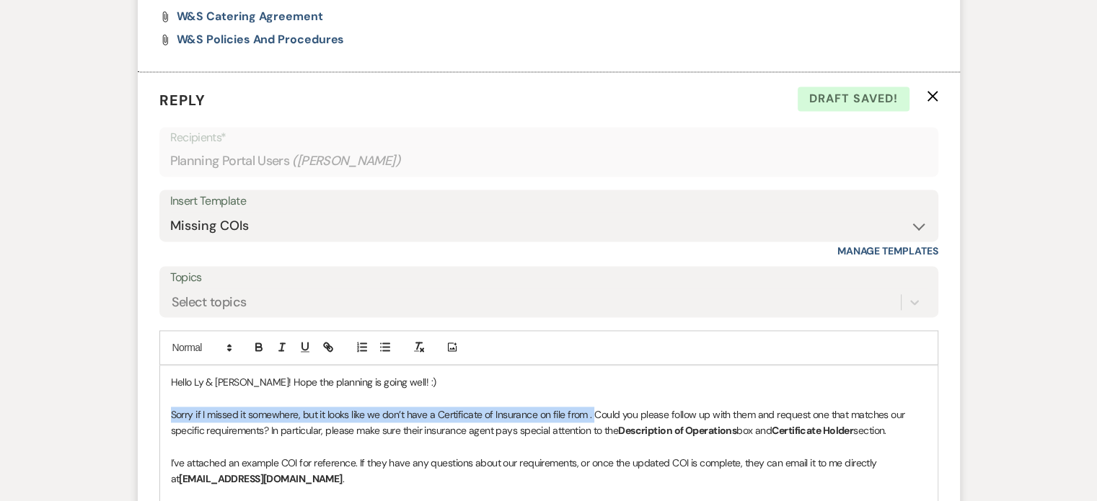
drag, startPoint x: 593, startPoint y: 378, endPoint x: 125, endPoint y: 375, distance: 468.6
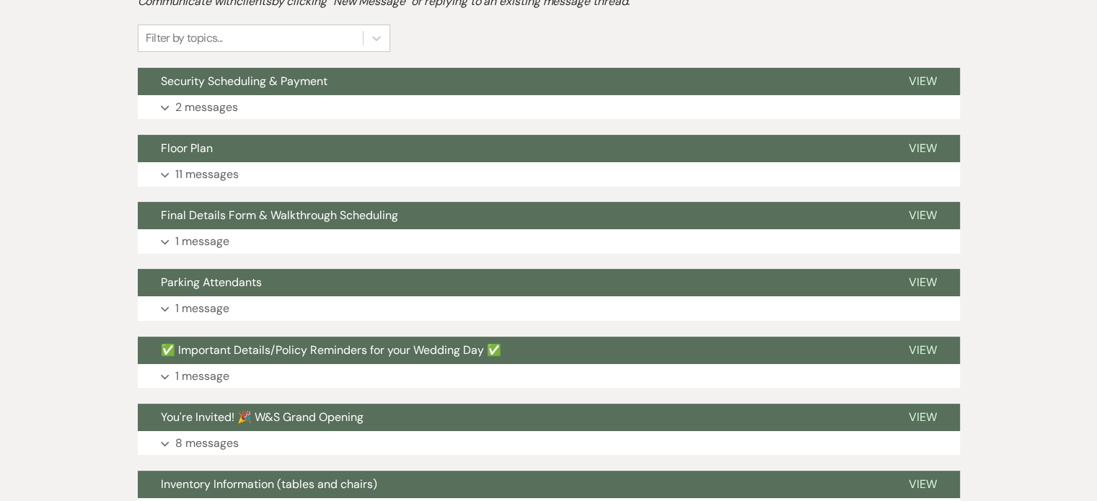
scroll to position [0, 0]
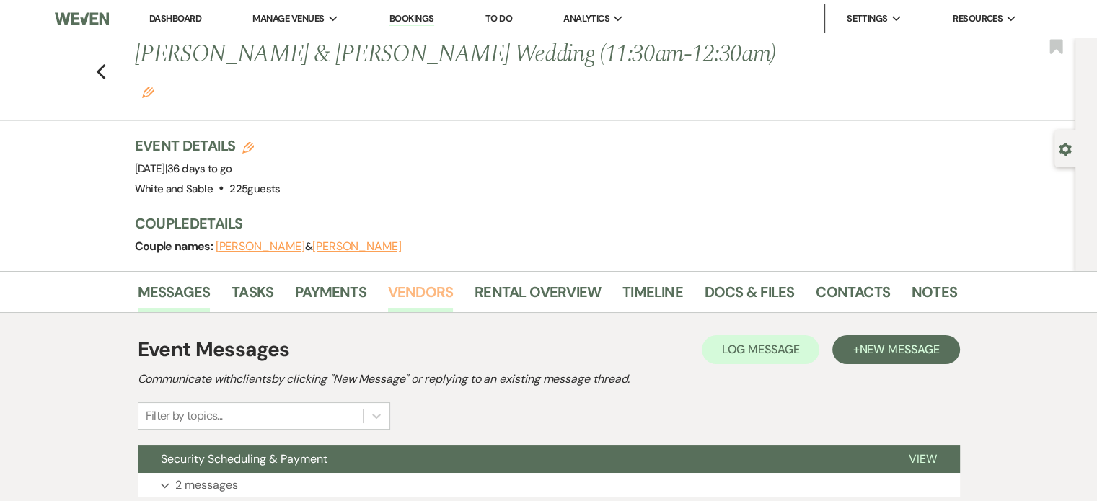
click at [404, 280] on link "Vendors" at bounding box center [420, 296] width 65 height 32
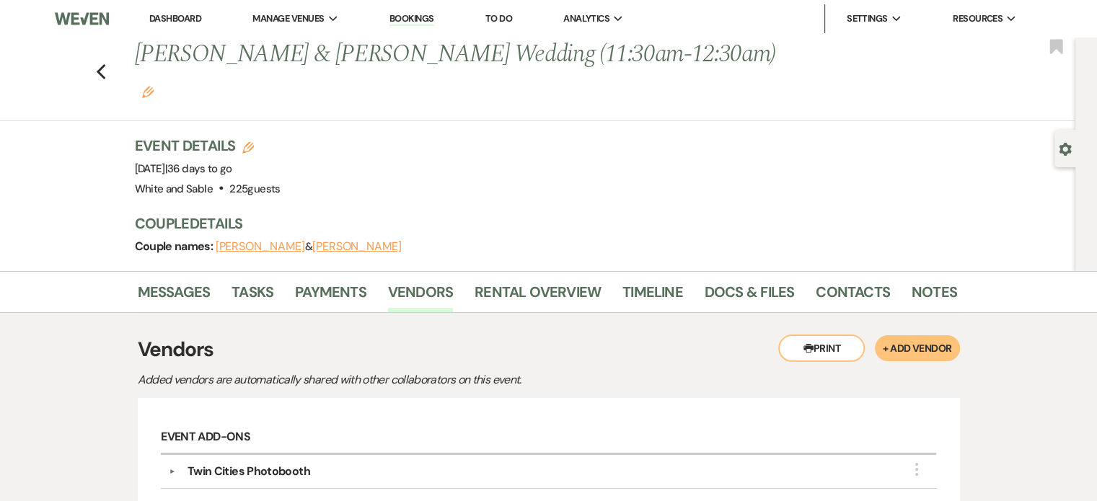
click at [248, 463] on div "Twin Cities Photobooth" at bounding box center [248, 471] width 123 height 17
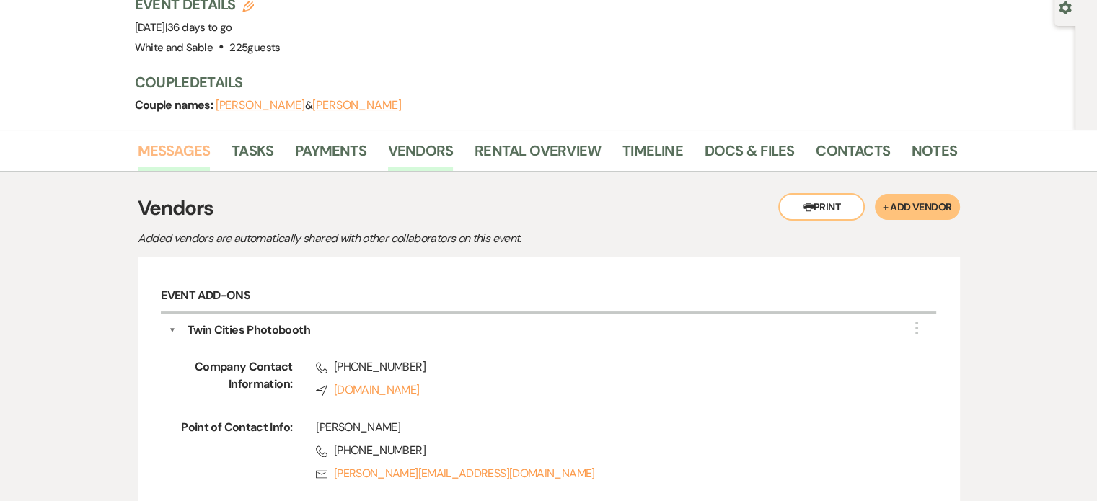
click at [196, 139] on link "Messages" at bounding box center [174, 155] width 73 height 32
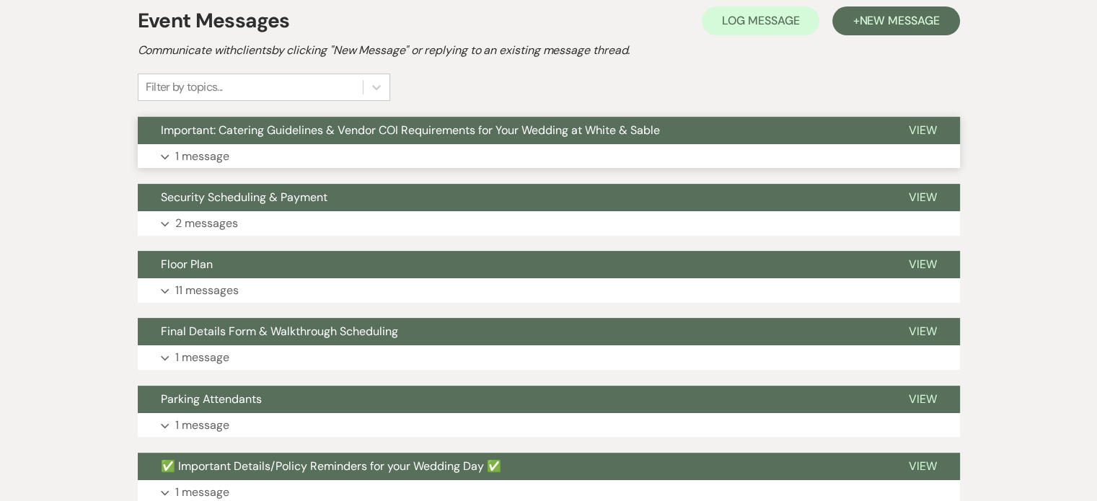
scroll to position [284, 0]
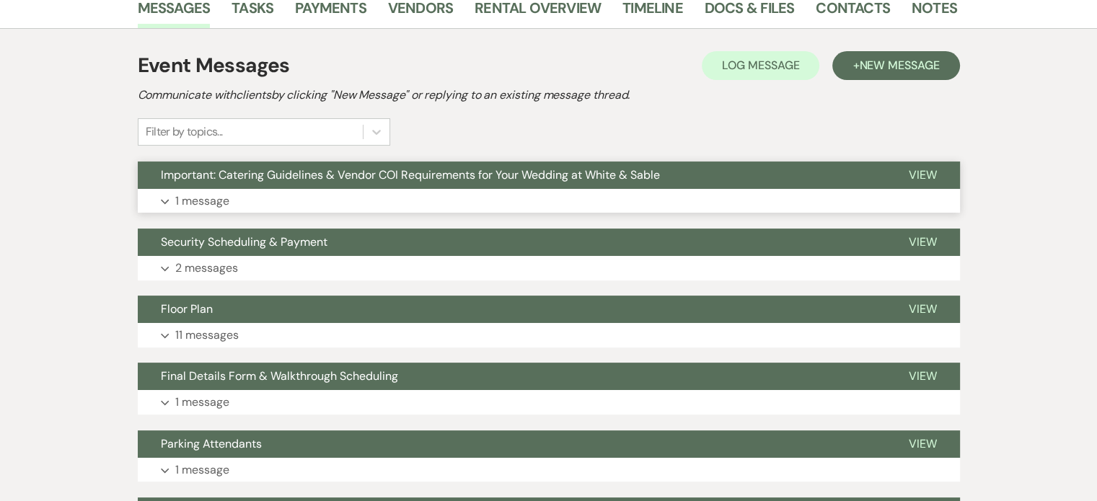
click at [200, 192] on p "1 message" at bounding box center [202, 201] width 54 height 19
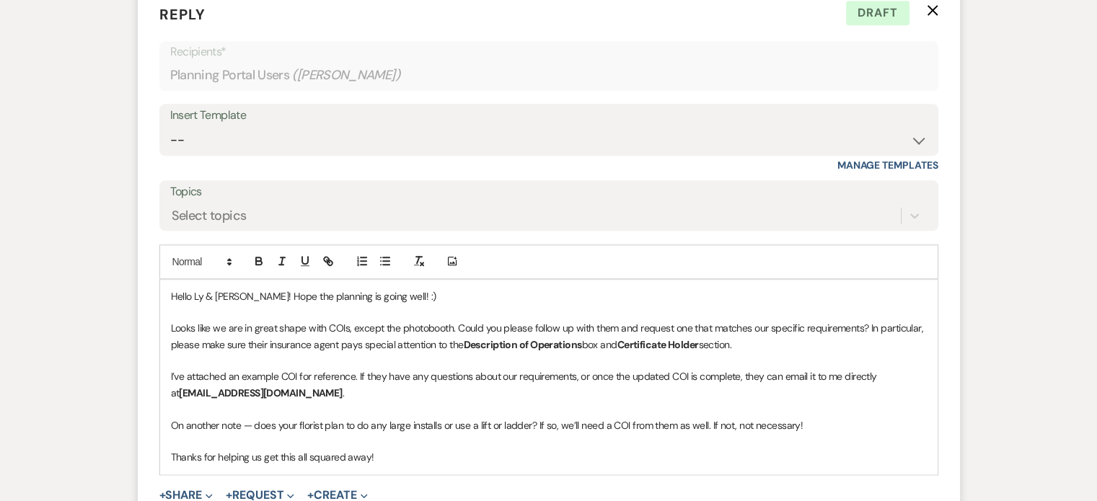
scroll to position [1628, 0]
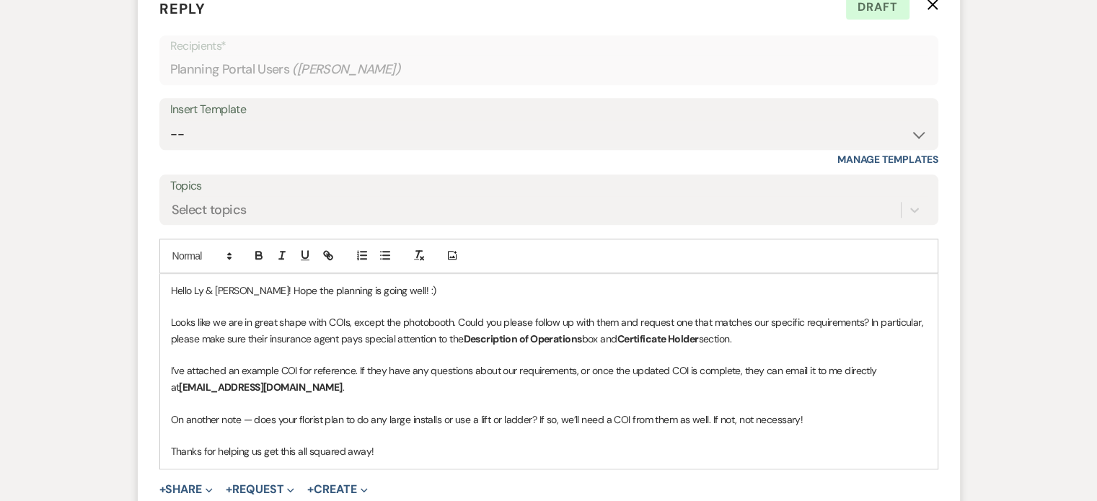
click at [453, 314] on p "Looks like we are in great shape with COIs, except the photobooth. Could you pl…" at bounding box center [549, 330] width 756 height 32
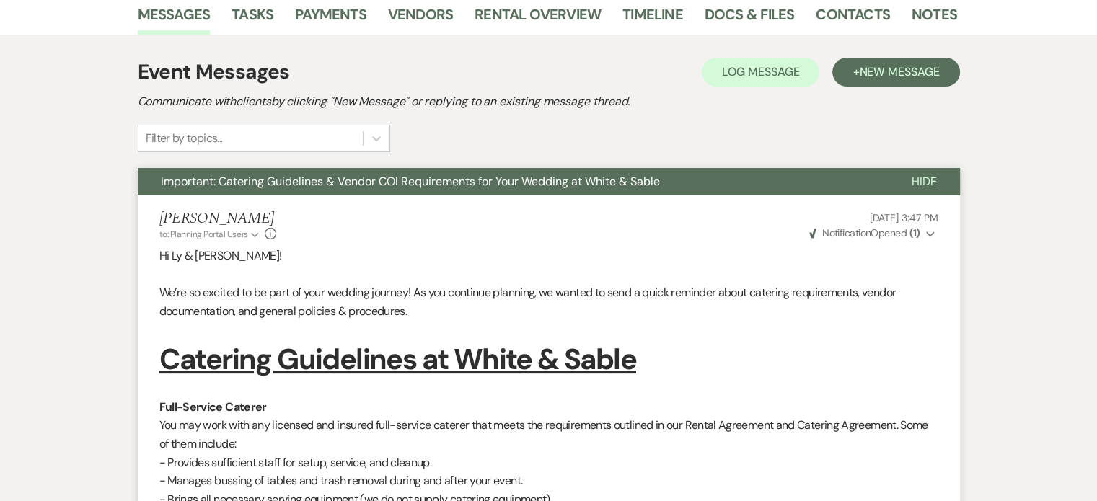
scroll to position [0, 0]
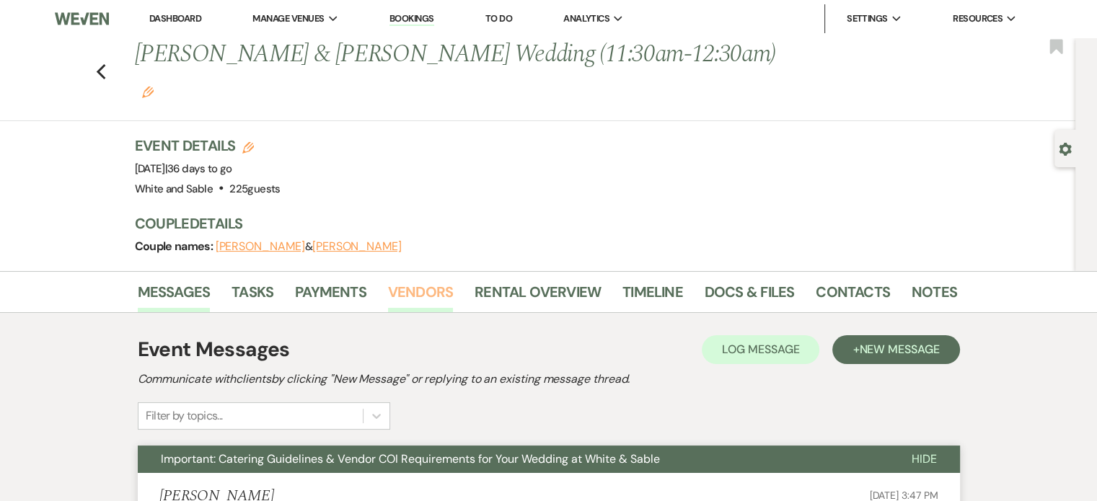
click at [415, 280] on link "Vendors" at bounding box center [420, 296] width 65 height 32
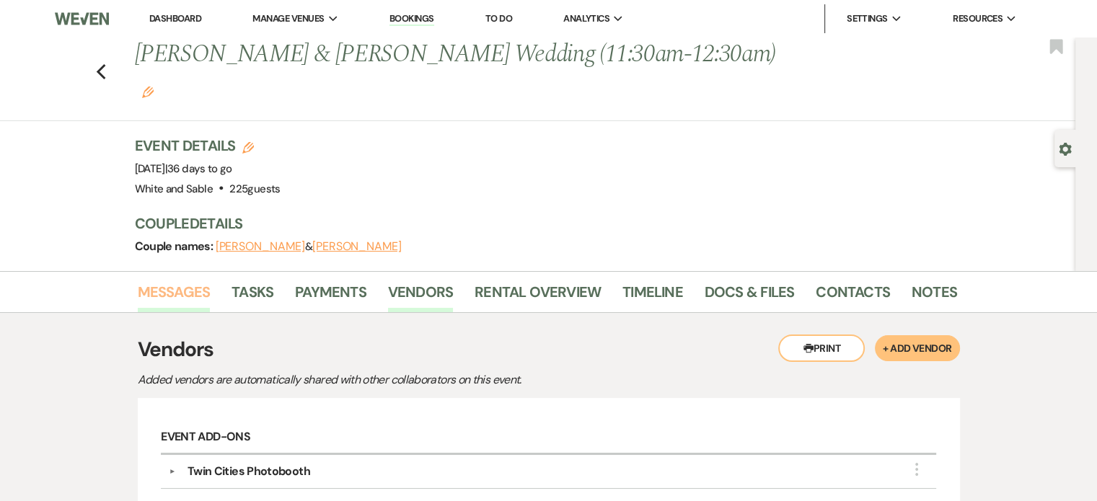
click at [179, 280] on link "Messages" at bounding box center [174, 296] width 73 height 32
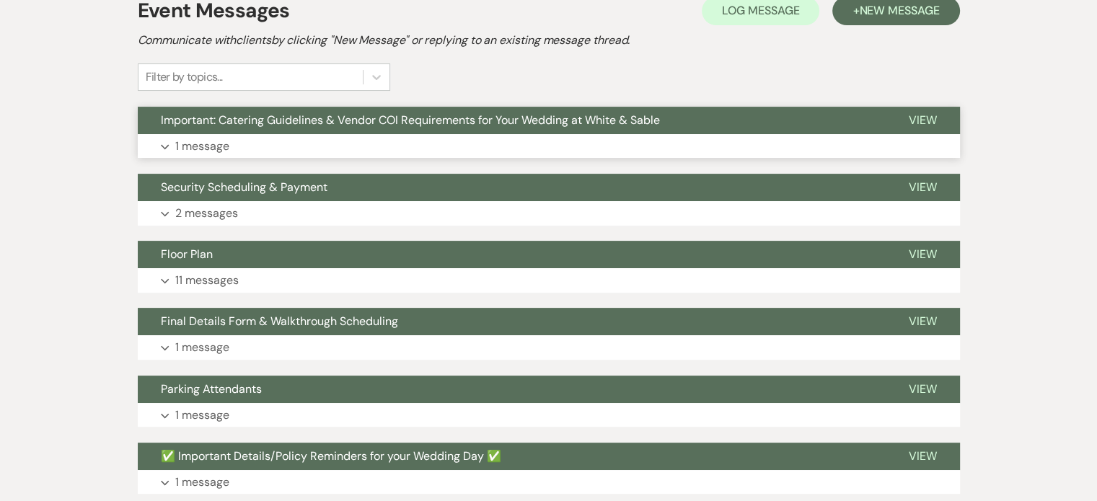
click at [210, 137] on p "1 message" at bounding box center [202, 146] width 54 height 19
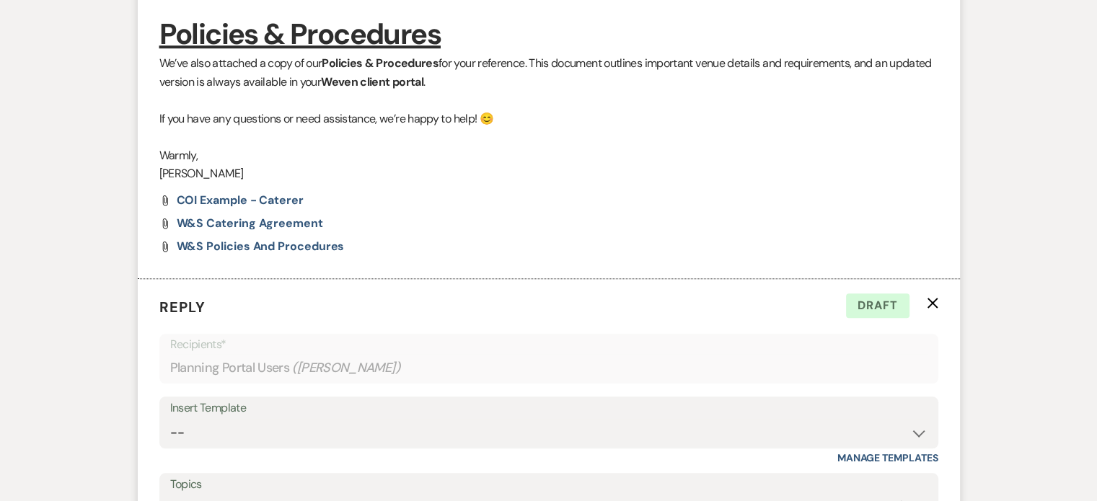
scroll to position [1628, 0]
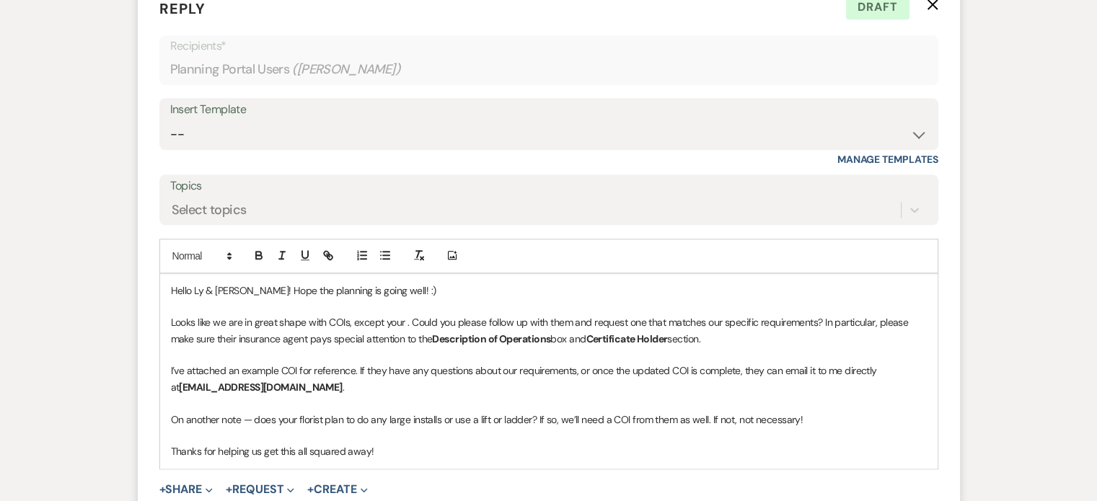
click at [412, 314] on p "Looks like we are in great shape with COIs, except your . Could you please foll…" at bounding box center [549, 330] width 756 height 32
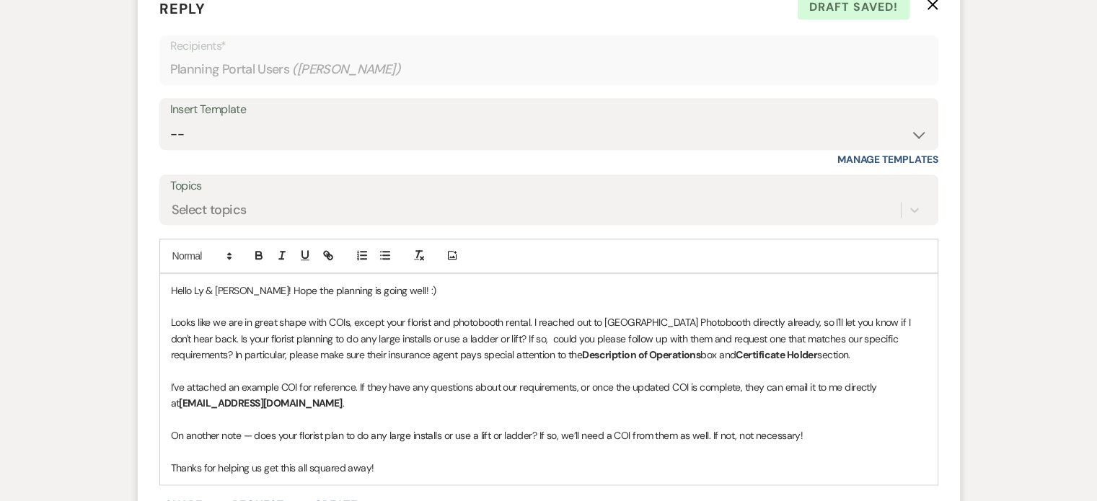
click at [657, 314] on p "Looks like we are in great shape with COIs, except your florist and photobooth …" at bounding box center [549, 338] width 756 height 48
click at [274, 428] on p "On another note — does your florist plan to do any large installs or use a lift…" at bounding box center [549, 436] width 756 height 16
click at [471, 428] on p "On another note — does your florist plan to do any large installs or use a lift…" at bounding box center [549, 436] width 756 height 16
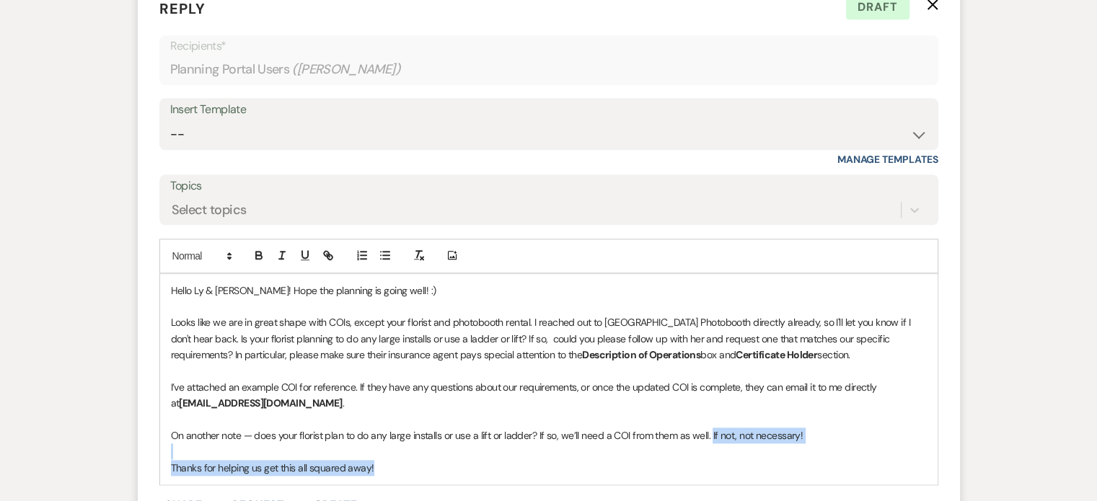
drag, startPoint x: 709, startPoint y: 399, endPoint x: 397, endPoint y: 425, distance: 313.2
click at [397, 425] on div "Hello Ly & Adam! Hope the planning is going well! :) Looks like we are in great…" at bounding box center [548, 379] width 777 height 211
click at [611, 412] on p at bounding box center [549, 420] width 756 height 16
click at [813, 317] on p "Looks like we are in great shape with COIs, except your florist and photobooth …" at bounding box center [549, 338] width 756 height 48
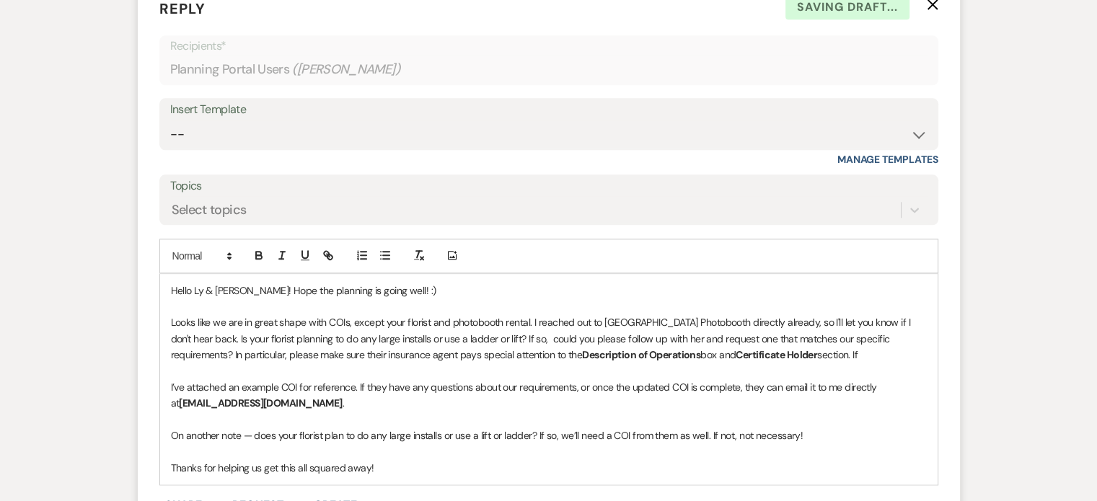
click at [477, 314] on p "Looks like we are in great shape with COIs, except your florist and photobooth …" at bounding box center [549, 338] width 756 height 48
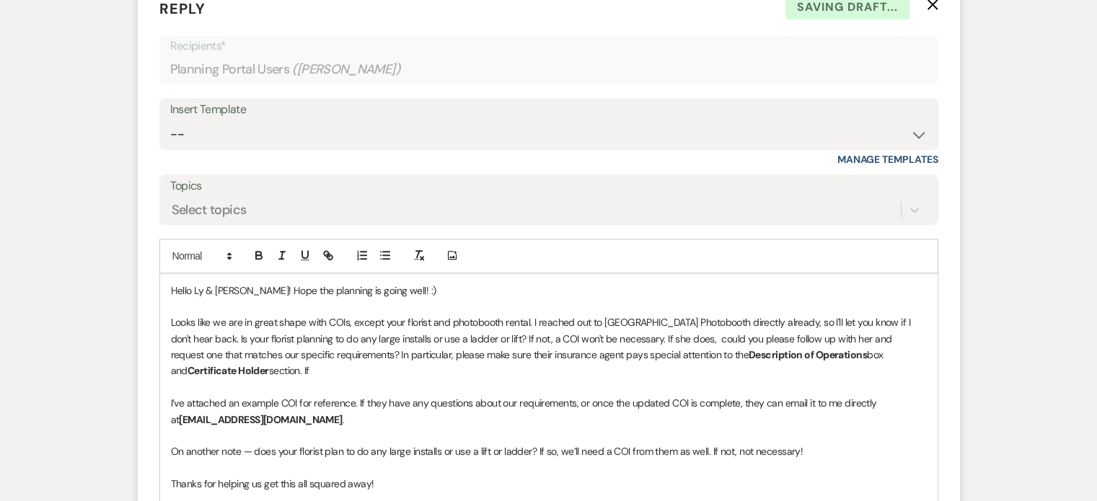
click at [226, 443] on p "On another note — does your florist plan to do any large installs or use a lift…" at bounding box center [549, 451] width 756 height 16
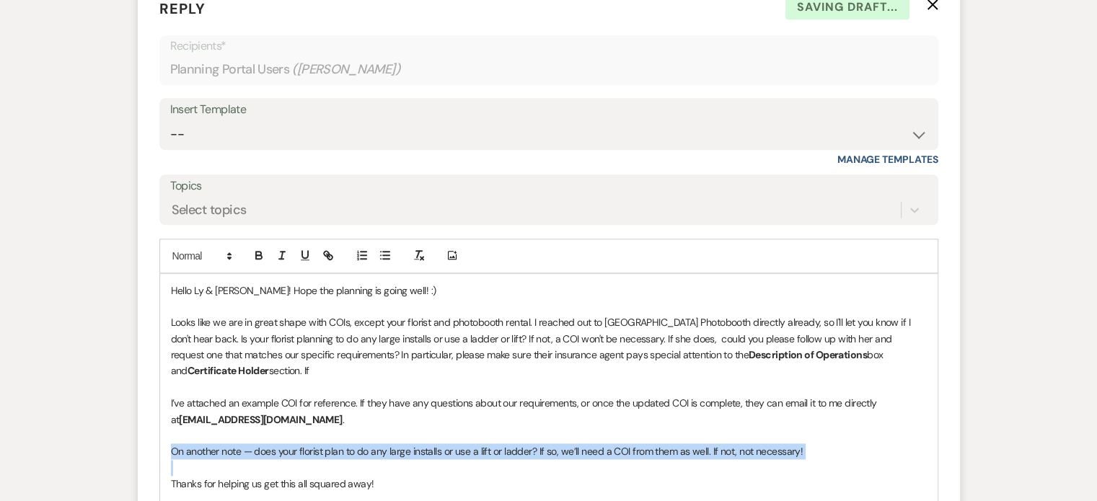
click at [226, 443] on p "On another note — does your florist plan to do any large installs or use a lift…" at bounding box center [549, 451] width 756 height 16
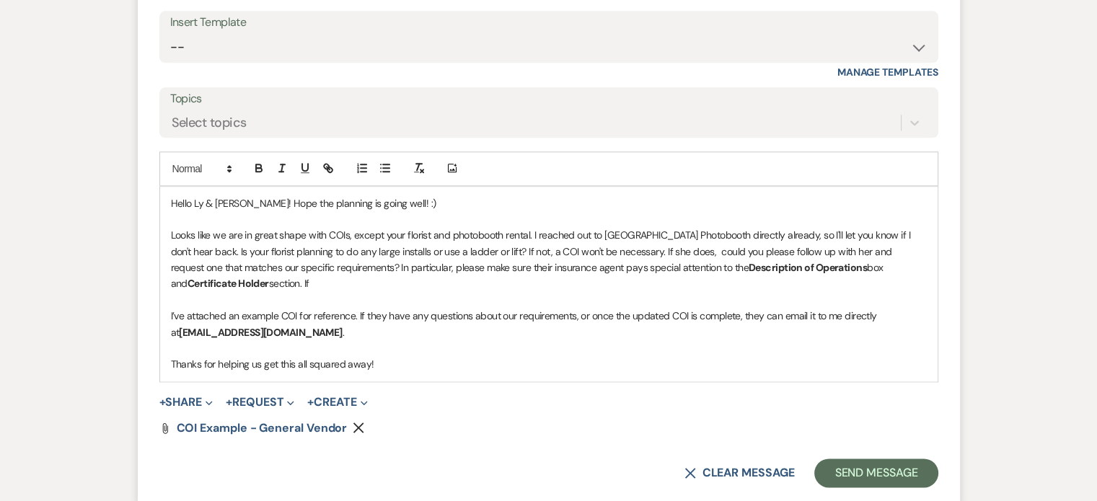
scroll to position [1714, 0]
click at [389, 357] on p "Thanks for helping us get this all squared away!" at bounding box center [549, 365] width 756 height 16
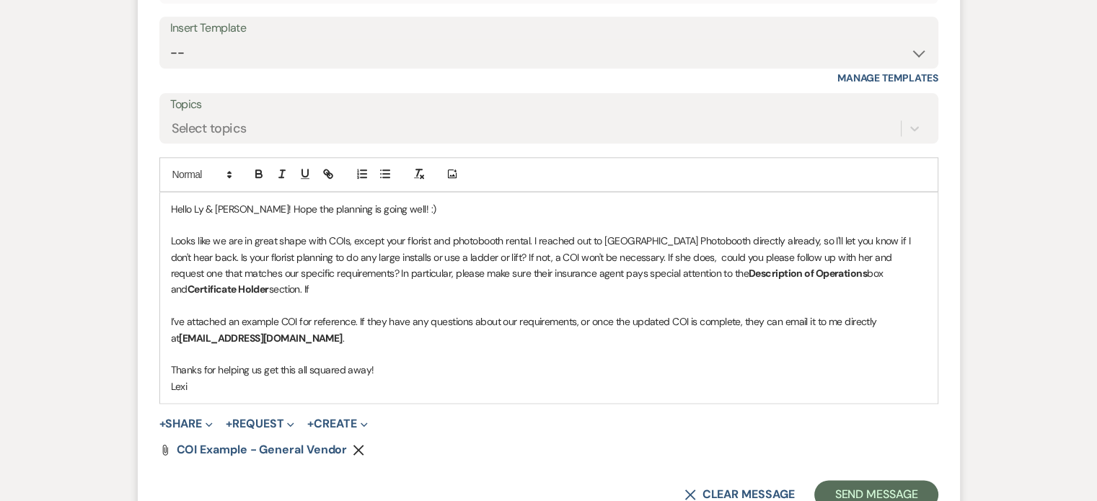
scroll to position [1708, 0]
click at [838, 482] on button "Send Message" at bounding box center [875, 496] width 123 height 29
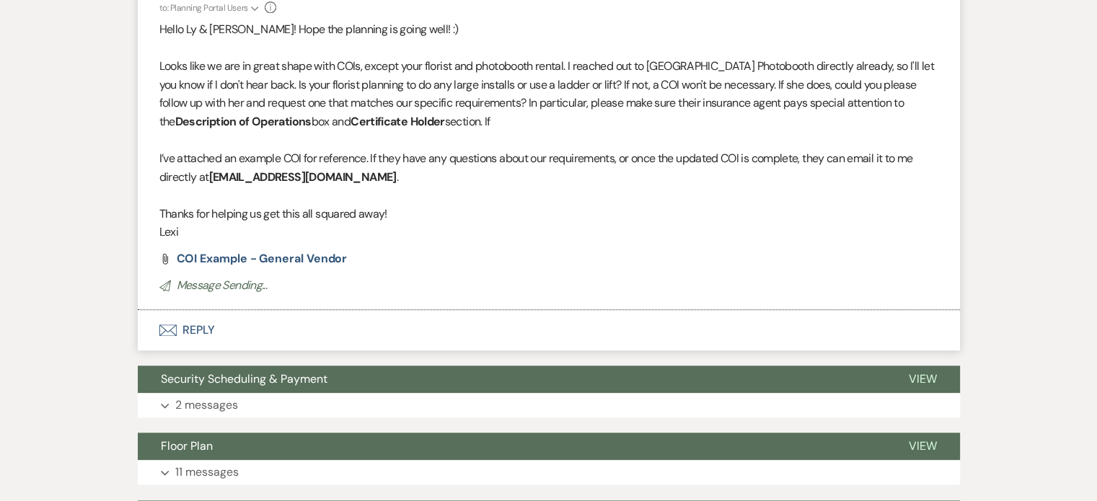
scroll to position [1639, 0]
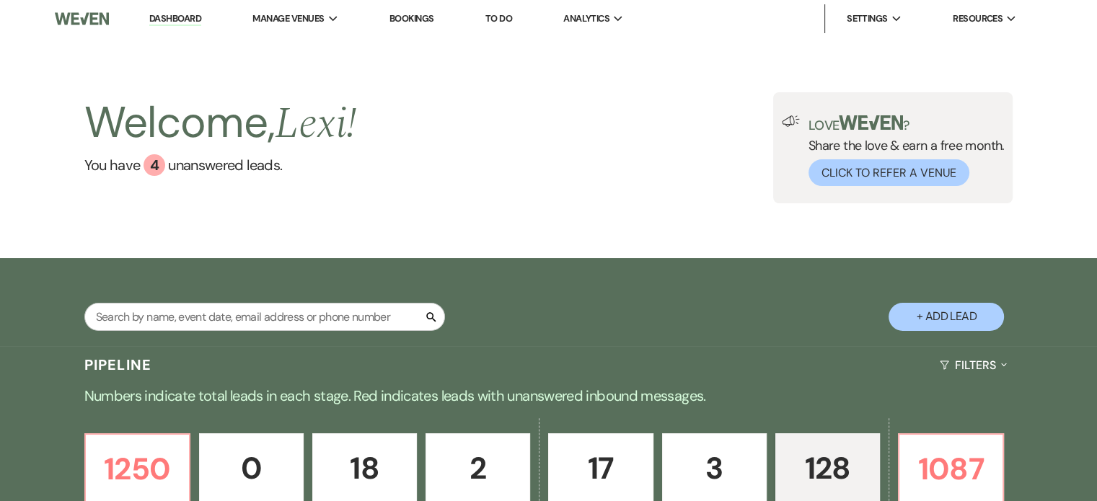
click at [502, 14] on link "To Do" at bounding box center [498, 18] width 27 height 12
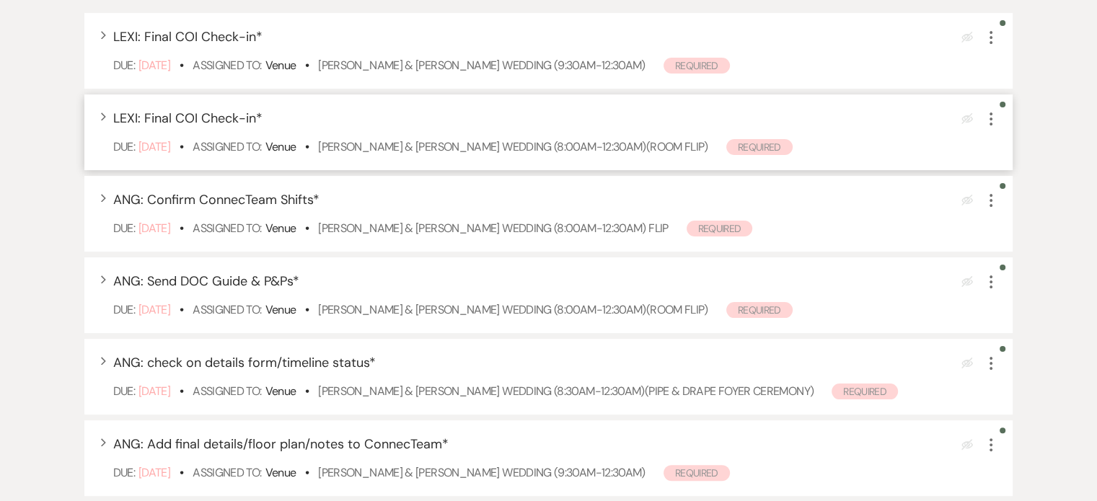
scroll to position [276, 0]
